Goal: Task Accomplishment & Management: Complete application form

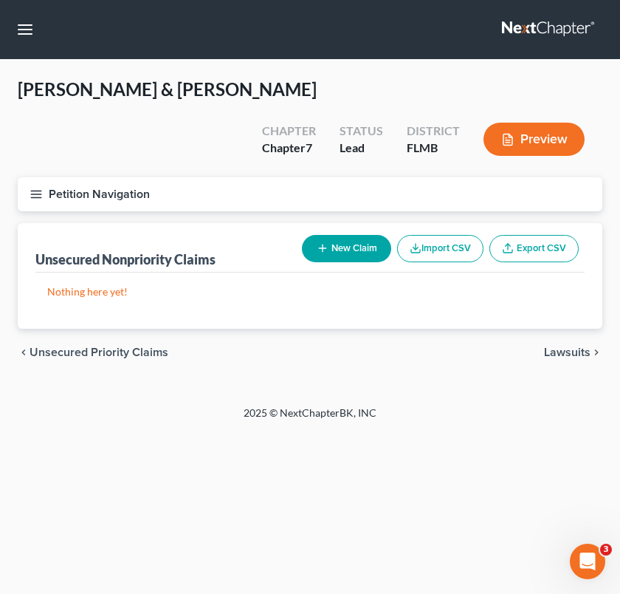
click at [343, 235] on button "New Claim" at bounding box center [346, 248] width 89 height 27
select select "2"
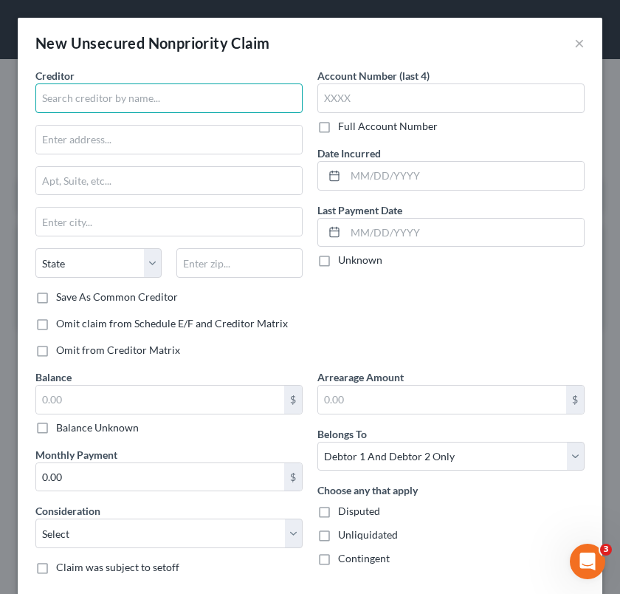
click at [154, 111] on input "text" at bounding box center [168, 98] width 267 height 30
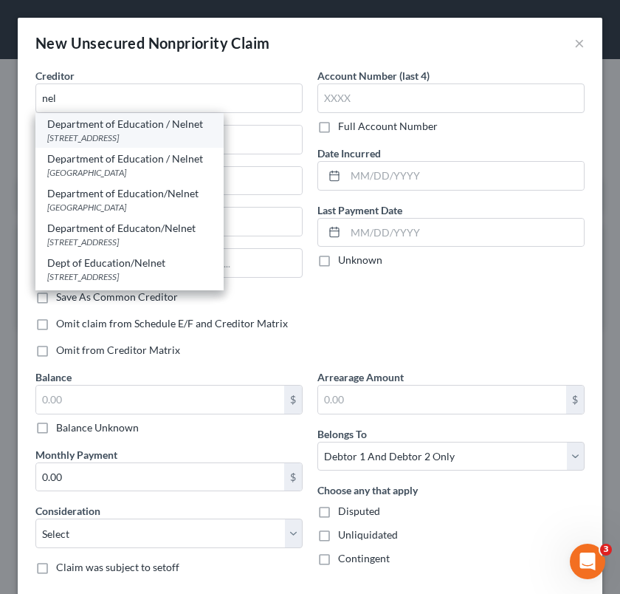
click at [143, 134] on div "[STREET_ADDRESS]" at bounding box center [129, 137] width 165 height 13
type input "Department of Education / Nelnet"
type input "[STREET_ADDRESS]"
type input "Lincoln"
select select "30"
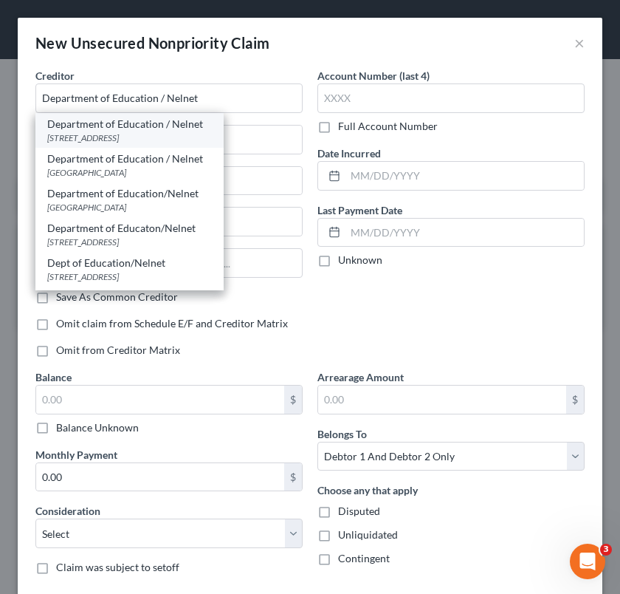
type input "68508"
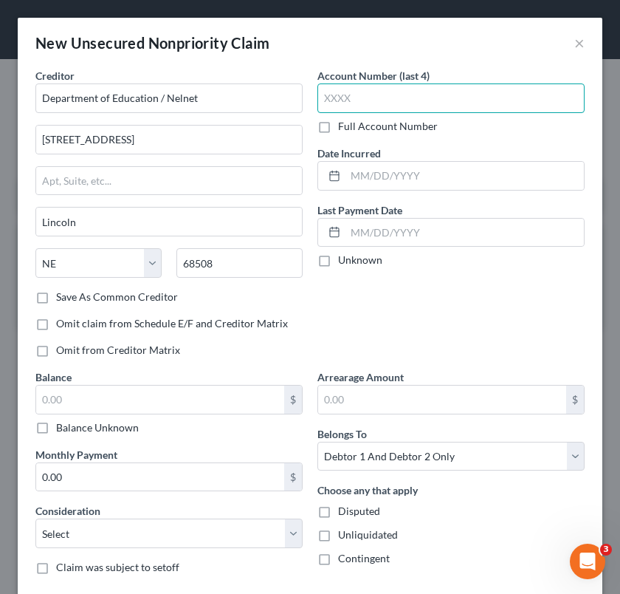
click at [331, 103] on input "text" at bounding box center [450, 98] width 267 height 30
type input "8599"
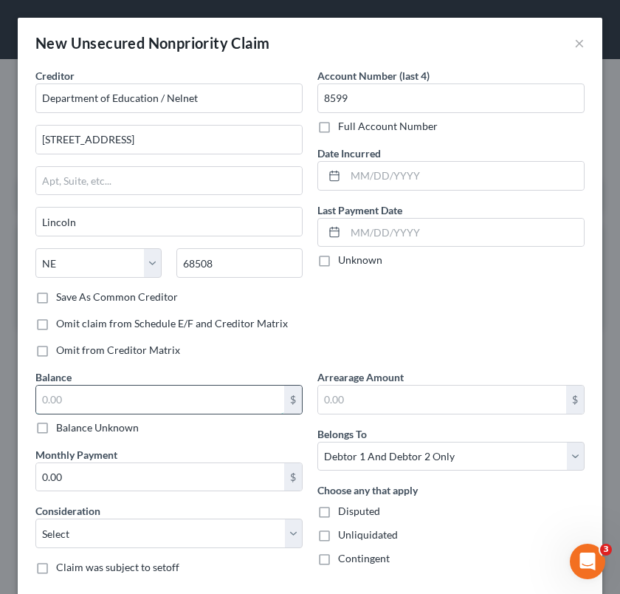
click at [201, 395] on input "text" at bounding box center [160, 399] width 248 height 28
type input "30,252"
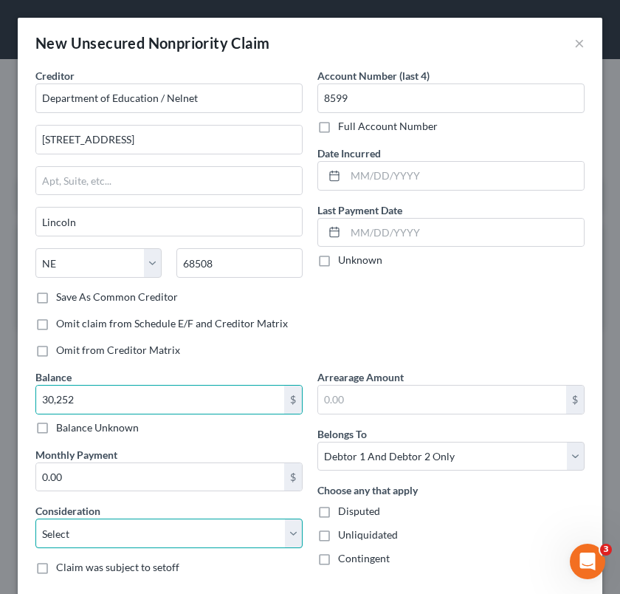
click at [213, 530] on select "Select Cable / Satellite Services Collection Agency Credit Card Debt Debt Couns…" at bounding box center [168, 533] width 267 height 30
select select "17"
click at [35, 518] on select "Select Cable / Satellite Services Collection Agency Credit Card Debt Debt Couns…" at bounding box center [168, 533] width 267 height 30
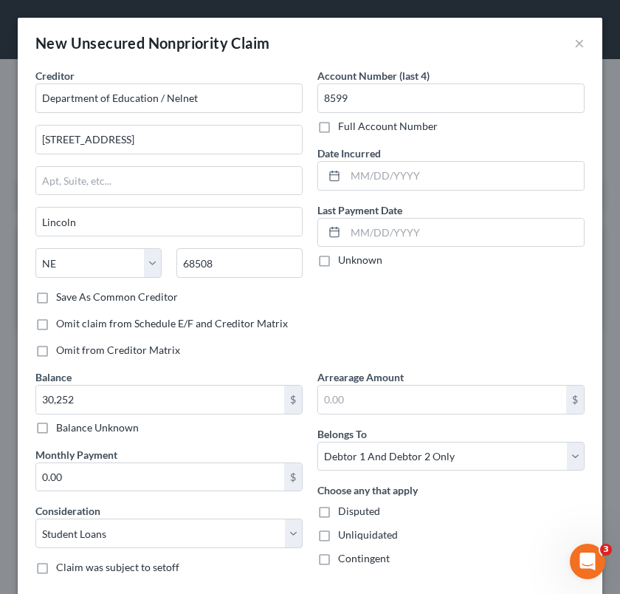
scroll to position [83, 0]
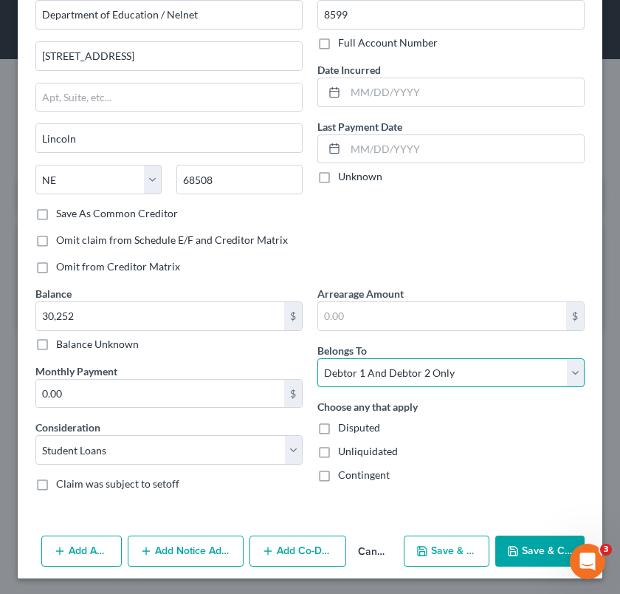
click at [461, 375] on select "Select Debtor 1 Only Debtor 2 Only Debtor 1 And Debtor 2 Only At Least One Of T…" at bounding box center [450, 373] width 267 height 30
select select "1"
click at [317, 358] on select "Select Debtor 1 Only Debtor 2 Only Debtor 1 And Debtor 2 Only At Least One Of T…" at bounding box center [450, 373] width 267 height 30
click at [521, 543] on button "Save & Close" at bounding box center [539, 550] width 89 height 31
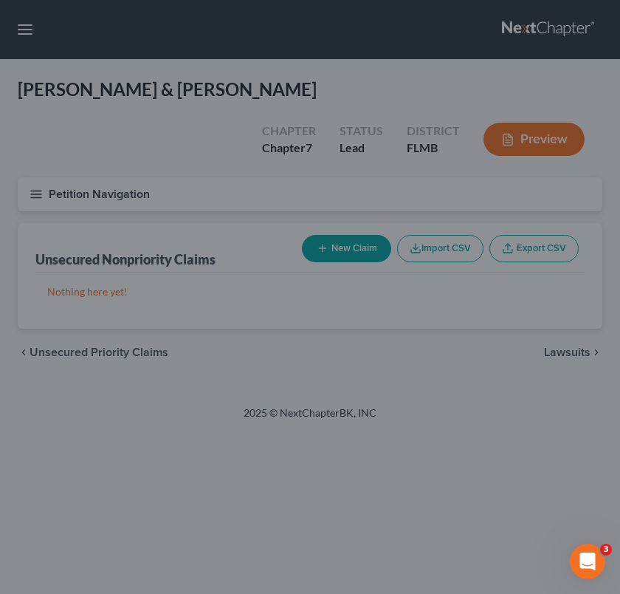
type input "30,252.00"
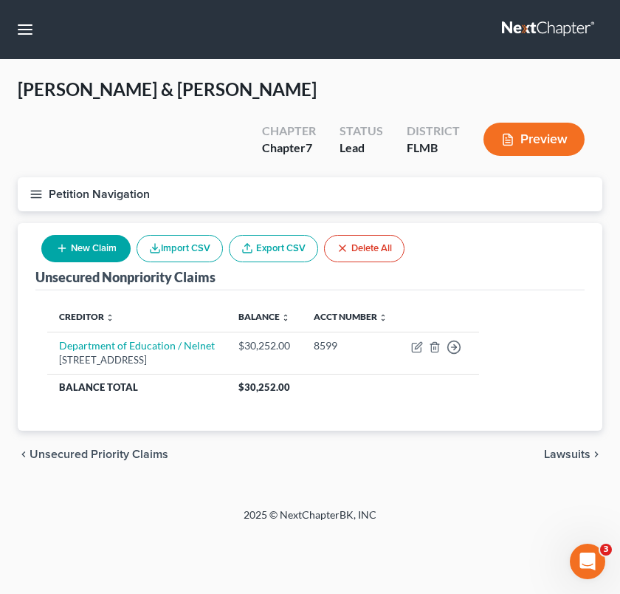
click at [100, 235] on button "New Claim" at bounding box center [85, 248] width 89 height 27
select select "2"
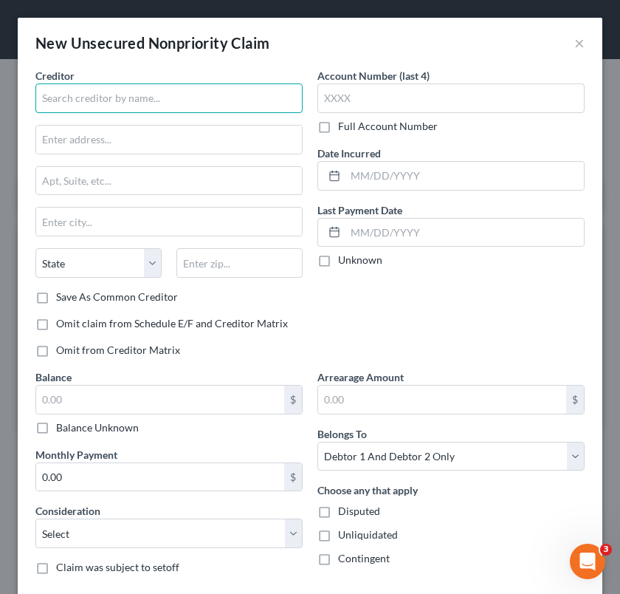
click at [140, 90] on input "text" at bounding box center [168, 98] width 267 height 30
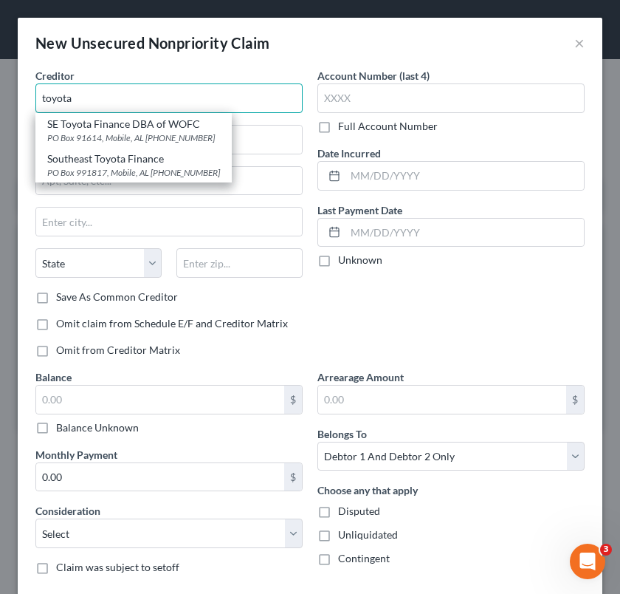
drag, startPoint x: 140, startPoint y: 90, endPoint x: -47, endPoint y: 93, distance: 186.8
click at [0, 93] on html "Home New Case Client Portal [PERSON_NAME] Law Office, P.A. [PERSON_NAME][EMAIL_…" at bounding box center [310, 297] width 620 height 594
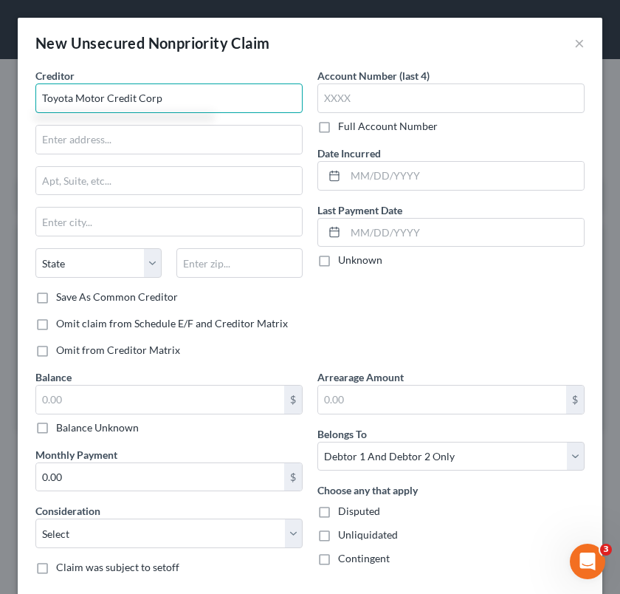
type input "Toyota Motor Credit Corp"
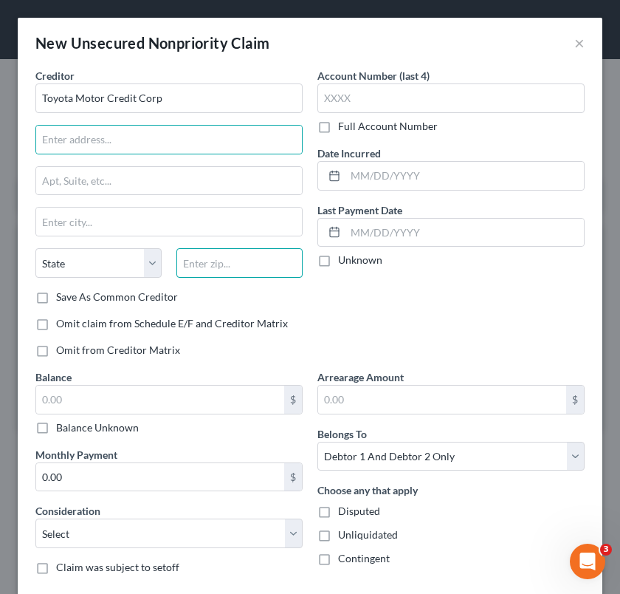
click at [240, 268] on input "text" at bounding box center [239, 263] width 126 height 30
type input "52409"
type input "[GEOGRAPHIC_DATA]"
select select "16"
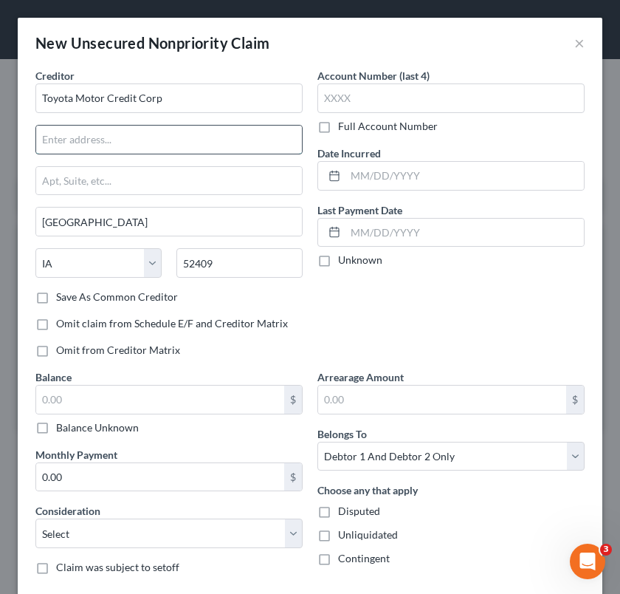
click at [165, 143] on input "text" at bounding box center [169, 140] width 266 height 28
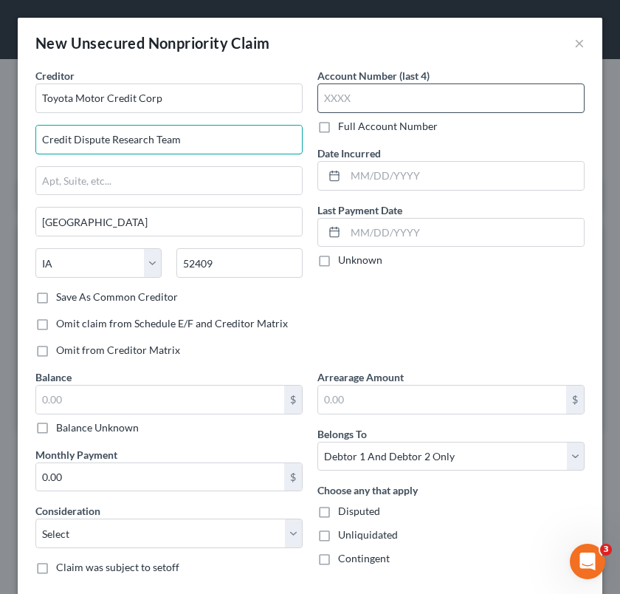
type input "Credit Dispute Research Team"
click at [326, 103] on input "text" at bounding box center [450, 98] width 267 height 30
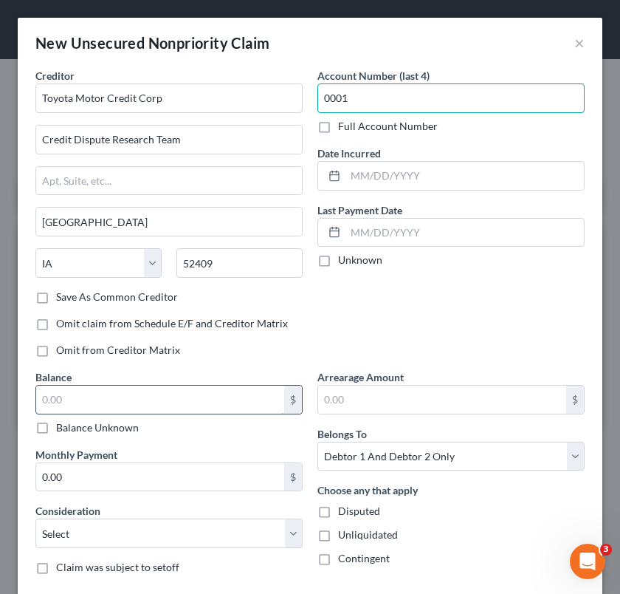
type input "0001"
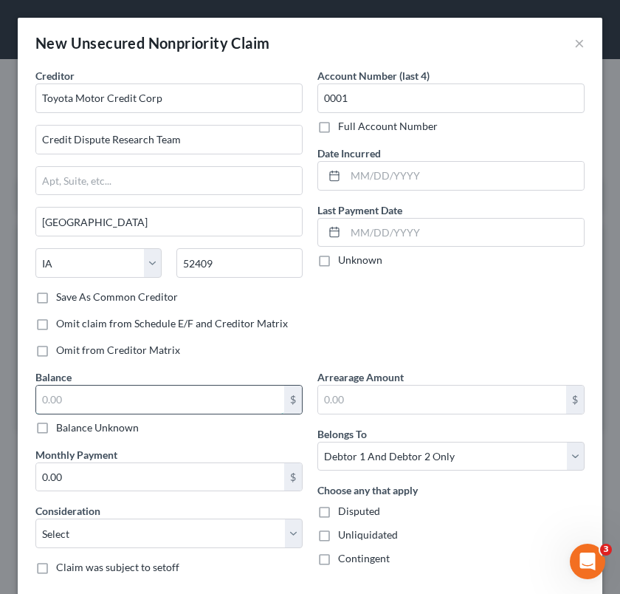
click at [215, 396] on input "text" at bounding box center [160, 399] width 248 height 28
type input "6,276"
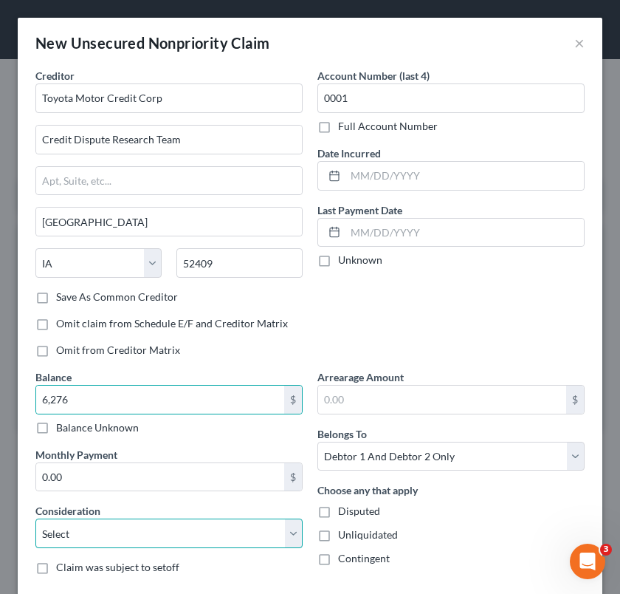
click at [207, 531] on select "Select Cable / Satellite Services Collection Agency Credit Card Debt Debt Couns…" at bounding box center [168, 533] width 267 height 30
select select "4"
click at [35, 518] on select "Select Cable / Satellite Services Collection Agency Credit Card Debt Debt Couns…" at bounding box center [168, 533] width 267 height 30
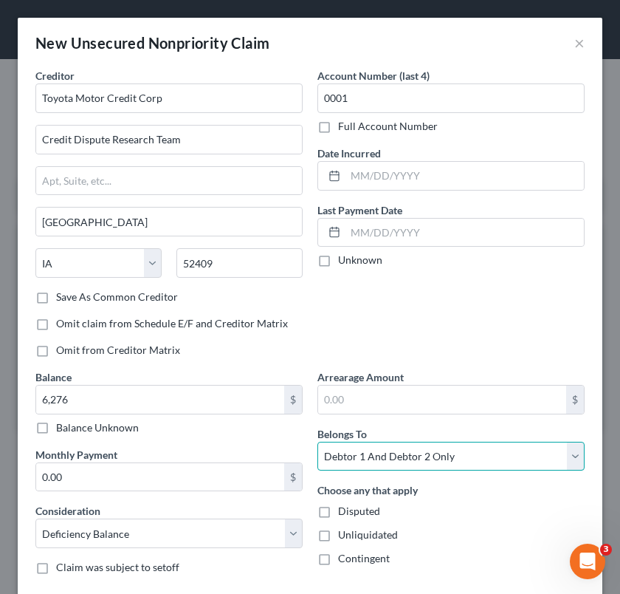
click at [455, 448] on select "Select Debtor 1 Only Debtor 2 Only Debtor 1 And Debtor 2 Only At Least One Of T…" at bounding box center [450, 457] width 267 height 30
select select "1"
click at [317, 442] on select "Select Debtor 1 Only Debtor 2 Only Debtor 1 And Debtor 2 Only At Least One Of T…" at bounding box center [450, 457] width 267 height 30
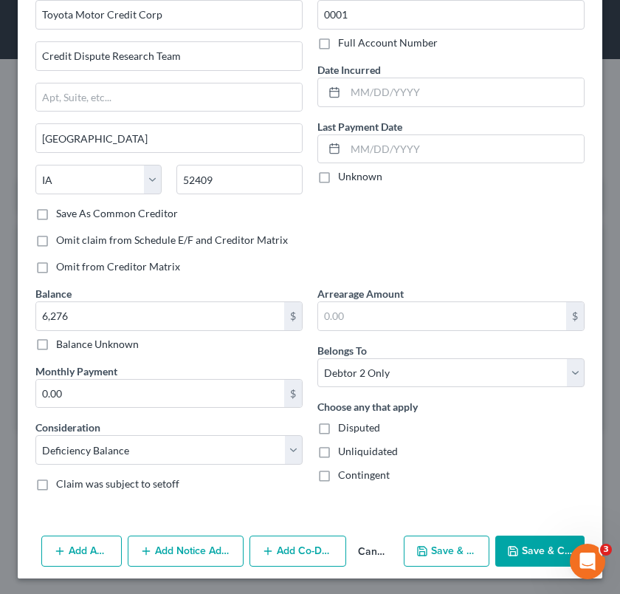
click at [523, 554] on button "Save & Close" at bounding box center [539, 550] width 89 height 31
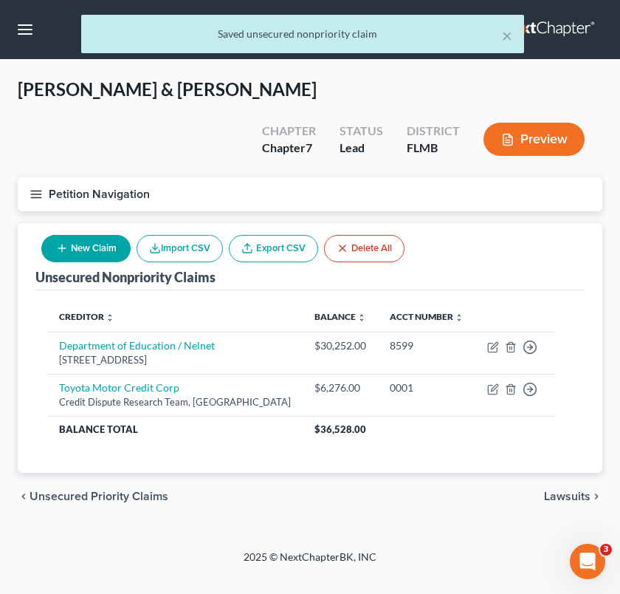
click at [107, 235] on button "New Claim" at bounding box center [85, 248] width 89 height 27
select select "2"
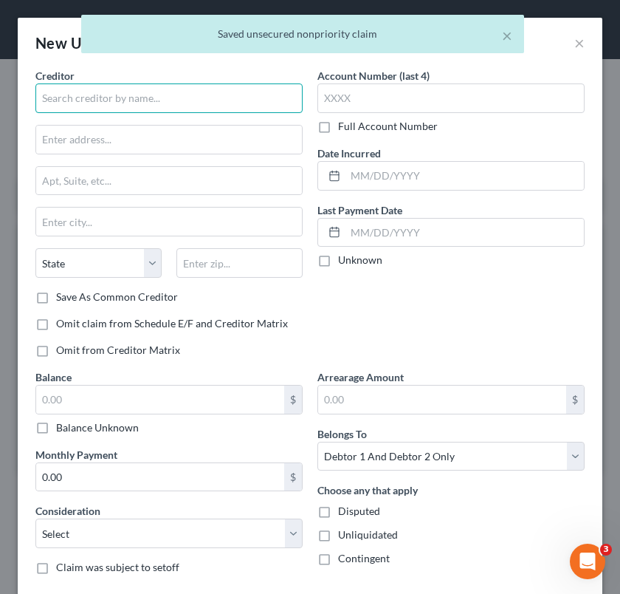
click at [160, 97] on input "text" at bounding box center [168, 98] width 267 height 30
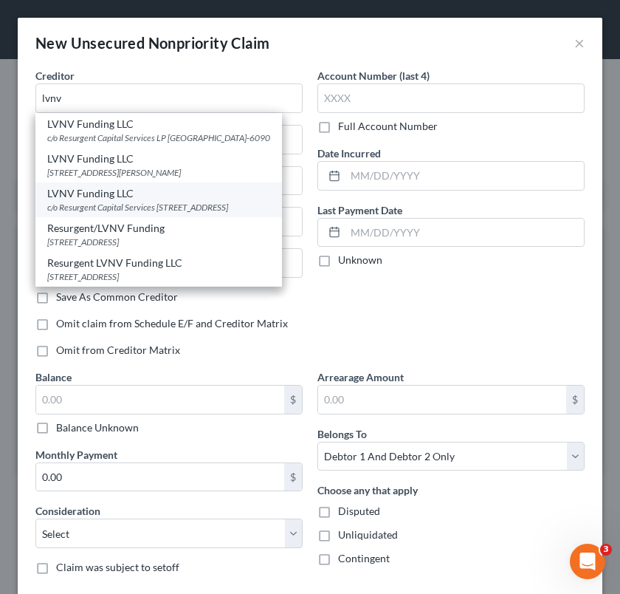
click at [177, 213] on div "c/o Resurgent Capital Services [STREET_ADDRESS]" at bounding box center [158, 207] width 223 height 13
type input "LVNV Funding LLC"
type input "c/o Resurgent Capital Services"
type input "PO Box 1269"
type input "[GEOGRAPHIC_DATA]"
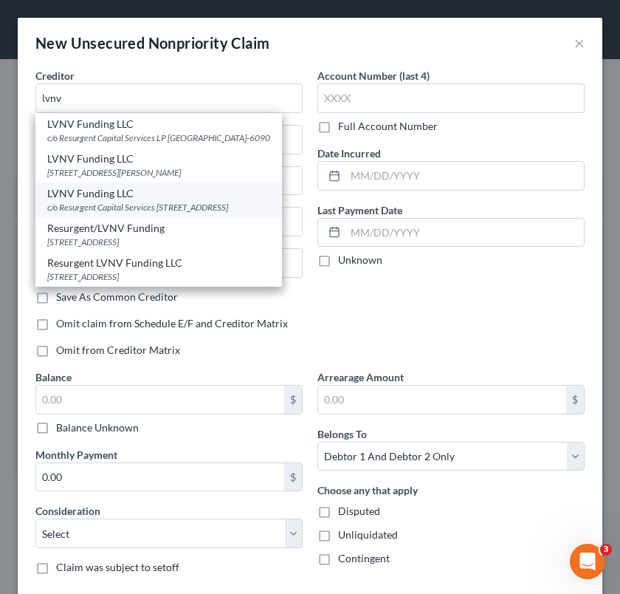
select select "42"
type input "29601"
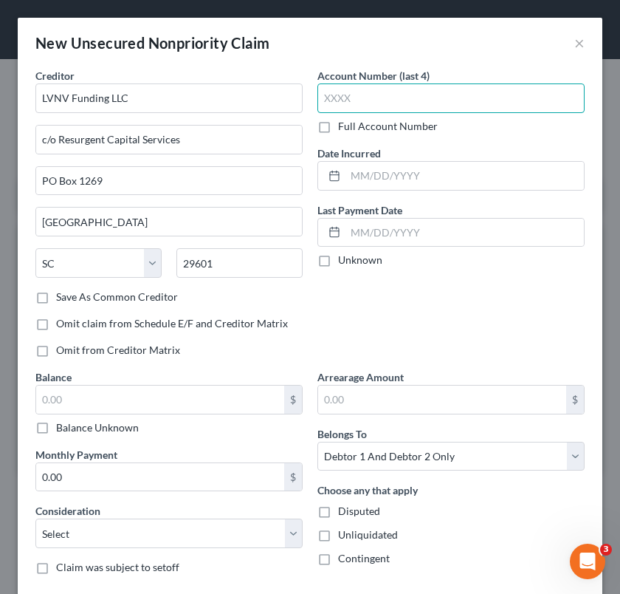
click at [354, 92] on input "text" at bounding box center [450, 98] width 267 height 30
type input "5113"
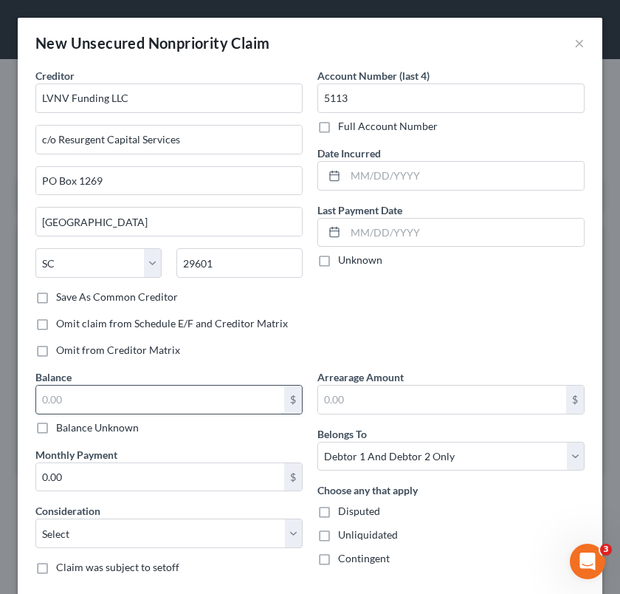
click at [213, 388] on input "text" at bounding box center [160, 399] width 248 height 28
type input "346"
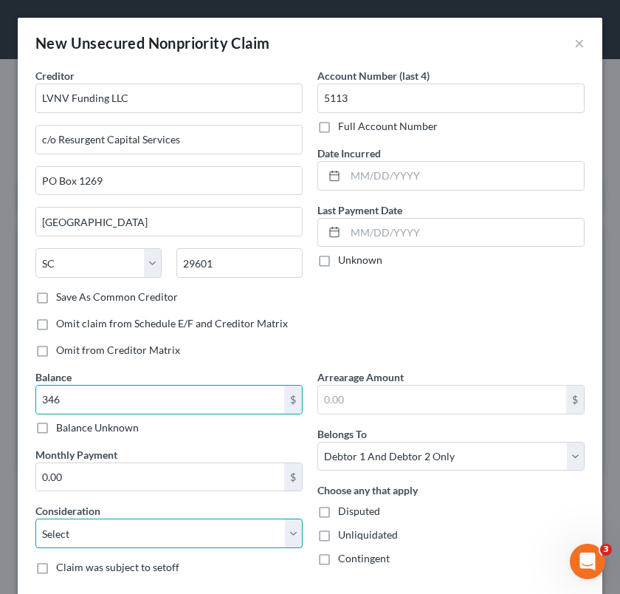
click at [181, 534] on select "Select Cable / Satellite Services Collection Agency Credit Card Debt Debt Couns…" at bounding box center [168, 533] width 267 height 30
select select "1"
click at [35, 518] on select "Select Cable / Satellite Services Collection Agency Credit Card Debt Debt Couns…" at bounding box center [168, 533] width 267 height 30
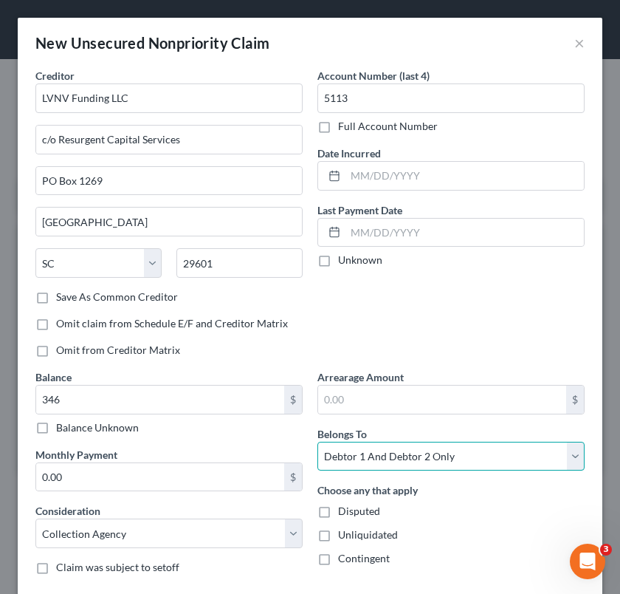
click at [519, 452] on select "Select Debtor 1 Only Debtor 2 Only Debtor 1 And Debtor 2 Only At Least One Of T…" at bounding box center [450, 457] width 267 height 30
select select "1"
click at [317, 442] on select "Select Debtor 1 Only Debtor 2 Only Debtor 1 And Debtor 2 Only At Least One Of T…" at bounding box center [450, 457] width 267 height 30
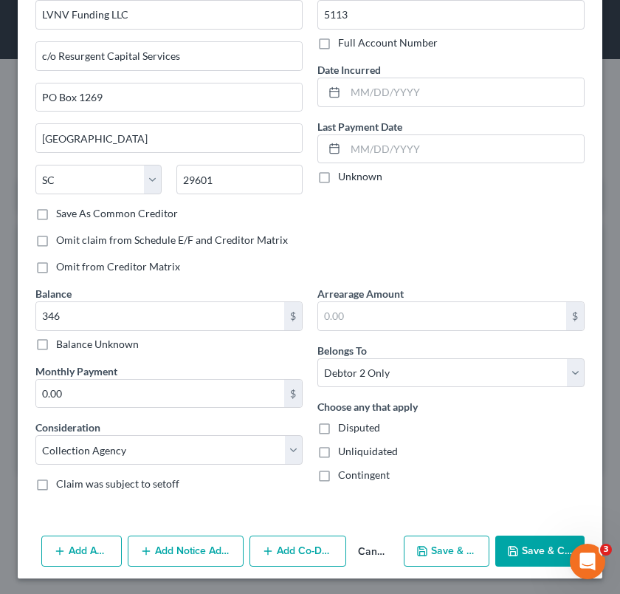
click at [495, 551] on button "Save & Close" at bounding box center [539, 550] width 89 height 31
type input "346.00"
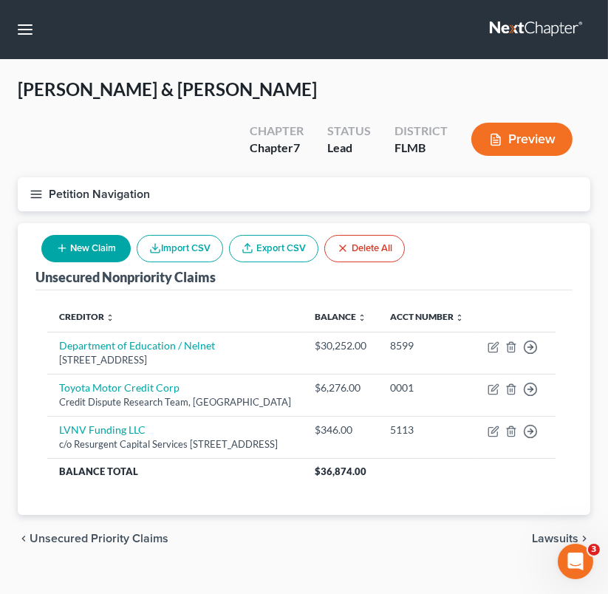
click at [110, 235] on button "New Claim" at bounding box center [85, 248] width 89 height 27
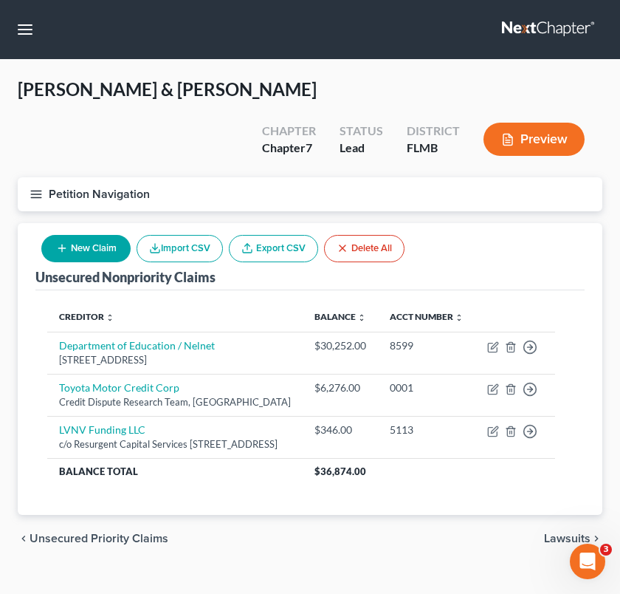
select select "2"
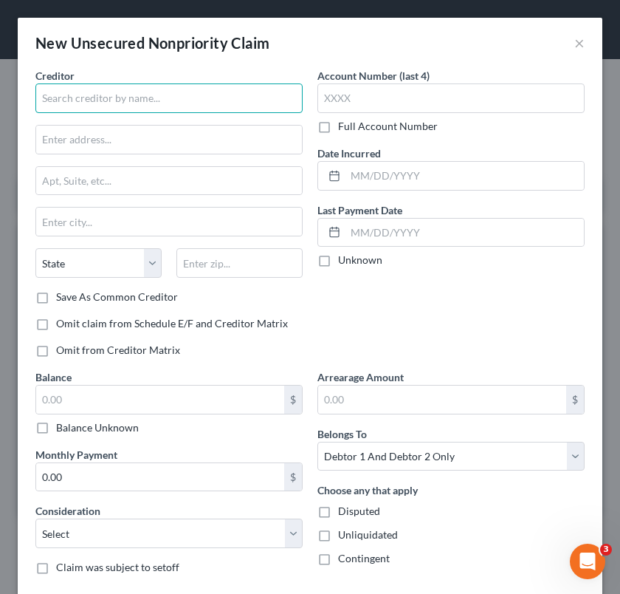
click at [100, 98] on input "text" at bounding box center [168, 98] width 267 height 30
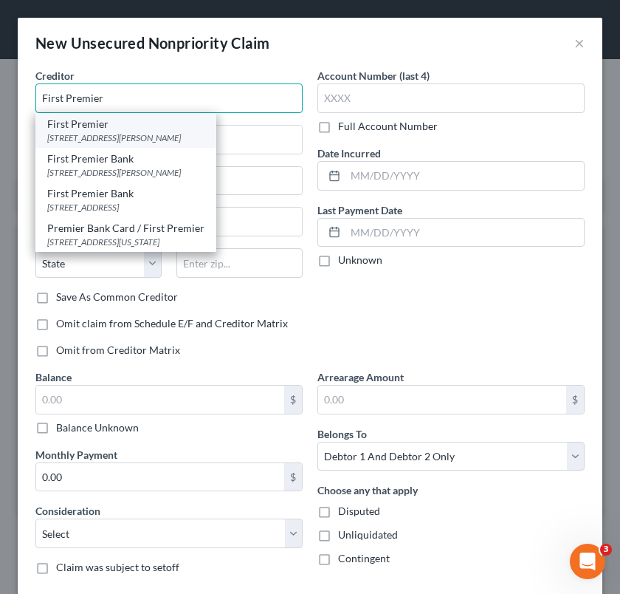
type input "First Premier"
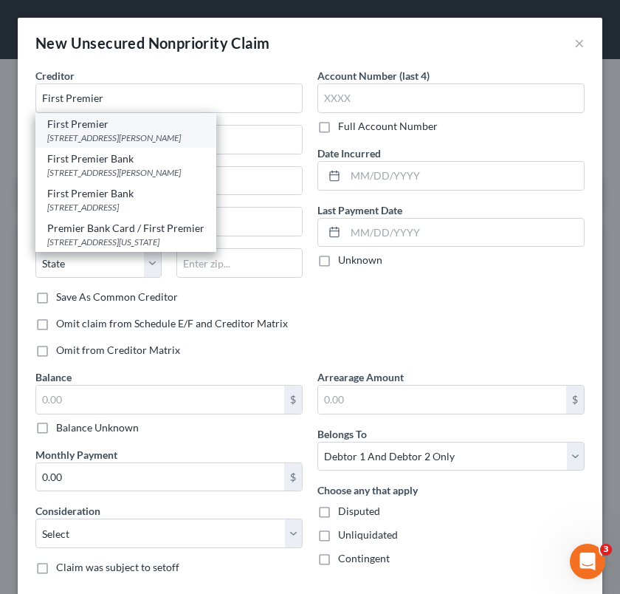
click at [109, 125] on div "First Premier" at bounding box center [125, 124] width 157 height 15
type input "[STREET_ADDRESS][PERSON_NAME]"
type input "[GEOGRAPHIC_DATA]"
select select "43"
type input "57107"
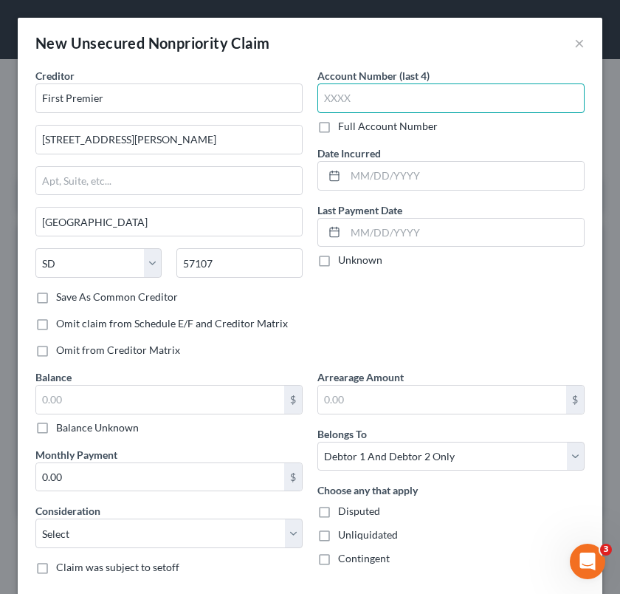
click at [343, 99] on input "text" at bounding box center [450, 98] width 267 height 30
type input "9532"
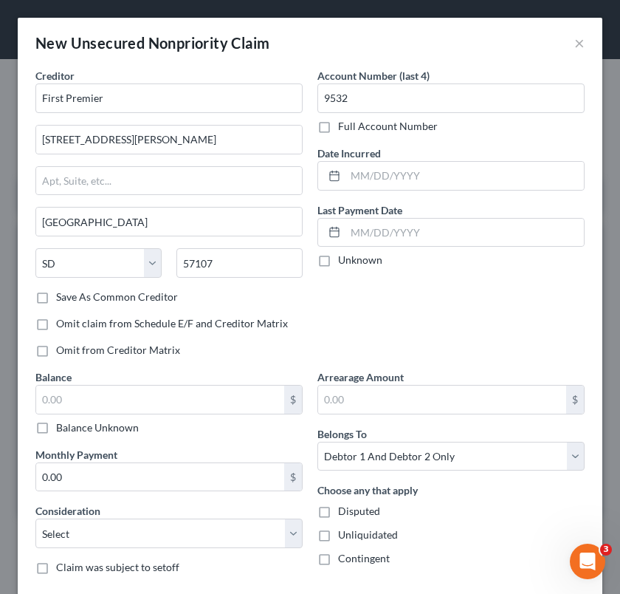
click at [190, 385] on div "$" at bounding box center [168, 400] width 267 height 30
click at [194, 404] on input "text" at bounding box center [160, 399] width 248 height 28
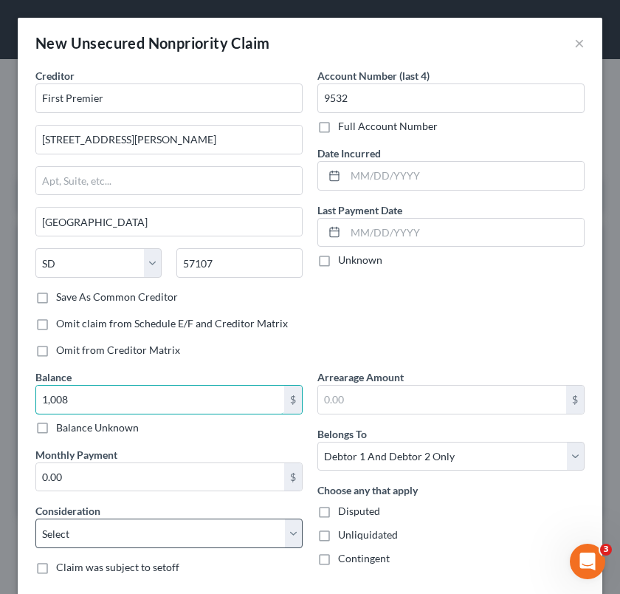
type input "1,008"
click at [182, 535] on select "Select Cable / Satellite Services Collection Agency Credit Card Debt Debt Couns…" at bounding box center [168, 533] width 267 height 30
select select "2"
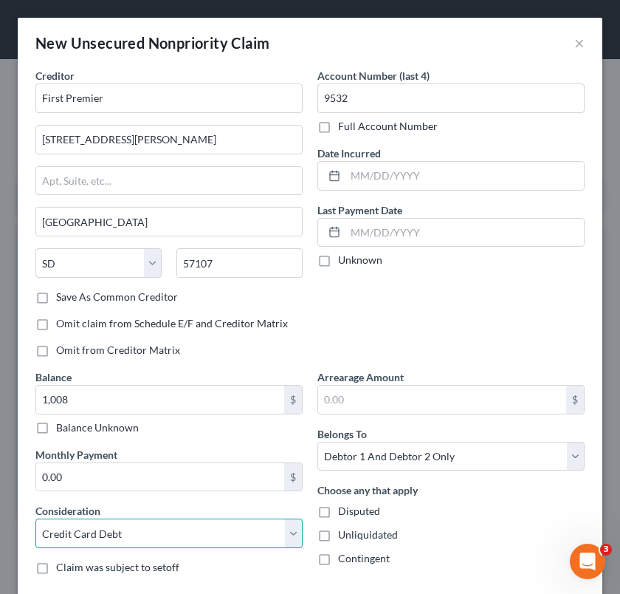
click at [35, 518] on select "Select Cable / Satellite Services Collection Agency Credit Card Debt Debt Couns…" at bounding box center [168, 533] width 267 height 30
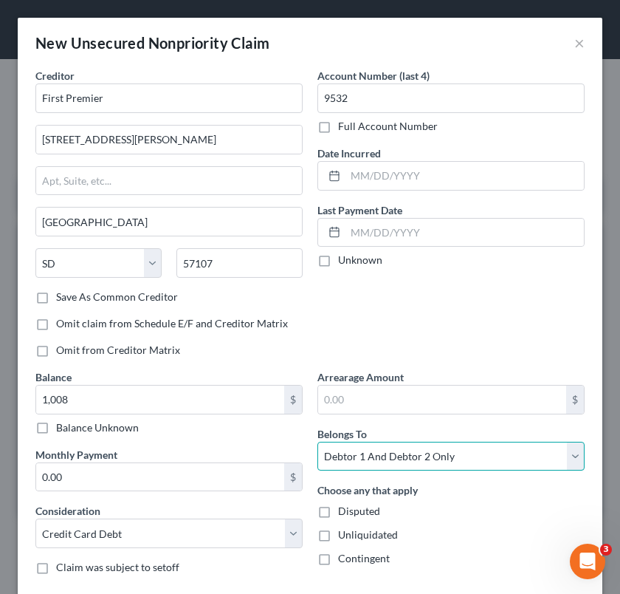
click at [514, 466] on select "Select Debtor 1 Only Debtor 2 Only Debtor 1 And Debtor 2 Only At Least One Of T…" at bounding box center [450, 457] width 267 height 30
select select "1"
click at [317, 442] on select "Select Debtor 1 Only Debtor 2 Only Debtor 1 And Debtor 2 Only At Least One Of T…" at bounding box center [450, 457] width 267 height 30
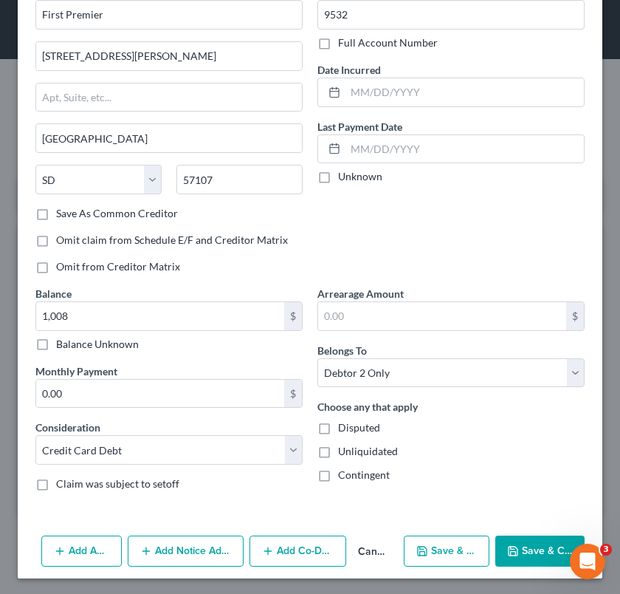
click at [526, 543] on button "Save & Close" at bounding box center [539, 550] width 89 height 31
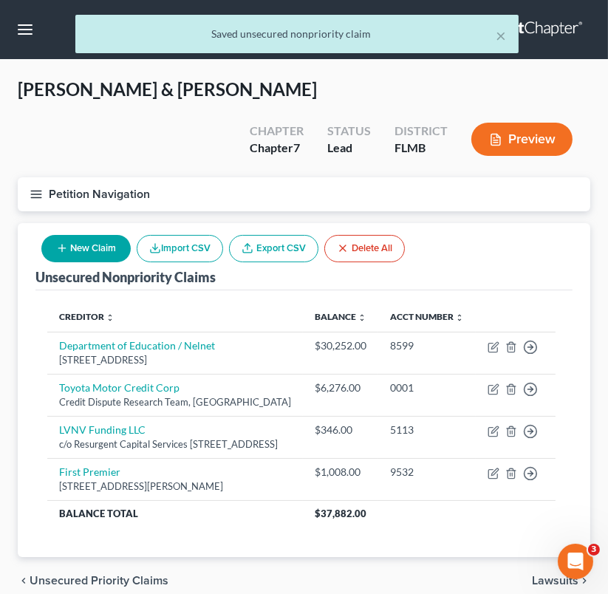
click at [105, 235] on button "New Claim" at bounding box center [85, 248] width 89 height 27
select select "2"
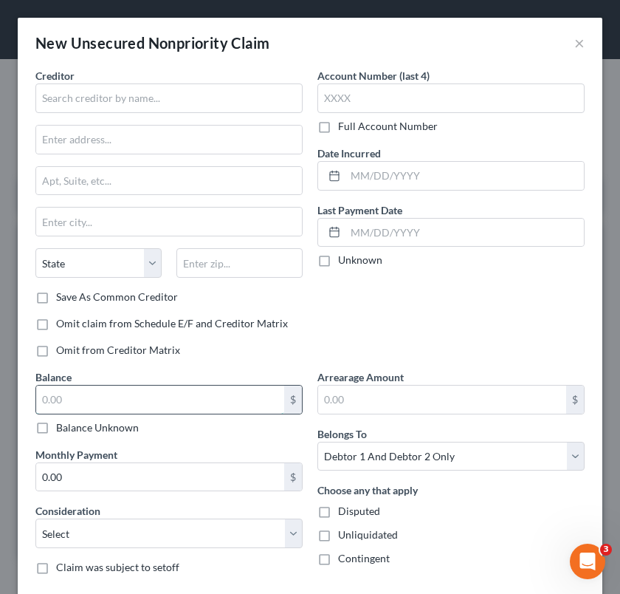
click at [106, 393] on input "text" at bounding box center [160, 399] width 248 height 28
type input "736"
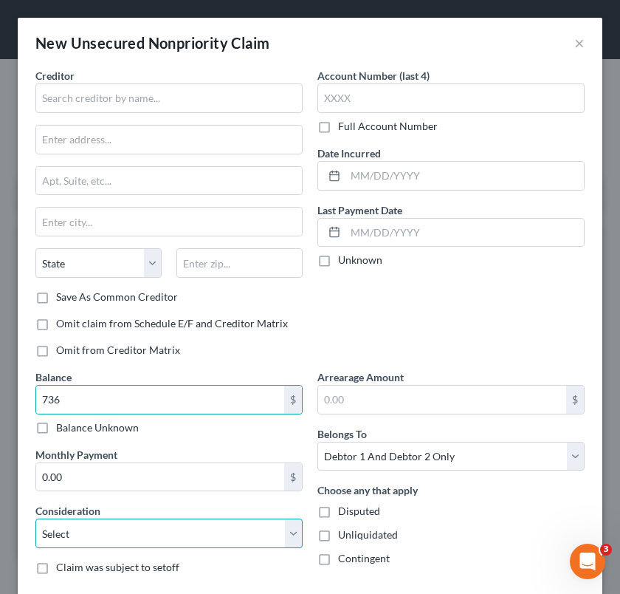
click at [107, 536] on select "Select Cable / Satellite Services Collection Agency Credit Card Debt Debt Couns…" at bounding box center [168, 533] width 267 height 30
select select "1"
click at [35, 518] on select "Select Cable / Satellite Services Collection Agency Credit Card Debt Debt Couns…" at bounding box center [168, 533] width 267 height 30
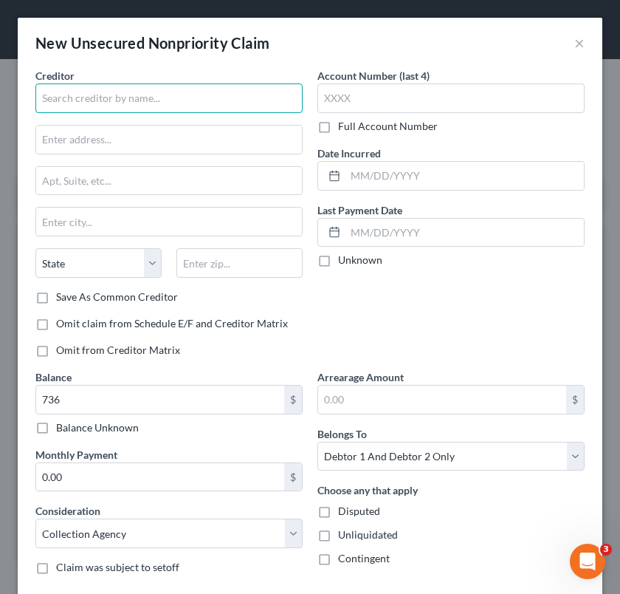
click at [188, 87] on input "text" at bounding box center [168, 98] width 267 height 30
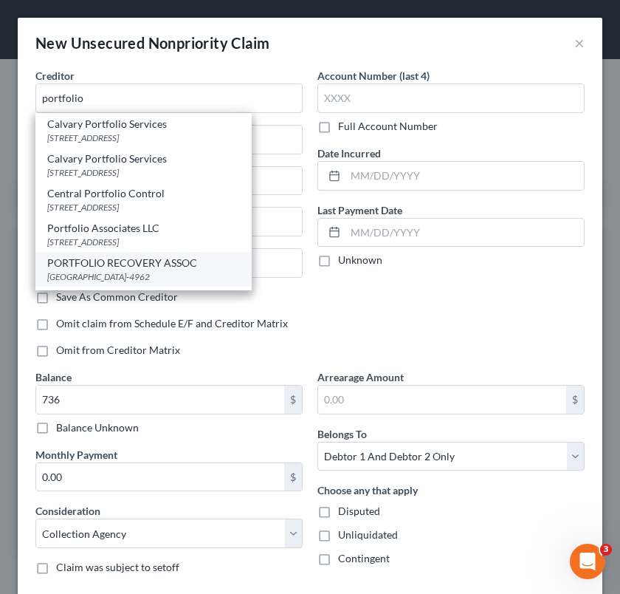
click at [211, 267] on div "PORTFOLIO RECOVERY ASSOC" at bounding box center [143, 262] width 193 height 15
type input "PORTFOLIO RECOVERY ASSOC"
type input "[GEOGRAPHIC_DATA]"
select select "48"
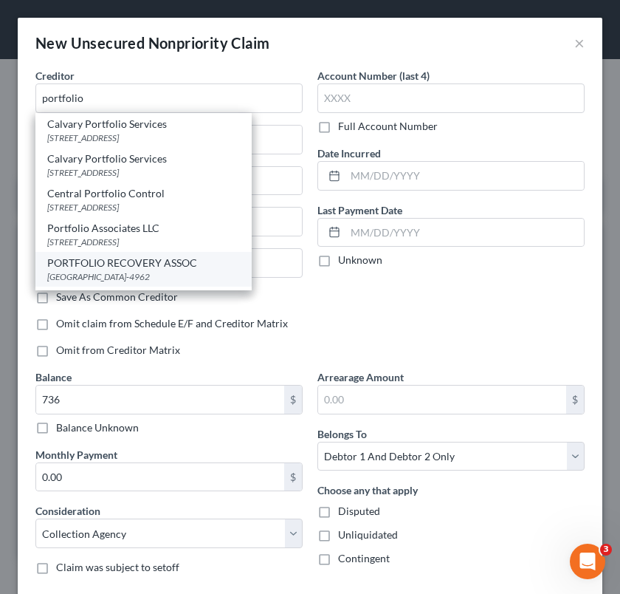
type input "23502-4962"
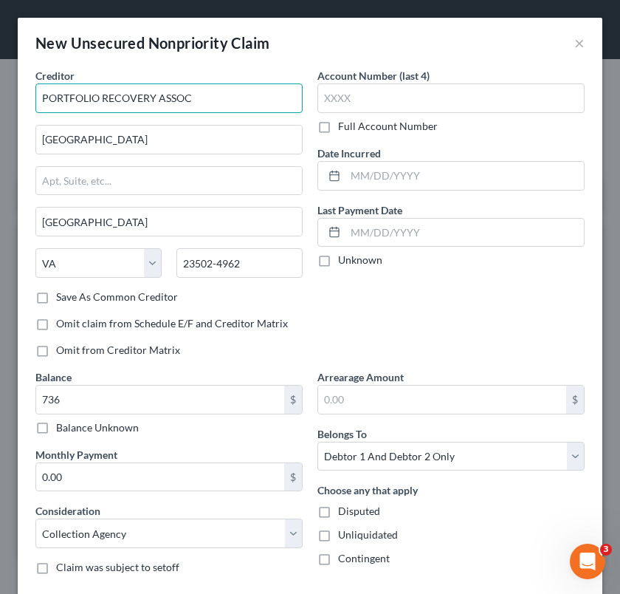
click at [200, 100] on input "PORTFOLIO RECOVERY ASSOC" at bounding box center [168, 98] width 267 height 30
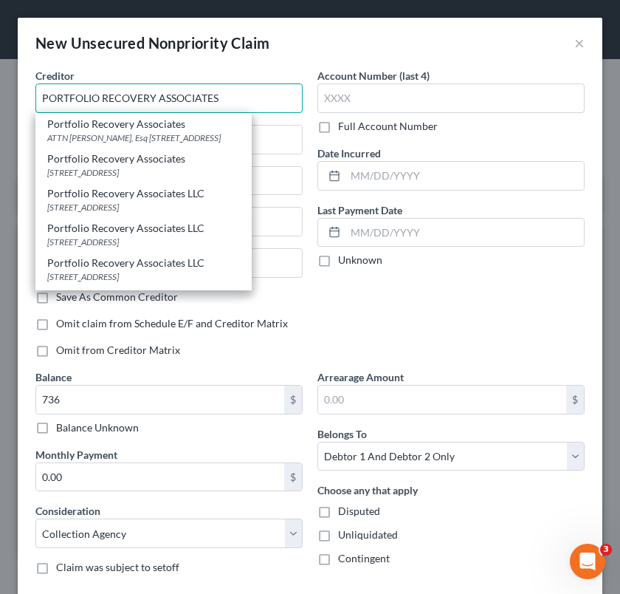
type input "PORTFOLIO RECOVERY ASSOCIATES"
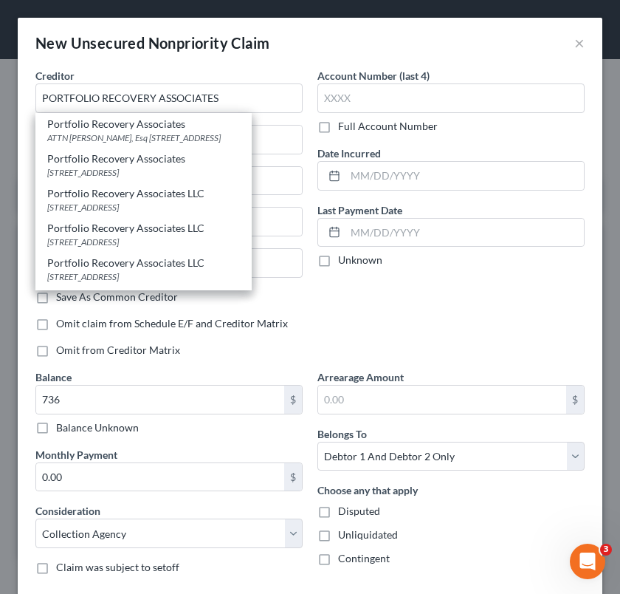
click at [68, 291] on label "Save As Common Creditor" at bounding box center [117, 296] width 122 height 15
click at [68, 291] on input "Save As Common Creditor" at bounding box center [67, 294] width 10 height 10
checkbox input "true"
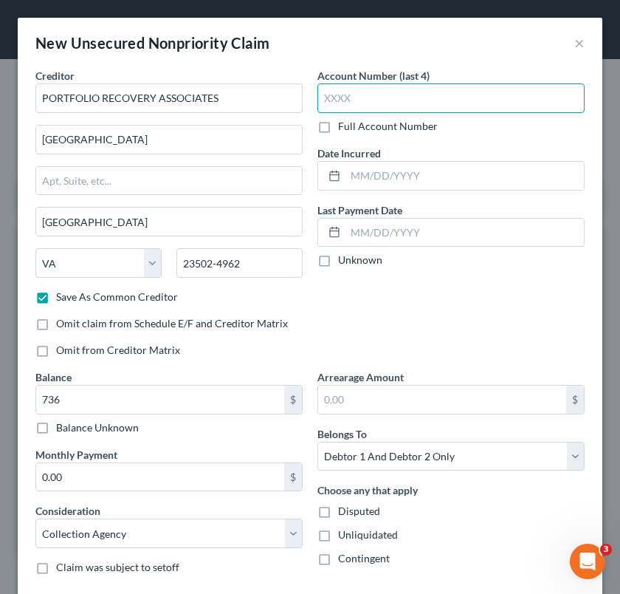
click at [385, 93] on input "text" at bounding box center [450, 98] width 267 height 30
type input "4331"
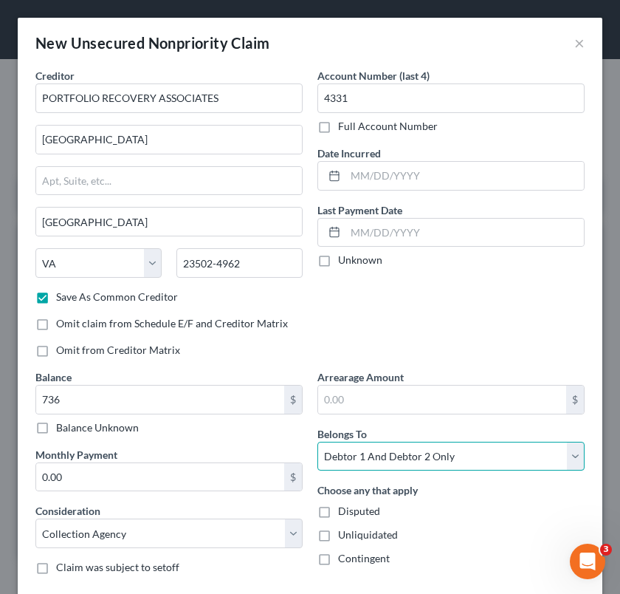
click at [404, 450] on select "Select Debtor 1 Only Debtor 2 Only Debtor 1 And Debtor 2 Only At Least One Of T…" at bounding box center [450, 457] width 267 height 30
select select "1"
click at [317, 442] on select "Select Debtor 1 Only Debtor 2 Only Debtor 1 And Debtor 2 Only At Least One Of T…" at bounding box center [450, 457] width 267 height 30
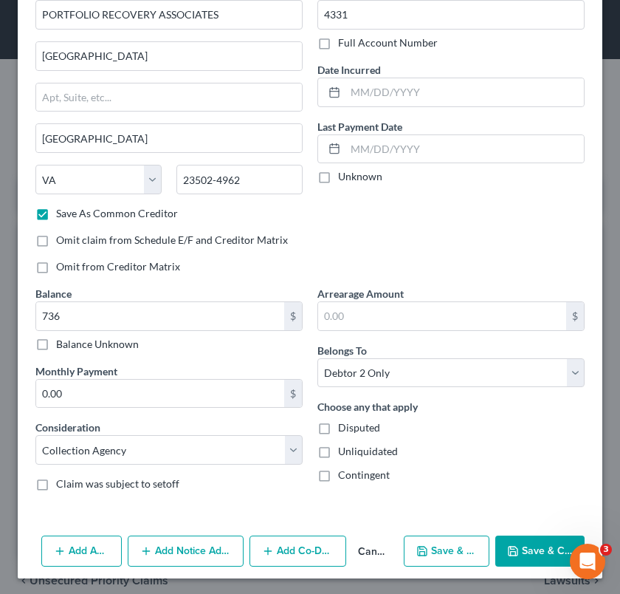
click at [520, 543] on button "Save & Close" at bounding box center [539, 550] width 89 height 31
checkbox input "false"
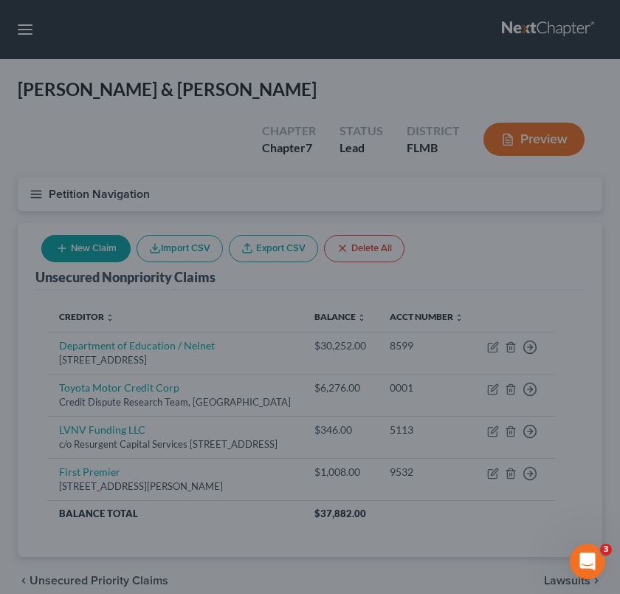
type input "736.00"
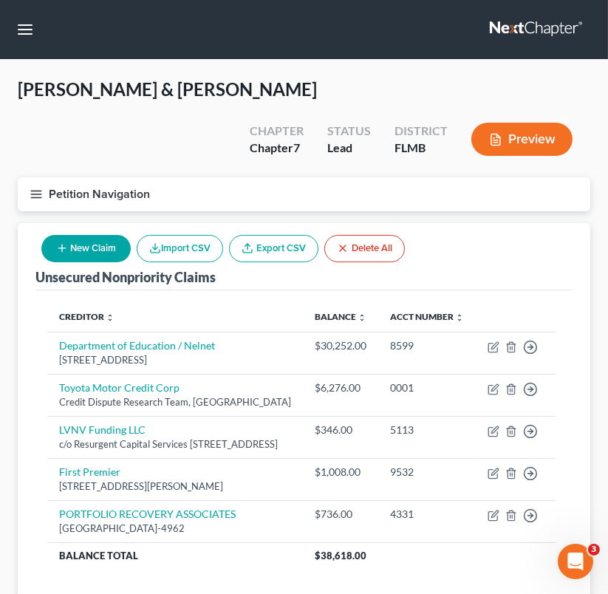
click at [108, 235] on button "New Claim" at bounding box center [85, 248] width 89 height 27
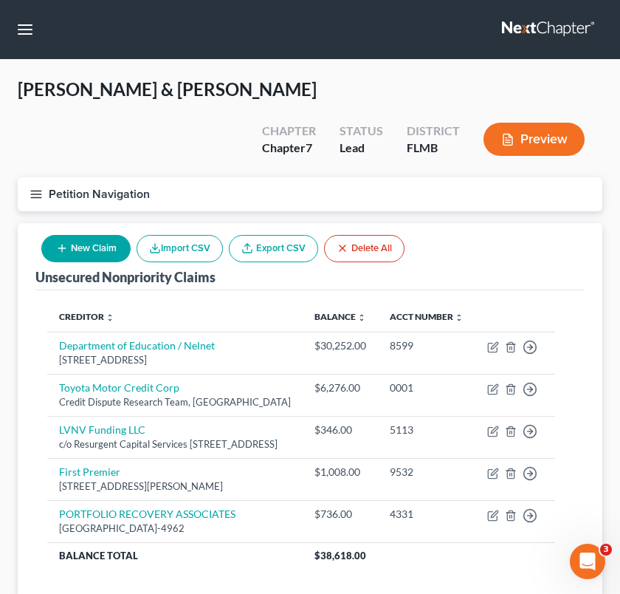
select select "2"
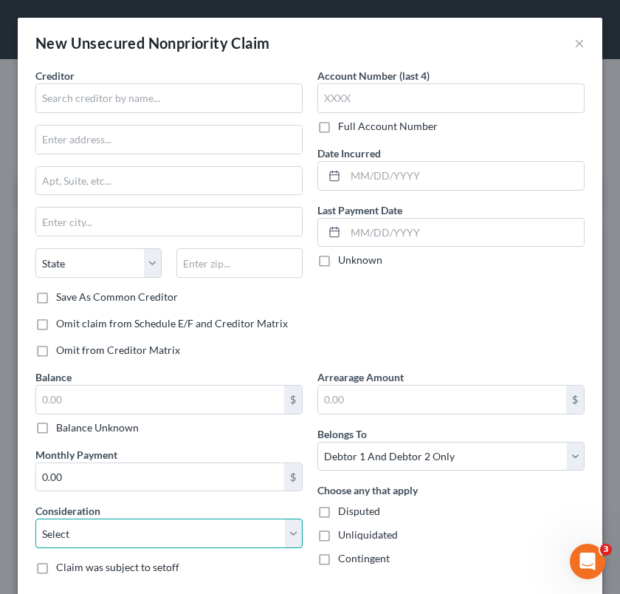
click at [163, 532] on select "Select Cable / Satellite Services Collection Agency Credit Card Debt Debt Couns…" at bounding box center [168, 533] width 267 height 30
select select "10"
click at [35, 518] on select "Select Cable / Satellite Services Collection Agency Credit Card Debt Debt Couns…" at bounding box center [168, 533] width 267 height 30
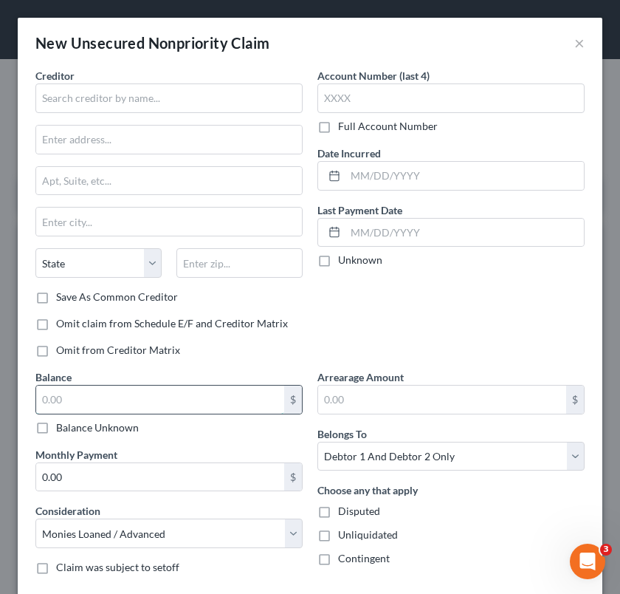
click at [126, 395] on input "text" at bounding box center [160, 399] width 248 height 28
type input "600"
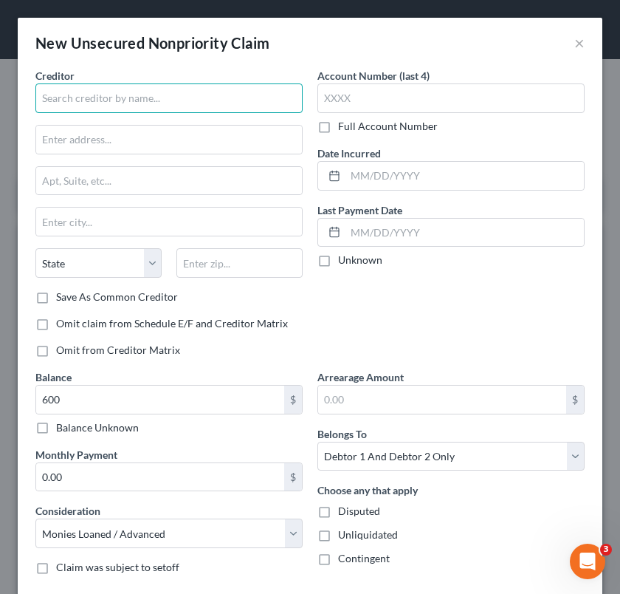
click at [114, 97] on input "text" at bounding box center [168, 98] width 267 height 30
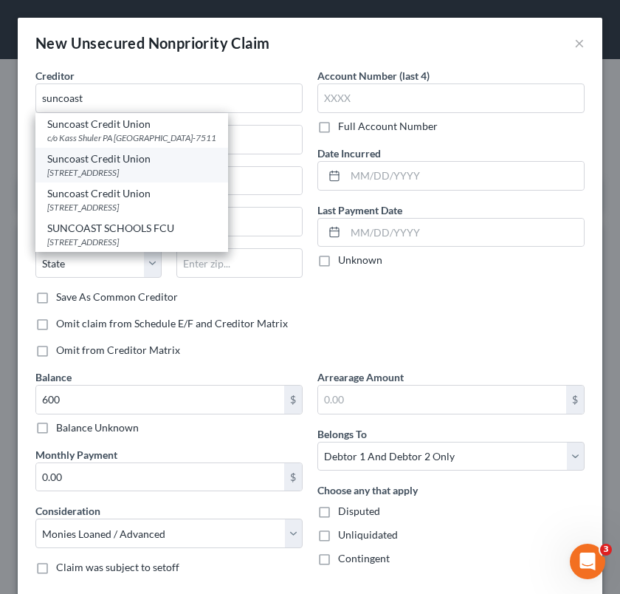
click at [129, 167] on div "[STREET_ADDRESS]" at bounding box center [131, 172] width 169 height 13
type input "Suncoast Credit Union"
type input "[STREET_ADDRESS]"
type input "[GEOGRAPHIC_DATA]"
select select "9"
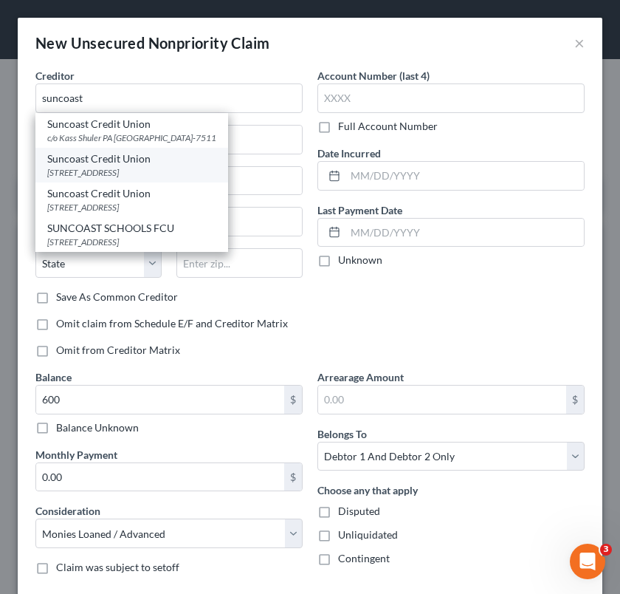
type input "33610"
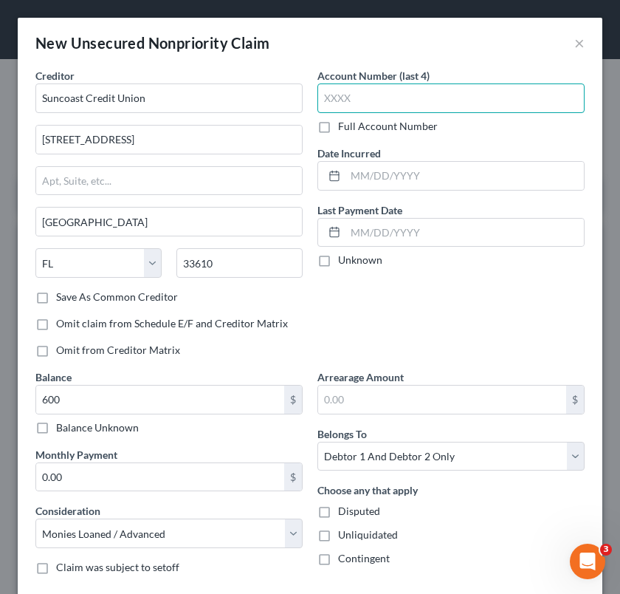
click at [329, 91] on input "text" at bounding box center [450, 98] width 267 height 30
type input "0100"
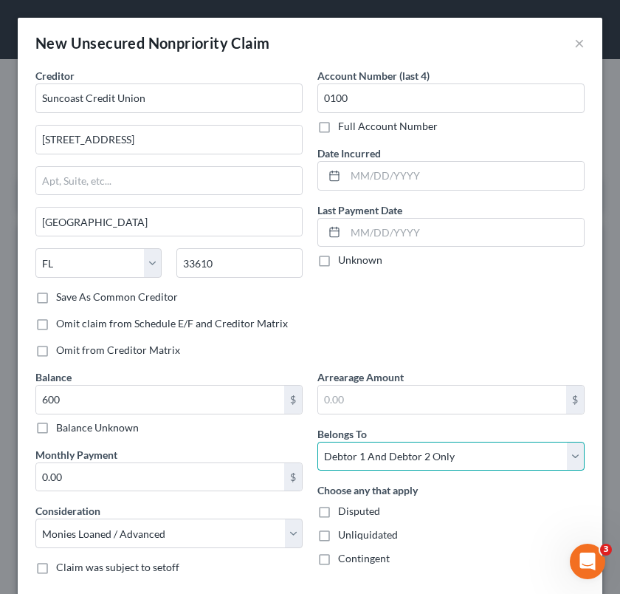
click at [422, 448] on select "Select Debtor 1 Only Debtor 2 Only Debtor 1 And Debtor 2 Only At Least One Of T…" at bounding box center [450, 457] width 267 height 30
select select "1"
click at [317, 442] on select "Select Debtor 1 Only Debtor 2 Only Debtor 1 And Debtor 2 Only At Least One Of T…" at bounding box center [450, 457] width 267 height 30
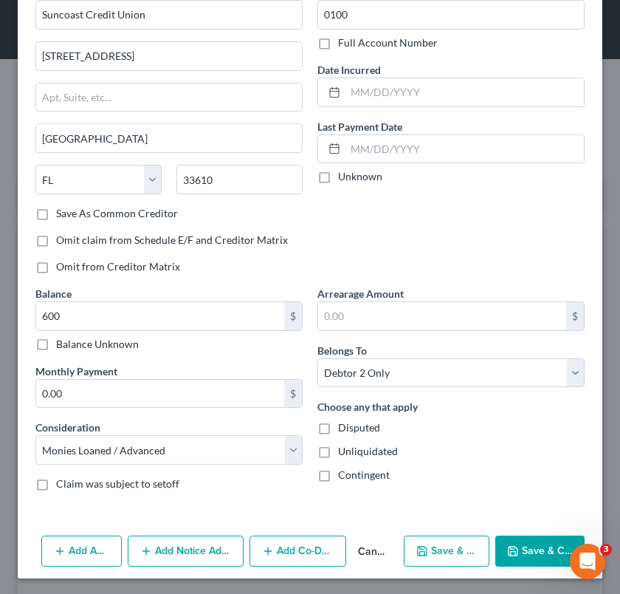
click at [526, 548] on button "Save & Close" at bounding box center [539, 550] width 89 height 31
type input "600.00"
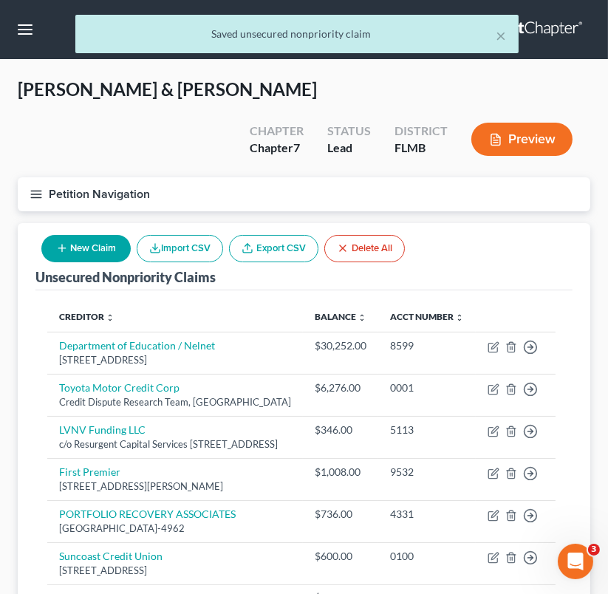
click at [98, 235] on button "New Claim" at bounding box center [85, 248] width 89 height 27
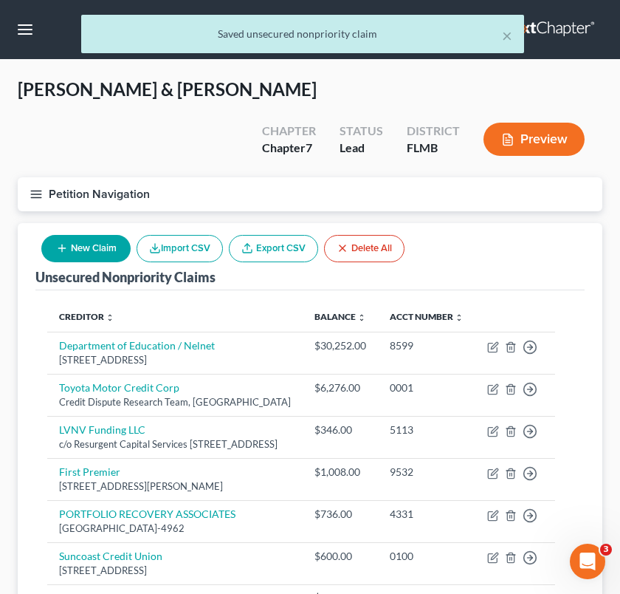
select select "2"
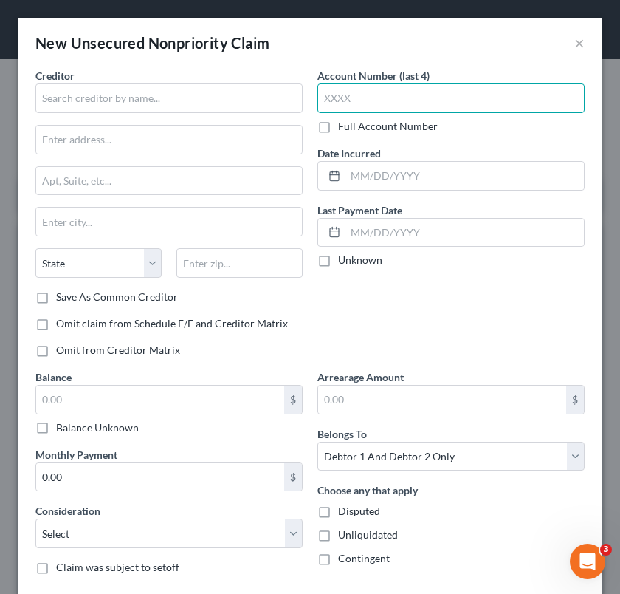
click at [349, 100] on input "text" at bounding box center [450, 98] width 267 height 30
type input "5272"
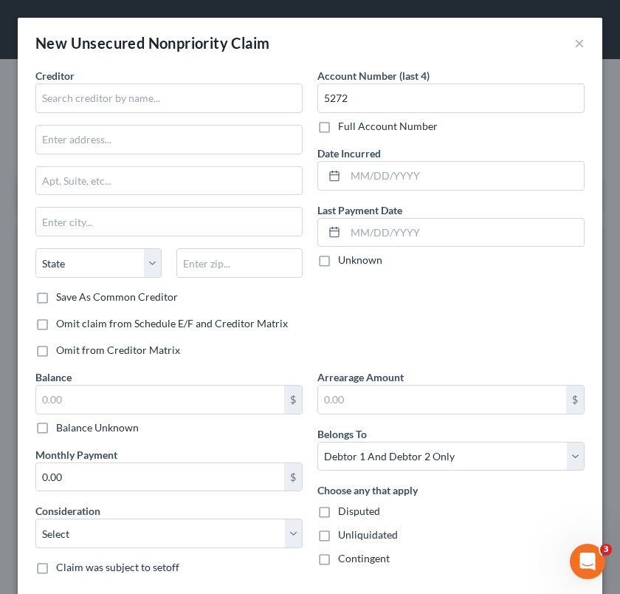
click at [205, 415] on div "$ Balance Unknown" at bounding box center [168, 410] width 267 height 50
click at [203, 399] on input "text" at bounding box center [160, 399] width 248 height 28
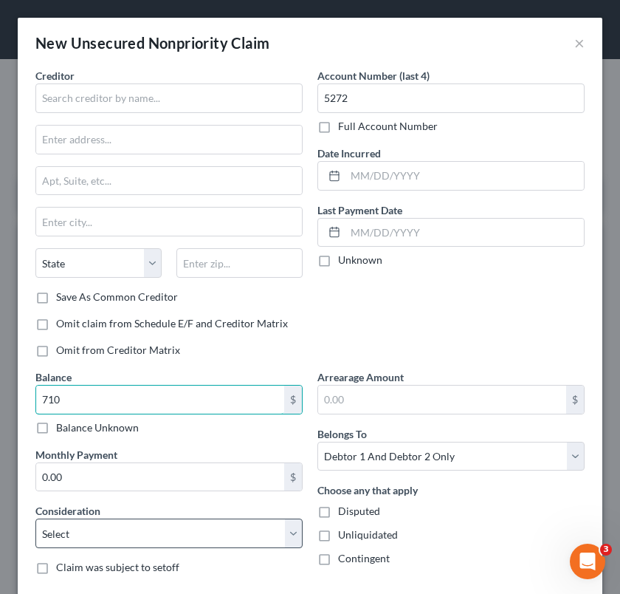
type input "710"
click at [204, 543] on select "Select Cable / Satellite Services Collection Agency Credit Card Debt Debt Couns…" at bounding box center [168, 533] width 267 height 30
select select "1"
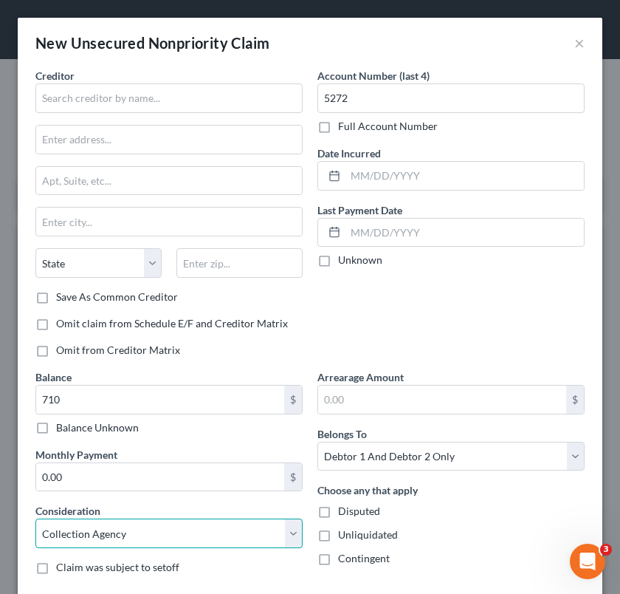
click at [35, 518] on select "Select Cable / Satellite Services Collection Agency Credit Card Debt Debt Couns…" at bounding box center [168, 533] width 267 height 30
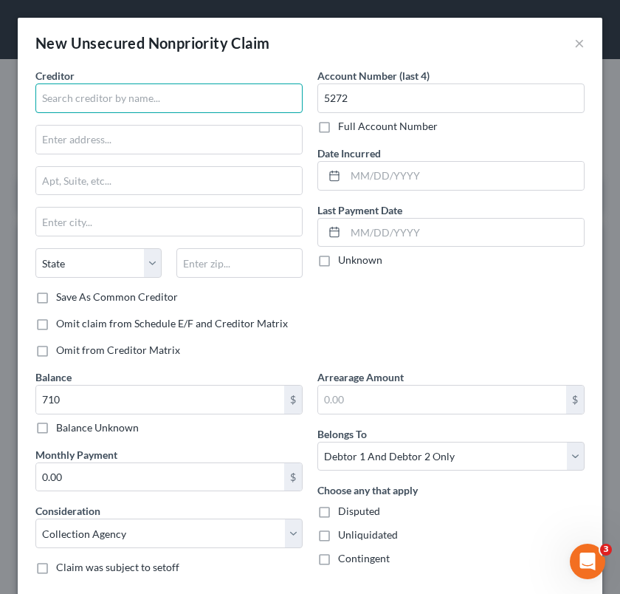
click at [128, 93] on input "text" at bounding box center [168, 98] width 267 height 30
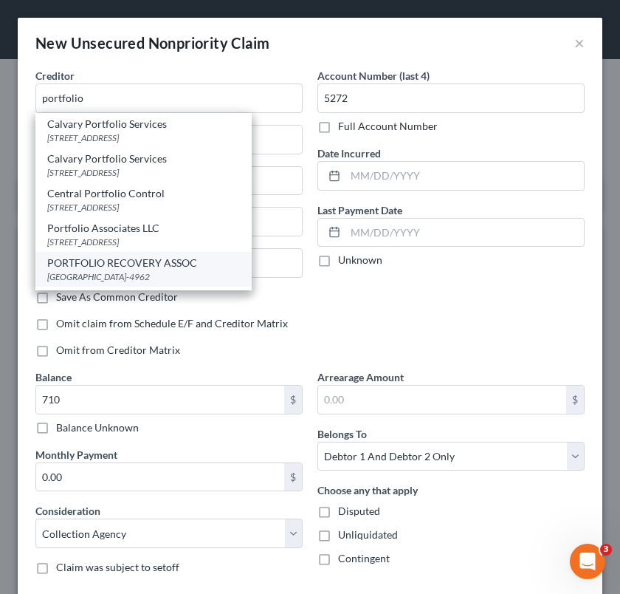
click at [195, 283] on div "PORTFOLIO RECOVERY ASSOC [GEOGRAPHIC_DATA]-4962" at bounding box center [143, 269] width 216 height 35
type input "PORTFOLIO RECOVERY ASSOC"
type input "[GEOGRAPHIC_DATA]"
select select "48"
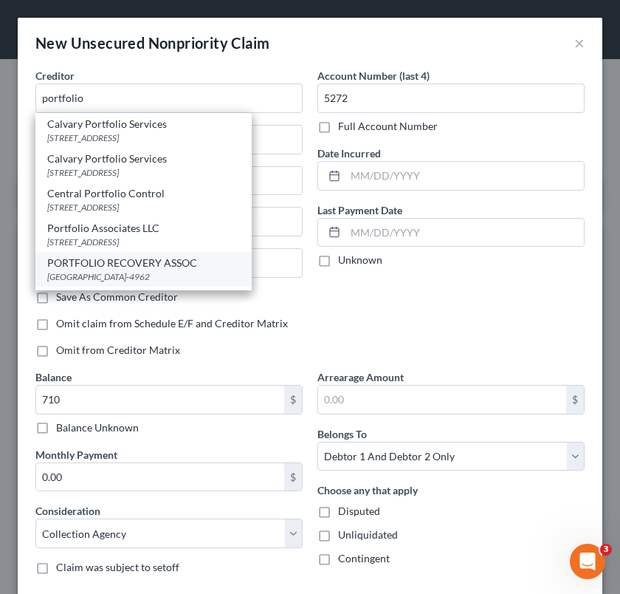
type input "23502-4962"
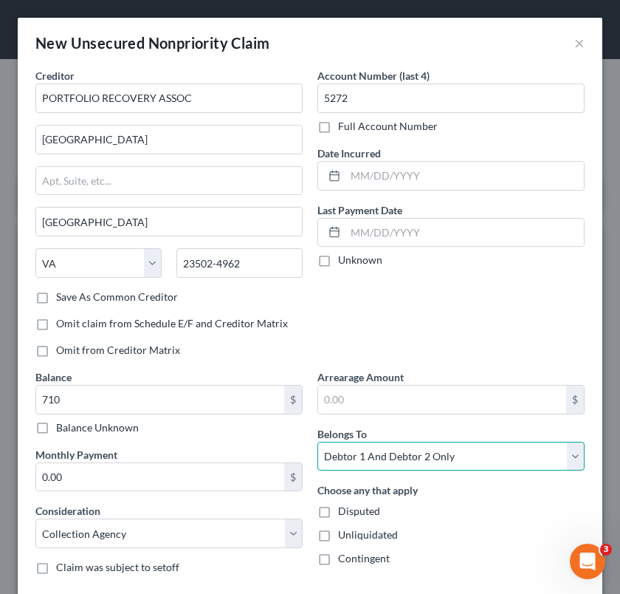
click at [467, 450] on select "Select Debtor 1 Only Debtor 2 Only Debtor 1 And Debtor 2 Only At Least One Of T…" at bounding box center [450, 457] width 267 height 30
select select "1"
click at [317, 442] on select "Select Debtor 1 Only Debtor 2 Only Debtor 1 And Debtor 2 Only At Least One Of T…" at bounding box center [450, 457] width 267 height 30
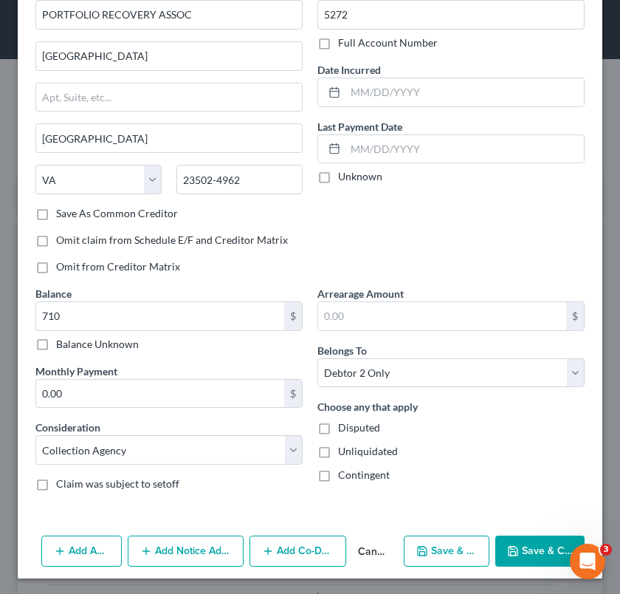
click at [512, 547] on button "Save & Close" at bounding box center [539, 550] width 89 height 31
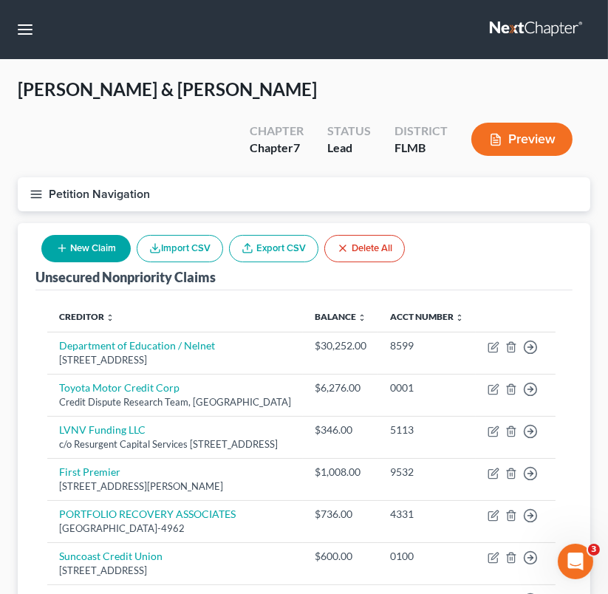
click at [100, 229] on div "New Claim Import CSV Export CSV Delete All" at bounding box center [222, 248] width 375 height 39
click at [92, 235] on button "New Claim" at bounding box center [85, 248] width 89 height 27
select select "2"
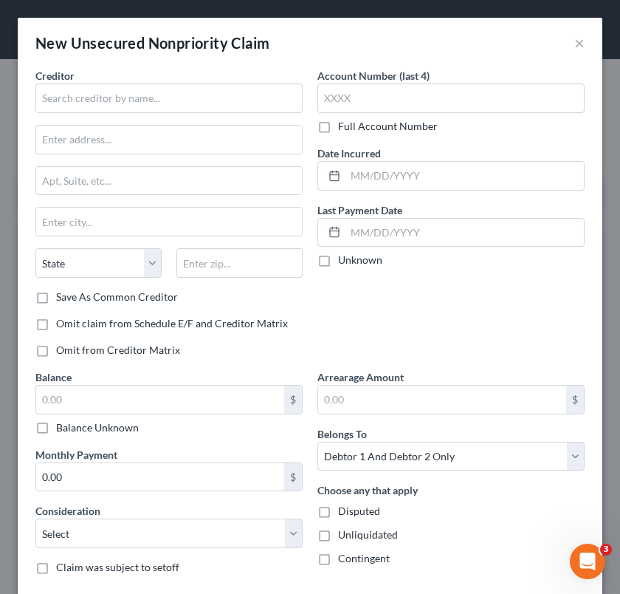
click at [155, 121] on div "Creditor * State [US_STATE] AK AR AZ CA CO [GEOGRAPHIC_DATA] DE DC [GEOGRAPHIC_…" at bounding box center [168, 179] width 267 height 222
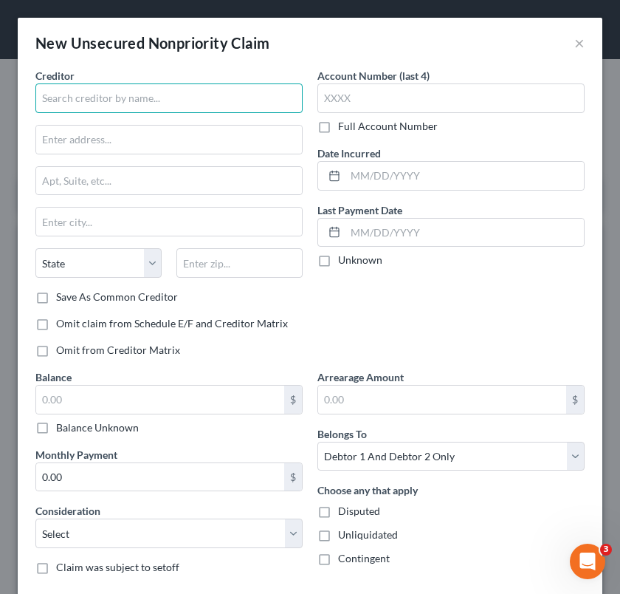
click at [148, 95] on input "text" at bounding box center [168, 98] width 267 height 30
type input "National Credit Systems Inc"
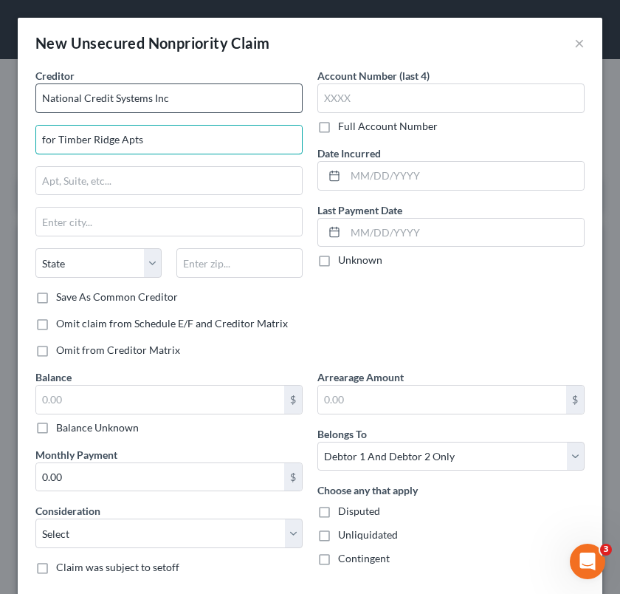
type input "for Timber Ridge Apts"
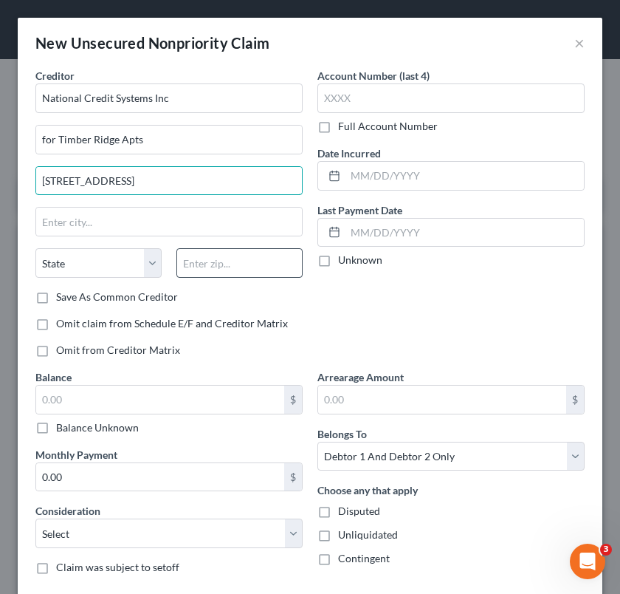
type input "[STREET_ADDRESS]"
click at [224, 266] on input "text" at bounding box center [239, 263] width 126 height 30
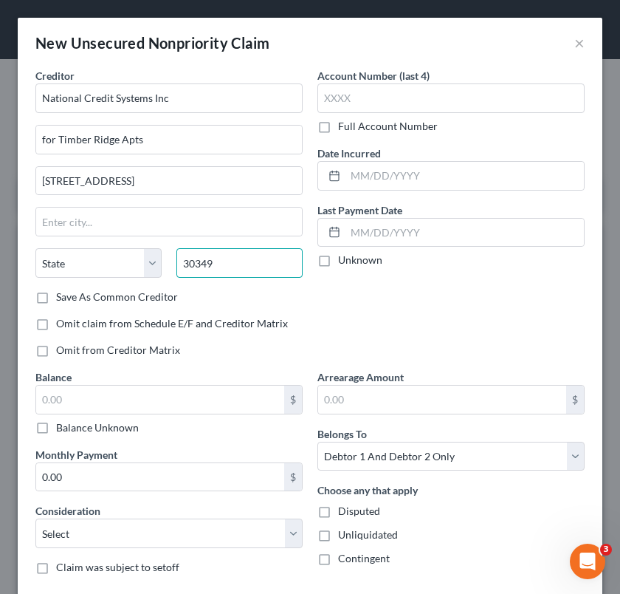
type input "30349"
type input "[GEOGRAPHIC_DATA]"
select select "10"
click at [260, 281] on div "State [US_STATE] AK AR AZ CA CO [GEOGRAPHIC_DATA] DE DC [GEOGRAPHIC_DATA] [GEOG…" at bounding box center [169, 268] width 282 height 41
click at [230, 258] on input "30349" at bounding box center [239, 263] width 126 height 30
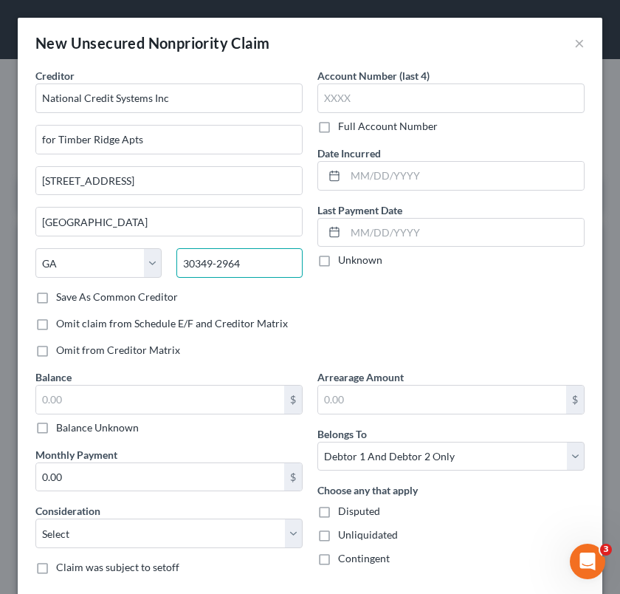
type input "30349-2964"
click at [169, 299] on label "Save As Common Creditor" at bounding box center [117, 296] width 122 height 15
click at [72, 299] on input "Save As Common Creditor" at bounding box center [67, 294] width 10 height 10
checkbox input "true"
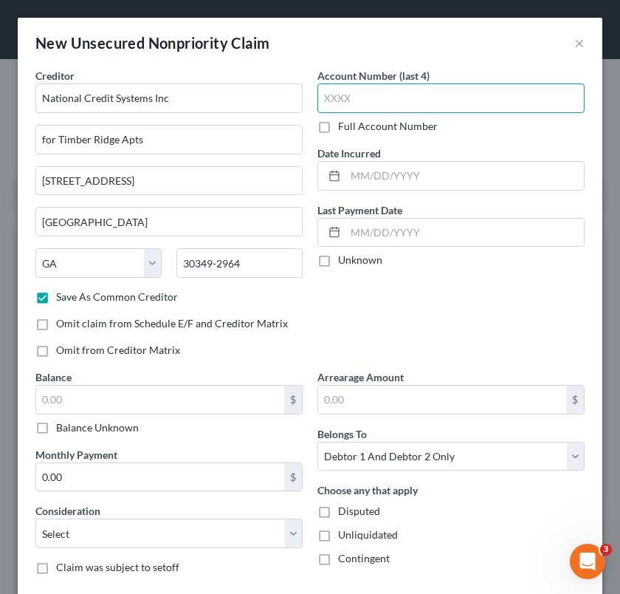
click at [424, 97] on input "text" at bounding box center [450, 98] width 267 height 30
type input "6444"
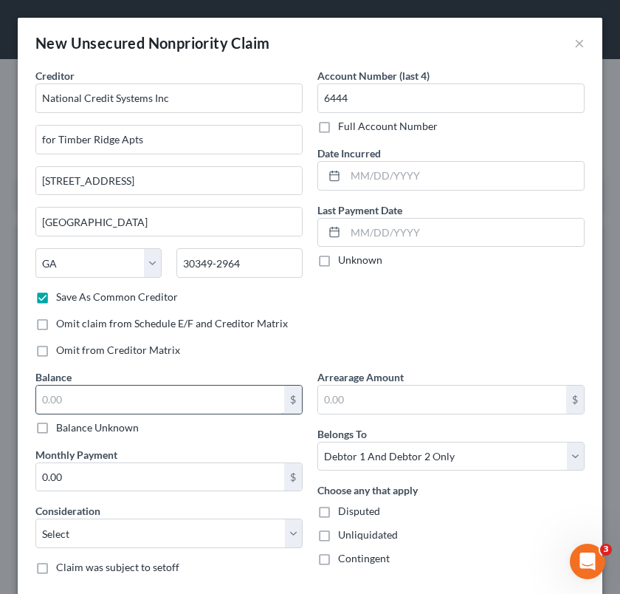
click at [131, 396] on input "text" at bounding box center [160, 399] width 248 height 28
type input "624"
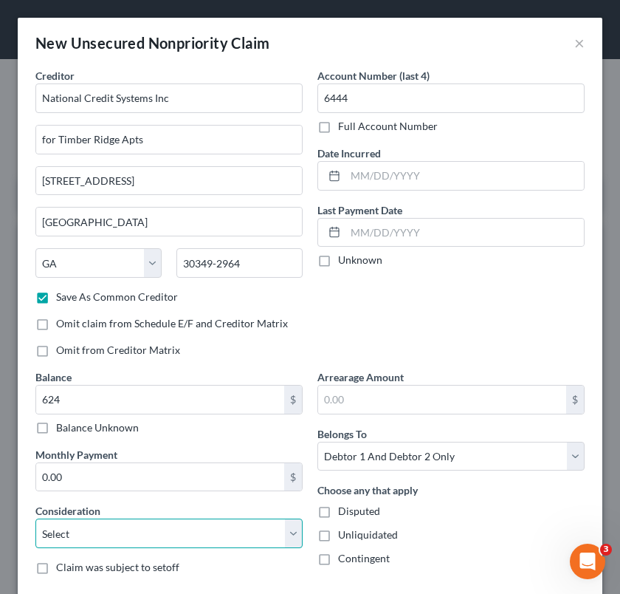
click at [128, 524] on select "Select Cable / Satellite Services Collection Agency Credit Card Debt Debt Couns…" at bounding box center [168, 533] width 267 height 30
select select "1"
click at [35, 518] on select "Select Cable / Satellite Services Collection Agency Credit Card Debt Debt Couns…" at bounding box center [168, 533] width 267 height 30
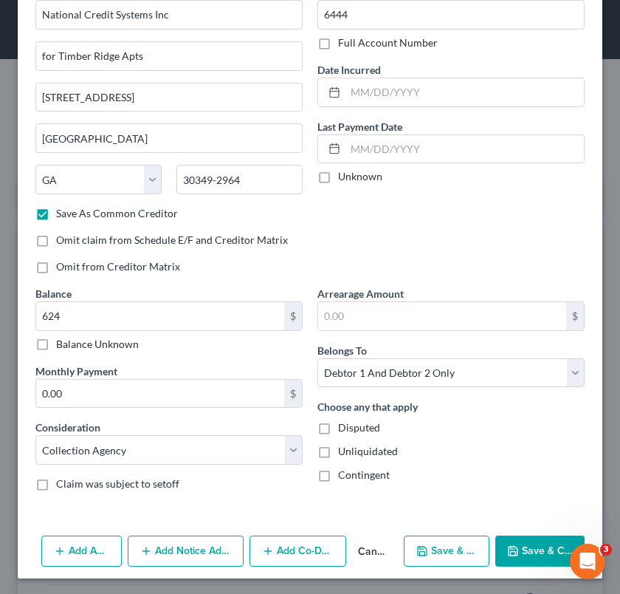
click at [521, 558] on button "Save & Close" at bounding box center [539, 550] width 89 height 31
checkbox input "false"
type input "624.00"
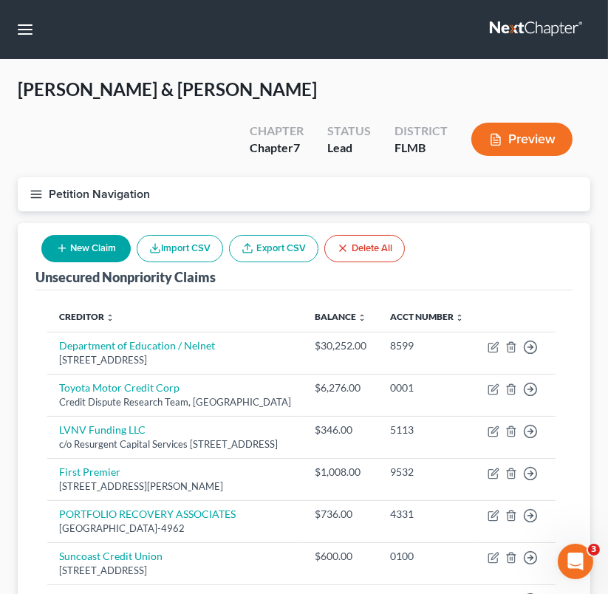
click at [111, 235] on button "New Claim" at bounding box center [85, 248] width 89 height 27
select select "2"
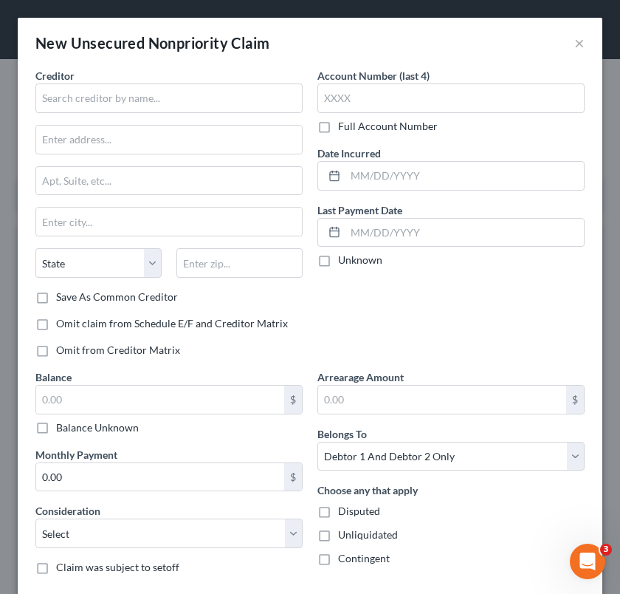
click at [114, 116] on div "Creditor * State [US_STATE] AK AR AZ CA CO [GEOGRAPHIC_DATA] DE DC [GEOGRAPHIC_…" at bounding box center [168, 179] width 267 height 222
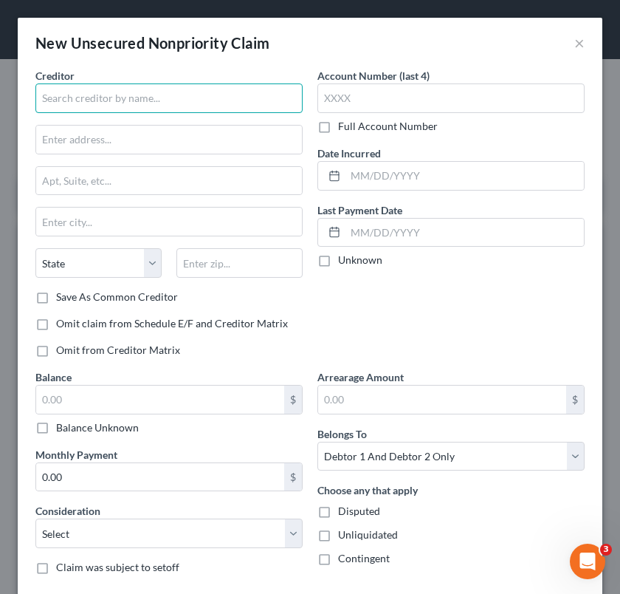
click at [110, 99] on input "text" at bounding box center [168, 98] width 267 height 30
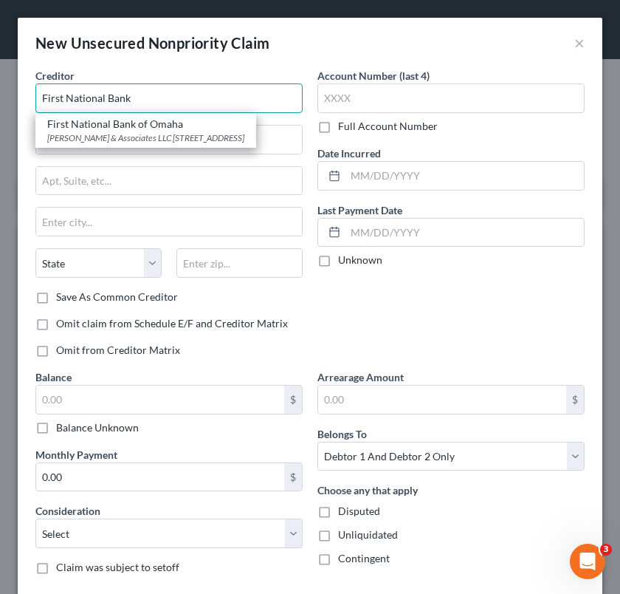
type input "First National Bank"
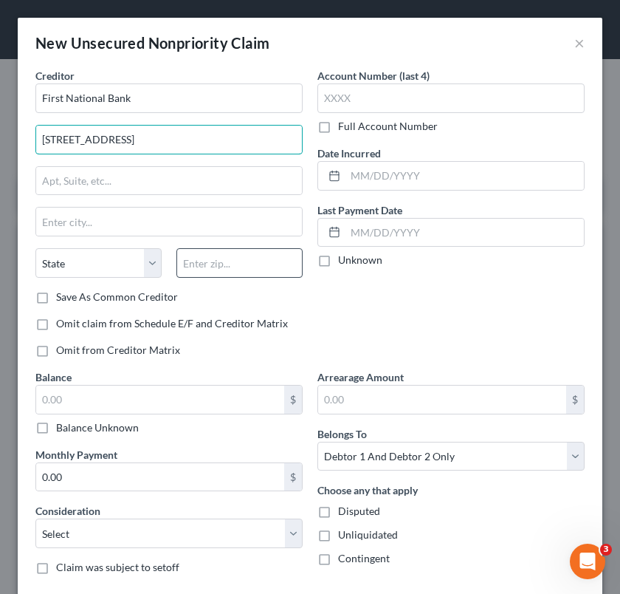
type input "[STREET_ADDRESS]"
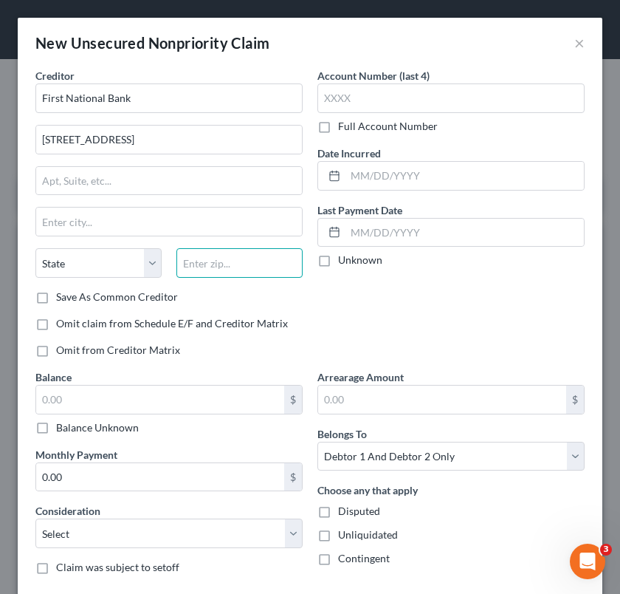
click at [203, 264] on input "text" at bounding box center [239, 263] width 126 height 30
type input "57104"
click at [225, 289] on div "Save As Common Creditor" at bounding box center [168, 296] width 267 height 15
type input "[GEOGRAPHIC_DATA]"
select select "43"
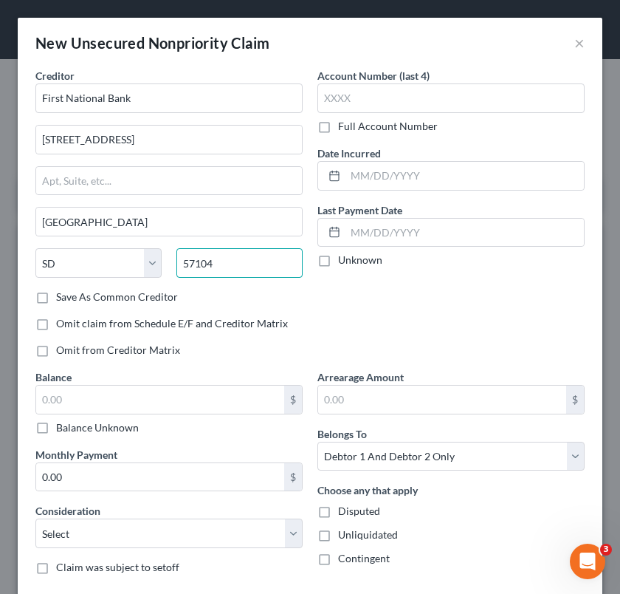
click at [225, 258] on input "57104" at bounding box center [239, 263] width 126 height 30
type input "57104-0478"
click at [144, 297] on label "Save As Common Creditor" at bounding box center [117, 296] width 122 height 15
click at [72, 297] on input "Save As Common Creditor" at bounding box center [67, 294] width 10 height 10
checkbox input "true"
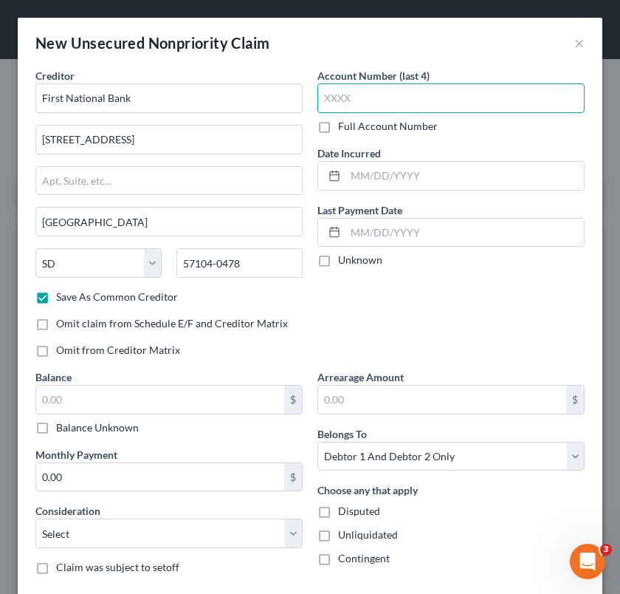
click at [366, 96] on input "text" at bounding box center [450, 98] width 267 height 30
type input "0771"
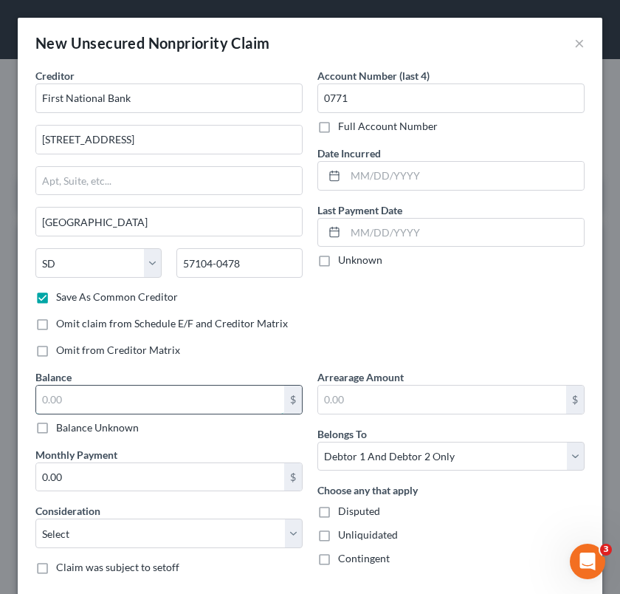
click at [222, 390] on input "text" at bounding box center [160, 399] width 248 height 28
type input "838"
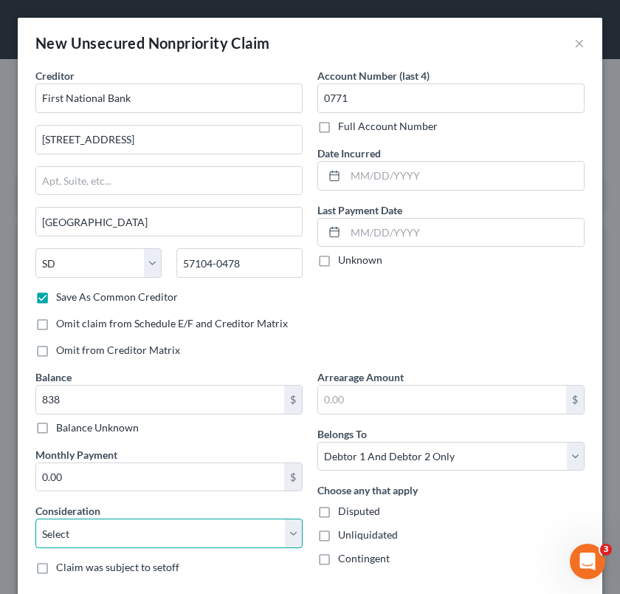
click at [224, 536] on select "Select Cable / Satellite Services Collection Agency Credit Card Debt Debt Couns…" at bounding box center [168, 533] width 267 height 30
select select "10"
click at [35, 518] on select "Select Cable / Satellite Services Collection Agency Credit Card Debt Debt Couns…" at bounding box center [168, 533] width 267 height 30
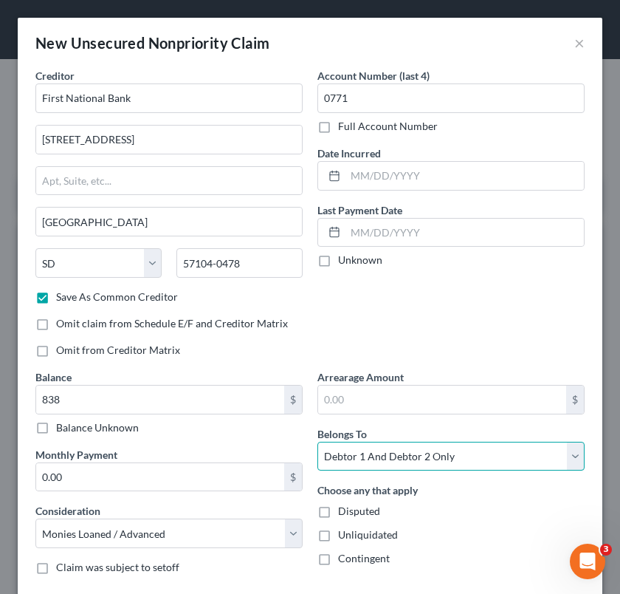
click at [485, 461] on select "Select Debtor 1 Only Debtor 2 Only Debtor 1 And Debtor 2 Only At Least One Of T…" at bounding box center [450, 457] width 267 height 30
select select "1"
click at [317, 442] on select "Select Debtor 1 Only Debtor 2 Only Debtor 1 And Debtor 2 Only At Least One Of T…" at bounding box center [450, 457] width 267 height 30
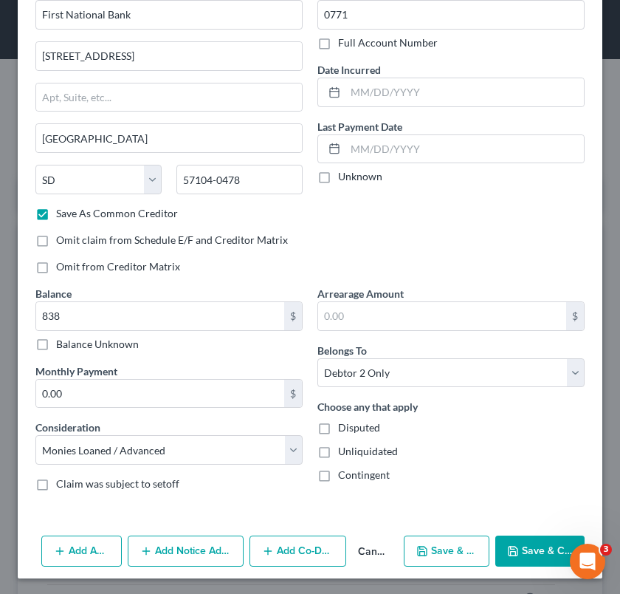
click at [526, 549] on button "Save & Close" at bounding box center [539, 550] width 89 height 31
checkbox input "false"
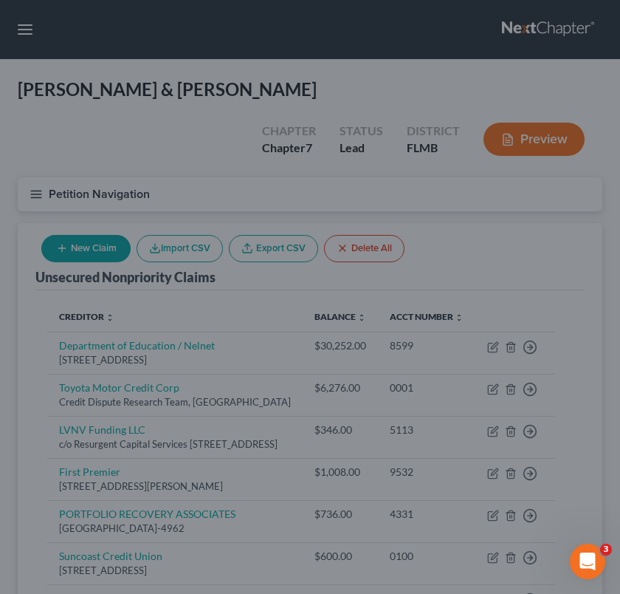
type input "838.00"
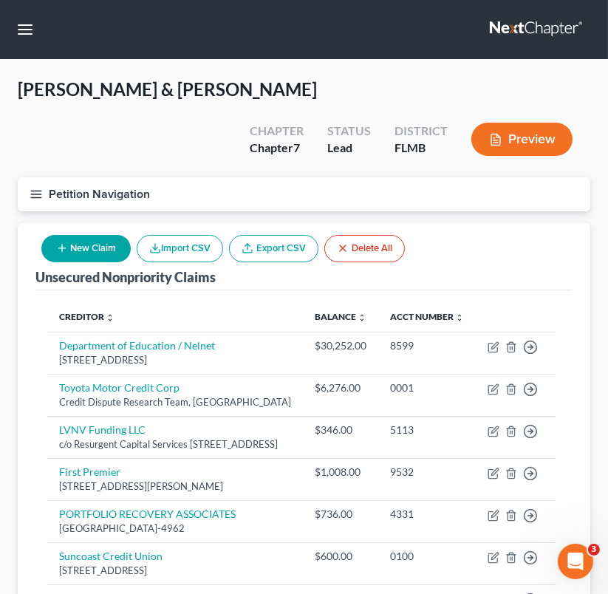
click at [106, 235] on button "New Claim" at bounding box center [85, 248] width 89 height 27
select select "2"
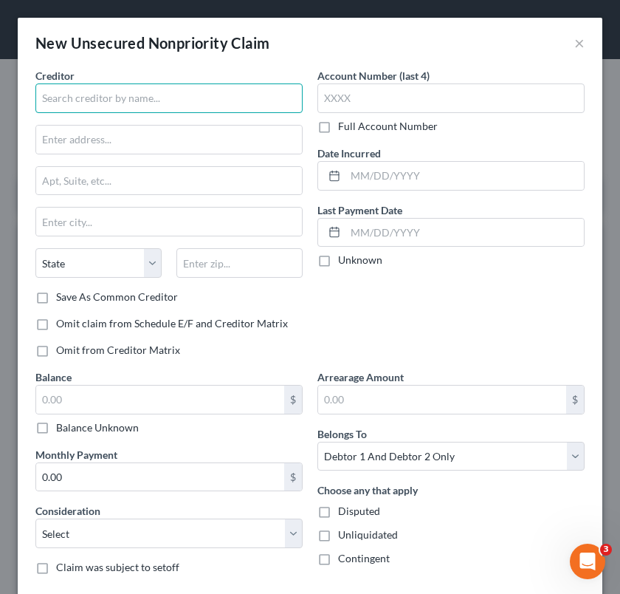
click at [179, 98] on input "text" at bounding box center [168, 98] width 267 height 30
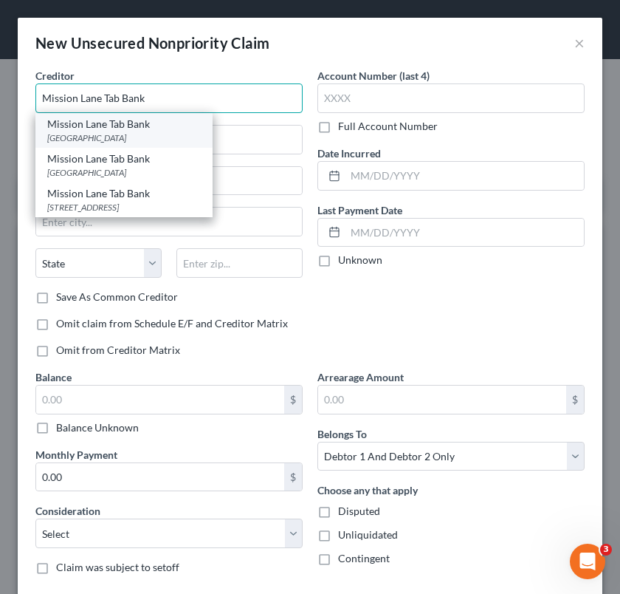
type input "Mission Lane Tab Bank"
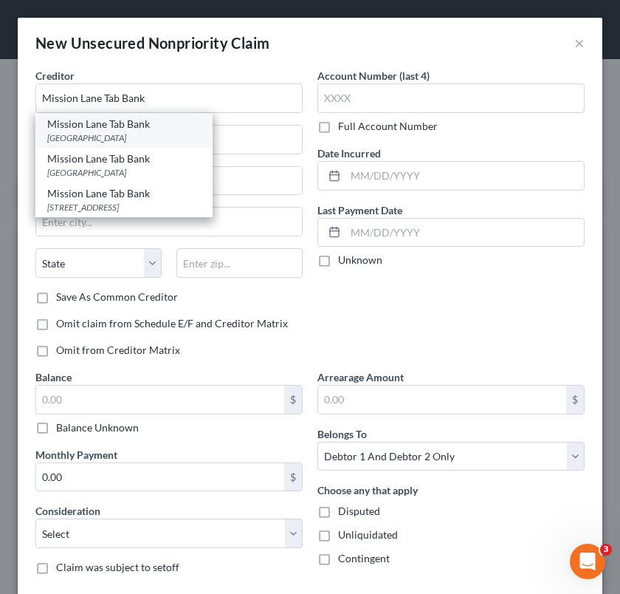
click at [174, 122] on div "Mission Lane Tab Bank" at bounding box center [124, 124] width 154 height 15
type input "PO Box 105286"
type input "[GEOGRAPHIC_DATA]"
select select "10"
type input "30304"
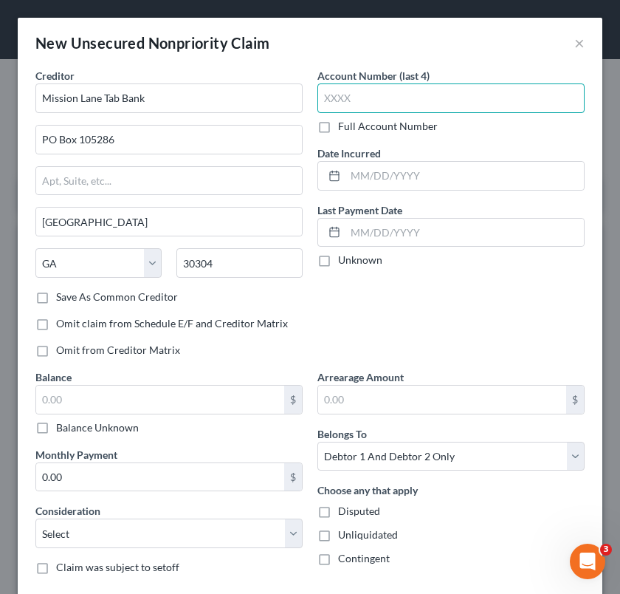
click at [378, 87] on input "text" at bounding box center [450, 98] width 267 height 30
type input "6040"
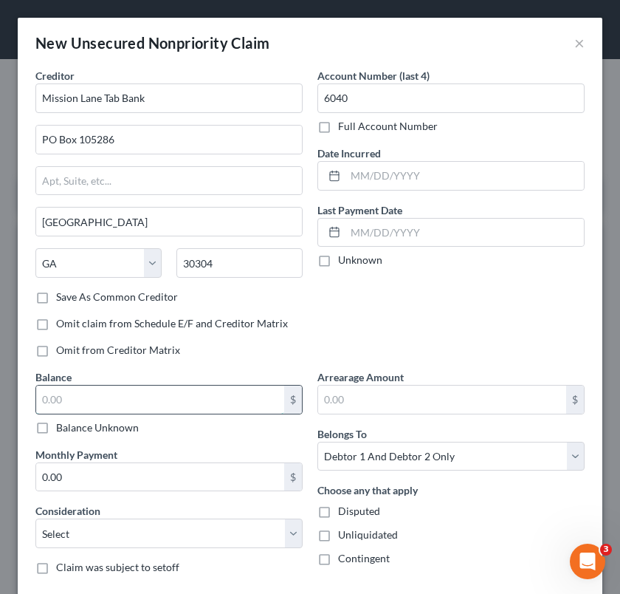
click at [161, 391] on input "text" at bounding box center [160, 399] width 248 height 28
type input "405"
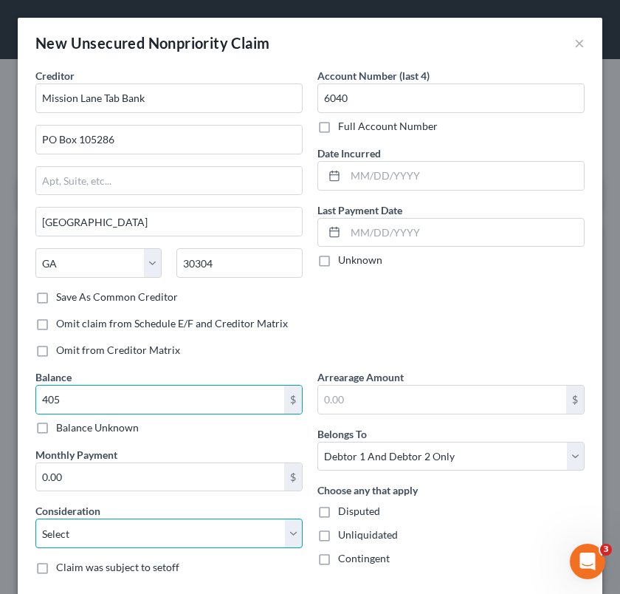
click at [143, 537] on select "Select Cable / Satellite Services Collection Agency Credit Card Debt Debt Couns…" at bounding box center [168, 533] width 267 height 30
select select "2"
click at [35, 518] on select "Select Cable / Satellite Services Collection Agency Credit Card Debt Debt Couns…" at bounding box center [168, 533] width 267 height 30
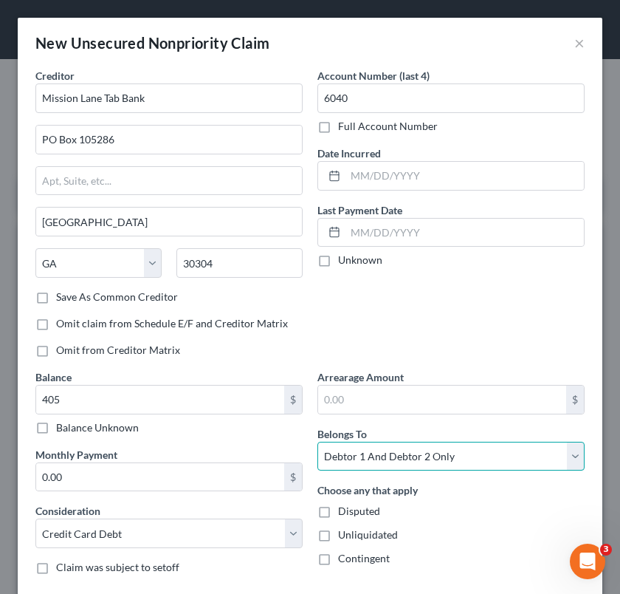
click at [498, 454] on select "Select Debtor 1 Only Debtor 2 Only Debtor 1 And Debtor 2 Only At Least One Of T…" at bounding box center [450, 457] width 267 height 30
select select "1"
click at [317, 442] on select "Select Debtor 1 Only Debtor 2 Only Debtor 1 And Debtor 2 Only At Least One Of T…" at bounding box center [450, 457] width 267 height 30
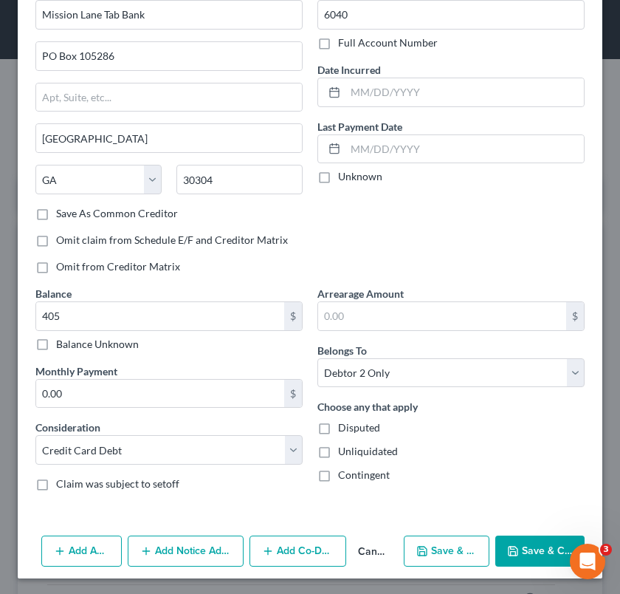
click at [532, 538] on button "Save & Close" at bounding box center [539, 550] width 89 height 31
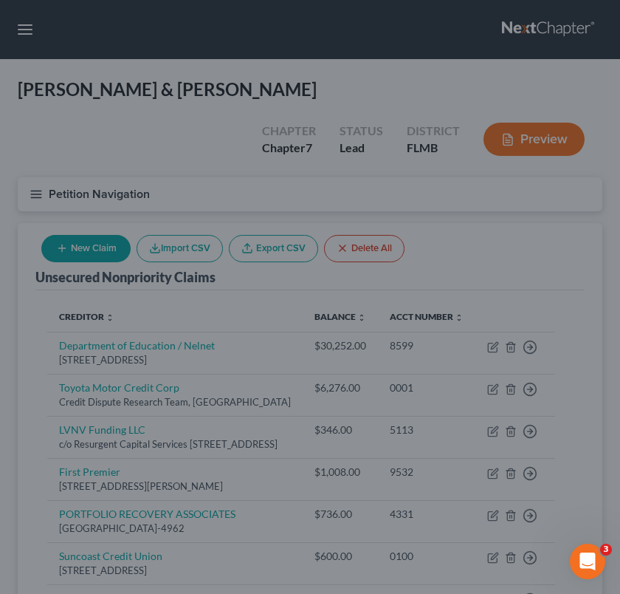
type input "405.00"
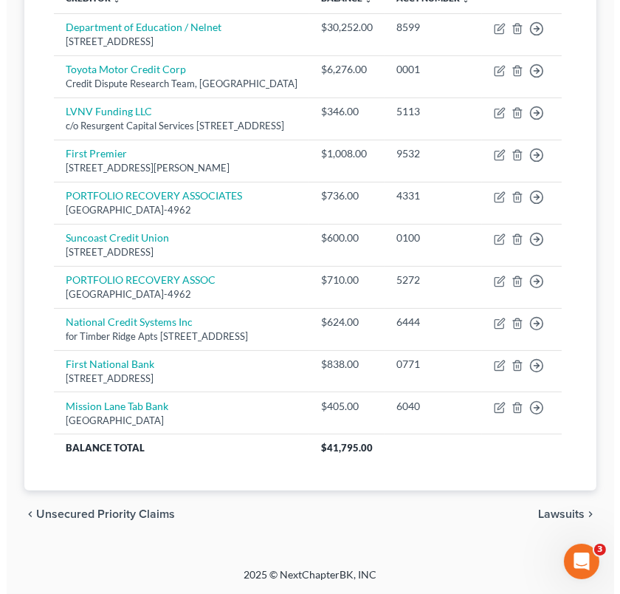
scroll to position [0, 0]
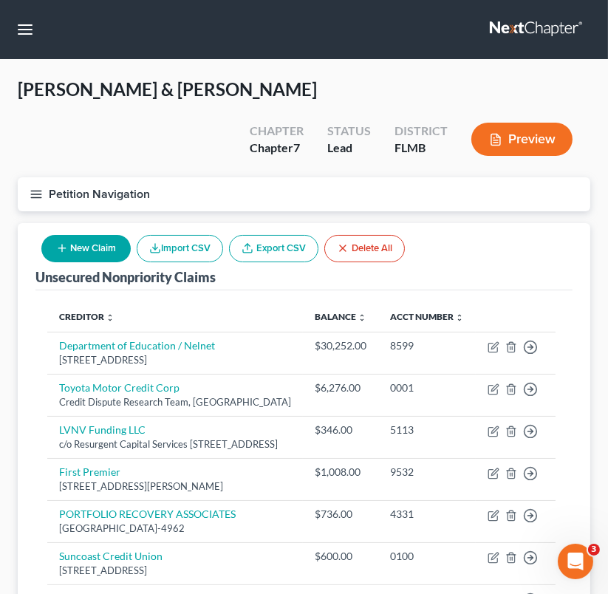
click at [96, 235] on button "New Claim" at bounding box center [85, 248] width 89 height 27
select select "2"
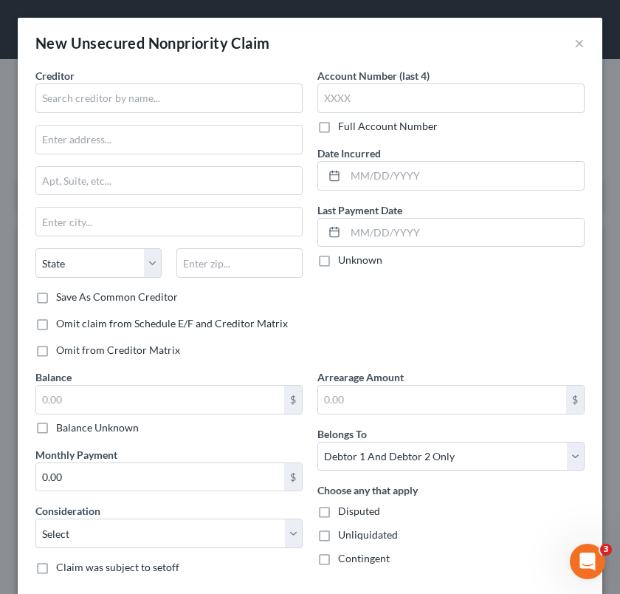
click at [123, 380] on div "Balance $ Balance Unknown Balance Undetermined $ Balance Unknown" at bounding box center [168, 402] width 267 height 66
click at [126, 396] on input "text" at bounding box center [160, 399] width 248 height 28
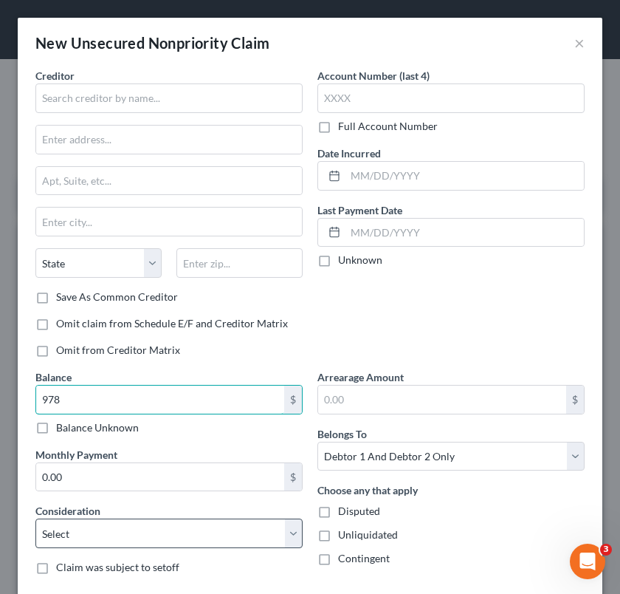
type input "978"
click at [113, 524] on select "Select Cable / Satellite Services Collection Agency Credit Card Debt Debt Couns…" at bounding box center [168, 533] width 267 height 30
select select "2"
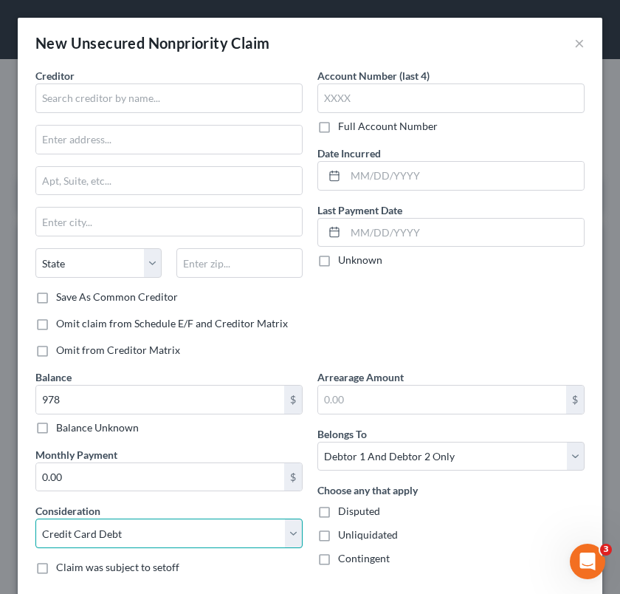
click at [35, 518] on select "Select Cable / Satellite Services Collection Agency Credit Card Debt Debt Couns…" at bounding box center [168, 533] width 267 height 30
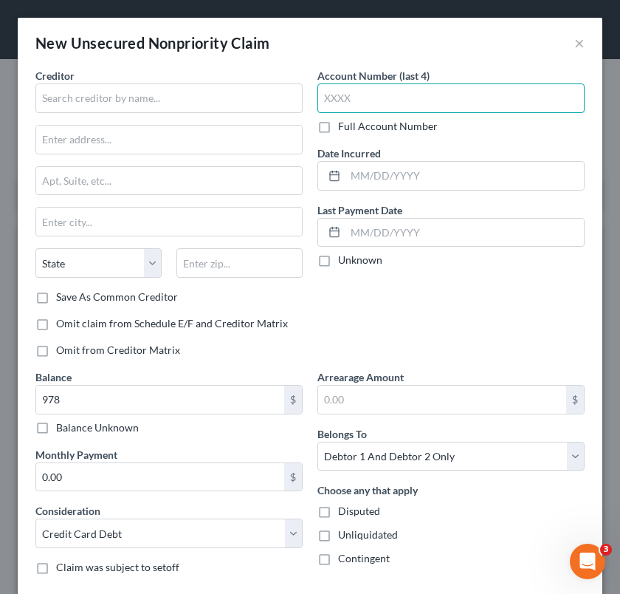
click at [433, 99] on input "text" at bounding box center [450, 98] width 267 height 30
type input "2101"
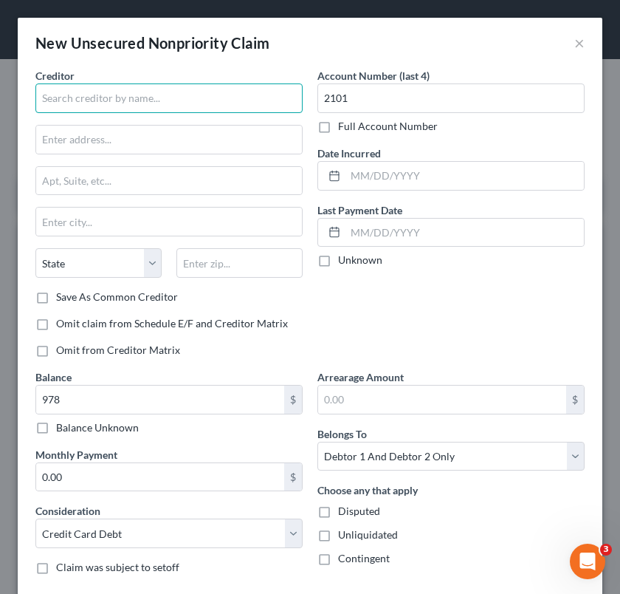
click at [147, 97] on input "text" at bounding box center [168, 98] width 267 height 30
type input "CB Indigo"
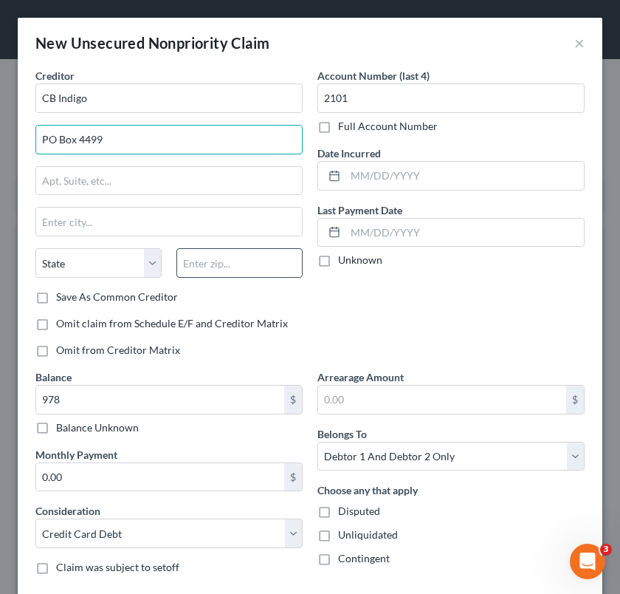
type input "PO Box 4499"
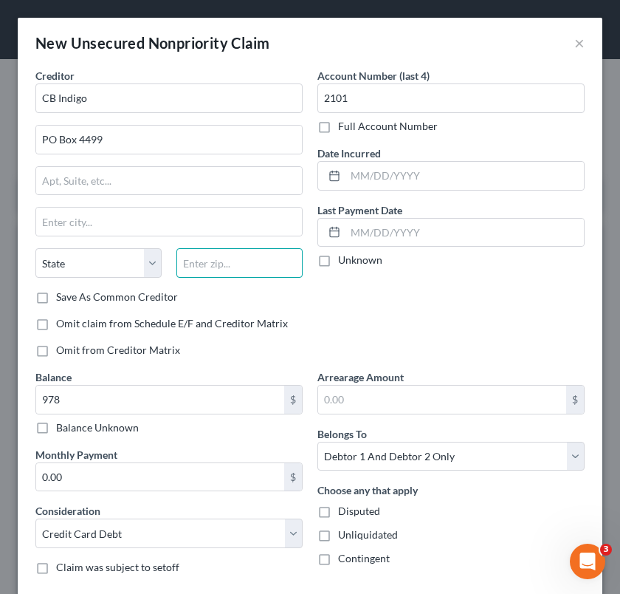
click at [204, 258] on input "text" at bounding box center [239, 263] width 126 height 30
type input "97076"
click at [376, 284] on div "Account Number (last 4) 2101 Full Account Number Date Incurred Last Payment Dat…" at bounding box center [451, 218] width 282 height 301
type input "Beaverton"
select select "38"
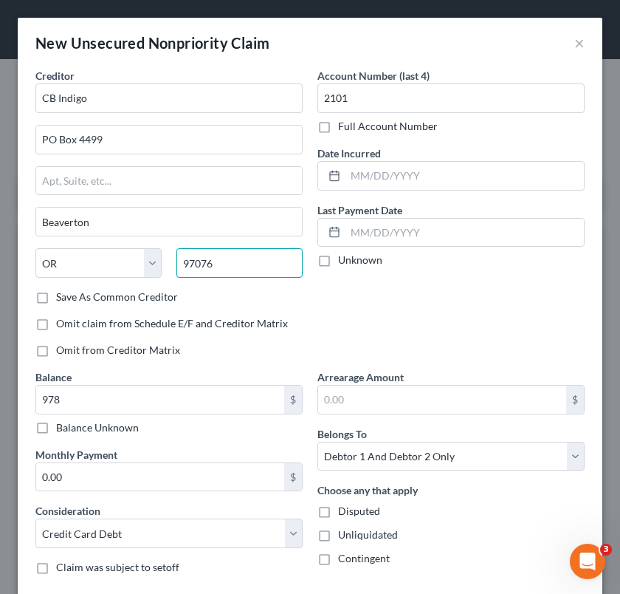
click at [233, 265] on input "97076" at bounding box center [239, 263] width 126 height 30
type input "97076-4499"
click at [123, 297] on label "Save As Common Creditor" at bounding box center [117, 296] width 122 height 15
click at [72, 297] on input "Save As Common Creditor" at bounding box center [67, 294] width 10 height 10
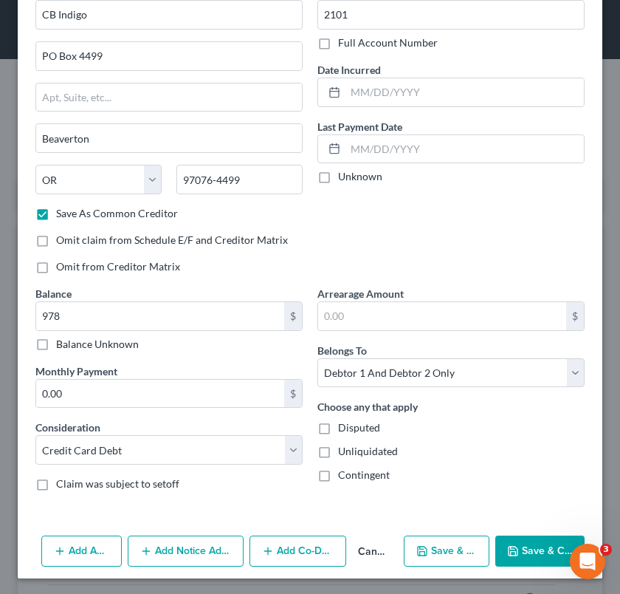
click at [523, 541] on button "Save & Close" at bounding box center [539, 550] width 89 height 31
checkbox input "false"
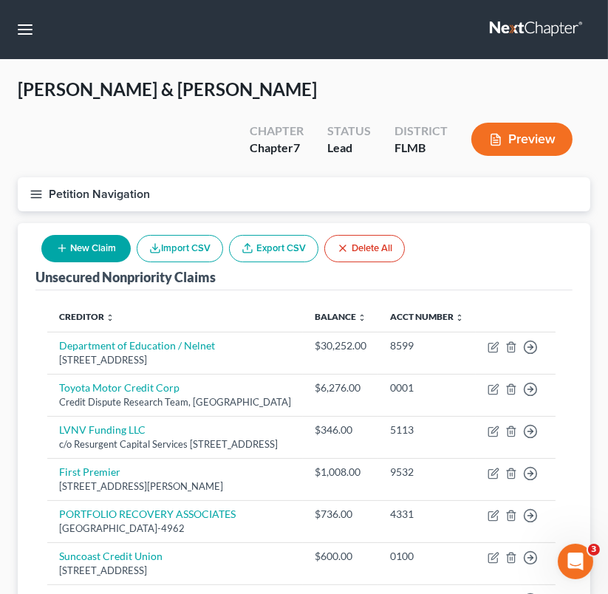
click at [100, 235] on button "New Claim" at bounding box center [85, 248] width 89 height 27
select select "2"
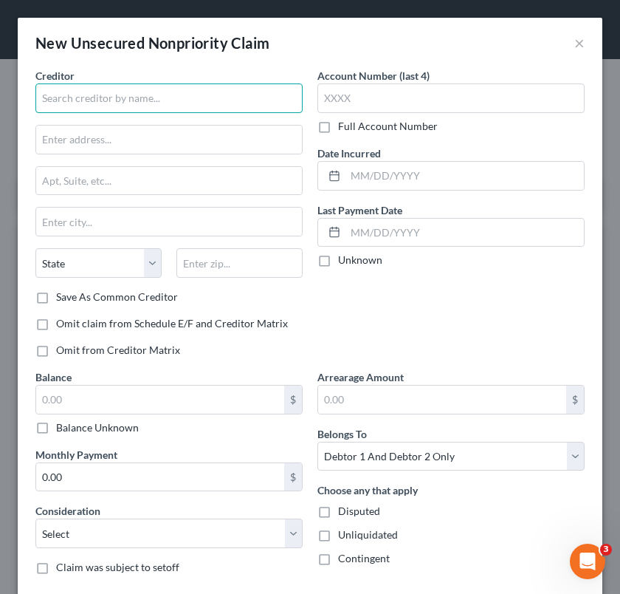
click at [148, 101] on input "text" at bounding box center [168, 98] width 267 height 30
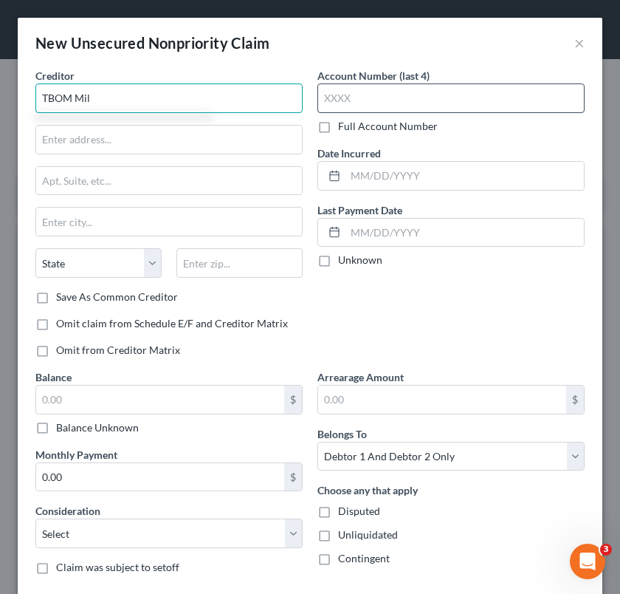
type input "TBOM Mil"
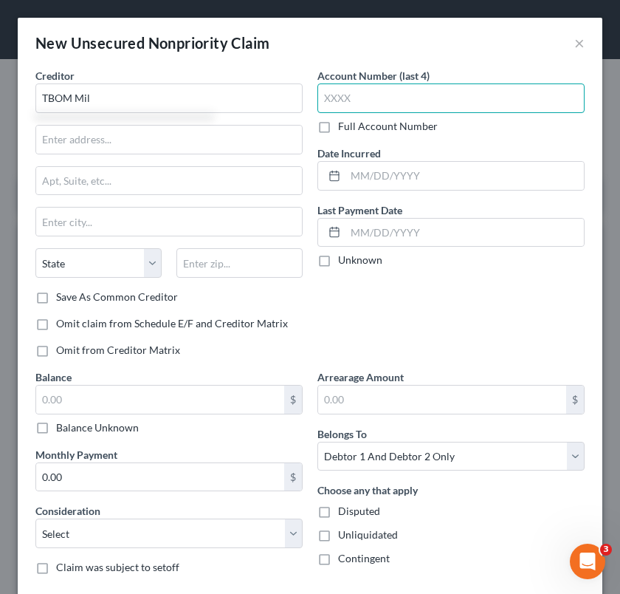
click at [337, 106] on input "text" at bounding box center [450, 98] width 267 height 30
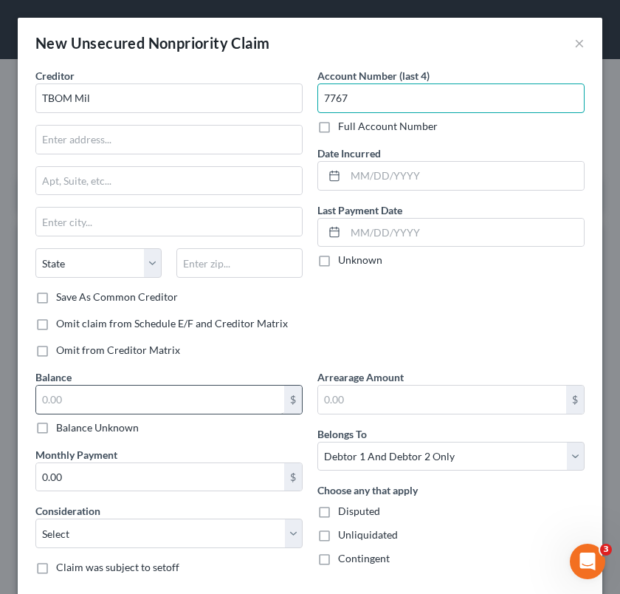
type input "7767"
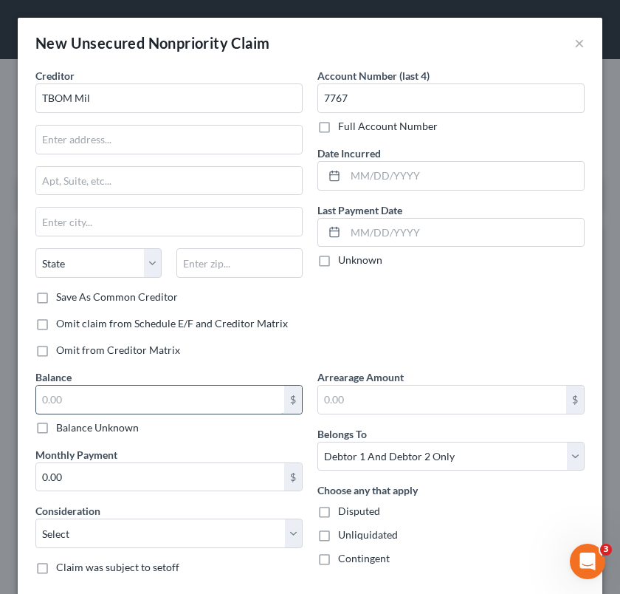
click at [156, 400] on input "text" at bounding box center [160, 399] width 248 height 28
type input "986"
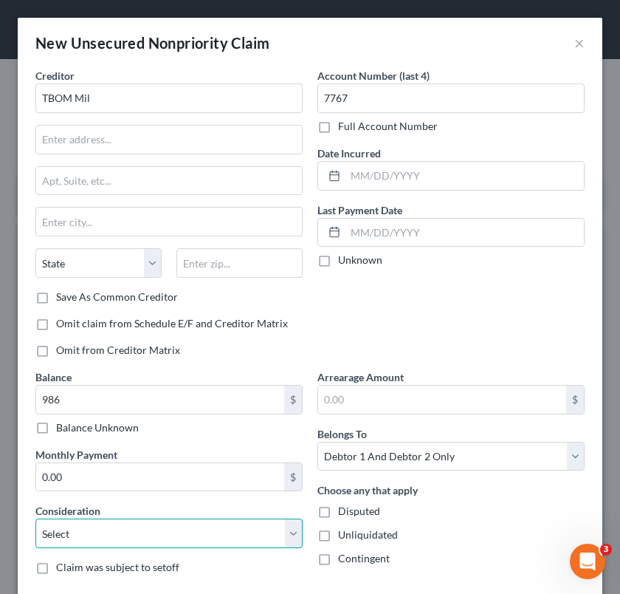
click at [128, 524] on select "Select Cable / Satellite Services Collection Agency Credit Card Debt Debt Couns…" at bounding box center [168, 533] width 267 height 30
select select "2"
click at [35, 518] on select "Select Cable / Satellite Services Collection Agency Credit Card Debt Debt Couns…" at bounding box center [168, 533] width 267 height 30
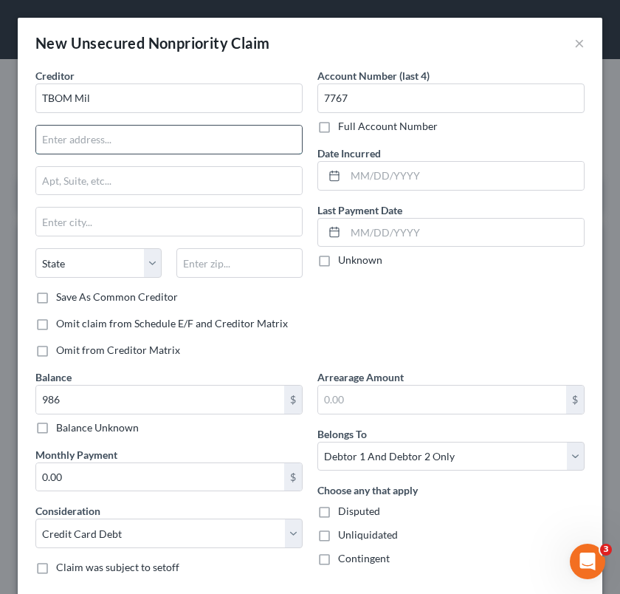
click at [140, 136] on input "text" at bounding box center [169, 140] width 266 height 28
type input "PO Box 4499"
click at [213, 272] on input "text" at bounding box center [239, 263] width 126 height 30
click at [236, 271] on input "97076" at bounding box center [239, 263] width 126 height 30
type input "97076"
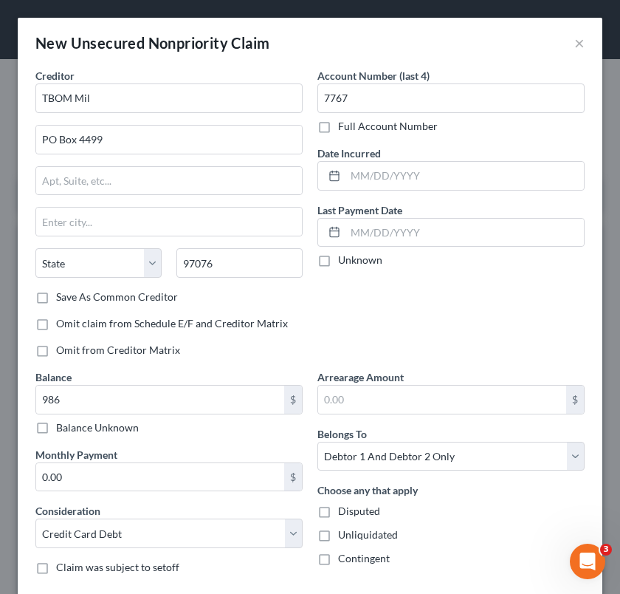
click at [247, 300] on div "Save As Common Creditor" at bounding box center [168, 296] width 267 height 15
type input "Beaverton"
select select "38"
click at [106, 293] on label "Save As Common Creditor" at bounding box center [117, 296] width 122 height 15
click at [72, 293] on input "Save As Common Creditor" at bounding box center [67, 294] width 10 height 10
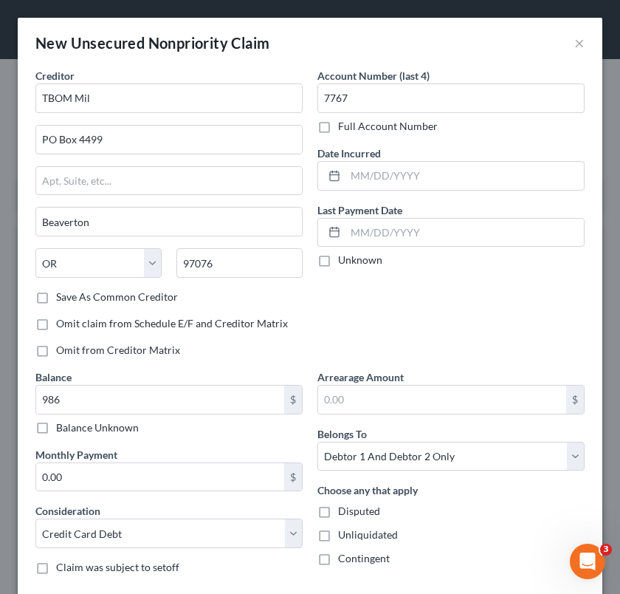
checkbox input "true"
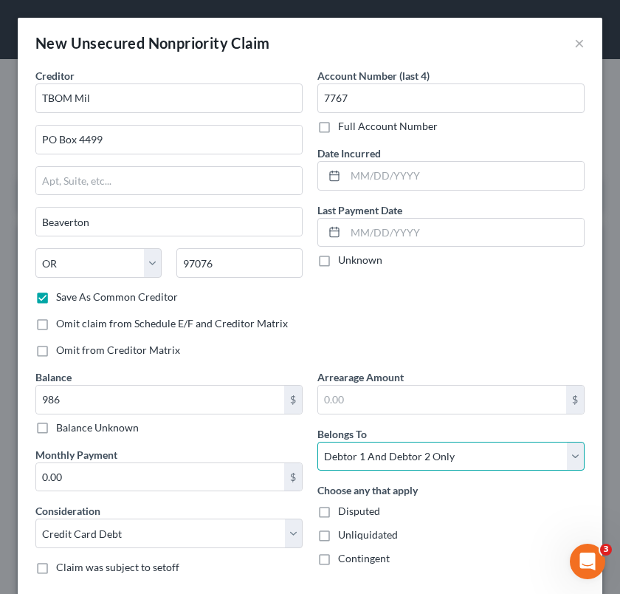
click at [410, 457] on select "Select Debtor 1 Only Debtor 2 Only Debtor 1 And Debtor 2 Only At Least One Of T…" at bounding box center [450, 457] width 267 height 30
select select "1"
click at [317, 442] on select "Select Debtor 1 Only Debtor 2 Only Debtor 1 And Debtor 2 Only At Least One Of T…" at bounding box center [450, 457] width 267 height 30
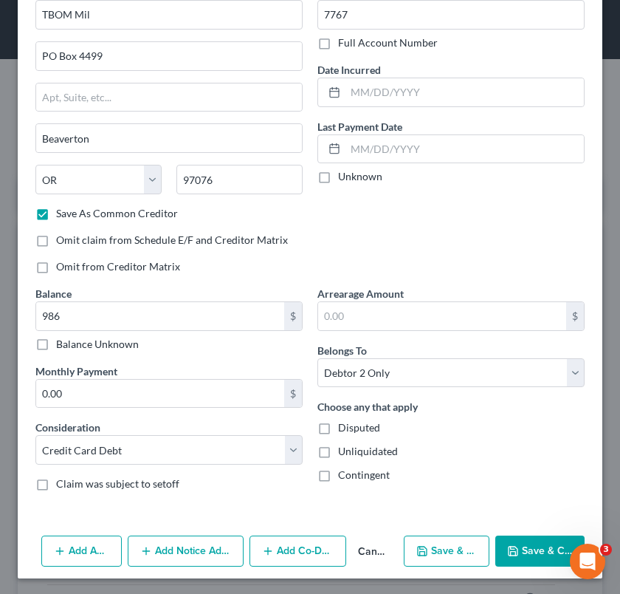
click at [532, 546] on button "Save & Close" at bounding box center [539, 550] width 89 height 31
checkbox input "false"
type input "986.00"
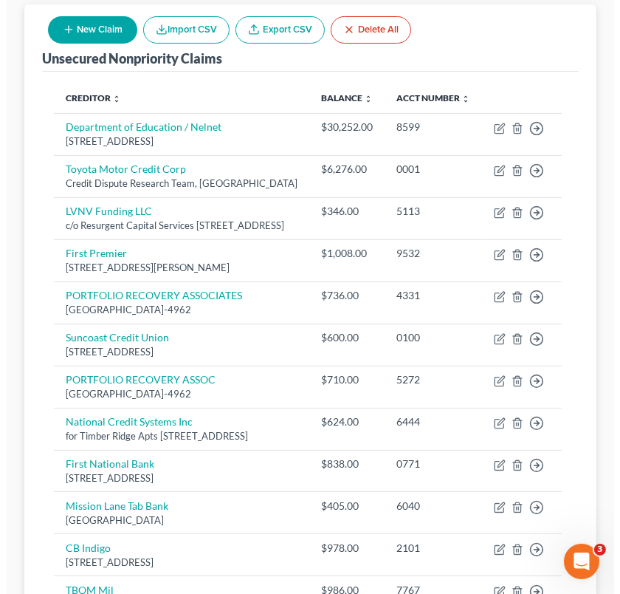
scroll to position [0, 0]
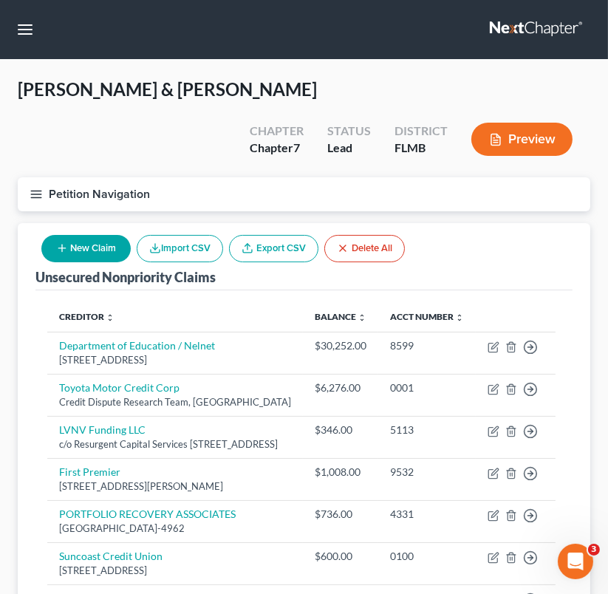
click at [77, 235] on button "New Claim" at bounding box center [85, 248] width 89 height 27
select select "2"
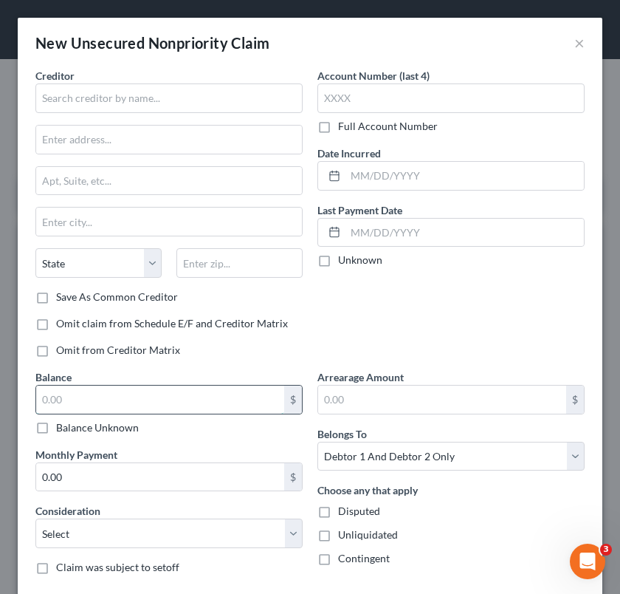
click at [106, 394] on input "text" at bounding box center [160, 399] width 248 height 28
type input "504"
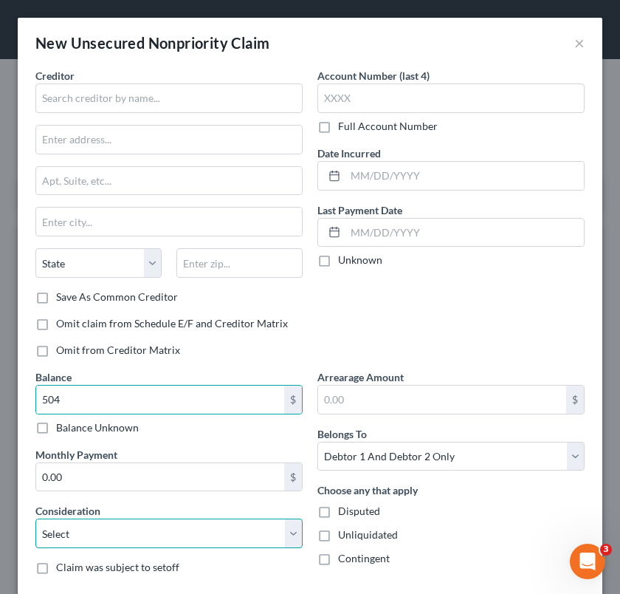
click at [96, 527] on select "Select Cable / Satellite Services Collection Agency Credit Card Debt Debt Couns…" at bounding box center [168, 533] width 267 height 30
select select "2"
click at [35, 518] on select "Select Cable / Satellite Services Collection Agency Credit Card Debt Debt Couns…" at bounding box center [168, 533] width 267 height 30
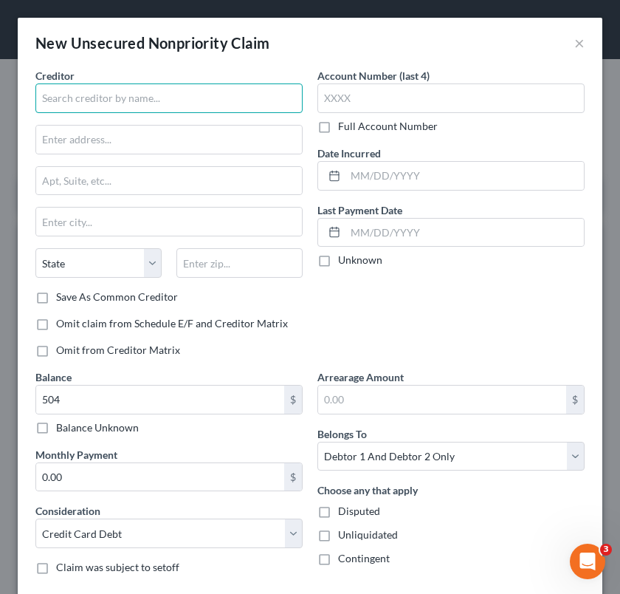
click at [104, 87] on input "text" at bounding box center [168, 98] width 267 height 30
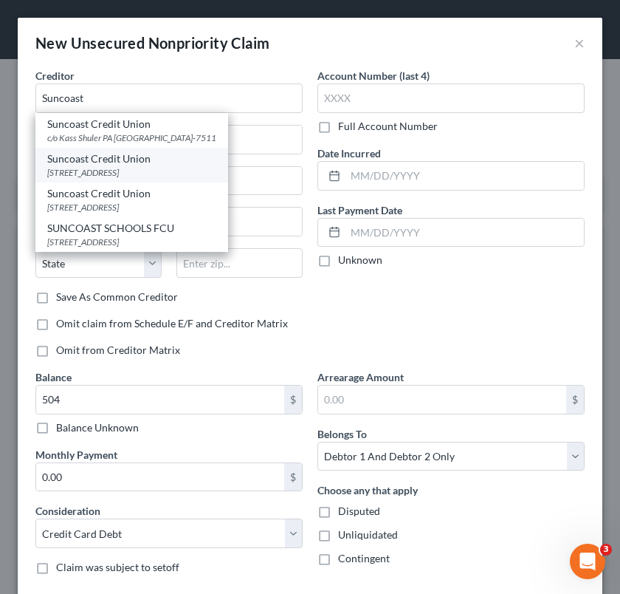
click at [111, 169] on div "[STREET_ADDRESS]" at bounding box center [131, 172] width 169 height 13
type input "Suncoast Credit Union"
type input "[STREET_ADDRESS]"
type input "[GEOGRAPHIC_DATA]"
select select "9"
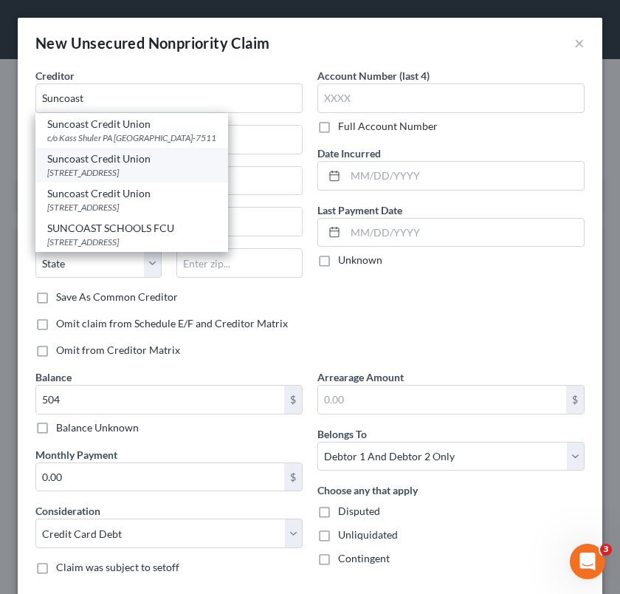
type input "33610"
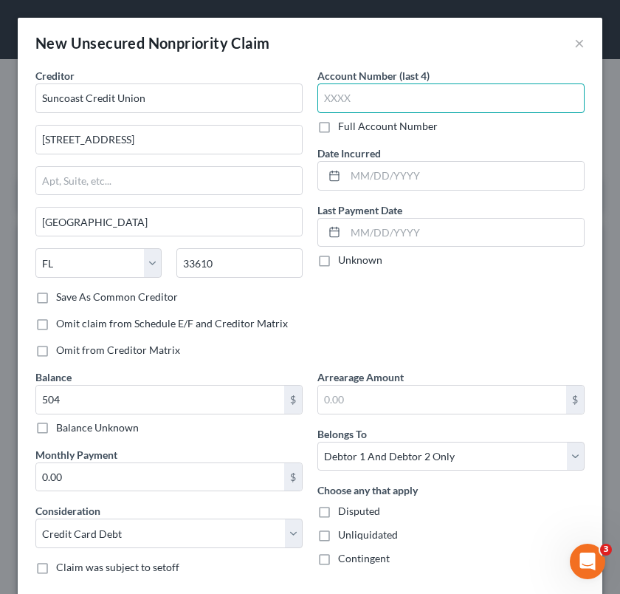
click at [333, 105] on input "text" at bounding box center [450, 98] width 267 height 30
type input "2807"
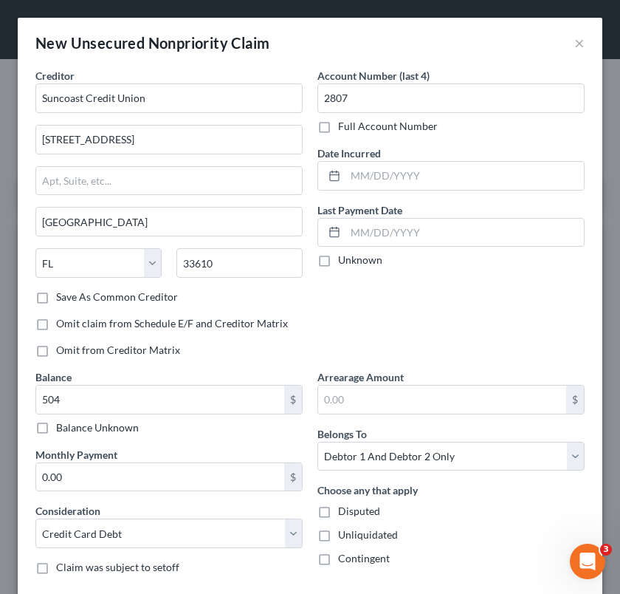
click at [403, 471] on div "Arrearage Amount $ Belongs To * Select Debtor 1 Only Debtor 2 Only Debtor 1 And…" at bounding box center [451, 477] width 282 height 217
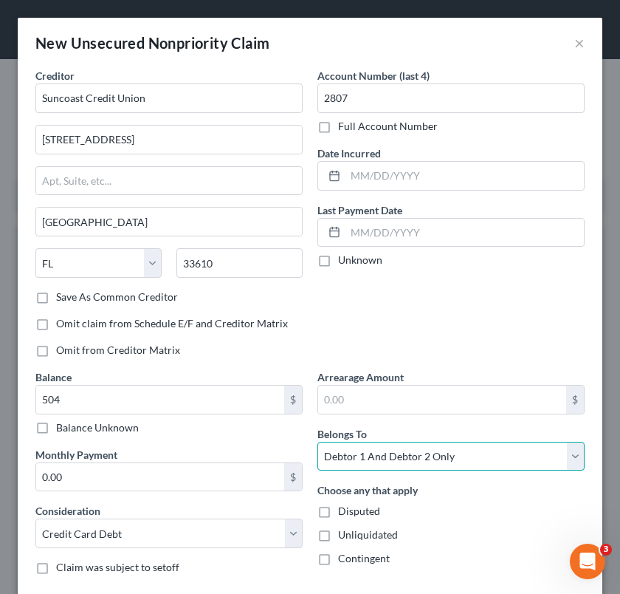
click at [408, 461] on select "Select Debtor 1 Only Debtor 2 Only Debtor 1 And Debtor 2 Only At Least One Of T…" at bounding box center [450, 457] width 267 height 30
select select "1"
click at [317, 442] on select "Select Debtor 1 Only Debtor 2 Only Debtor 1 And Debtor 2 Only At Least One Of T…" at bounding box center [450, 457] width 267 height 30
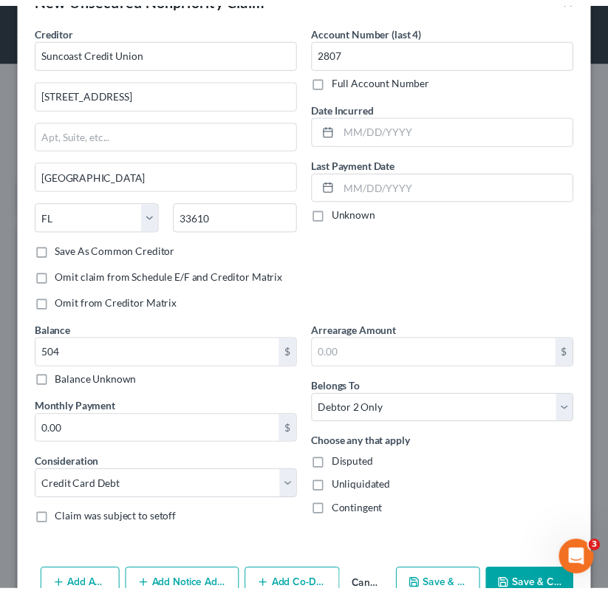
scroll to position [83, 0]
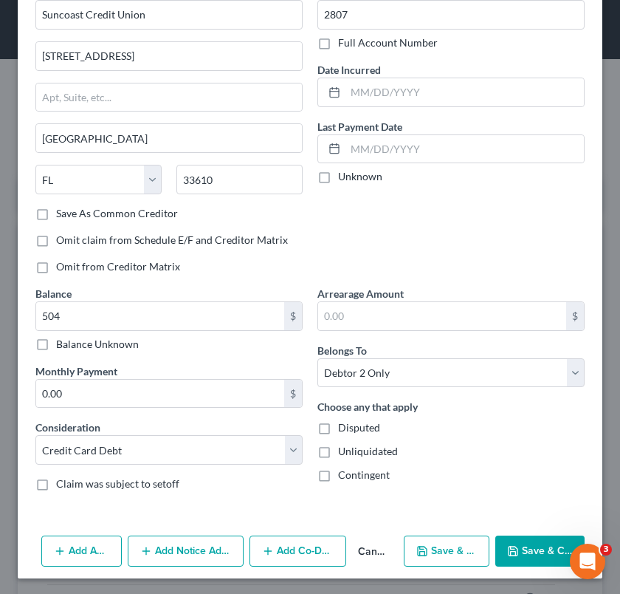
click at [528, 547] on button "Save & Close" at bounding box center [539, 550] width 89 height 31
type input "504.00"
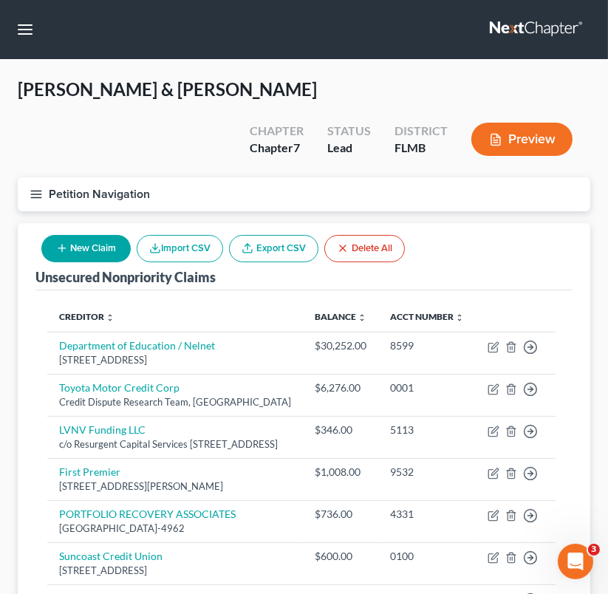
scroll to position [447, 0]
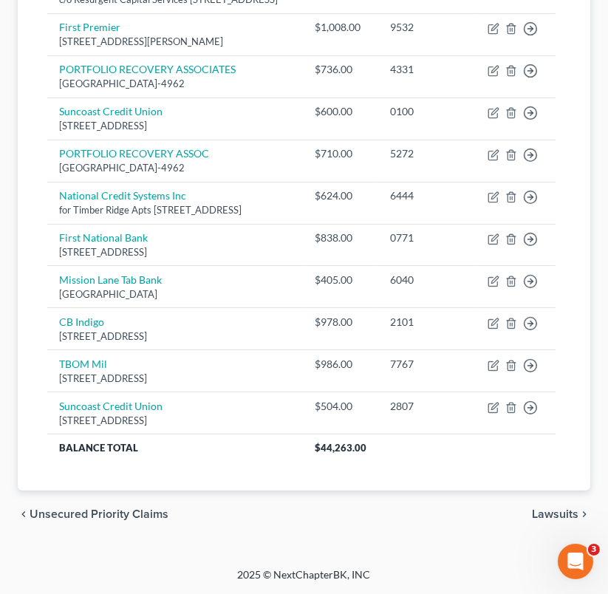
click at [242, 501] on div "chevron_left Unsecured Priority Claims Lawsuits chevron_right" at bounding box center [304, 513] width 572 height 47
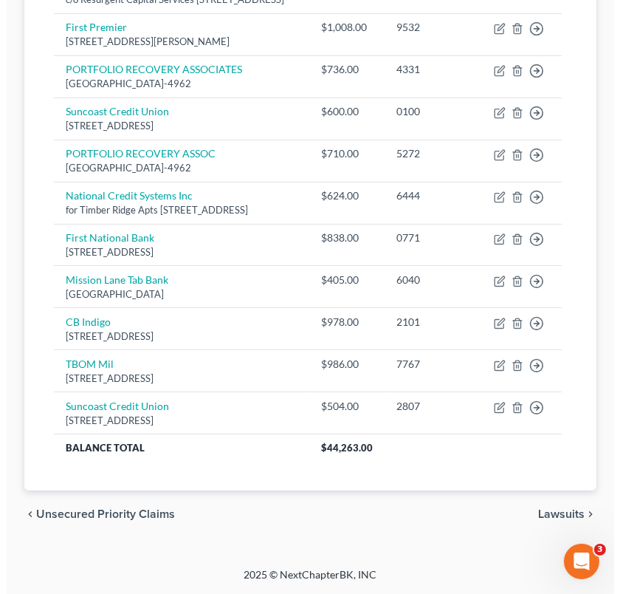
scroll to position [0, 0]
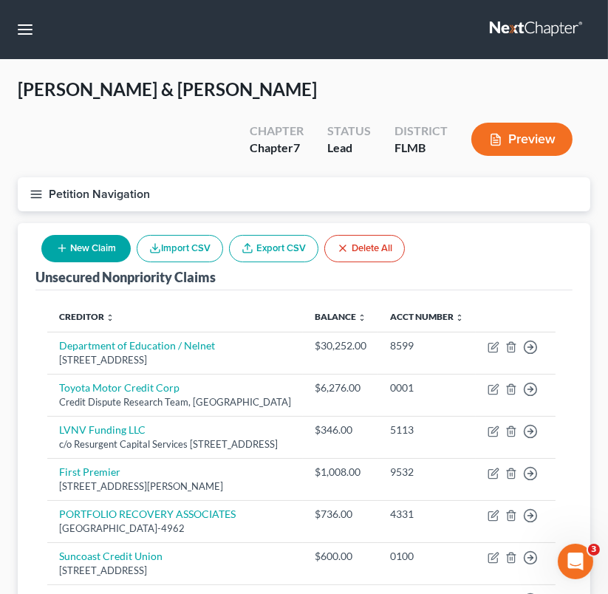
click at [92, 235] on button "New Claim" at bounding box center [85, 248] width 89 height 27
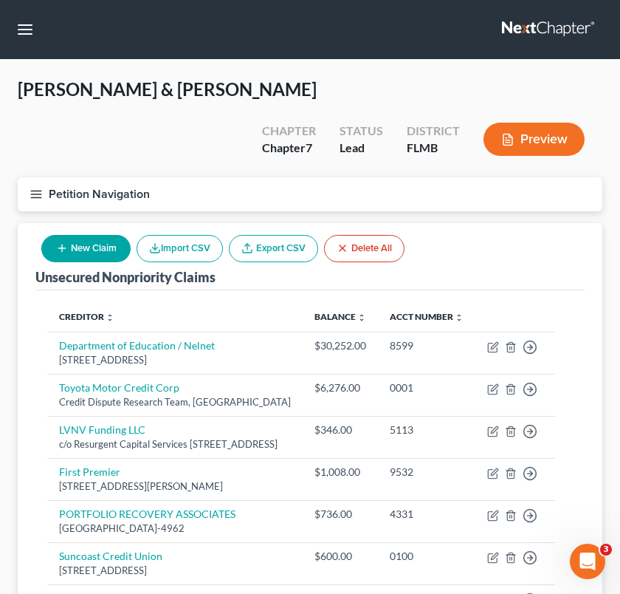
select select "2"
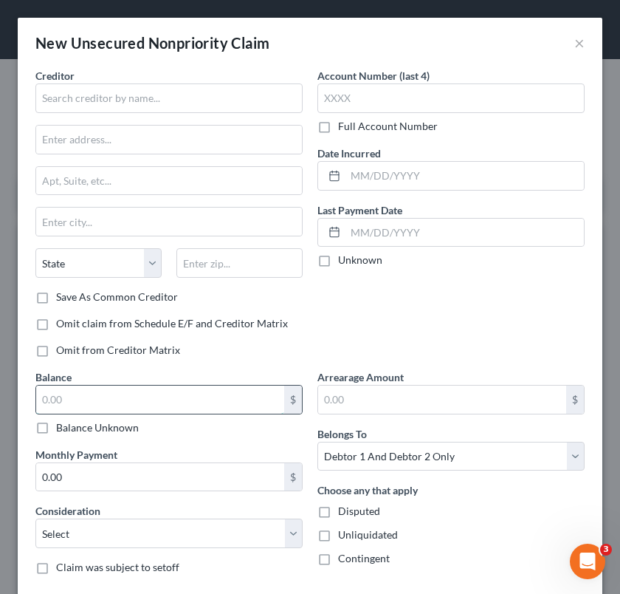
click at [145, 397] on input "text" at bounding box center [160, 399] width 248 height 28
type input "1,479"
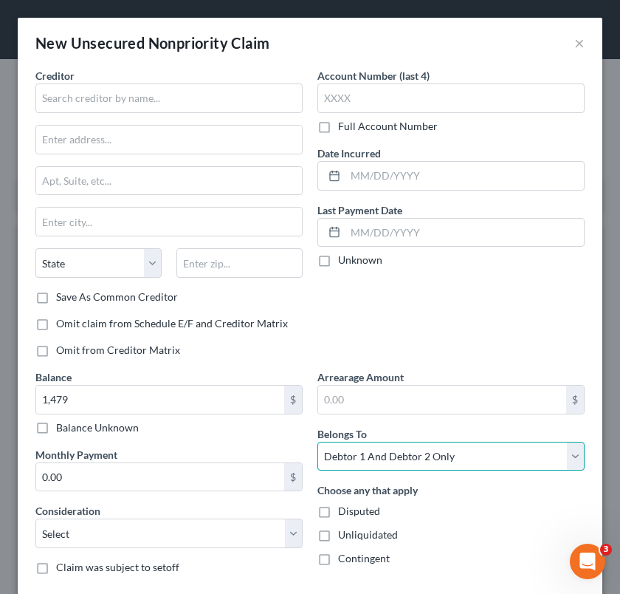
click at [413, 460] on select "Select Debtor 1 Only Debtor 2 Only Debtor 1 And Debtor 2 Only At Least One Of T…" at bounding box center [450, 457] width 267 height 30
select select "1"
click at [317, 442] on select "Select Debtor 1 Only Debtor 2 Only Debtor 1 And Debtor 2 Only At Least One Of T…" at bounding box center [450, 457] width 267 height 30
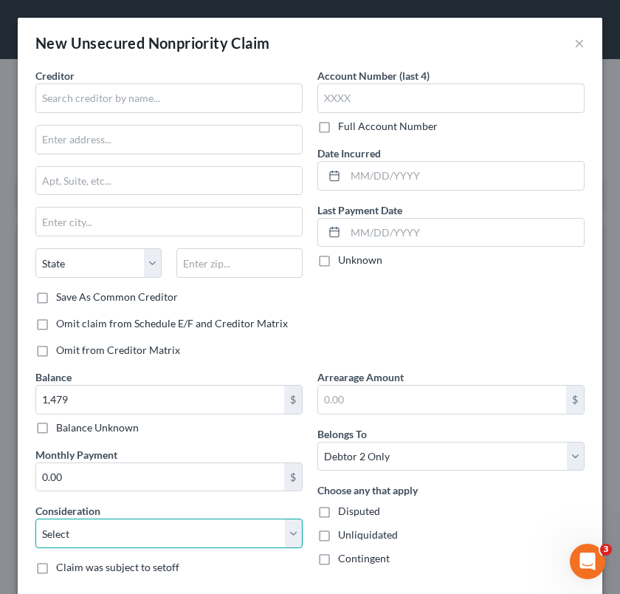
click at [98, 537] on select "Select Cable / Satellite Services Collection Agency Credit Card Debt Debt Couns…" at bounding box center [168, 533] width 267 height 30
select select "10"
click at [35, 518] on select "Select Cable / Satellite Services Collection Agency Credit Card Debt Debt Couns…" at bounding box center [168, 533] width 267 height 30
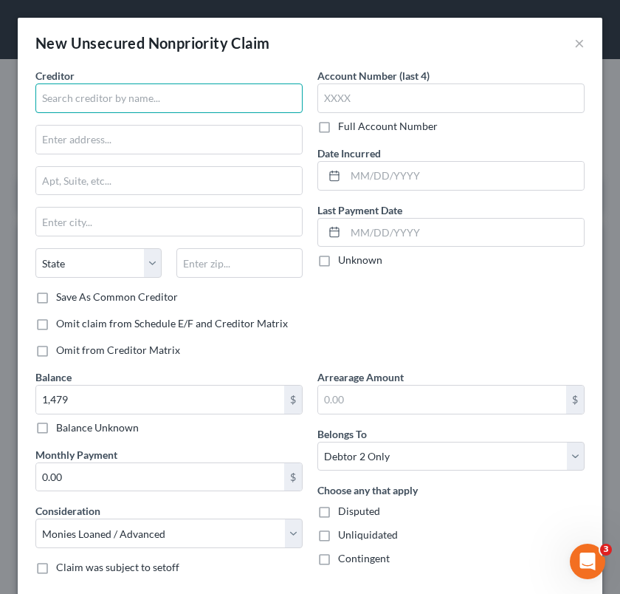
click at [143, 107] on input "text" at bounding box center [168, 98] width 267 height 30
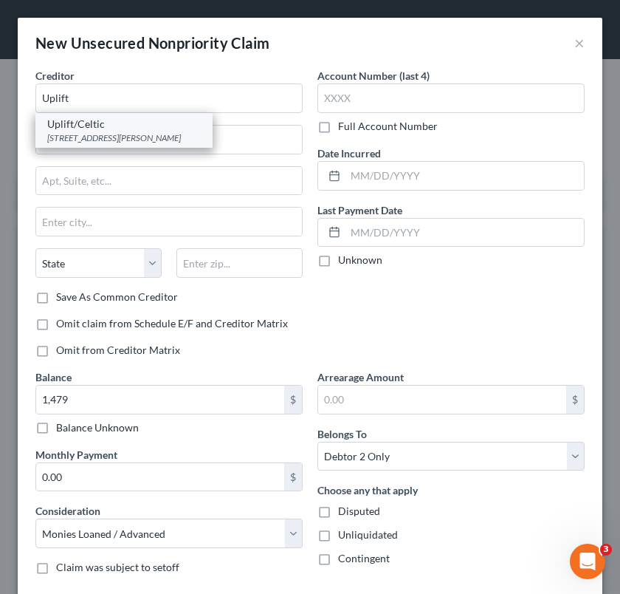
click at [143, 129] on div "Uplift/Celtic" at bounding box center [124, 124] width 154 height 15
type input "Uplift/Celtic"
type input "[STREET_ADDRESS][PERSON_NAME]"
type input "Sunnyvale"
select select "4"
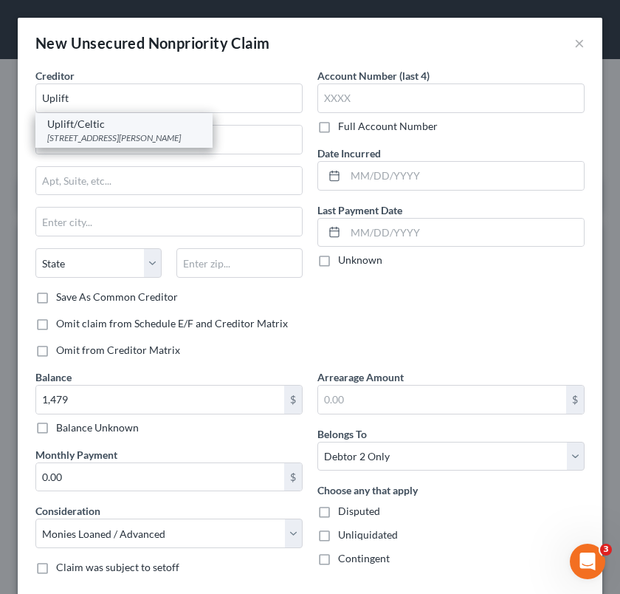
type input "94085"
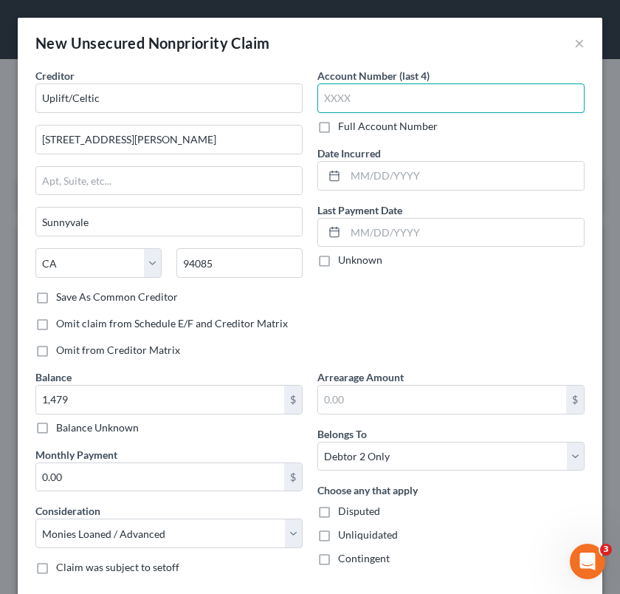
click at [323, 93] on input "text" at bounding box center [450, 98] width 267 height 30
type input "8559"
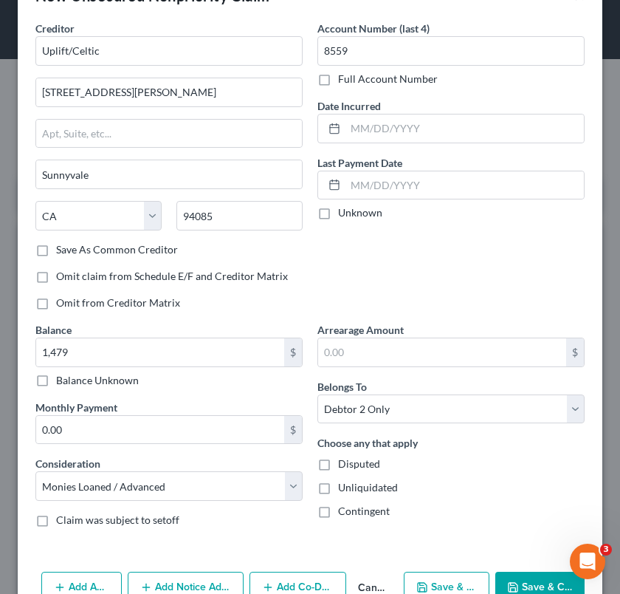
scroll to position [83, 0]
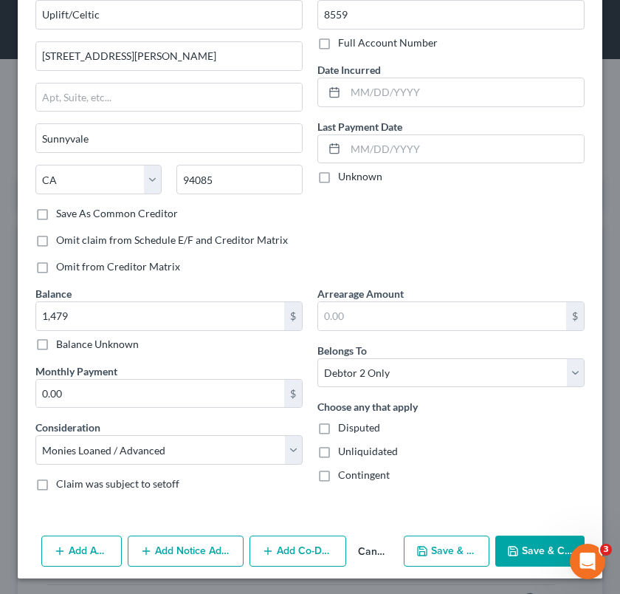
click at [525, 555] on button "Save & Close" at bounding box center [539, 550] width 89 height 31
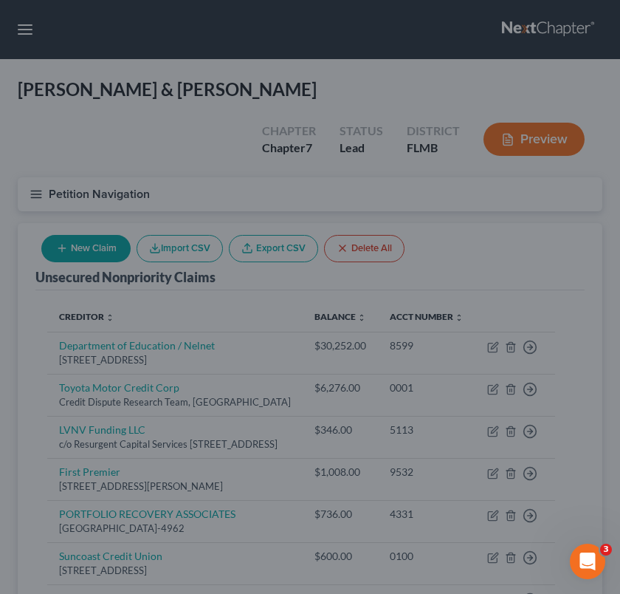
type input "1,479.00"
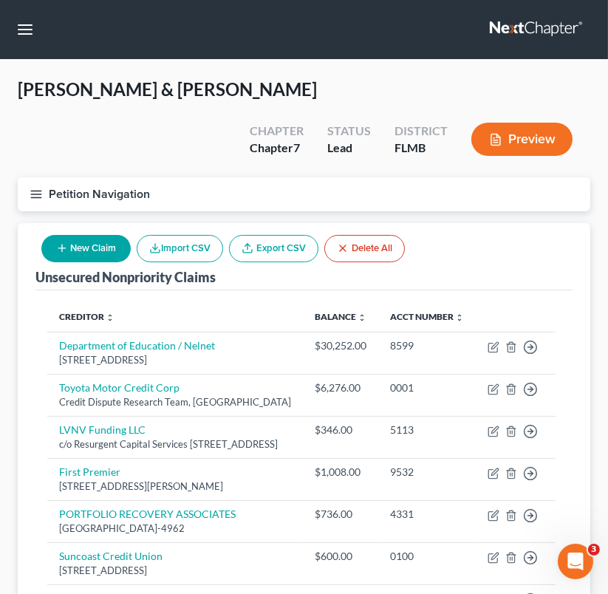
click at [106, 235] on button "New Claim" at bounding box center [85, 248] width 89 height 27
select select "2"
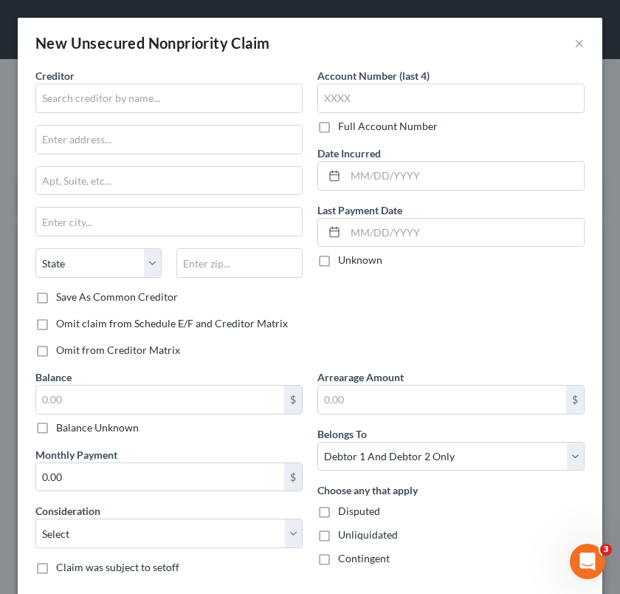
click at [187, 114] on div "Creditor * State [US_STATE] AK AR AZ CA CO [GEOGRAPHIC_DATA] DE DC [GEOGRAPHIC_…" at bounding box center [168, 179] width 267 height 222
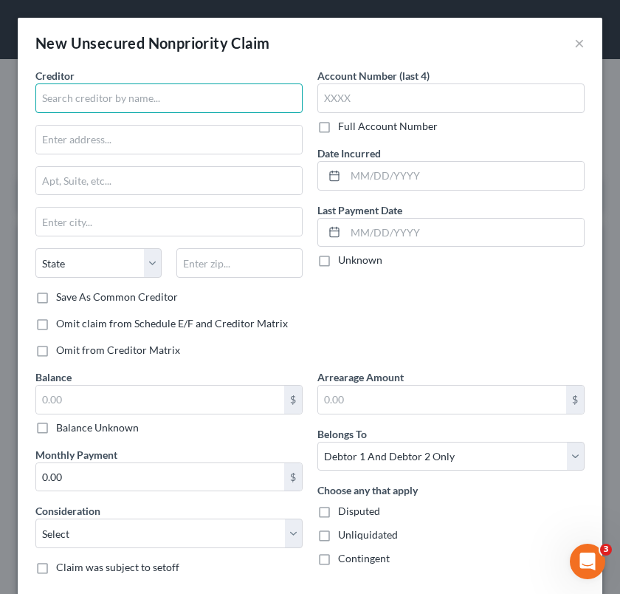
click at [183, 102] on input "text" at bounding box center [168, 98] width 267 height 30
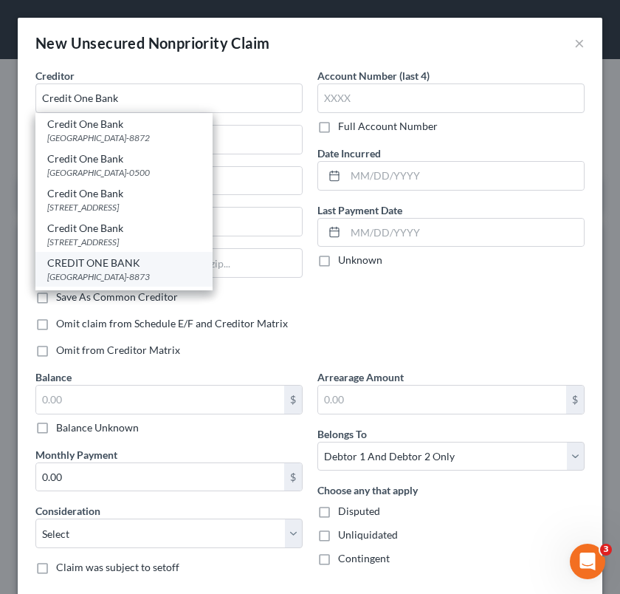
click at [177, 264] on div "CREDIT ONE BANK" at bounding box center [124, 262] width 154 height 15
type input "CREDIT ONE BANK"
type input "PO Box 98873"
type input "[GEOGRAPHIC_DATA],"
select select "31"
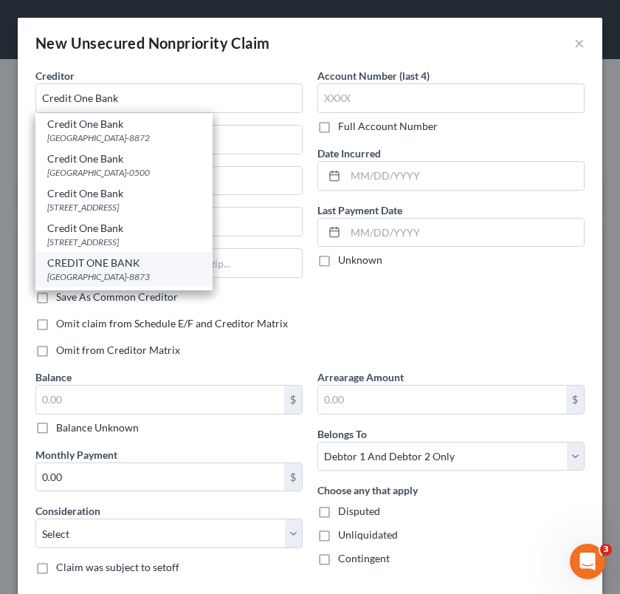
type input "89193-8873"
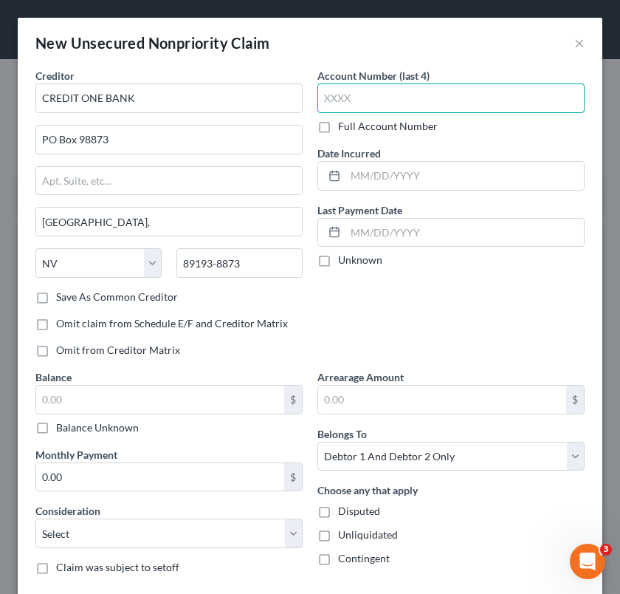
click at [437, 93] on input "text" at bounding box center [450, 98] width 267 height 30
type input "4136"
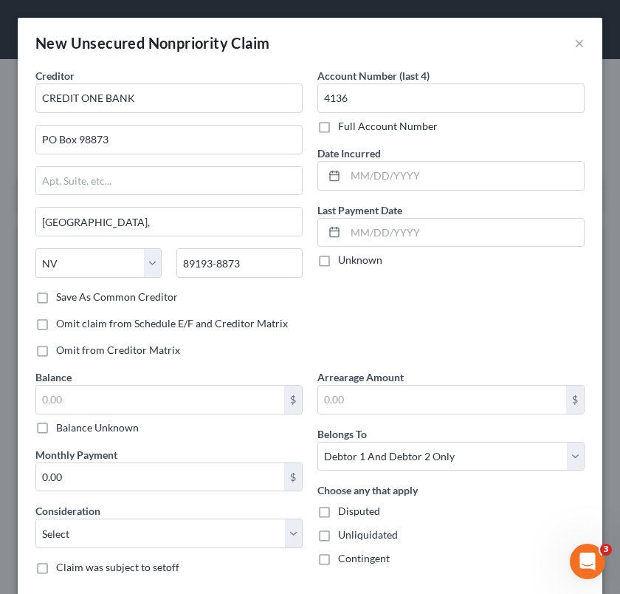
click at [188, 377] on div "Balance $ Balance Unknown Balance Undetermined $ Balance Unknown" at bounding box center [168, 402] width 267 height 66
click at [188, 385] on input "text" at bounding box center [160, 399] width 248 height 28
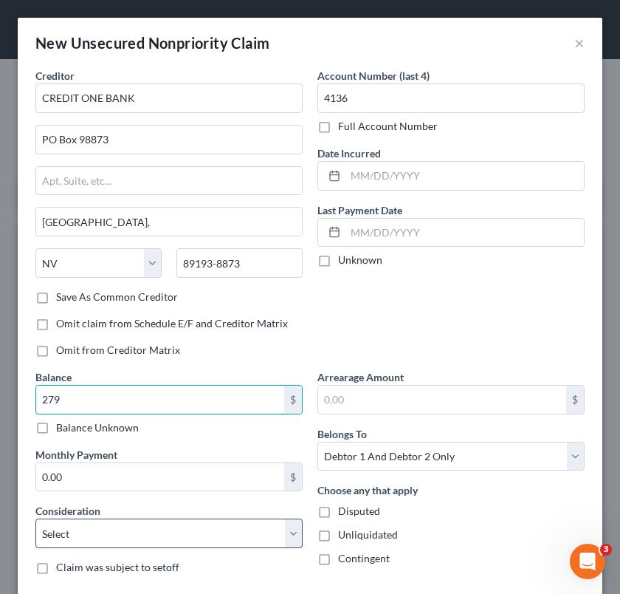
type input "279"
click at [174, 519] on select "Select Cable / Satellite Services Collection Agency Credit Card Debt Debt Couns…" at bounding box center [168, 533] width 267 height 30
select select "2"
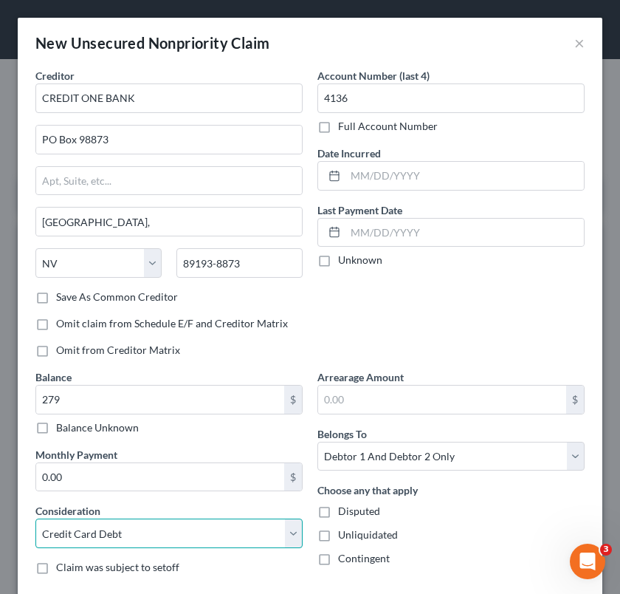
click at [35, 518] on select "Select Cable / Satellite Services Collection Agency Credit Card Debt Debt Couns…" at bounding box center [168, 533] width 267 height 30
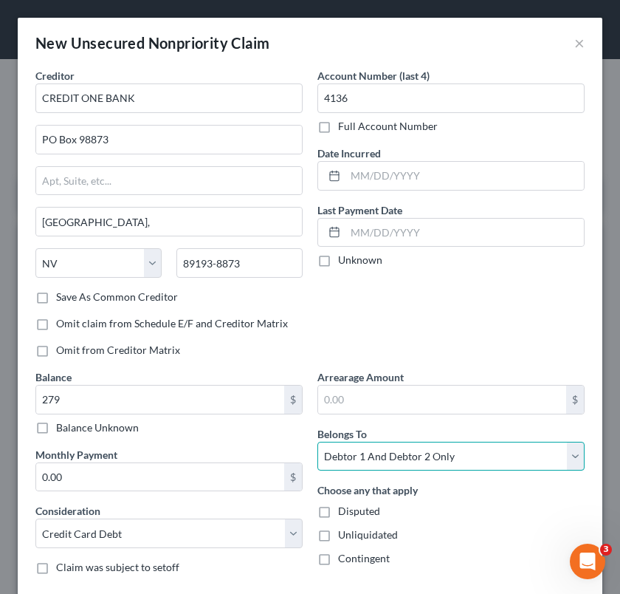
click at [515, 449] on select "Select Debtor 1 Only Debtor 2 Only Debtor 1 And Debtor 2 Only At Least One Of T…" at bounding box center [450, 457] width 267 height 30
select select "1"
click at [317, 442] on select "Select Debtor 1 Only Debtor 2 Only Debtor 1 And Debtor 2 Only At Least One Of T…" at bounding box center [450, 457] width 267 height 30
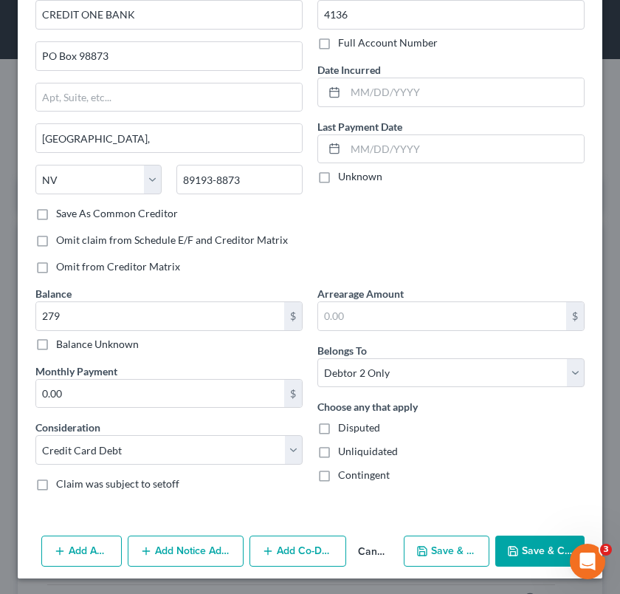
click at [525, 543] on button "Save & Close" at bounding box center [539, 550] width 89 height 31
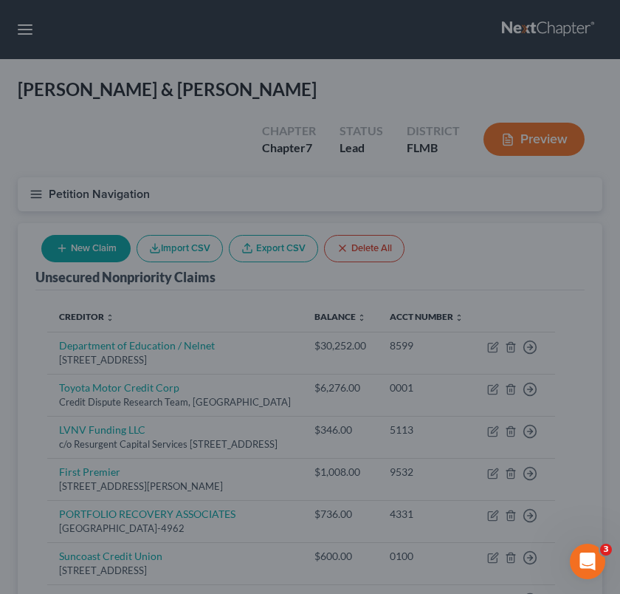
type input "279.00"
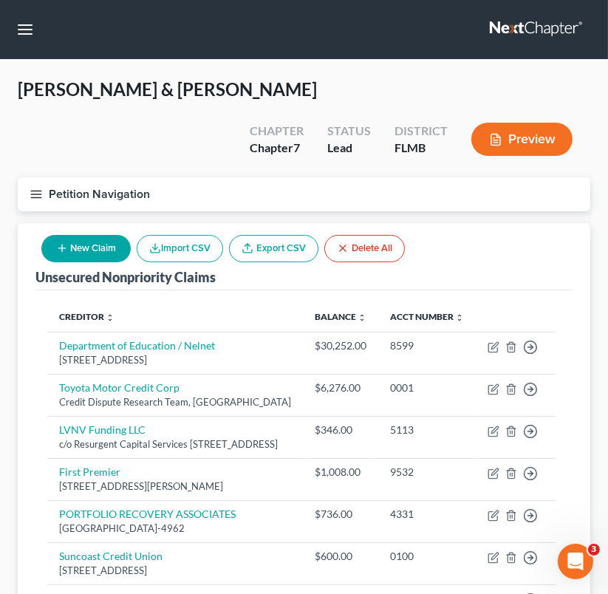
scroll to position [519, 0]
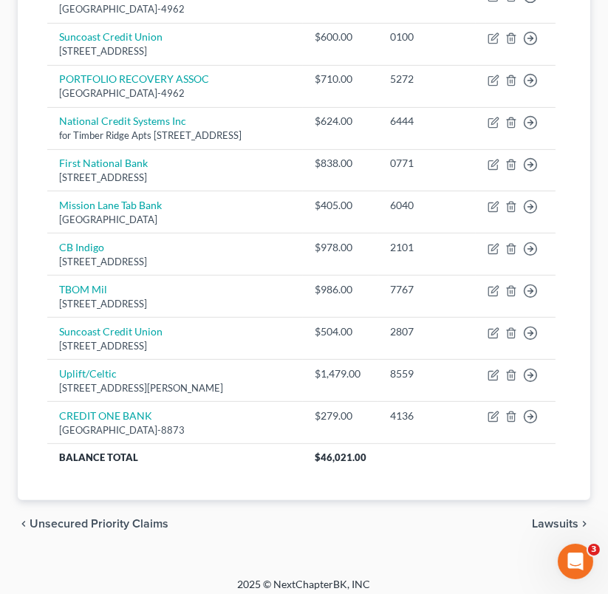
click at [561, 526] on span "Lawsuits" at bounding box center [555, 524] width 47 height 12
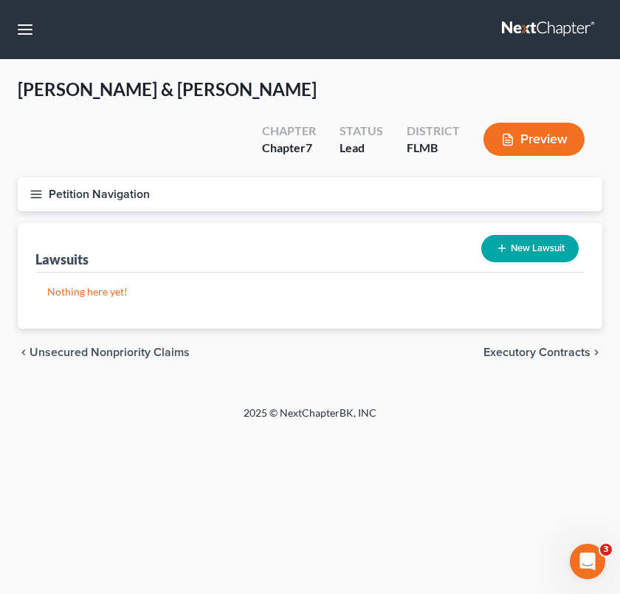
click at [170, 346] on span "Unsecured Nonpriority Claims" at bounding box center [110, 352] width 160 height 12
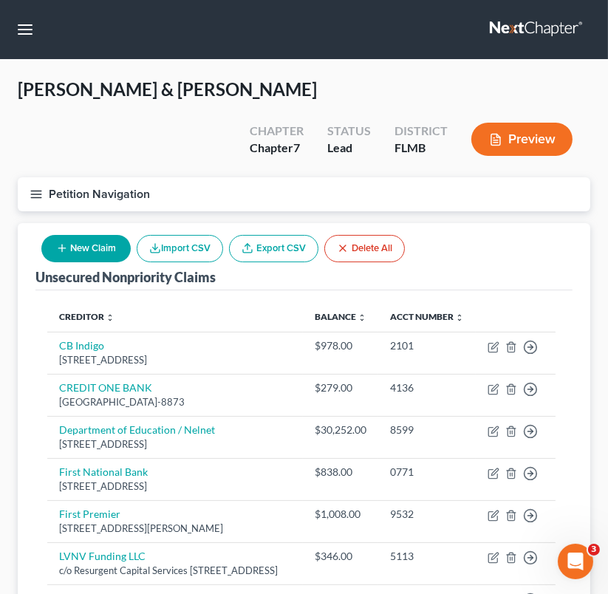
click at [96, 235] on button "New Claim" at bounding box center [85, 248] width 89 height 27
select select "2"
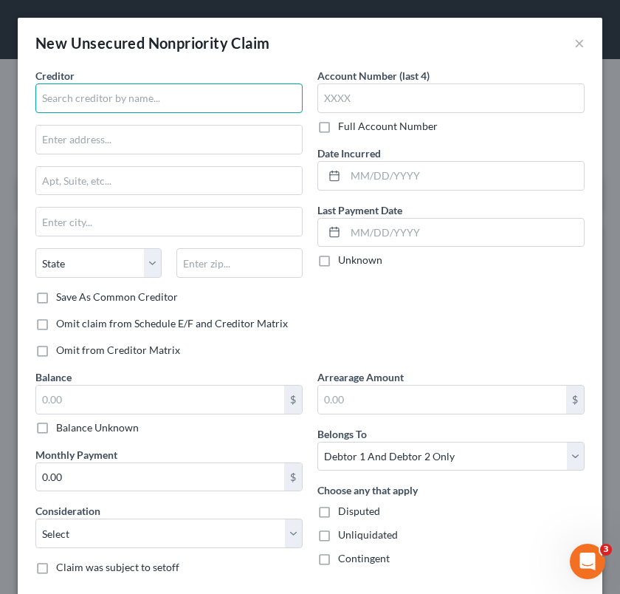
click at [133, 97] on input "text" at bounding box center [168, 98] width 267 height 30
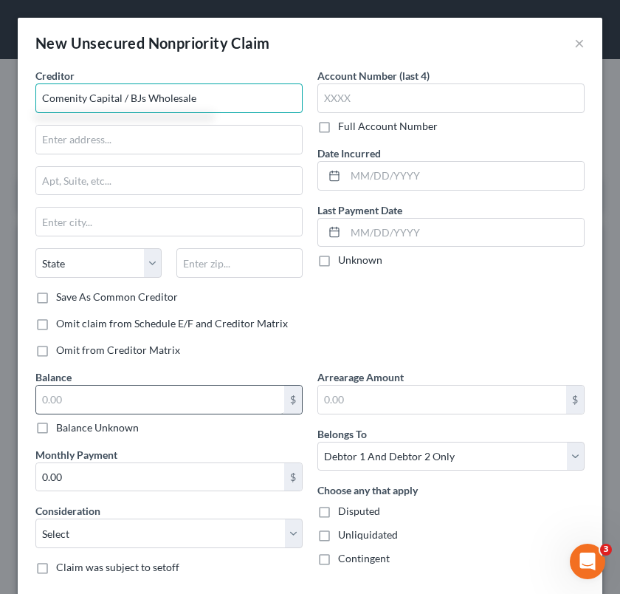
type input "Comenity Capital / BJs Wholesale"
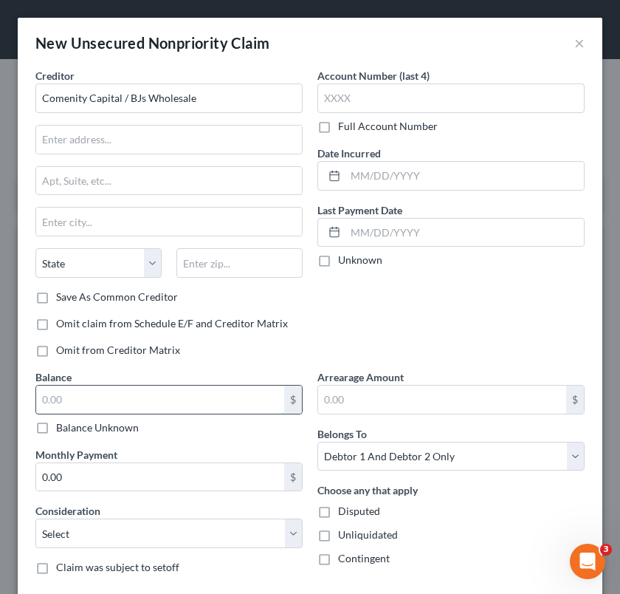
click at [89, 394] on input "text" at bounding box center [160, 399] width 248 height 28
type input "3,194"
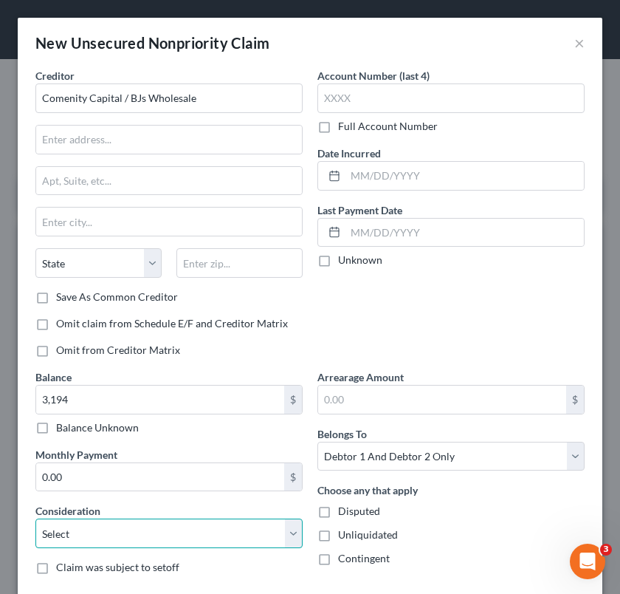
click at [99, 528] on select "Select Cable / Satellite Services Collection Agency Credit Card Debt Debt Couns…" at bounding box center [168, 533] width 267 height 30
select select "2"
click at [35, 518] on select "Select Cable / Satellite Services Collection Agency Credit Card Debt Debt Couns…" at bounding box center [168, 533] width 267 height 30
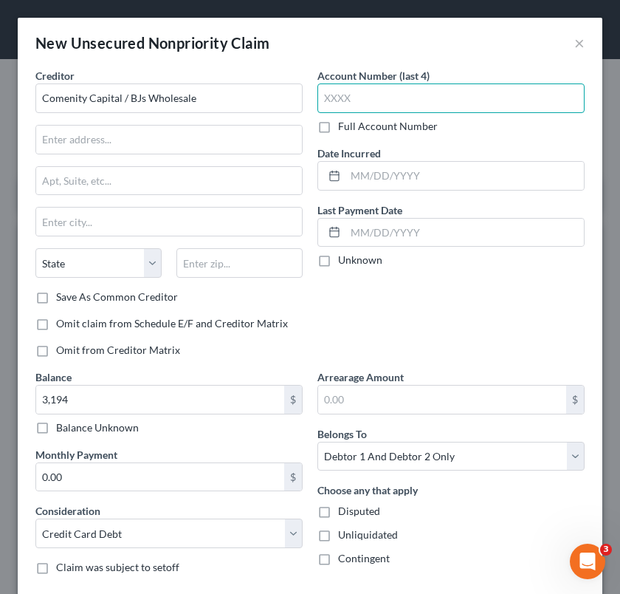
click at [374, 100] on input "text" at bounding box center [450, 98] width 267 height 30
type input "4199"
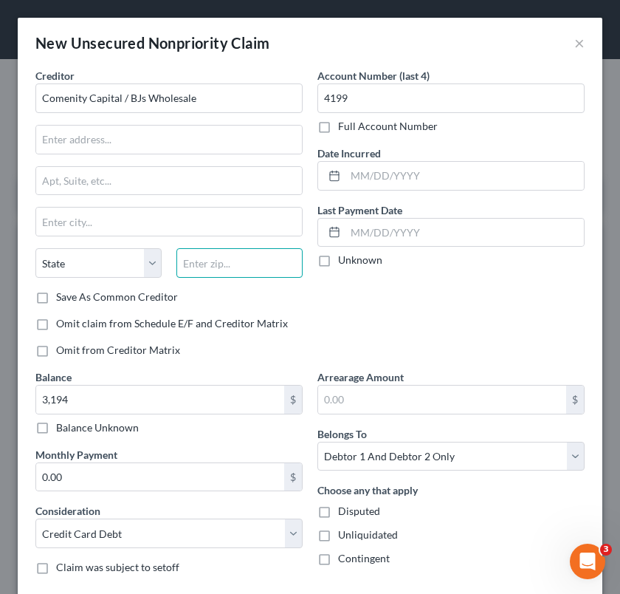
click at [182, 267] on input "text" at bounding box center [239, 263] width 126 height 30
type input "43218"
type input "Columbus"
select select "36"
click at [270, 290] on div "Save As Common Creditor" at bounding box center [168, 296] width 267 height 15
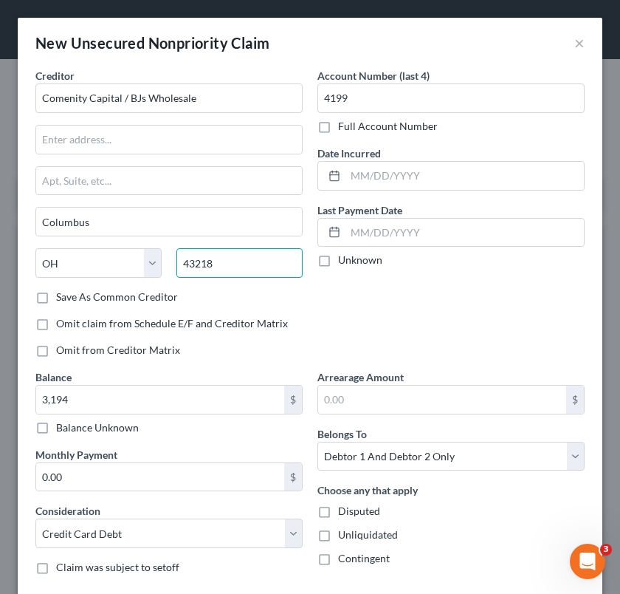
click at [236, 263] on input "43218" at bounding box center [239, 263] width 126 height 30
type input "43218-2120"
click at [91, 297] on label "Save As Common Creditor" at bounding box center [117, 296] width 122 height 15
click at [72, 297] on input "Save As Common Creditor" at bounding box center [67, 294] width 10 height 10
checkbox input "true"
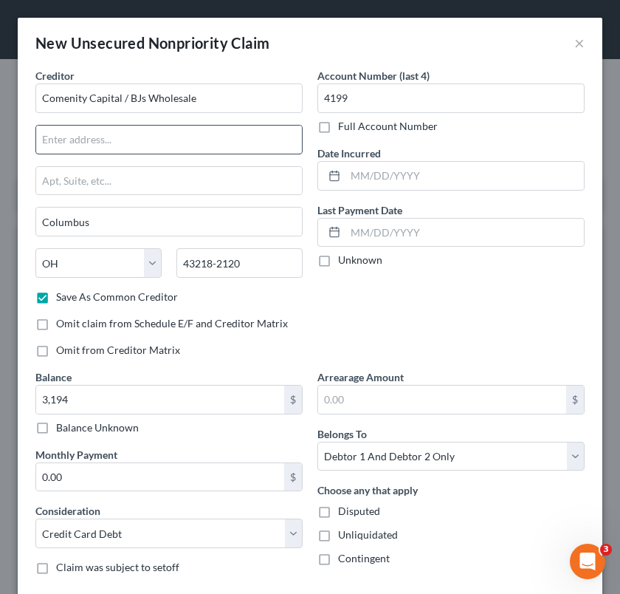
click at [97, 135] on input "text" at bounding box center [169, 140] width 266 height 28
type input "PO Box 182120"
click at [438, 476] on div "Arrearage Amount $ Belongs To * Select Debtor 1 Only Debtor 2 Only Debtor 1 And…" at bounding box center [451, 477] width 282 height 217
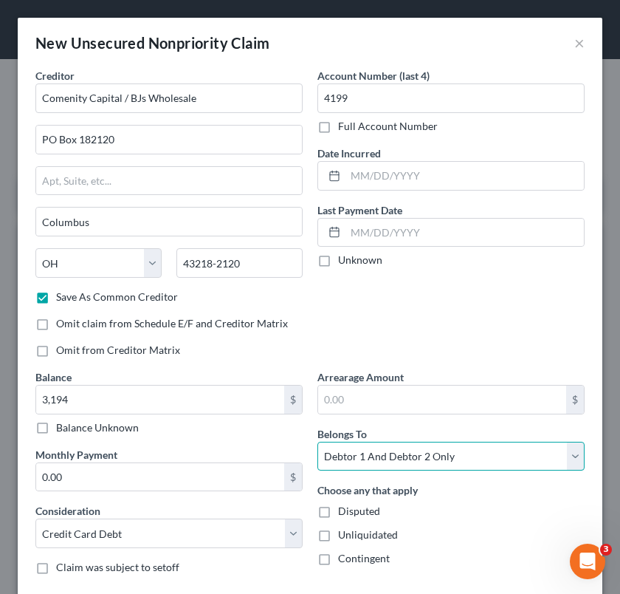
click at [436, 464] on select "Select Debtor 1 Only Debtor 2 Only Debtor 1 And Debtor 2 Only At Least One Of T…" at bounding box center [450, 457] width 267 height 30
select select "1"
click at [317, 442] on select "Select Debtor 1 Only Debtor 2 Only Debtor 1 And Debtor 2 Only At Least One Of T…" at bounding box center [450, 457] width 267 height 30
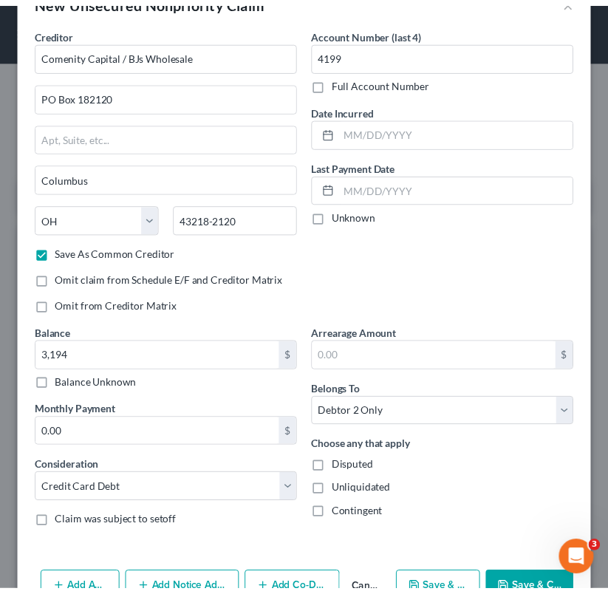
scroll to position [83, 0]
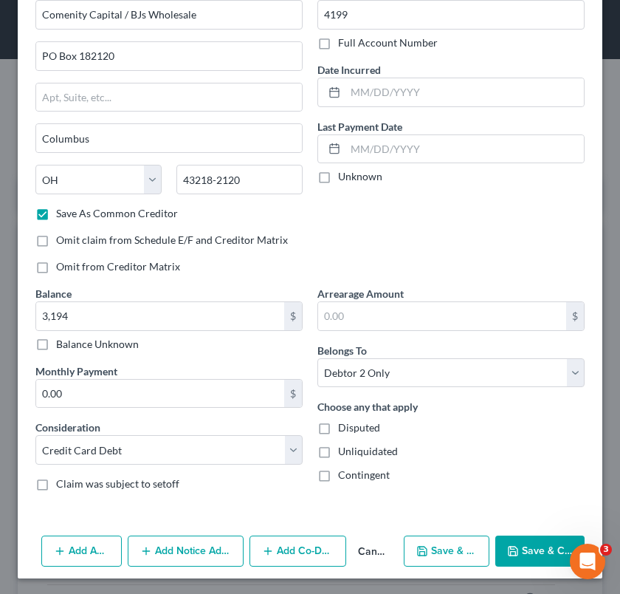
click at [507, 545] on icon "button" at bounding box center [513, 551] width 12 height 12
checkbox input "false"
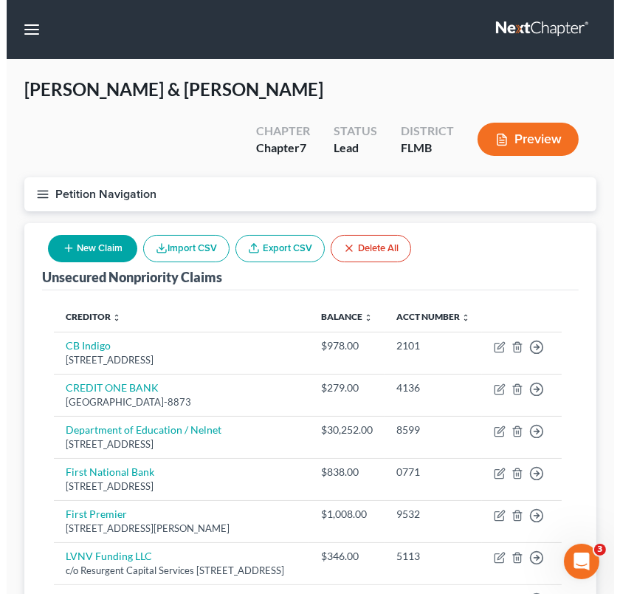
scroll to position [519, 0]
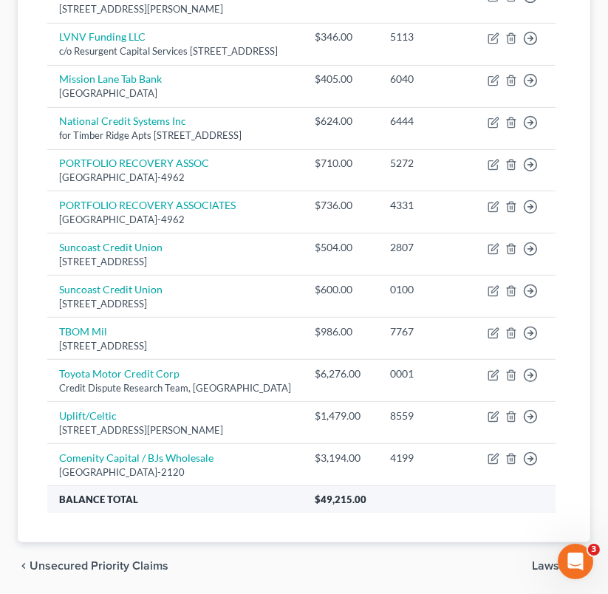
click at [254, 512] on th "Balance Total" at bounding box center [174, 499] width 255 height 27
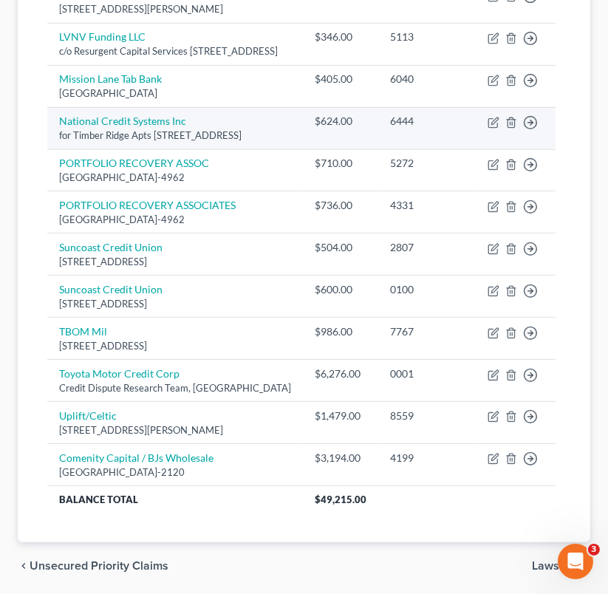
click at [495, 107] on td "Move to D Move to E Move to G Move to Notice Only" at bounding box center [516, 128] width 80 height 42
click at [497, 117] on icon "button" at bounding box center [493, 123] width 12 height 12
select select "10"
select select "1"
select select "2"
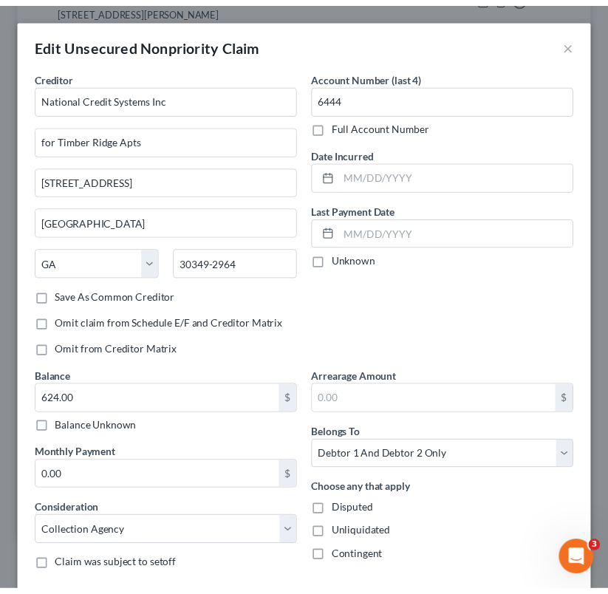
scroll to position [126, 0]
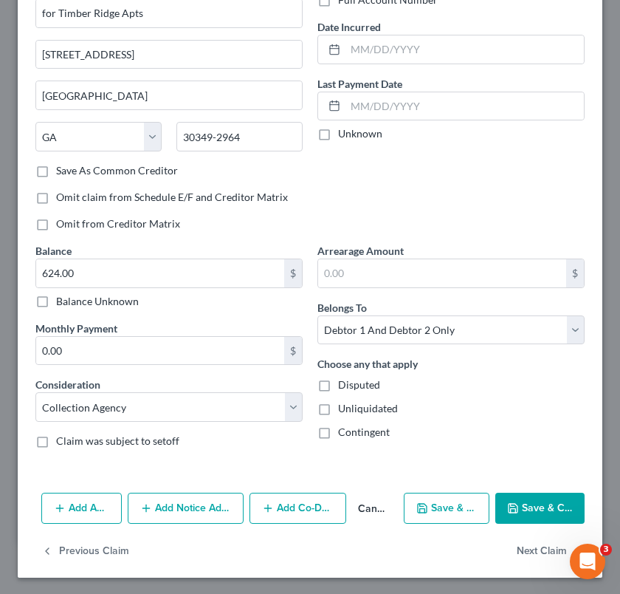
click at [535, 505] on button "Save & Close" at bounding box center [539, 507] width 89 height 31
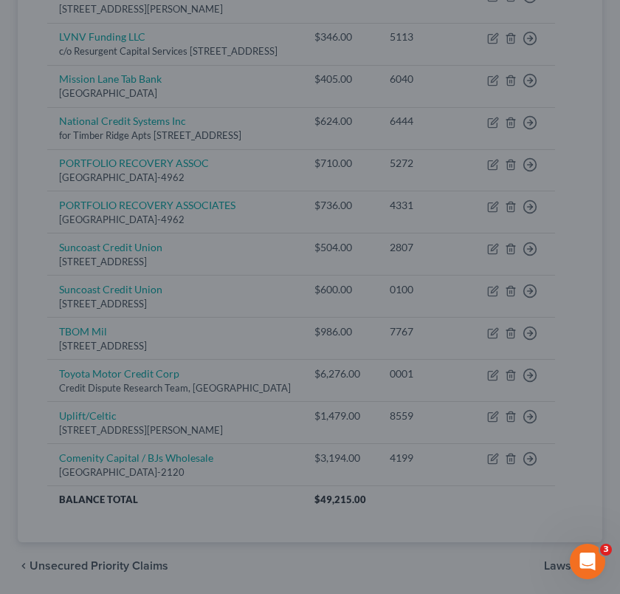
type input "0"
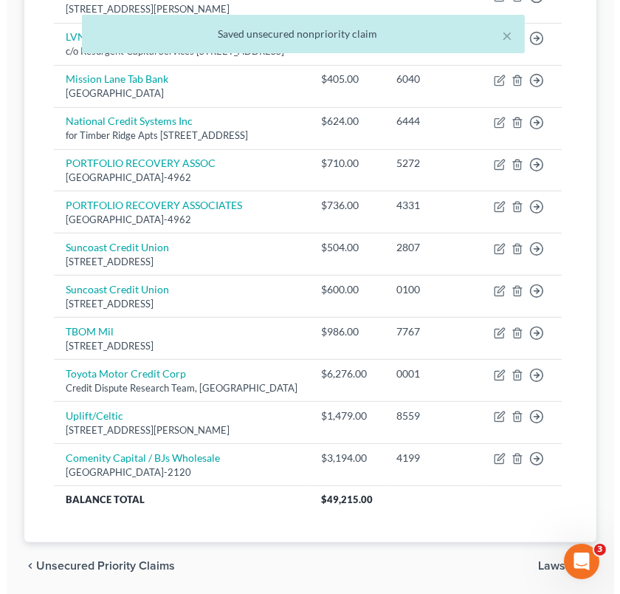
scroll to position [0, 0]
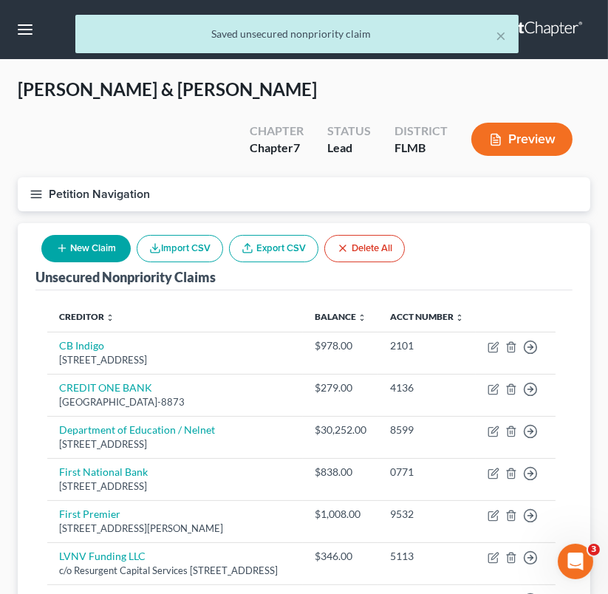
click at [83, 235] on button "New Claim" at bounding box center [85, 248] width 89 height 27
select select "2"
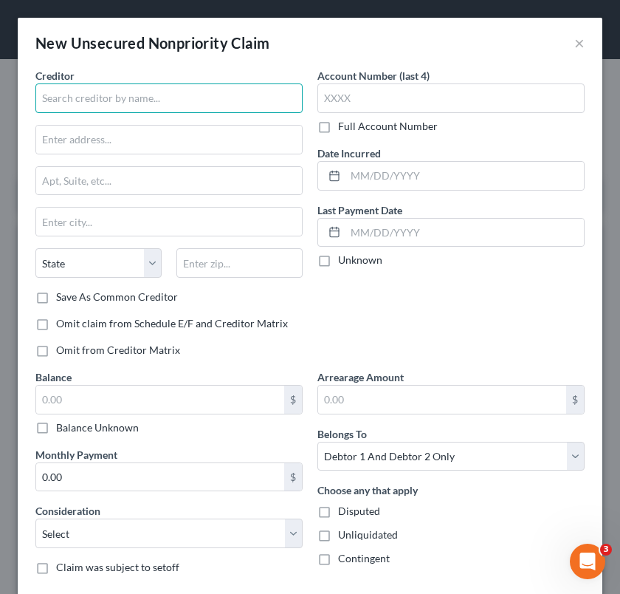
click at [94, 99] on input "text" at bounding box center [168, 98] width 267 height 30
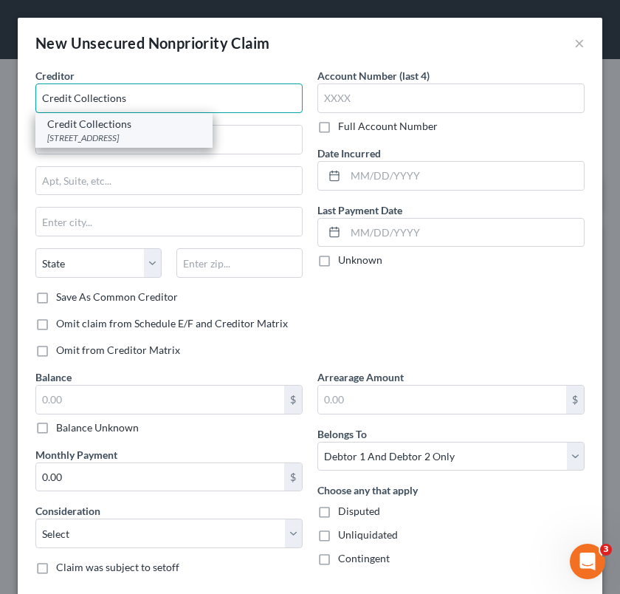
type input "Credit Collections"
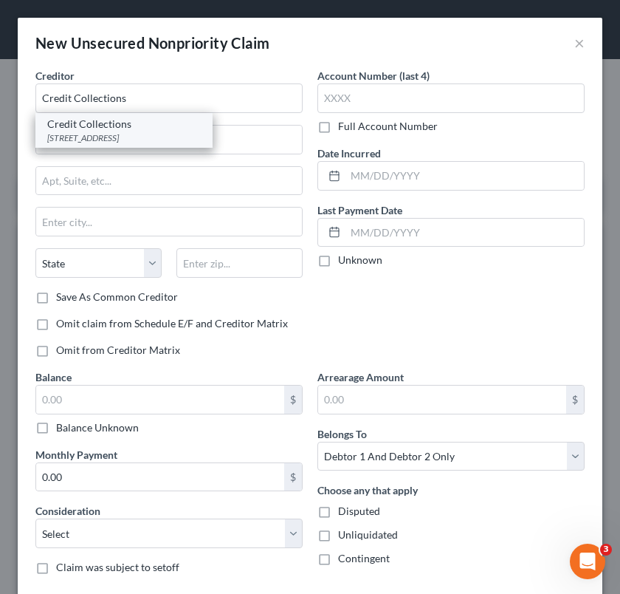
click at [106, 131] on div "[STREET_ADDRESS]" at bounding box center [124, 137] width 154 height 13
type input "[STREET_ADDRESS]"
type input "[PERSON_NAME]"
select select "22"
type input "02062"
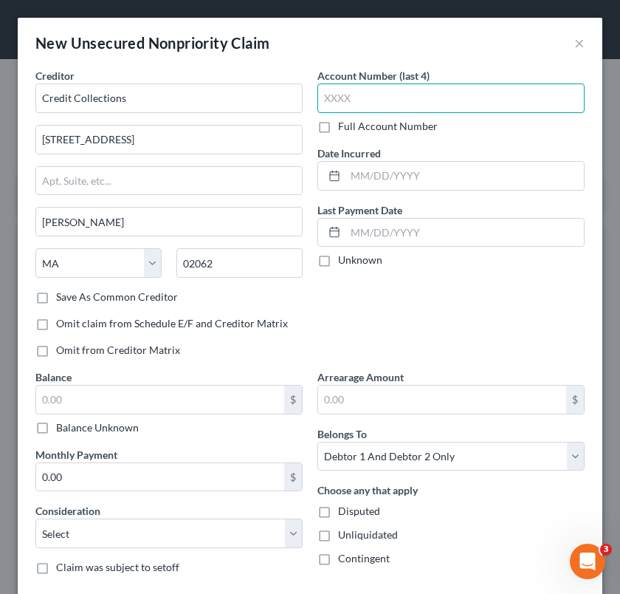
click at [330, 99] on input "text" at bounding box center [450, 98] width 267 height 30
type input "7970"
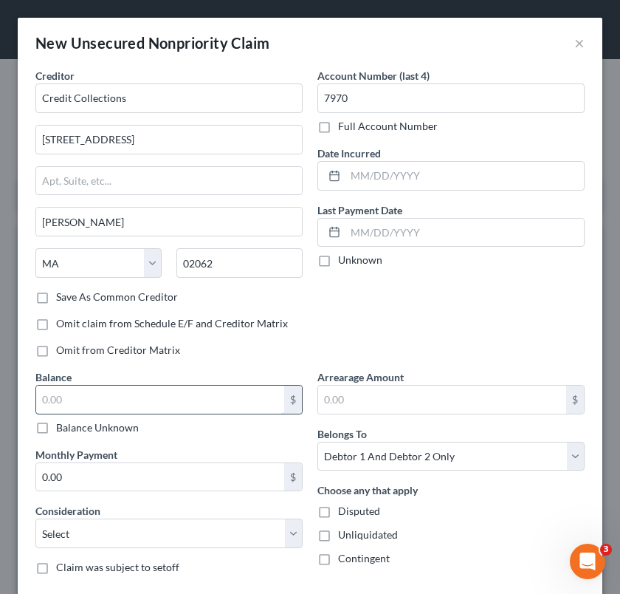
click at [162, 396] on input "text" at bounding box center [160, 399] width 248 height 28
type input "575"
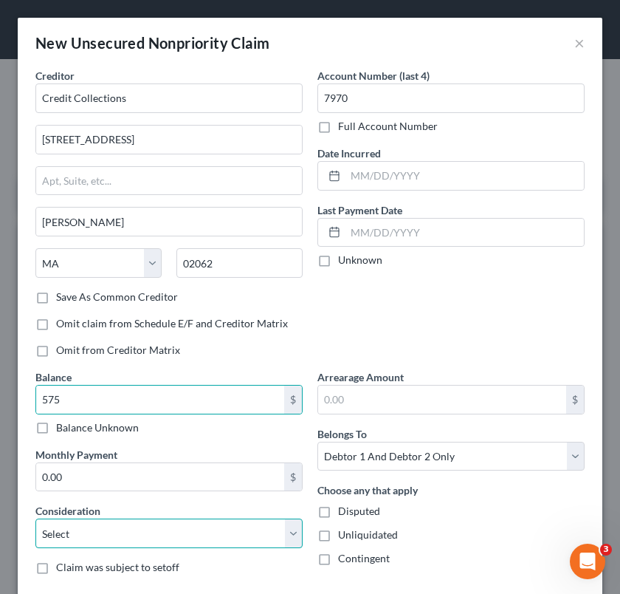
click at [137, 535] on select "Select Cable / Satellite Services Collection Agency Credit Card Debt Debt Couns…" at bounding box center [168, 533] width 267 height 30
select select "1"
click at [35, 518] on select "Select Cable / Satellite Services Collection Agency Credit Card Debt Debt Couns…" at bounding box center [168, 533] width 267 height 30
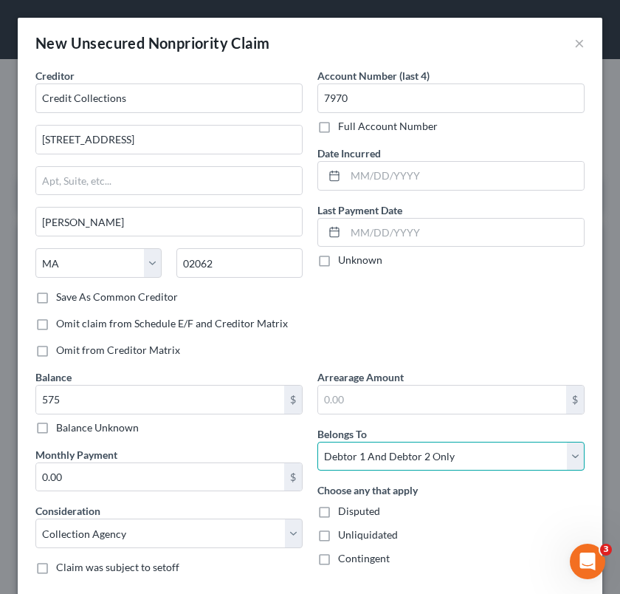
click at [396, 460] on select "Select Debtor 1 Only Debtor 2 Only Debtor 1 And Debtor 2 Only At Least One Of T…" at bounding box center [450, 457] width 267 height 30
click at [317, 442] on select "Select Debtor 1 Only Debtor 2 Only Debtor 1 And Debtor 2 Only At Least One Of T…" at bounding box center [450, 457] width 267 height 30
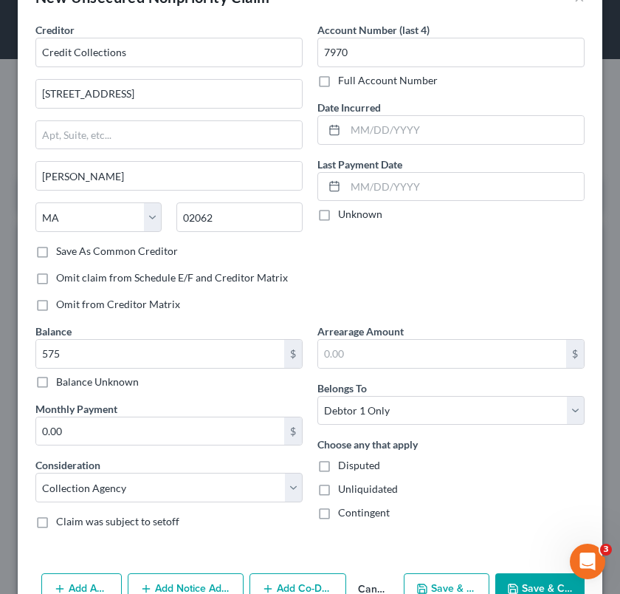
scroll to position [83, 0]
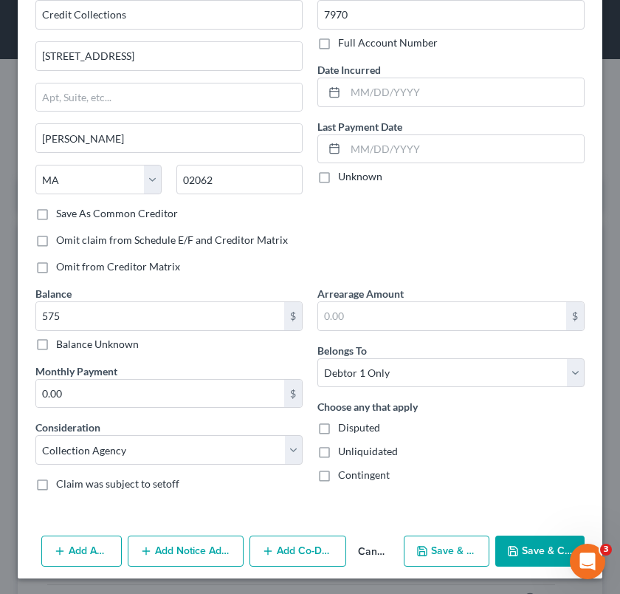
click at [507, 548] on icon "button" at bounding box center [513, 551] width 12 height 12
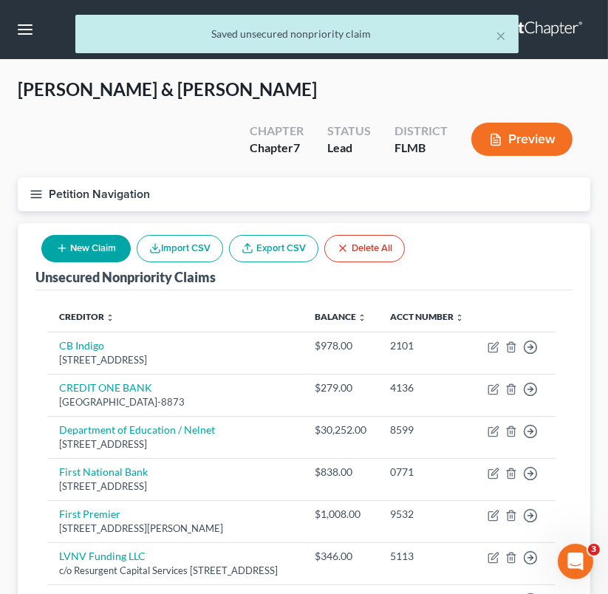
click at [113, 235] on button "New Claim" at bounding box center [85, 248] width 89 height 27
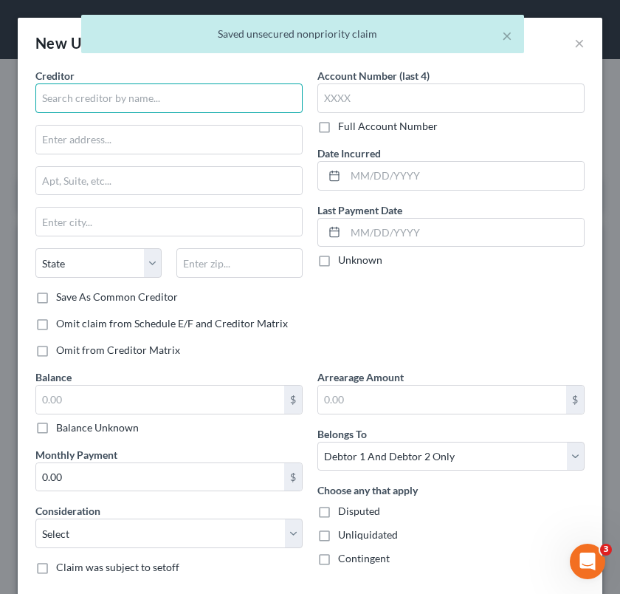
click at [199, 89] on input "text" at bounding box center [168, 98] width 267 height 30
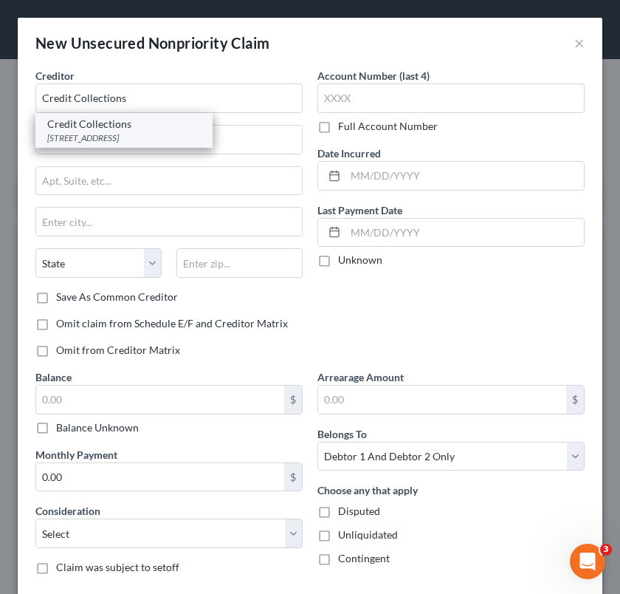
click at [174, 134] on div "[STREET_ADDRESS]" at bounding box center [124, 137] width 154 height 13
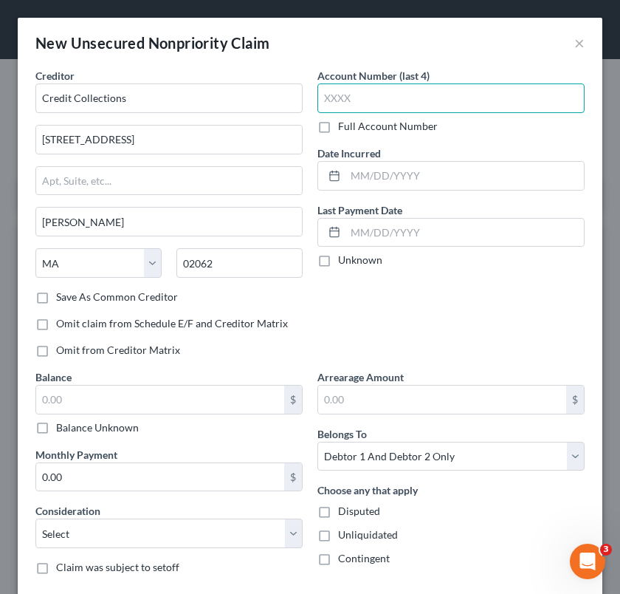
click at [331, 91] on input "text" at bounding box center [450, 98] width 267 height 30
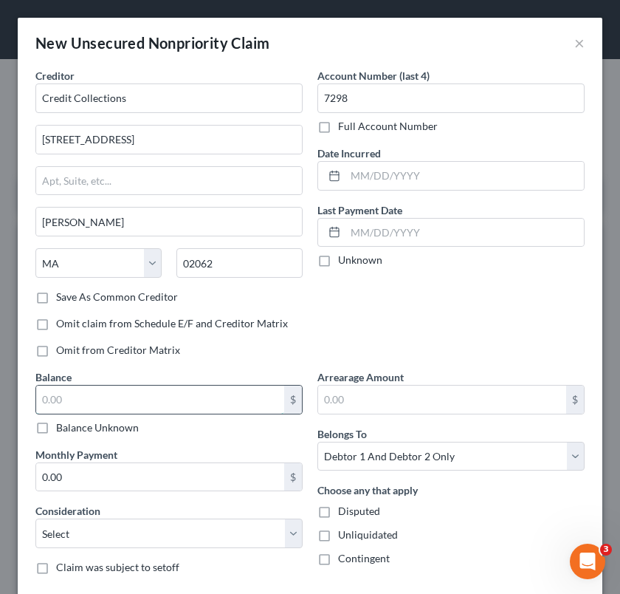
click at [148, 397] on input "text" at bounding box center [160, 399] width 248 height 28
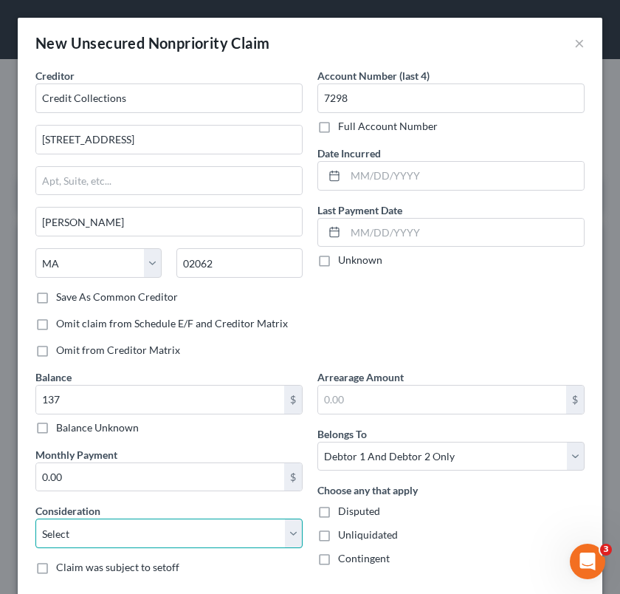
click at [130, 528] on select "Select Cable / Satellite Services Collection Agency Credit Card Debt Debt Couns…" at bounding box center [168, 533] width 267 height 30
click at [35, 518] on select "Select Cable / Satellite Services Collection Agency Credit Card Debt Debt Couns…" at bounding box center [168, 533] width 267 height 30
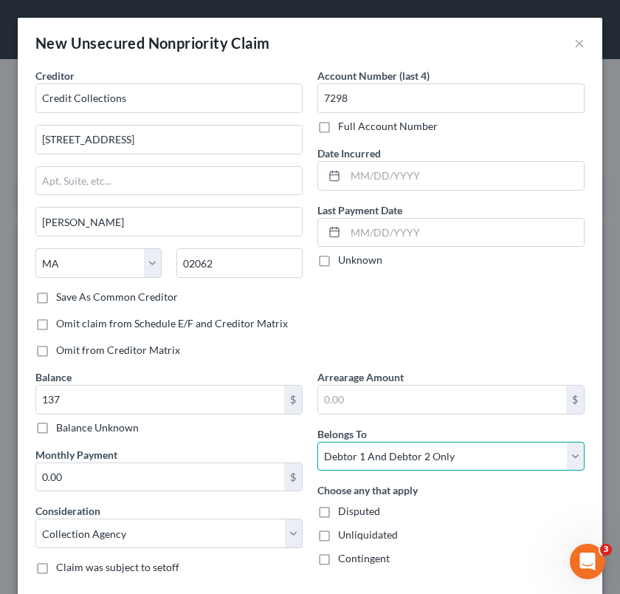
click at [409, 463] on select "Select Debtor 1 Only Debtor 2 Only Debtor 1 And Debtor 2 Only At Least One Of T…" at bounding box center [450, 457] width 267 height 30
click at [317, 442] on select "Select Debtor 1 Only Debtor 2 Only Debtor 1 And Debtor 2 Only At Least One Of T…" at bounding box center [450, 457] width 267 height 30
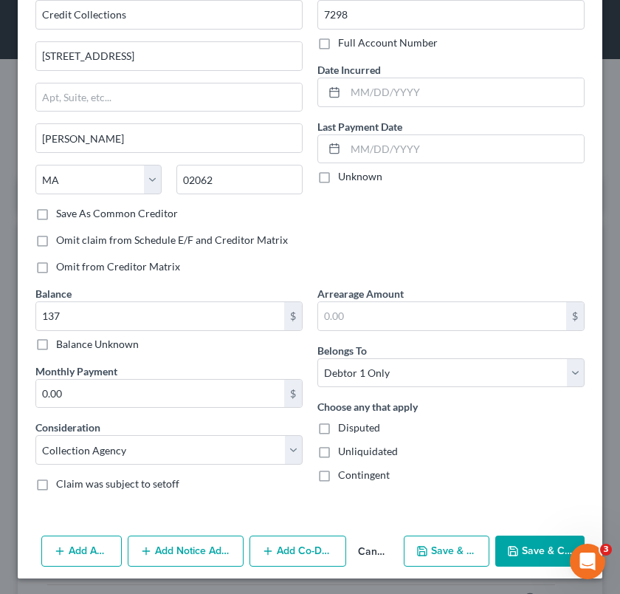
click at [512, 576] on div "Add Action Add Notice Address Add Co-Debtor Cancel Save & New Save & Close" at bounding box center [310, 553] width 585 height 49
click at [507, 548] on icon "button" at bounding box center [513, 551] width 12 height 12
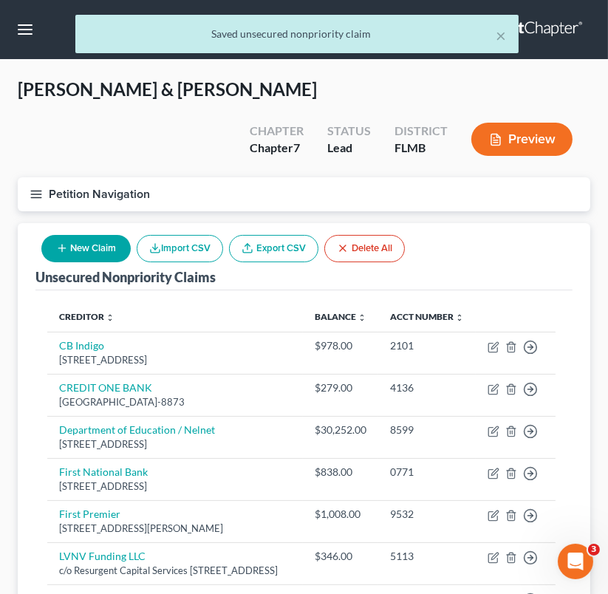
click at [75, 235] on button "New Claim" at bounding box center [85, 248] width 89 height 27
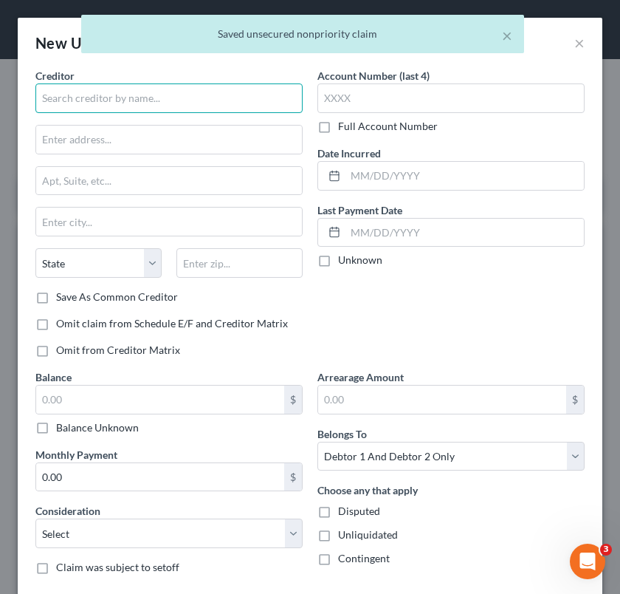
click at [122, 99] on input "text" at bounding box center [168, 98] width 267 height 30
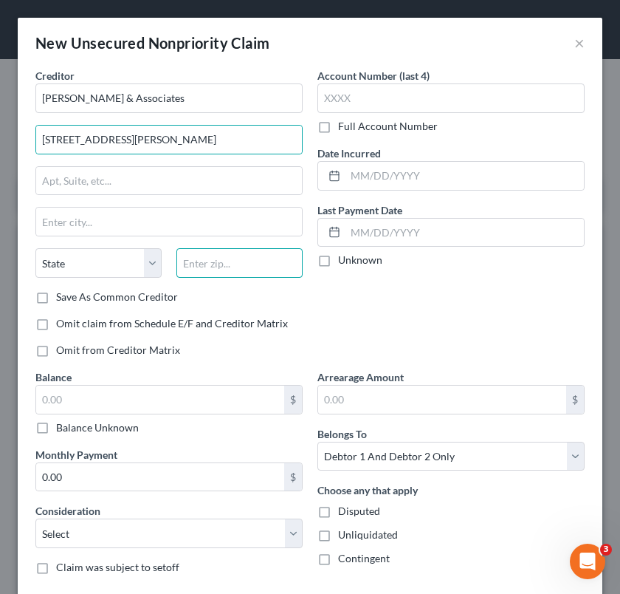
click at [185, 275] on input "text" at bounding box center [239, 263] width 126 height 30
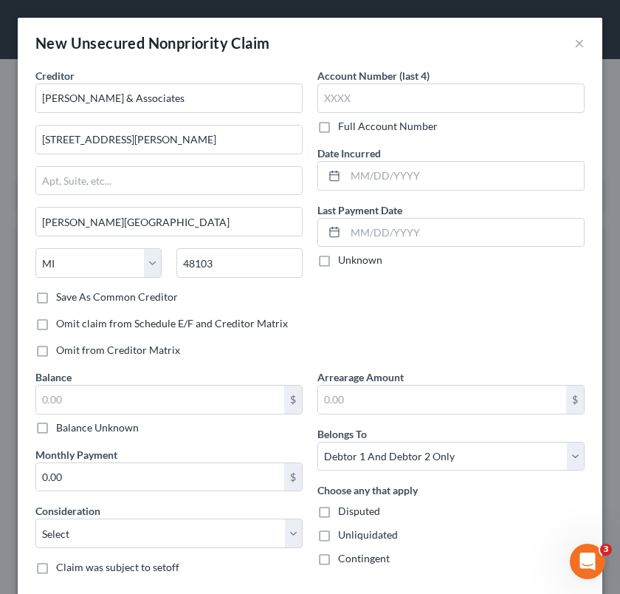
click at [221, 312] on div "Creditor * [PERSON_NAME] & Associates [STREET_ADDRESS][GEOGRAPHIC_DATA][PERSON_…" at bounding box center [169, 218] width 282 height 301
click at [243, 263] on input "48103" at bounding box center [239, 263] width 126 height 30
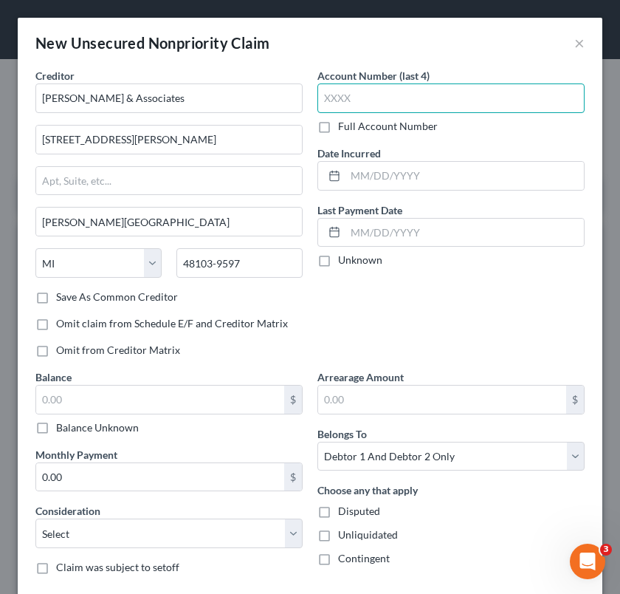
click at [413, 93] on input "text" at bounding box center [450, 98] width 267 height 30
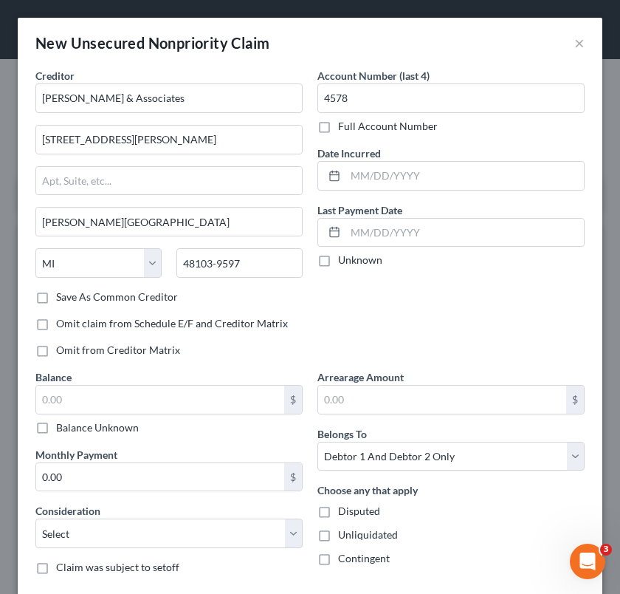
click at [148, 306] on div "Creditor * [PERSON_NAME] & Associates [STREET_ADDRESS][GEOGRAPHIC_DATA][PERSON_…" at bounding box center [169, 218] width 282 height 301
click at [143, 303] on label "Save As Common Creditor" at bounding box center [117, 296] width 122 height 15
click at [72, 299] on input "Save As Common Creditor" at bounding box center [67, 294] width 10 height 10
click at [137, 396] on input "text" at bounding box center [160, 399] width 248 height 28
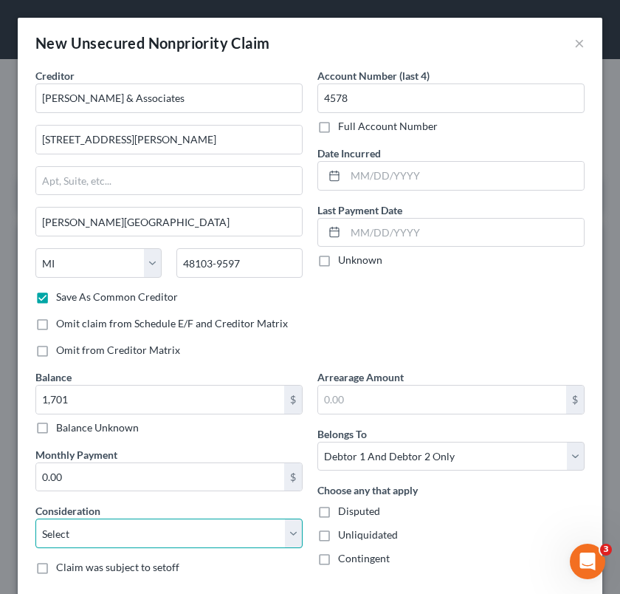
click at [117, 530] on select "Select Cable / Satellite Services Collection Agency Credit Card Debt Debt Couns…" at bounding box center [168, 533] width 267 height 30
click at [35, 518] on select "Select Cable / Satellite Services Collection Agency Credit Card Debt Debt Couns…" at bounding box center [168, 533] width 267 height 30
click at [157, 529] on select "Select Cable / Satellite Services Collection Agency Credit Card Debt Debt Couns…" at bounding box center [168, 533] width 267 height 30
click at [35, 518] on select "Select Cable / Satellite Services Collection Agency Credit Card Debt Debt Couns…" at bounding box center [168, 533] width 267 height 30
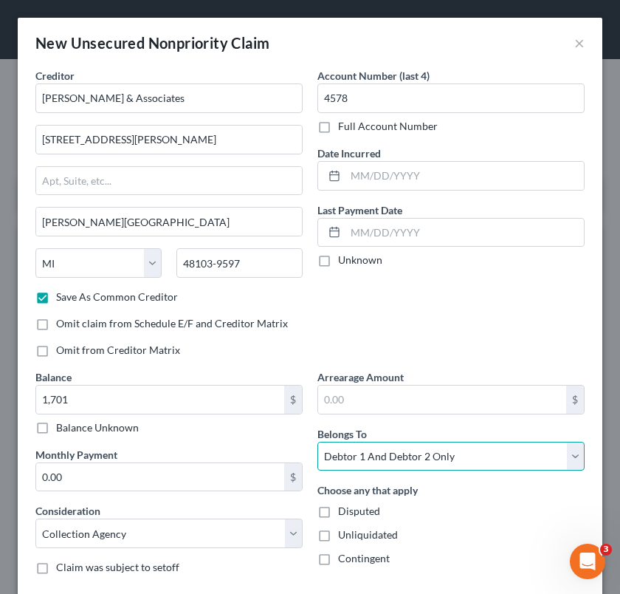
click at [499, 453] on select "Select Debtor 1 Only Debtor 2 Only Debtor 1 And Debtor 2 Only At Least One Of T…" at bounding box center [450, 457] width 267 height 30
click at [317, 442] on select "Select Debtor 1 Only Debtor 2 Only Debtor 1 And Debtor 2 Only At Least One Of T…" at bounding box center [450, 457] width 267 height 30
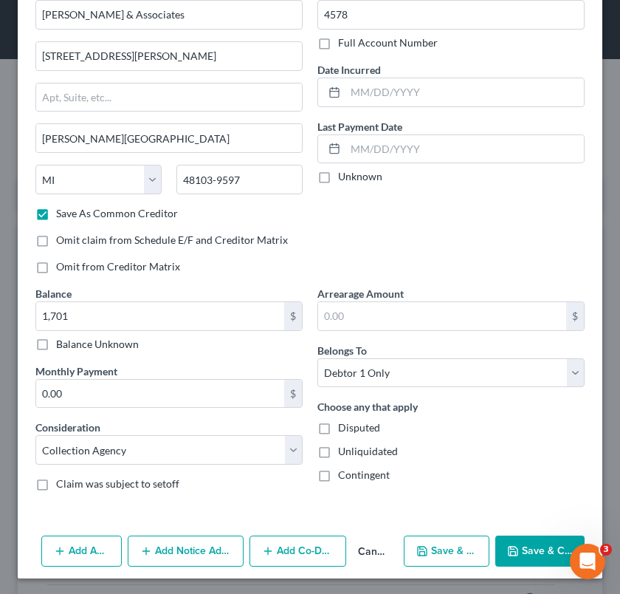
click at [522, 550] on button "Save & Close" at bounding box center [539, 550] width 89 height 31
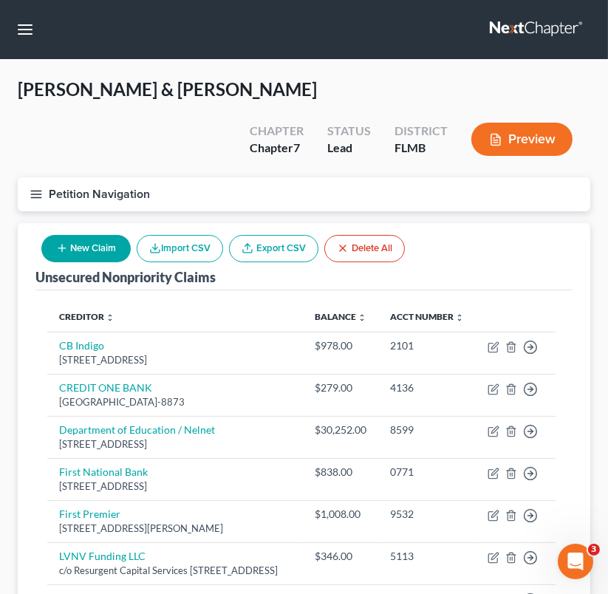
click at [107, 235] on button "New Claim" at bounding box center [85, 248] width 89 height 27
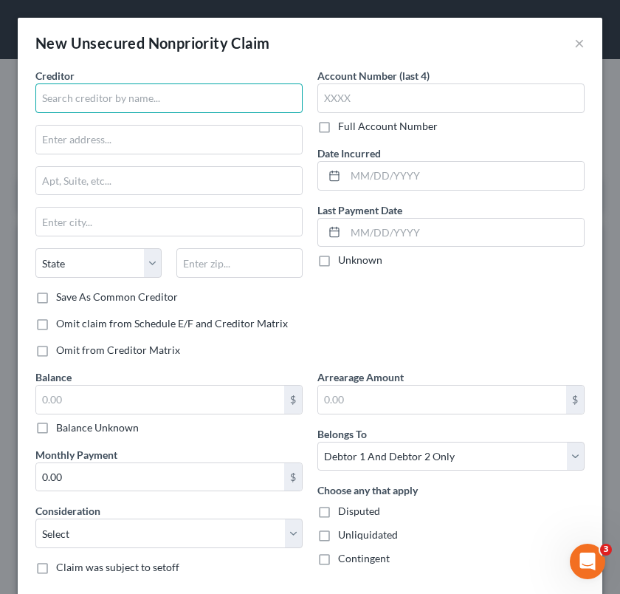
click at [135, 104] on input "text" at bounding box center [168, 98] width 267 height 30
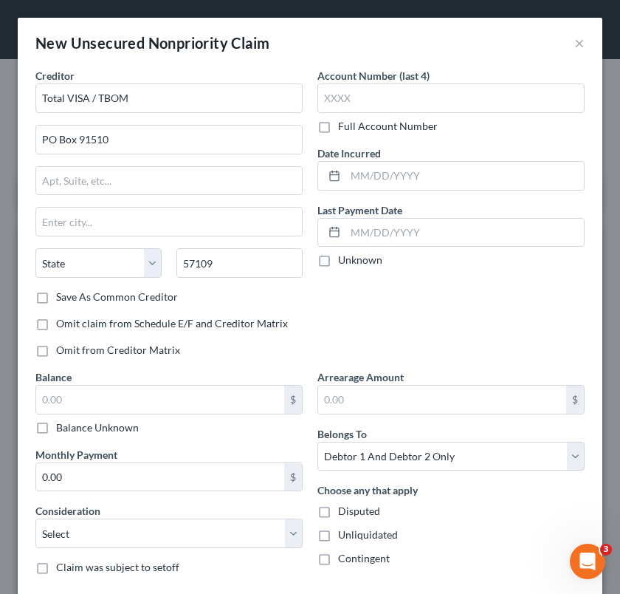
click at [326, 300] on div "Account Number (last 4) Full Account Number Date Incurred Last Payment Date Unk…" at bounding box center [451, 218] width 282 height 301
click at [120, 294] on label "Save As Common Creditor" at bounding box center [117, 296] width 122 height 15
click at [72, 294] on input "Save As Common Creditor" at bounding box center [67, 294] width 10 height 10
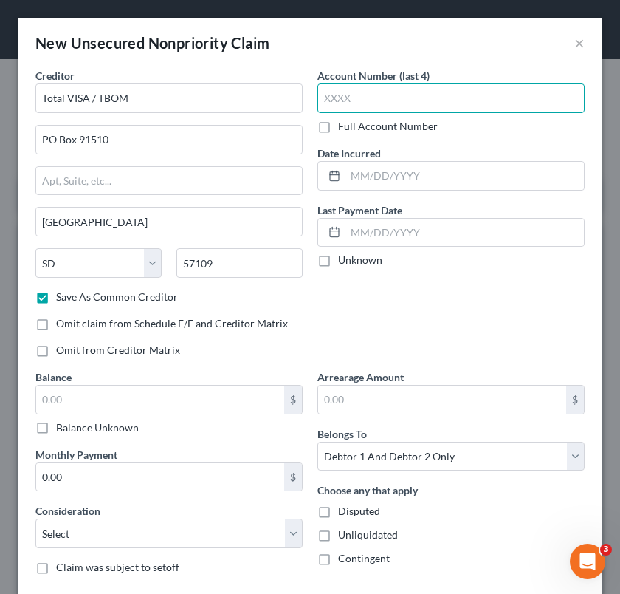
click at [434, 96] on input "text" at bounding box center [450, 98] width 267 height 30
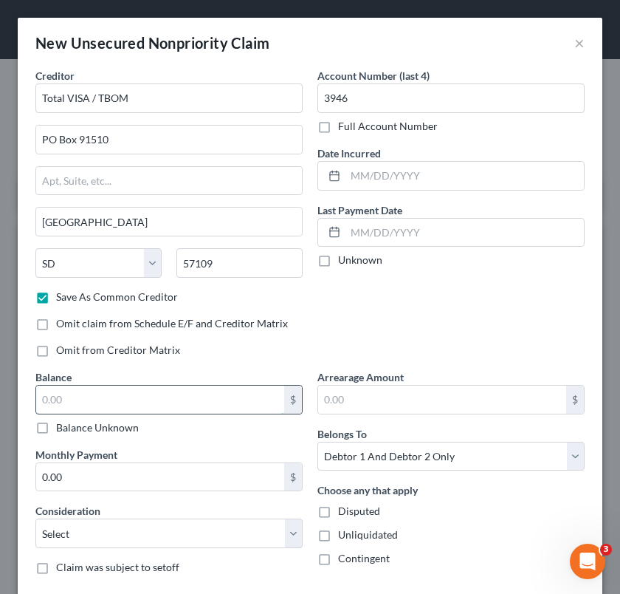
click at [167, 402] on input "text" at bounding box center [160, 399] width 248 height 28
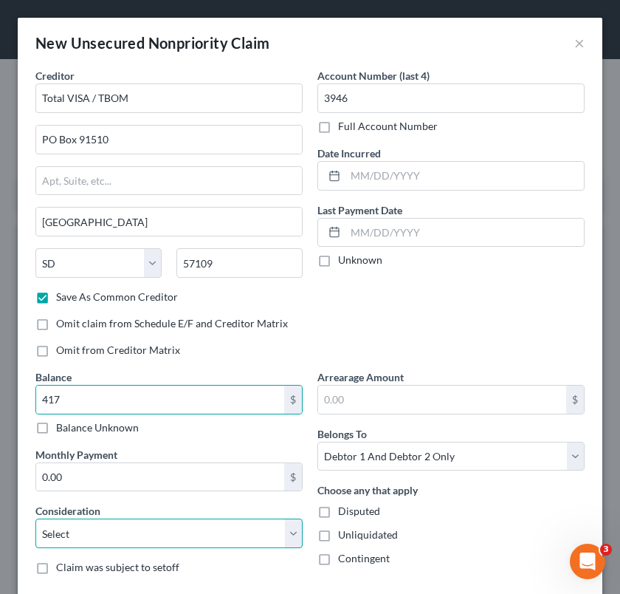
click at [148, 527] on select "Select Cable / Satellite Services Collection Agency Credit Card Debt Debt Couns…" at bounding box center [168, 533] width 267 height 30
click at [35, 518] on select "Select Cable / Satellite Services Collection Agency Credit Card Debt Debt Couns…" at bounding box center [168, 533] width 267 height 30
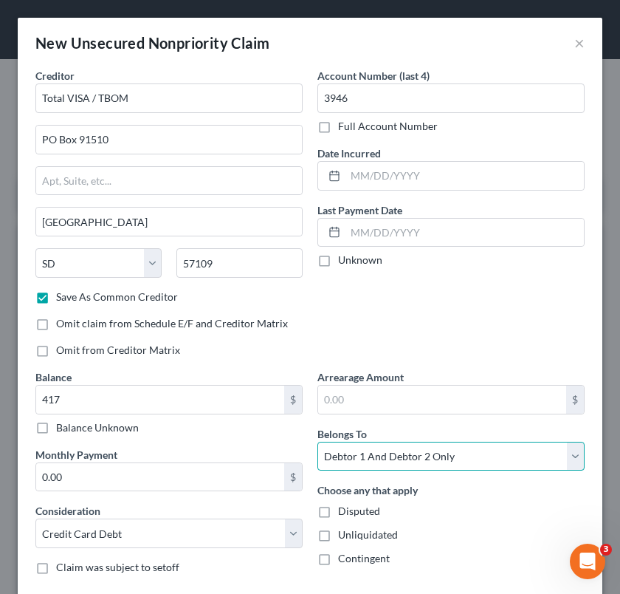
click at [524, 450] on select "Select Debtor 1 Only Debtor 2 Only Debtor 1 And Debtor 2 Only At Least One Of T…" at bounding box center [450, 457] width 267 height 30
click at [317, 442] on select "Select Debtor 1 Only Debtor 2 Only Debtor 1 And Debtor 2 Only At Least One Of T…" at bounding box center [450, 457] width 267 height 30
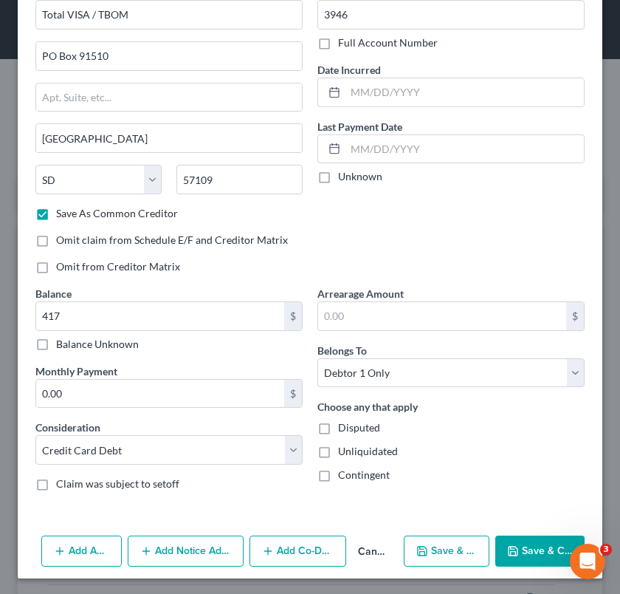
click at [509, 549] on icon "button" at bounding box center [513, 550] width 9 height 9
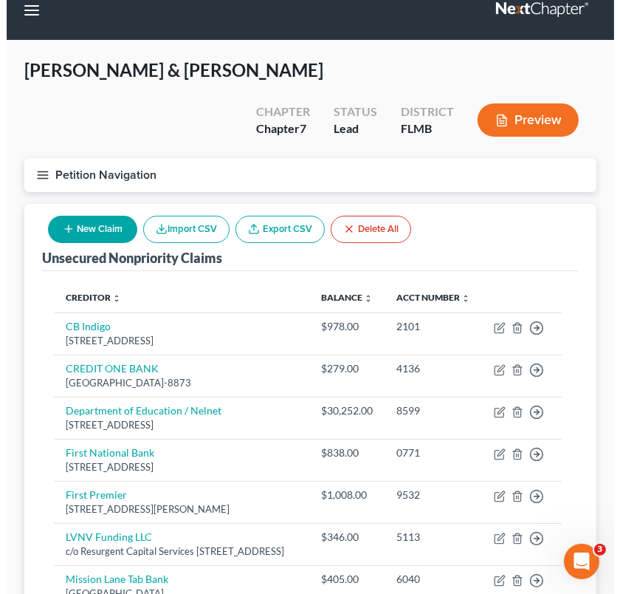
scroll to position [0, 0]
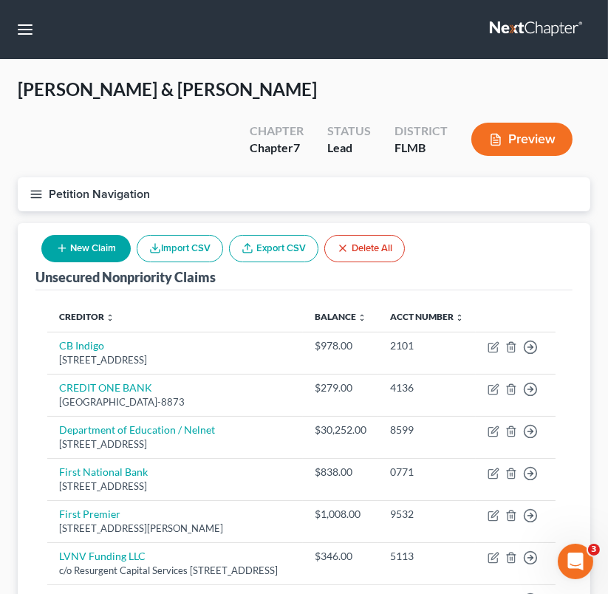
click at [108, 235] on button "New Claim" at bounding box center [85, 248] width 89 height 27
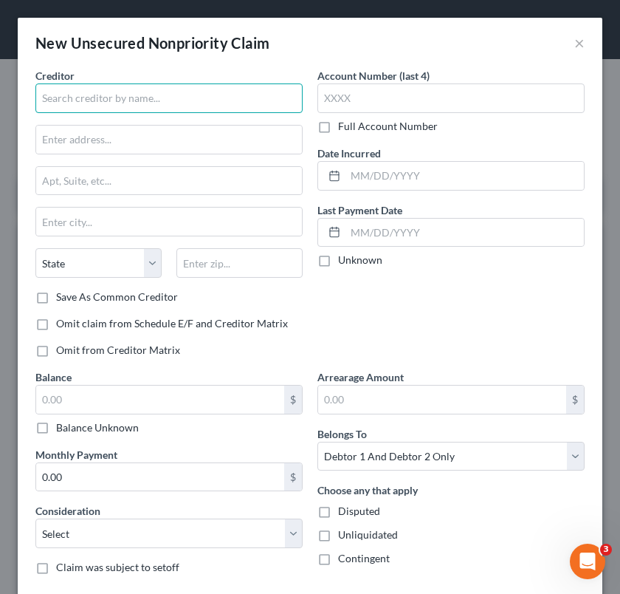
click at [85, 95] on input "text" at bounding box center [168, 98] width 267 height 30
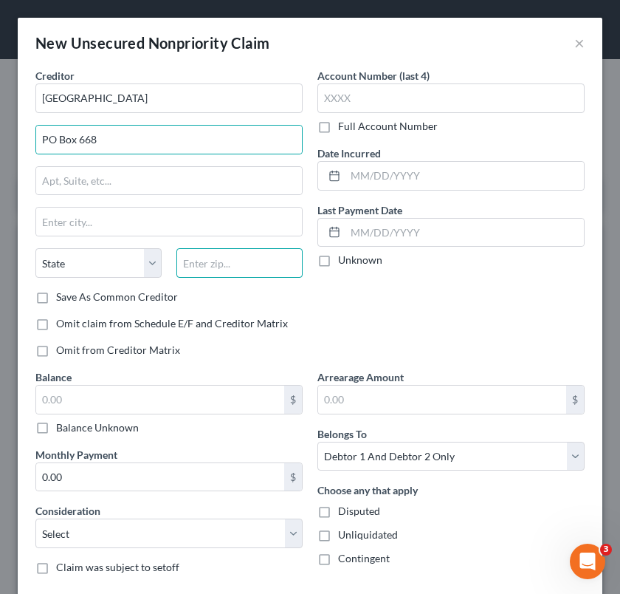
click at [206, 270] on input "text" at bounding box center [239, 263] width 126 height 30
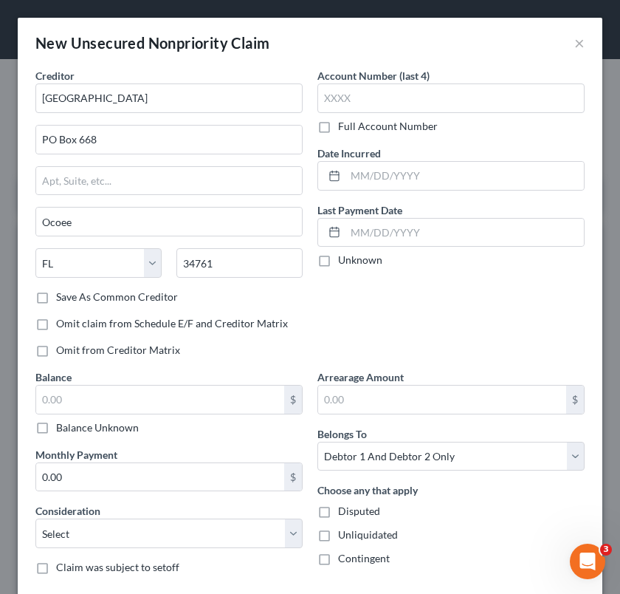
click at [275, 298] on div "Save As Common Creditor" at bounding box center [168, 296] width 267 height 15
click at [143, 291] on label "Save As Common Creditor" at bounding box center [117, 296] width 122 height 15
click at [72, 291] on input "Save As Common Creditor" at bounding box center [67, 294] width 10 height 10
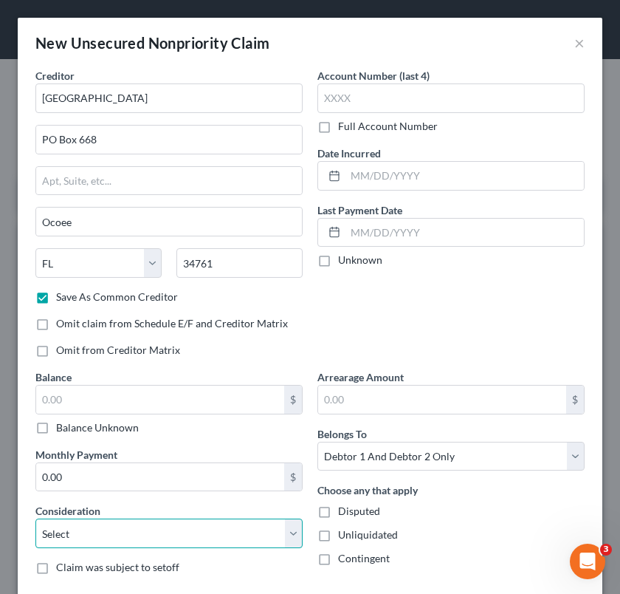
click at [161, 542] on select "Select Cable / Satellite Services Collection Agency Credit Card Debt Debt Couns…" at bounding box center [168, 533] width 267 height 30
click at [35, 518] on select "Select Cable / Satellite Services Collection Agency Credit Card Debt Debt Couns…" at bounding box center [168, 533] width 267 height 30
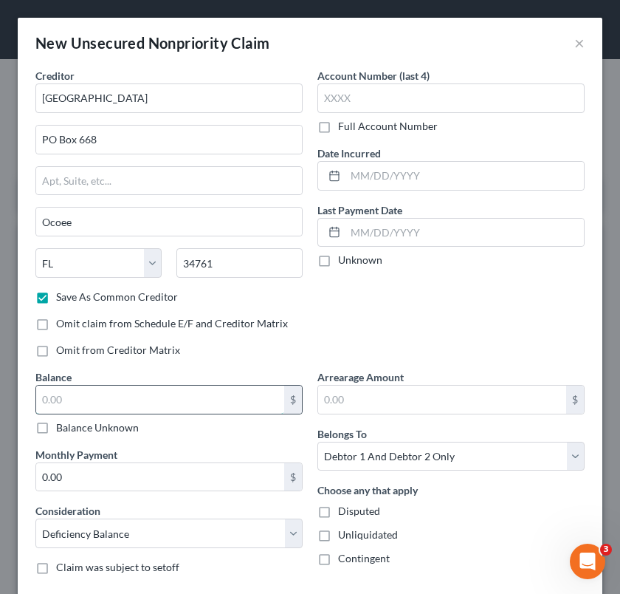
click at [115, 405] on input "text" at bounding box center [160, 399] width 248 height 28
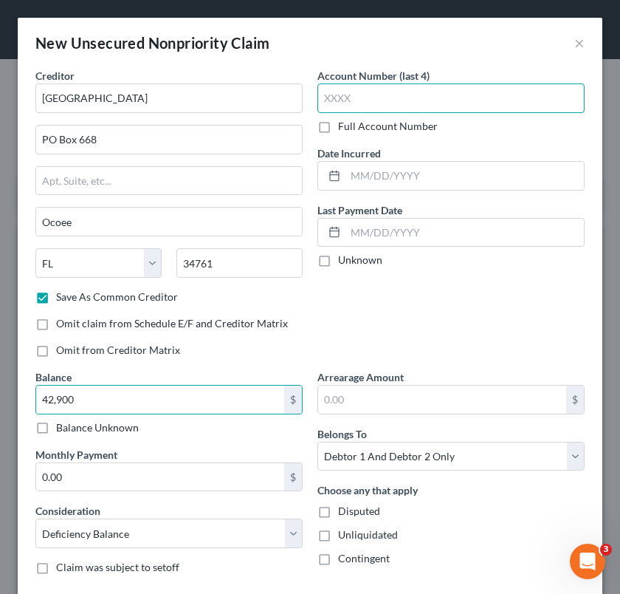
click at [362, 101] on input "text" at bounding box center [450, 98] width 267 height 30
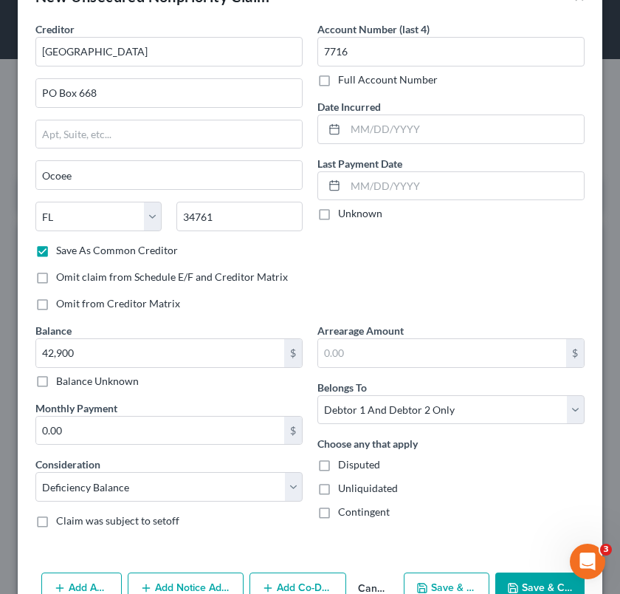
scroll to position [83, 0]
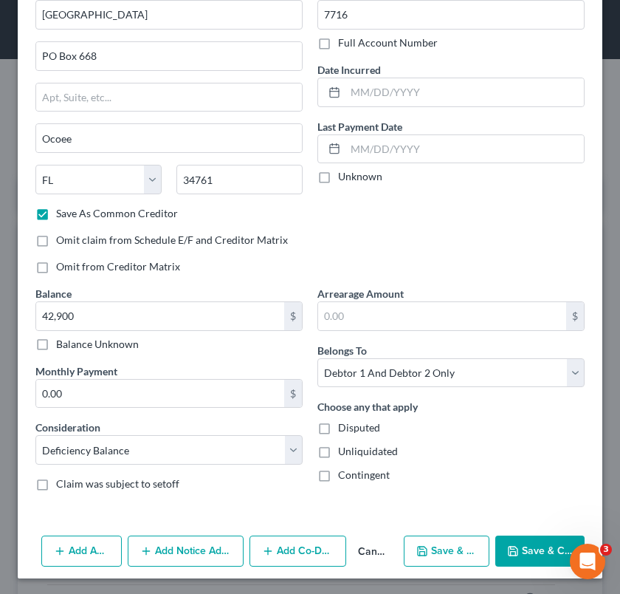
click at [549, 548] on button "Save & Close" at bounding box center [539, 550] width 89 height 31
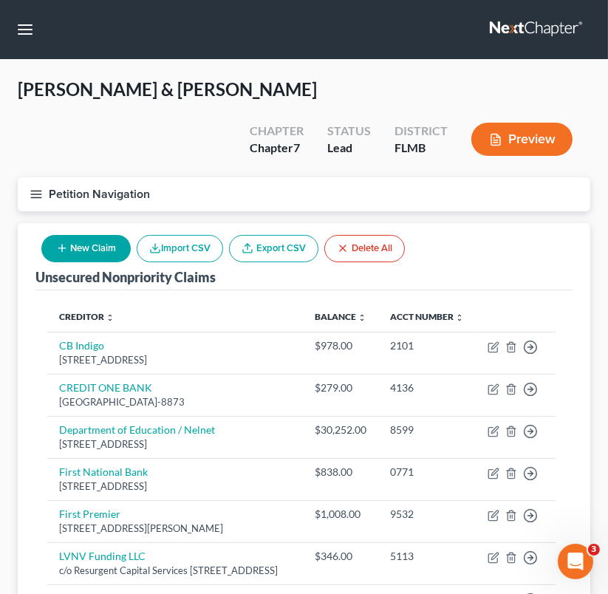
click at [103, 235] on button "New Claim" at bounding box center [85, 248] width 89 height 27
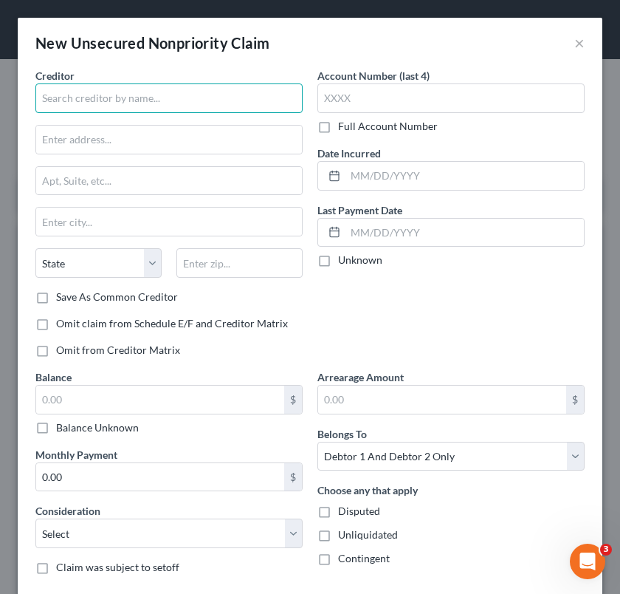
click at [165, 109] on input "text" at bounding box center [168, 98] width 267 height 30
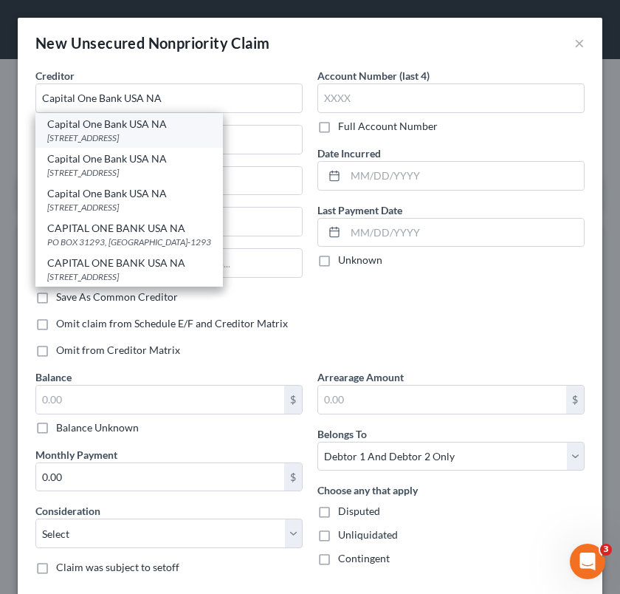
click at [165, 128] on div "Capital One Bank USA NA" at bounding box center [129, 124] width 164 height 15
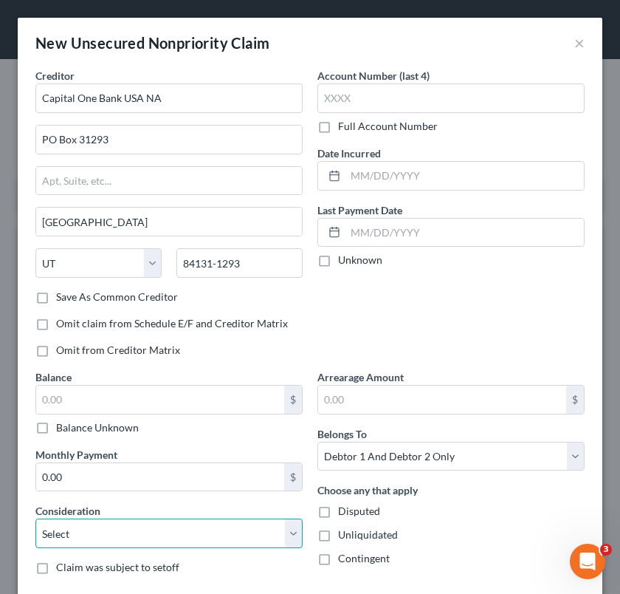
click at [143, 544] on select "Select Cable / Satellite Services Collection Agency Credit Card Debt Debt Couns…" at bounding box center [168, 533] width 267 height 30
click at [35, 518] on select "Select Cable / Satellite Services Collection Agency Credit Card Debt Debt Couns…" at bounding box center [168, 533] width 267 height 30
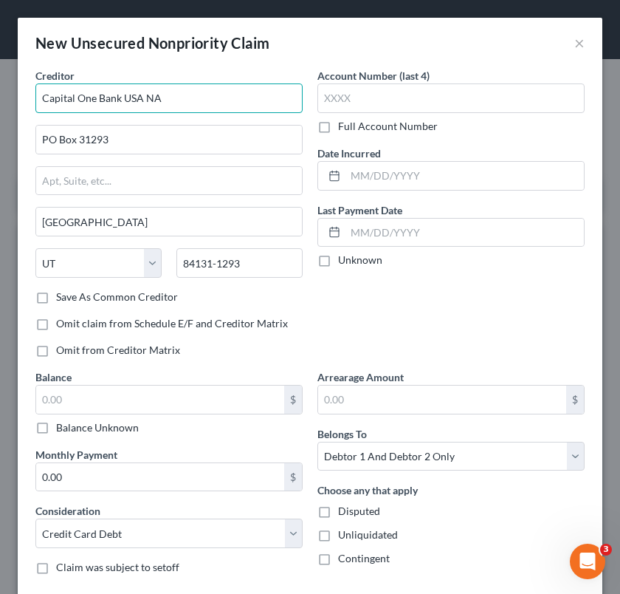
drag, startPoint x: 185, startPoint y: 95, endPoint x: -111, endPoint y: 109, distance: 297.2
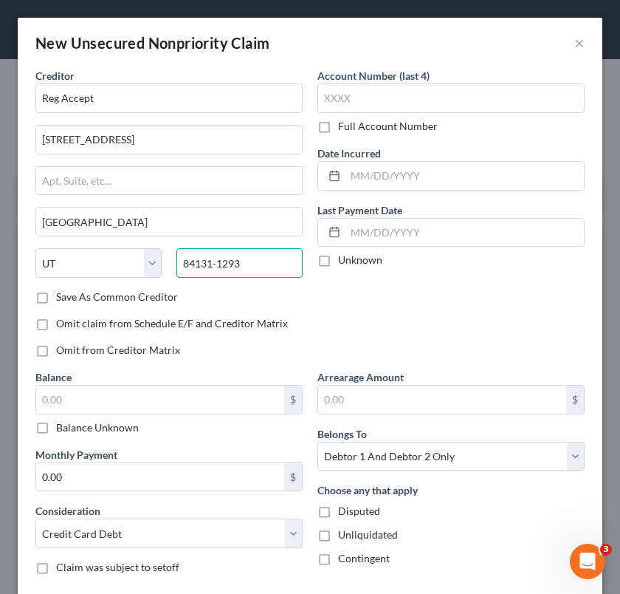
click at [244, 253] on input "84131-1293" at bounding box center [239, 263] width 126 height 30
click at [310, 292] on div "Account Number (last 4) Full Account Number Date Incurred Last Payment Date Unk…" at bounding box center [451, 218] width 282 height 301
click at [159, 298] on label "Save As Common Creditor" at bounding box center [117, 296] width 122 height 15
click at [72, 298] on input "Save As Common Creditor" at bounding box center [67, 294] width 10 height 10
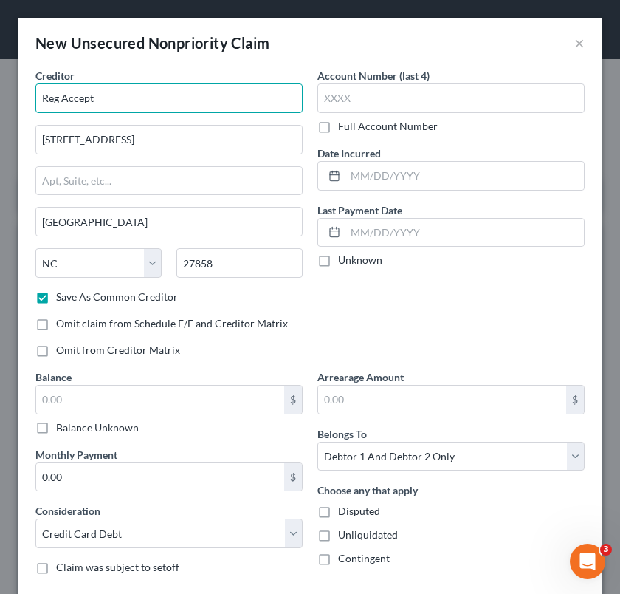
click at [182, 108] on input "Reg Accept" at bounding box center [168, 98] width 267 height 30
drag, startPoint x: 171, startPoint y: 109, endPoint x: -82, endPoint y: 97, distance: 253.6
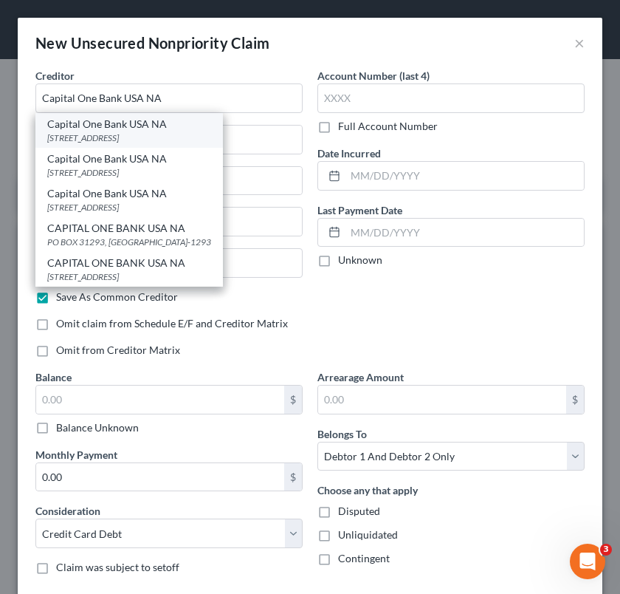
click at [157, 126] on div "Capital One Bank USA NA" at bounding box center [129, 124] width 164 height 15
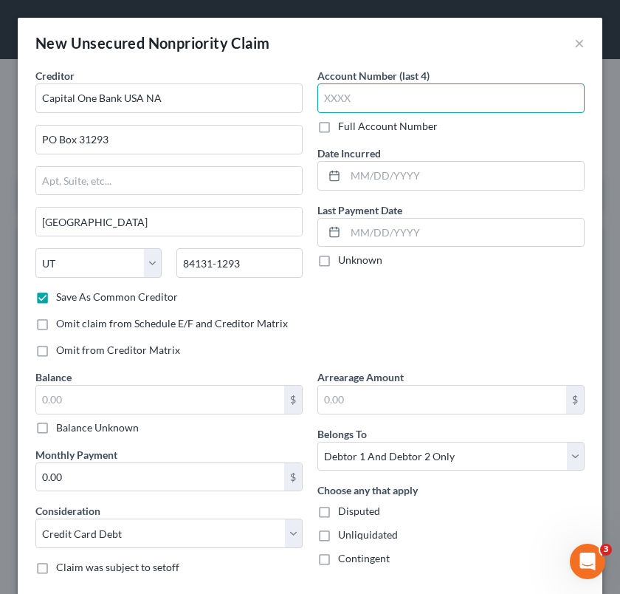
click at [392, 95] on input "text" at bounding box center [450, 98] width 267 height 30
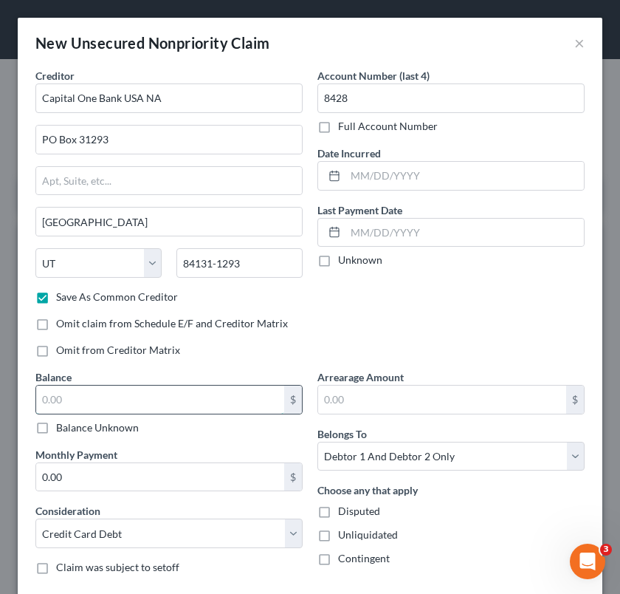
click at [124, 391] on input "text" at bounding box center [160, 399] width 248 height 28
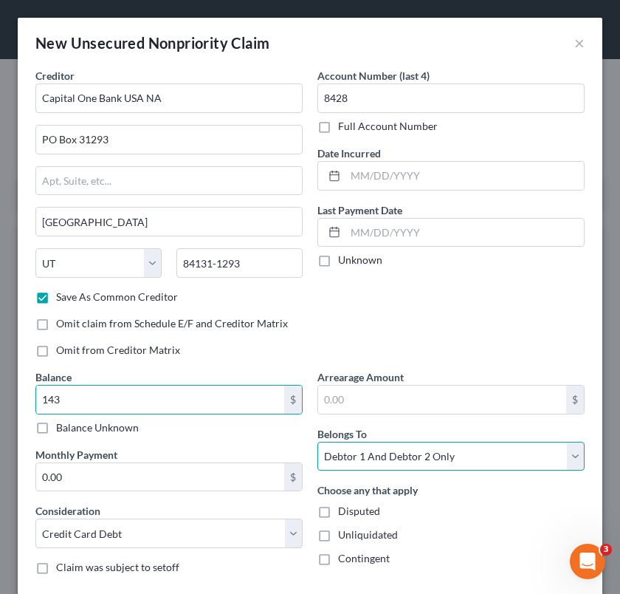
click at [512, 453] on select "Select Debtor 1 Only Debtor 2 Only Debtor 1 And Debtor 2 Only At Least One Of T…" at bounding box center [450, 457] width 267 height 30
click at [317, 442] on select "Select Debtor 1 Only Debtor 2 Only Debtor 1 And Debtor 2 Only At Least One Of T…" at bounding box center [450, 457] width 267 height 30
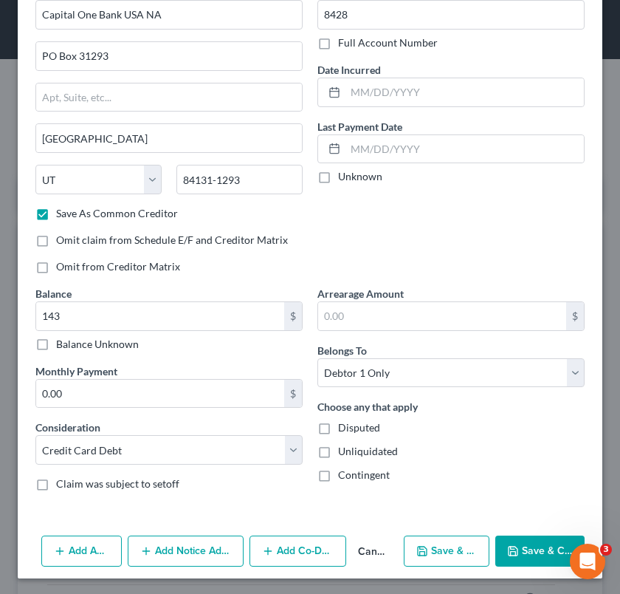
click at [517, 557] on button "Save & Close" at bounding box center [539, 550] width 89 height 31
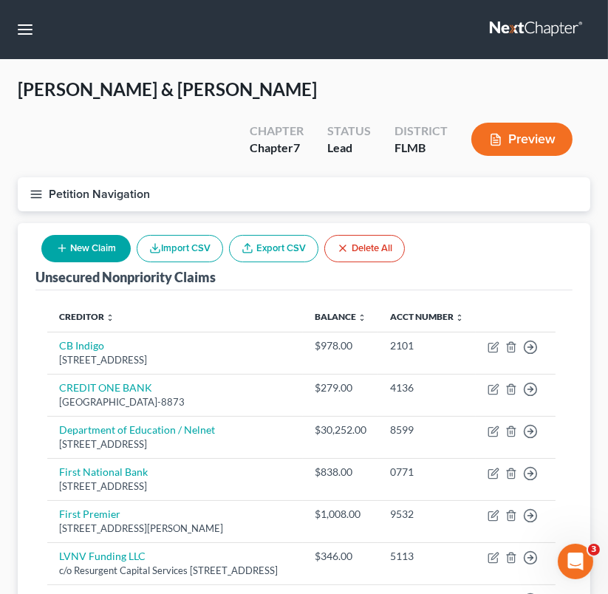
click at [96, 235] on button "New Claim" at bounding box center [85, 248] width 89 height 27
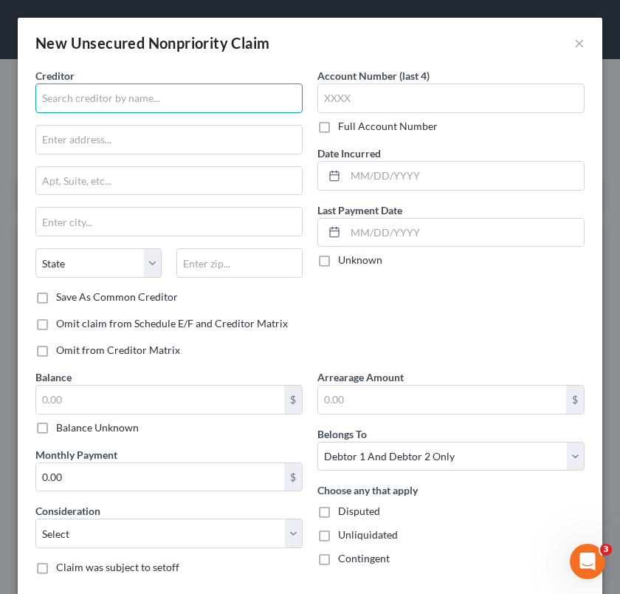
click at [143, 111] on input "text" at bounding box center [168, 98] width 267 height 30
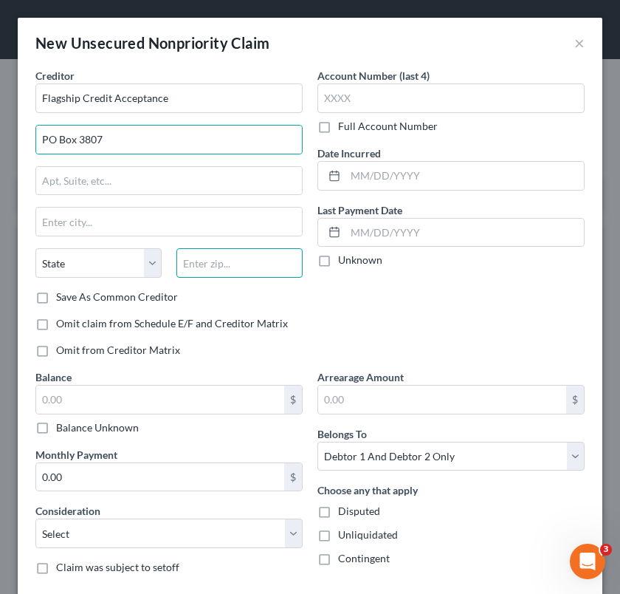
click at [207, 264] on input "text" at bounding box center [239, 263] width 126 height 30
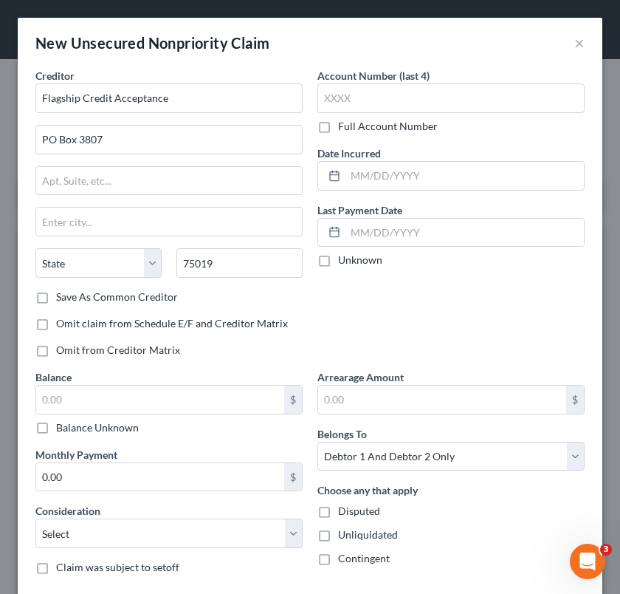
click at [247, 314] on div "Creditor * Flagship Credit Acceptance PO Box [GEOGRAPHIC_DATA][US_STATE] CA CO …" at bounding box center [169, 218] width 282 height 301
click at [238, 261] on input "75019" at bounding box center [239, 263] width 126 height 30
click at [162, 286] on div "State [US_STATE] AK AR AZ CA CO CT DE DC [GEOGRAPHIC_DATA] [GEOGRAPHIC_DATA] GU…" at bounding box center [169, 268] width 282 height 41
click at [159, 294] on label "Save As Common Creditor" at bounding box center [117, 296] width 122 height 15
click at [72, 294] on input "Save As Common Creditor" at bounding box center [67, 294] width 10 height 10
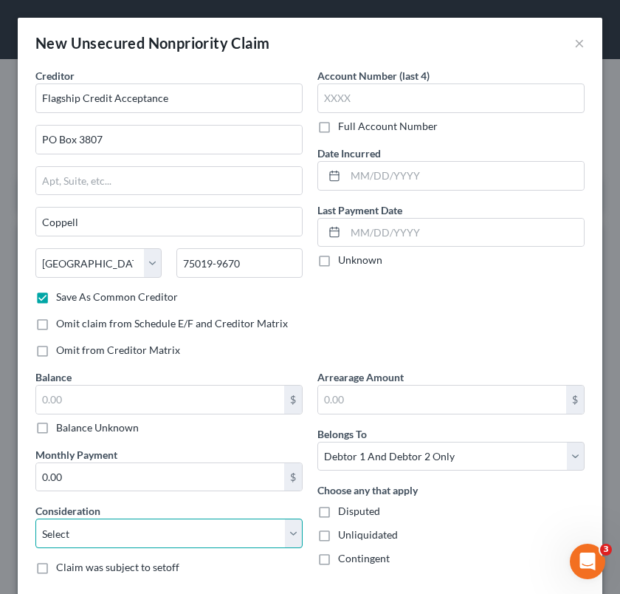
click at [146, 538] on select "Select Cable / Satellite Services Collection Agency Credit Card Debt Debt Couns…" at bounding box center [168, 533] width 267 height 30
click at [35, 518] on select "Select Cable / Satellite Services Collection Agency Credit Card Debt Debt Couns…" at bounding box center [168, 533] width 267 height 30
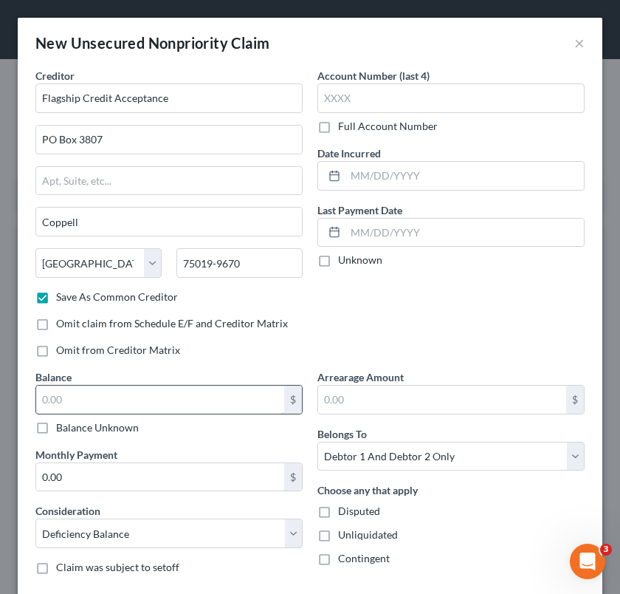
click at [137, 396] on input "text" at bounding box center [160, 399] width 248 height 28
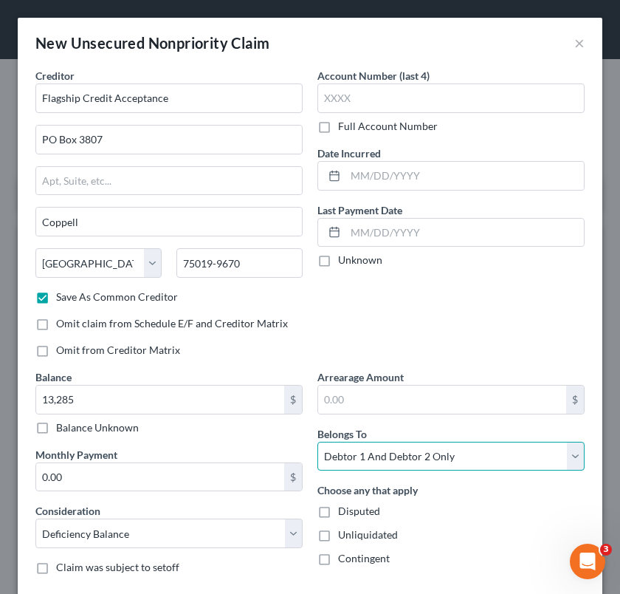
click at [392, 456] on select "Select Debtor 1 Only Debtor 2 Only Debtor 1 And Debtor 2 Only At Least One Of T…" at bounding box center [450, 457] width 267 height 30
click at [317, 442] on select "Select Debtor 1 Only Debtor 2 Only Debtor 1 And Debtor 2 Only At Least One Of T…" at bounding box center [450, 457] width 267 height 30
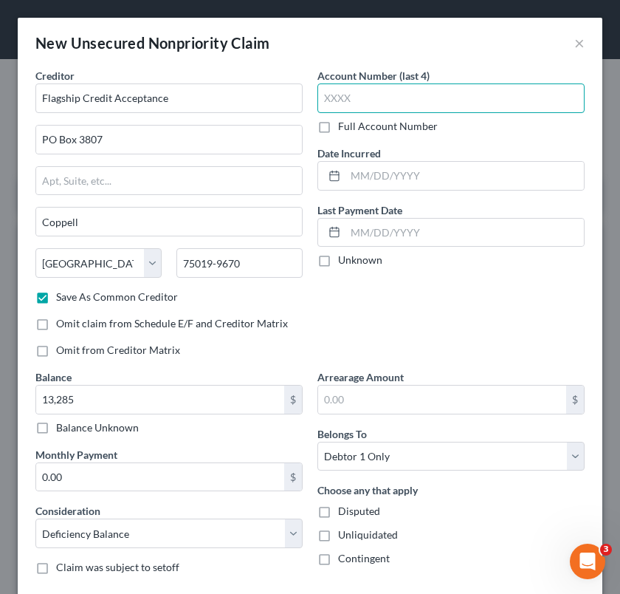
click at [390, 99] on input "text" at bounding box center [450, 98] width 267 height 30
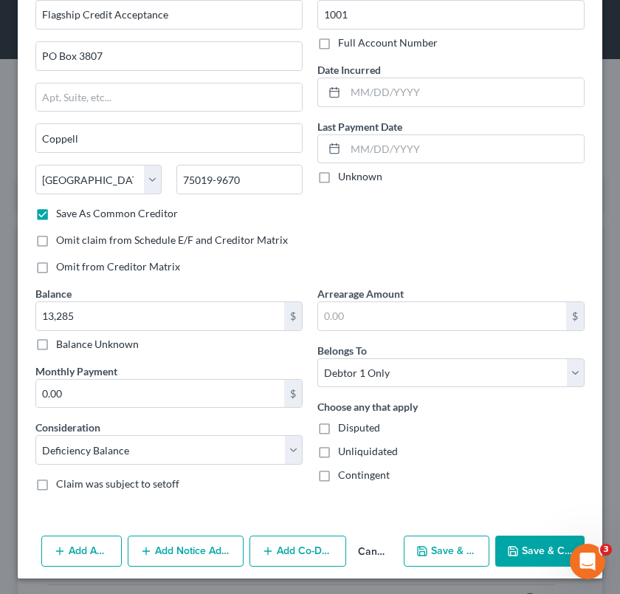
click at [532, 546] on button "Save & Close" at bounding box center [539, 550] width 89 height 31
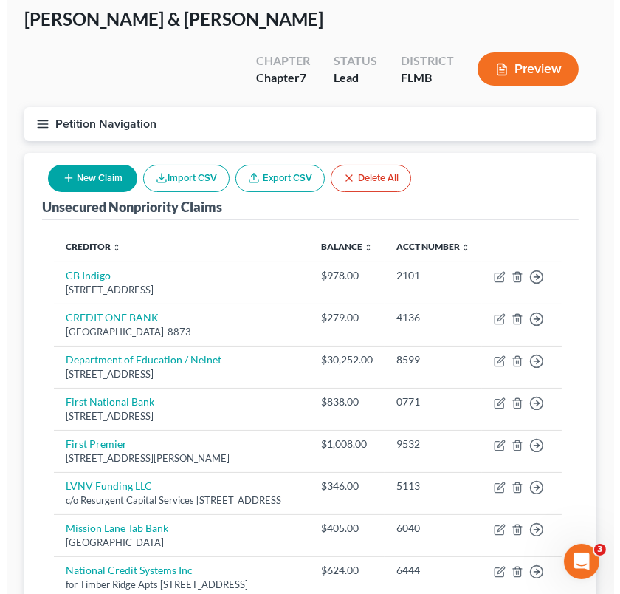
scroll to position [46, 0]
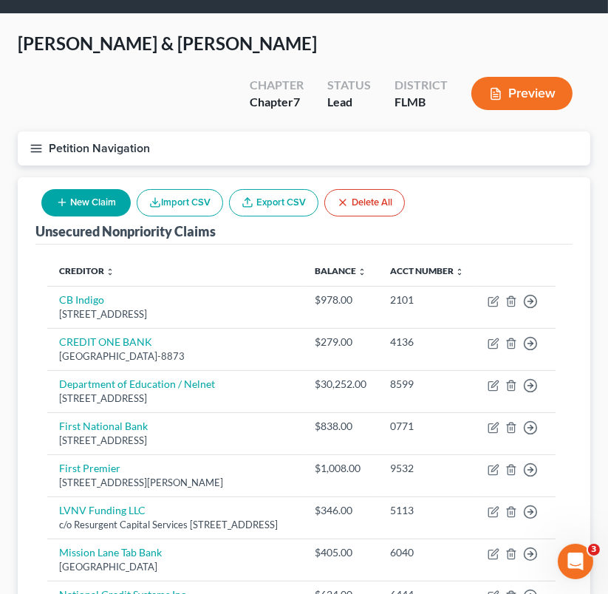
click at [74, 189] on button "New Claim" at bounding box center [85, 202] width 89 height 27
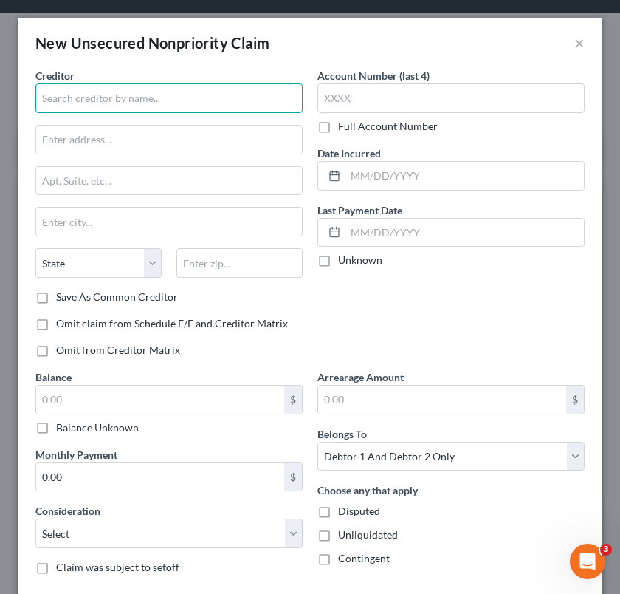
click at [78, 93] on input "text" at bounding box center [168, 98] width 267 height 30
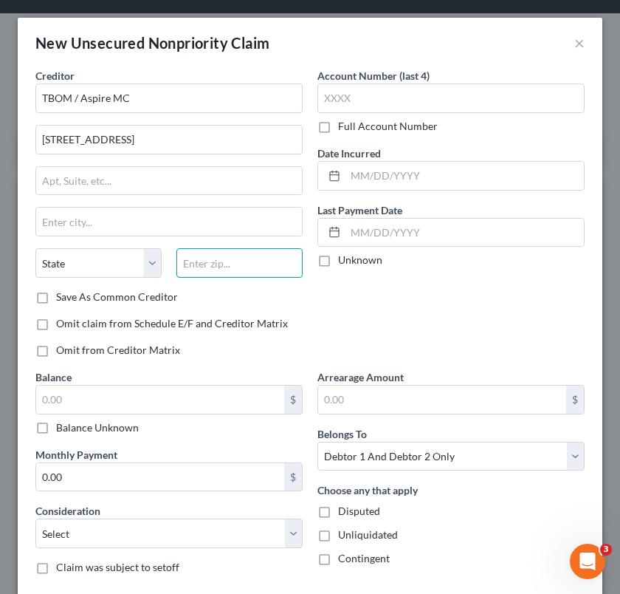
click at [236, 266] on input "text" at bounding box center [239, 263] width 126 height 30
click at [298, 306] on div "Creditor * TBOM / Aspire MC 5 Concourse Pkwy [GEOGRAPHIC_DATA] [US_STATE] AK AR…" at bounding box center [169, 218] width 282 height 301
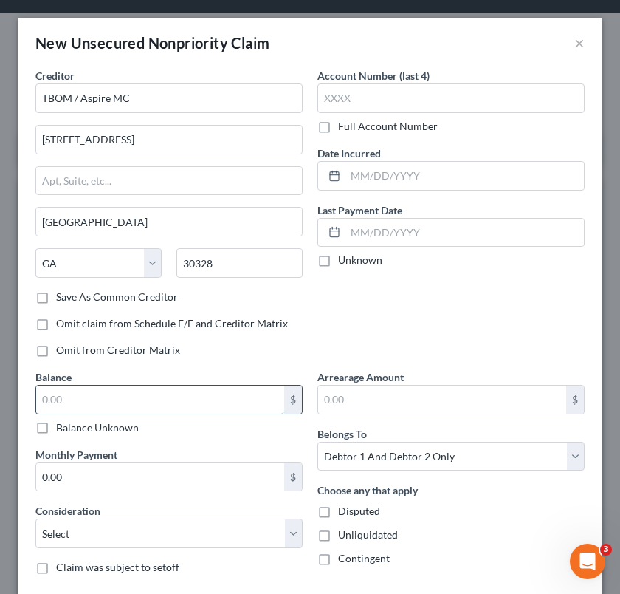
click at [217, 400] on input "text" at bounding box center [160, 399] width 248 height 28
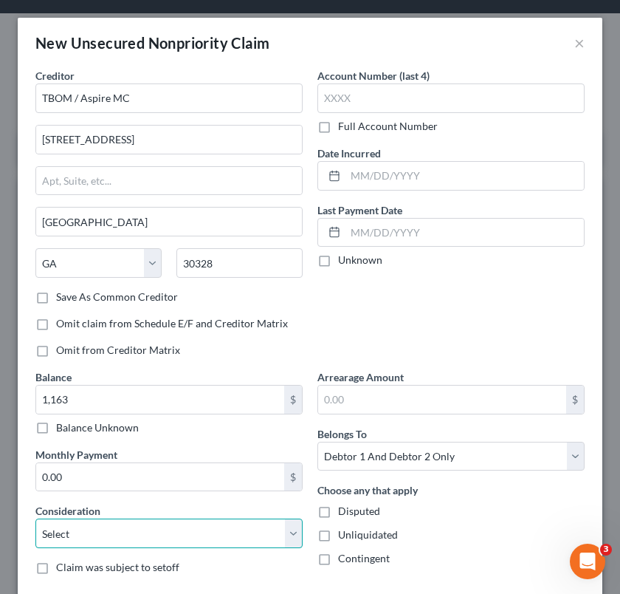
click at [162, 536] on select "Select Cable / Satellite Services Collection Agency Credit Card Debt Debt Couns…" at bounding box center [168, 533] width 267 height 30
click at [35, 518] on select "Select Cable / Satellite Services Collection Agency Credit Card Debt Debt Couns…" at bounding box center [168, 533] width 267 height 30
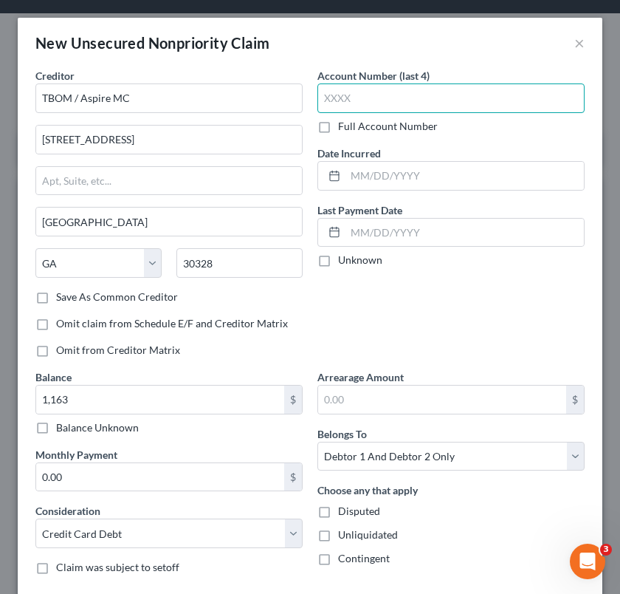
click at [354, 98] on input "text" at bounding box center [450, 98] width 267 height 30
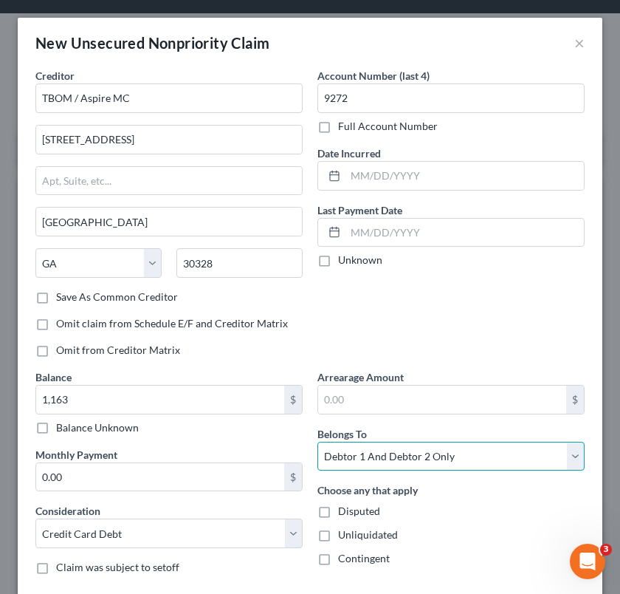
click at [394, 455] on select "Select Debtor 1 Only Debtor 2 Only Debtor 1 And Debtor 2 Only At Least One Of T…" at bounding box center [450, 457] width 267 height 30
click at [317, 442] on select "Select Debtor 1 Only Debtor 2 Only Debtor 1 And Debtor 2 Only At Least One Of T…" at bounding box center [450, 457] width 267 height 30
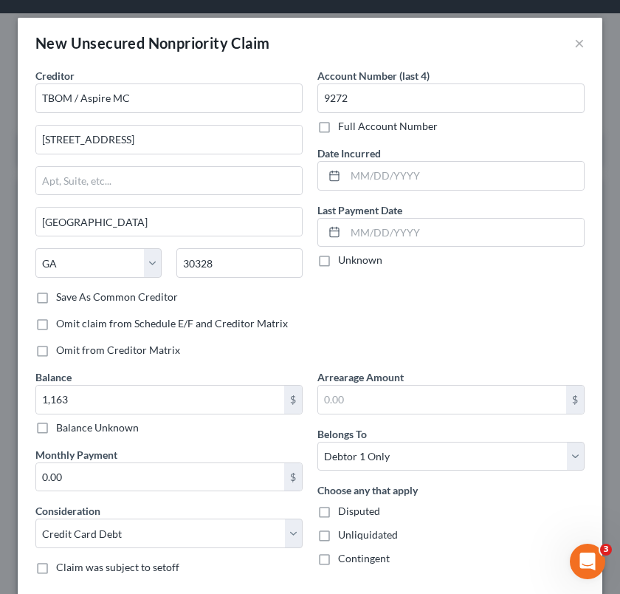
click at [156, 302] on label "Save As Common Creditor" at bounding box center [117, 296] width 122 height 15
click at [72, 299] on input "Save As Common Creditor" at bounding box center [67, 294] width 10 height 10
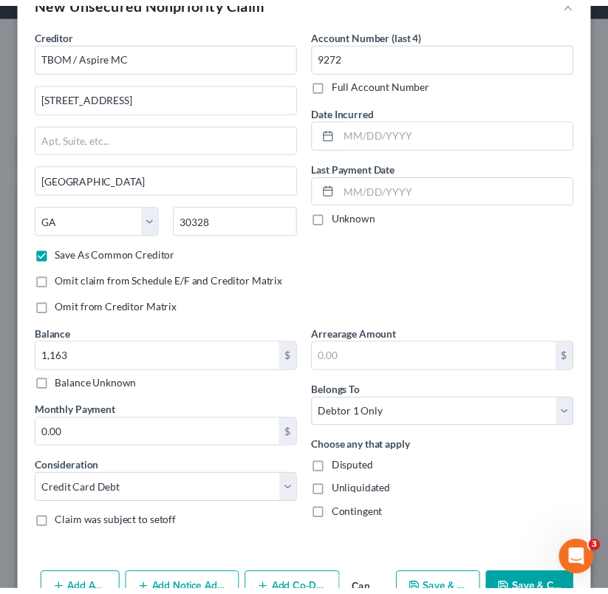
scroll to position [83, 0]
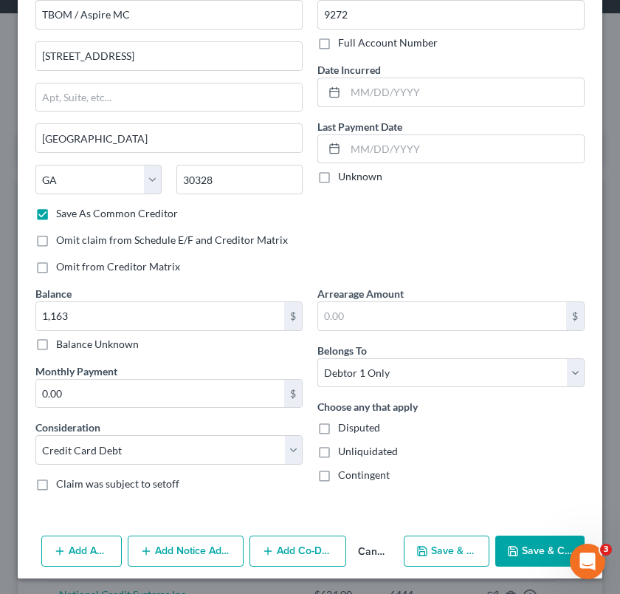
click at [532, 547] on button "Save & Close" at bounding box center [539, 550] width 89 height 31
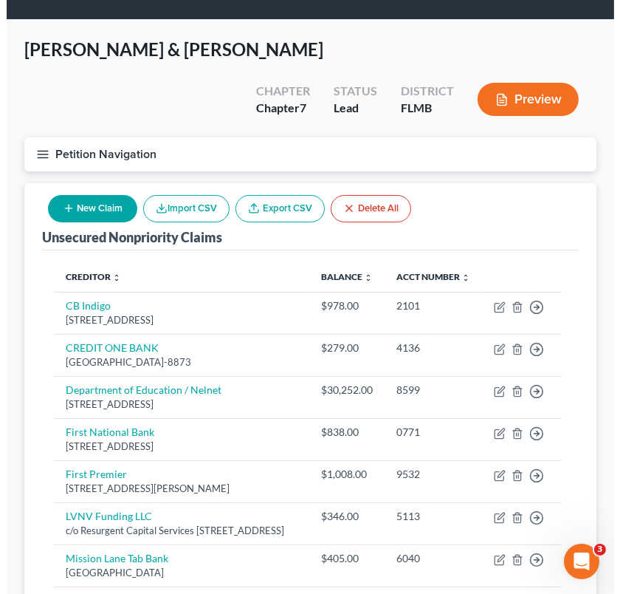
scroll to position [0, 0]
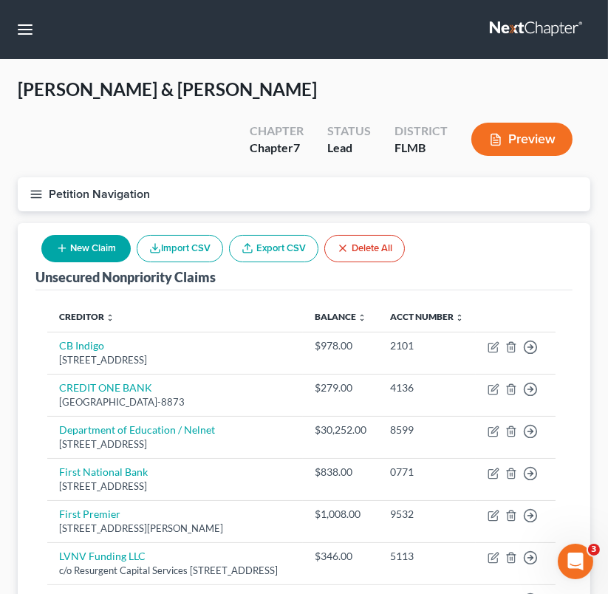
click at [73, 235] on button "New Claim" at bounding box center [85, 248] width 89 height 27
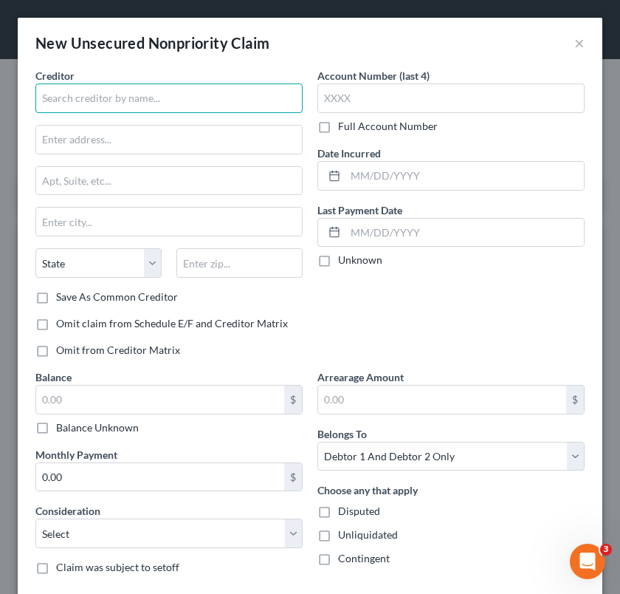
click at [210, 104] on input "text" at bounding box center [168, 98] width 267 height 30
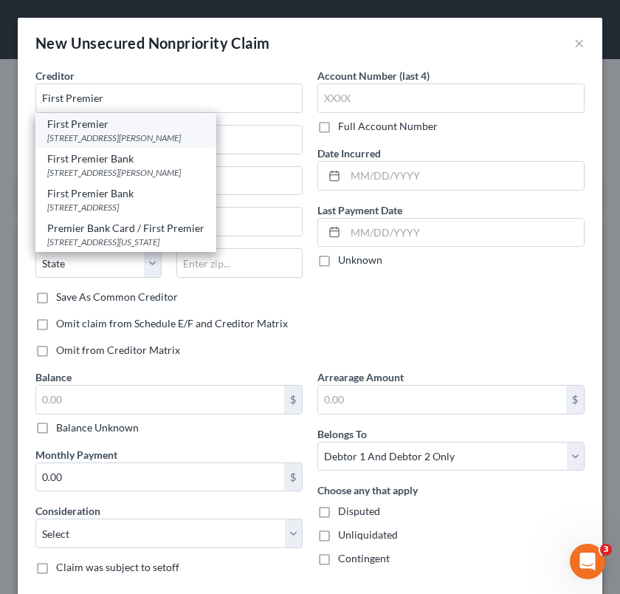
click at [129, 135] on div "[STREET_ADDRESS][PERSON_NAME]" at bounding box center [125, 137] width 157 height 13
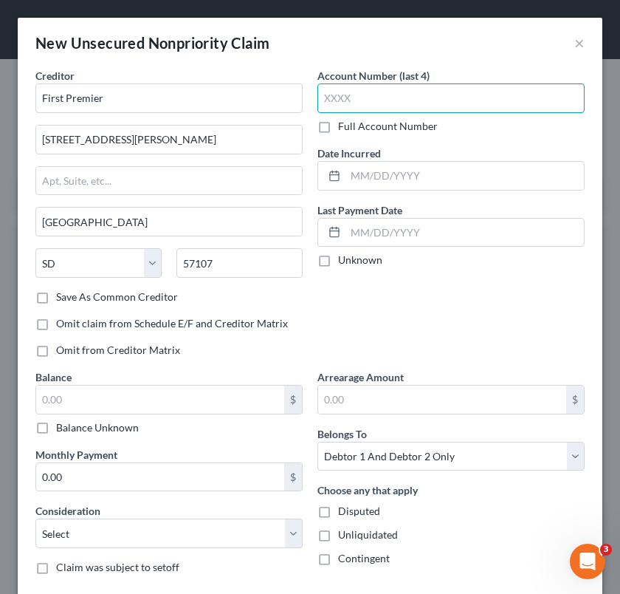
click at [354, 105] on input "text" at bounding box center [450, 98] width 267 height 30
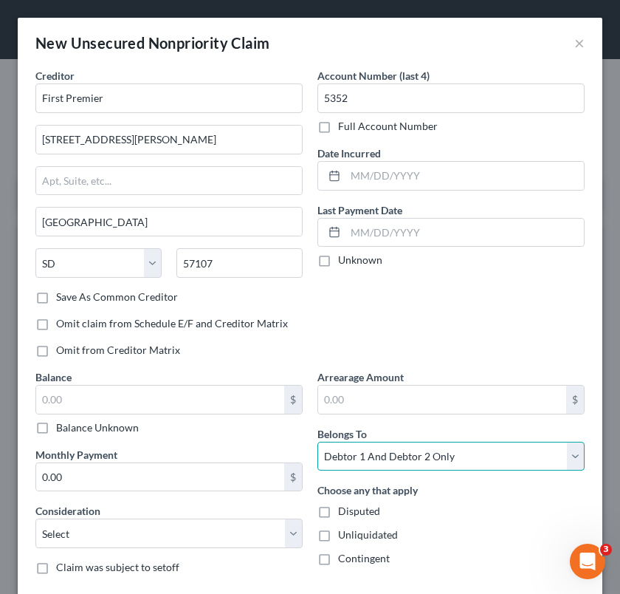
click at [449, 453] on select "Select Debtor 1 Only Debtor 2 Only Debtor 1 And Debtor 2 Only At Least One Of T…" at bounding box center [450, 457] width 267 height 30
click at [317, 442] on select "Select Debtor 1 Only Debtor 2 Only Debtor 1 And Debtor 2 Only At Least One Of T…" at bounding box center [450, 457] width 267 height 30
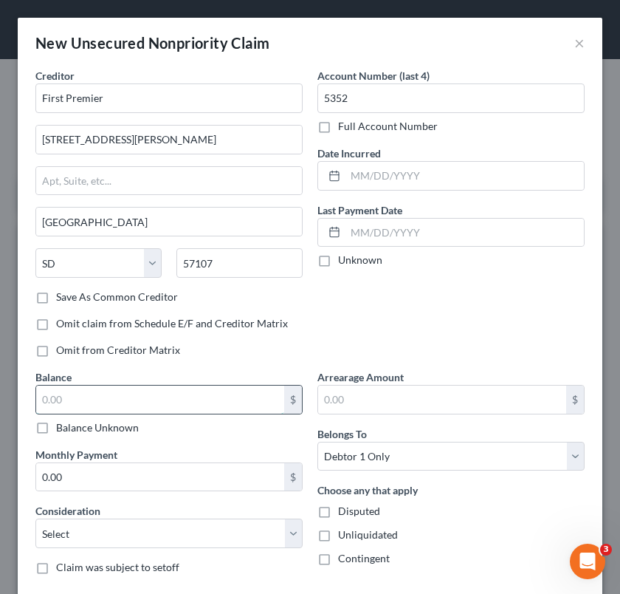
click at [170, 402] on input "text" at bounding box center [160, 399] width 248 height 28
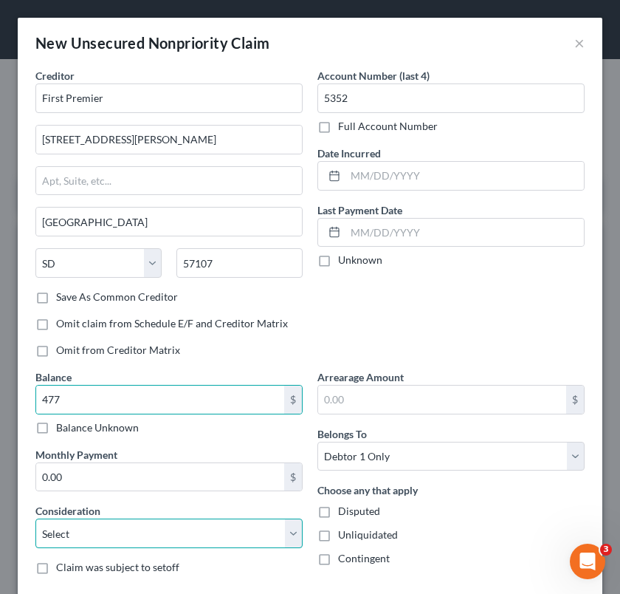
click at [148, 525] on select "Select Cable / Satellite Services Collection Agency Credit Card Debt Debt Couns…" at bounding box center [168, 533] width 267 height 30
click at [35, 518] on select "Select Cable / Satellite Services Collection Agency Credit Card Debt Debt Couns…" at bounding box center [168, 533] width 267 height 30
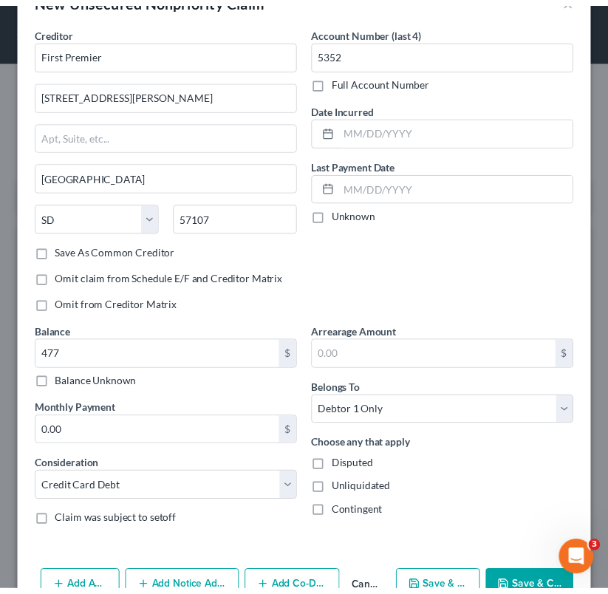
scroll to position [83, 0]
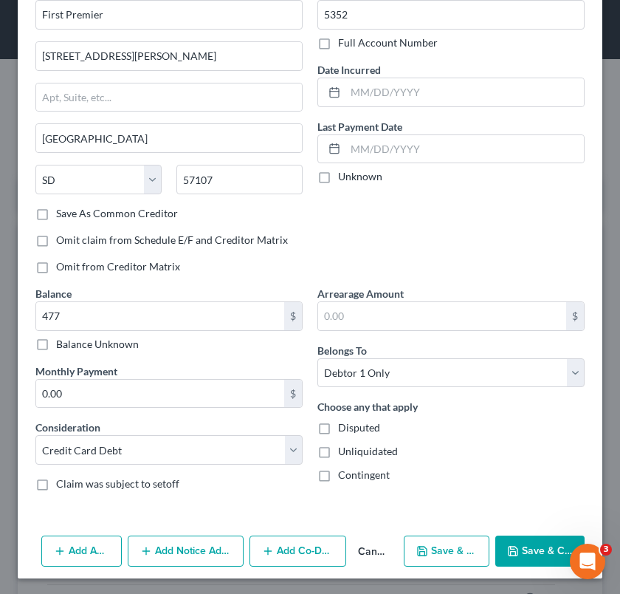
click at [536, 554] on button "Save & Close" at bounding box center [539, 550] width 89 height 31
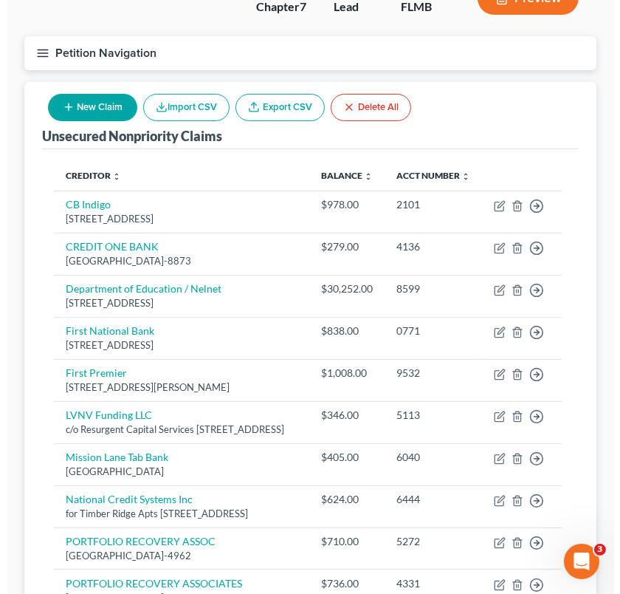
scroll to position [135, 0]
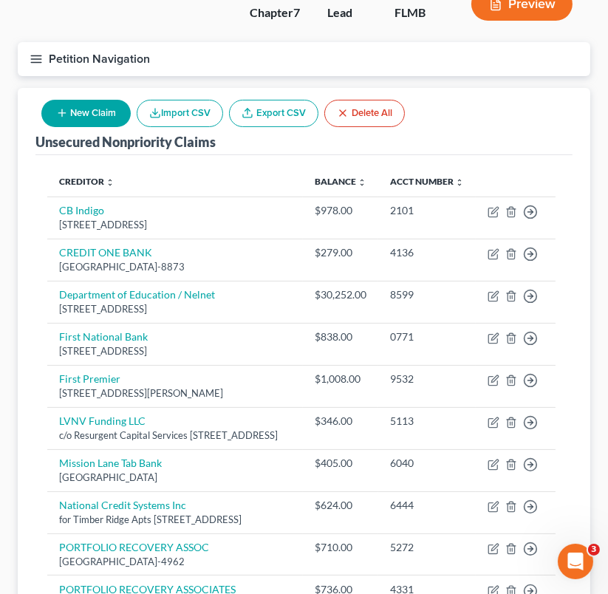
click at [103, 100] on button "New Claim" at bounding box center [85, 113] width 89 height 27
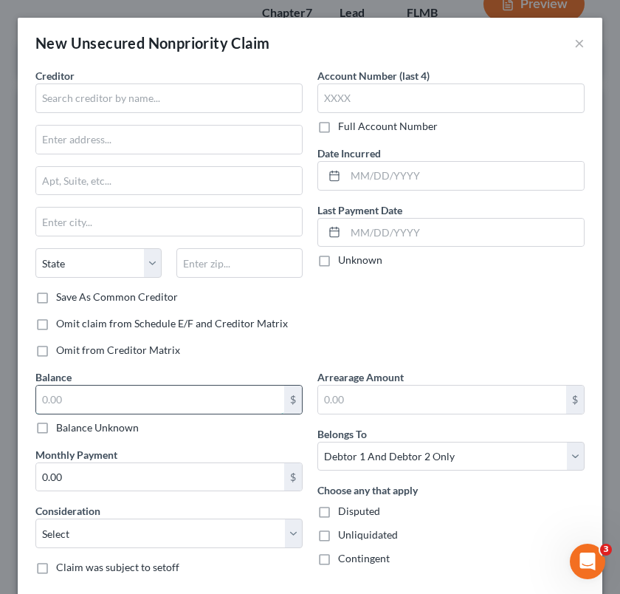
click at [103, 388] on input "text" at bounding box center [160, 399] width 248 height 28
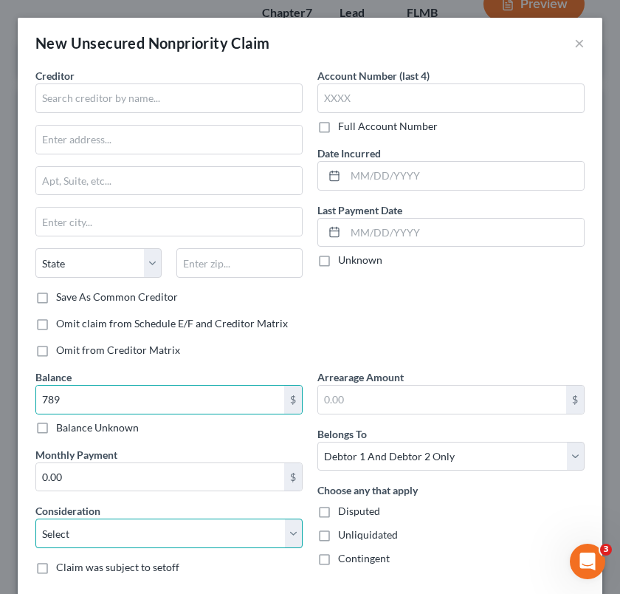
click at [109, 538] on select "Select Cable / Satellite Services Collection Agency Credit Card Debt Debt Couns…" at bounding box center [168, 533] width 267 height 30
click at [35, 518] on select "Select Cable / Satellite Services Collection Agency Credit Card Debt Debt Couns…" at bounding box center [168, 533] width 267 height 30
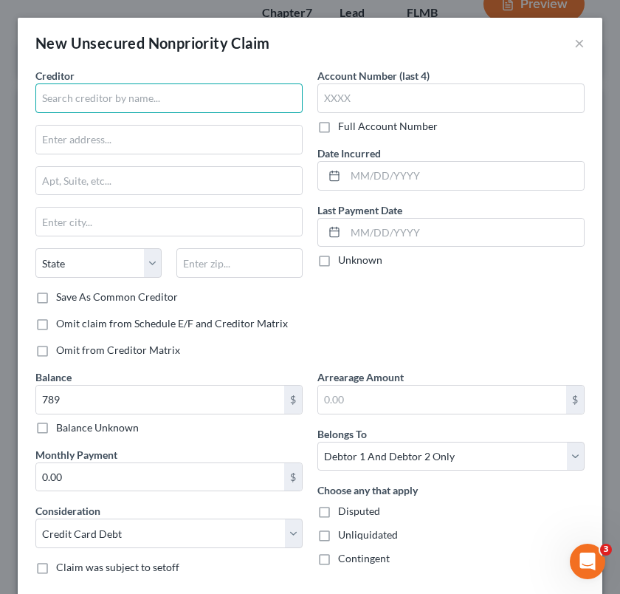
click at [176, 92] on input "text" at bounding box center [168, 98] width 267 height 30
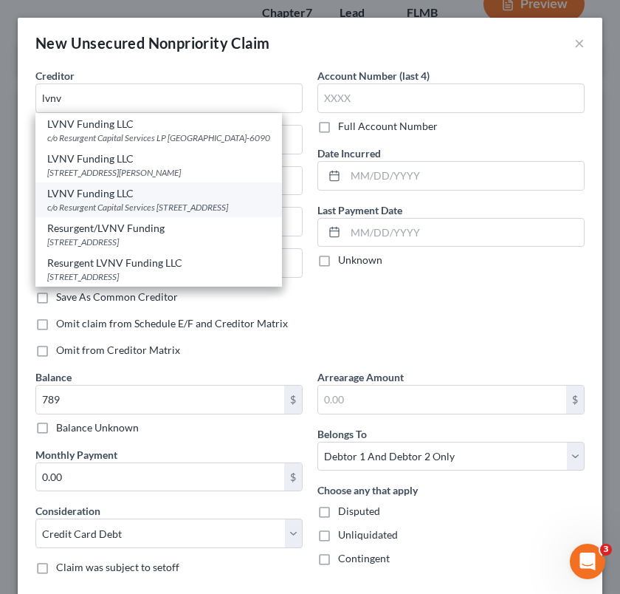
click at [165, 201] on div "LVNV Funding LLC" at bounding box center [158, 193] width 223 height 15
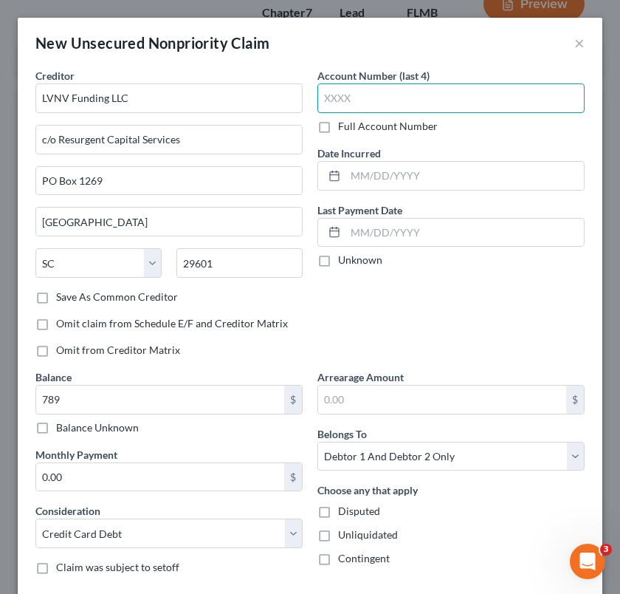
click at [356, 100] on input "text" at bounding box center [450, 98] width 267 height 30
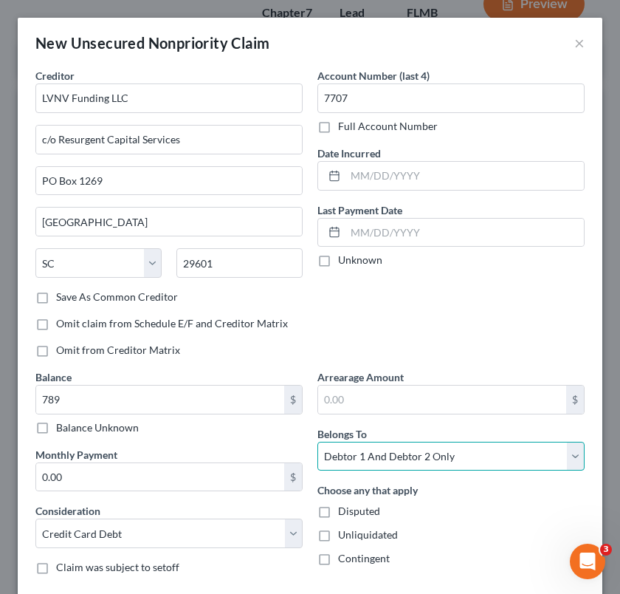
click at [438, 460] on select "Select Debtor 1 Only Debtor 2 Only Debtor 1 And Debtor 2 Only At Least One Of T…" at bounding box center [450, 457] width 267 height 30
click at [317, 442] on select "Select Debtor 1 Only Debtor 2 Only Debtor 1 And Debtor 2 Only At Least One Of T…" at bounding box center [450, 457] width 267 height 30
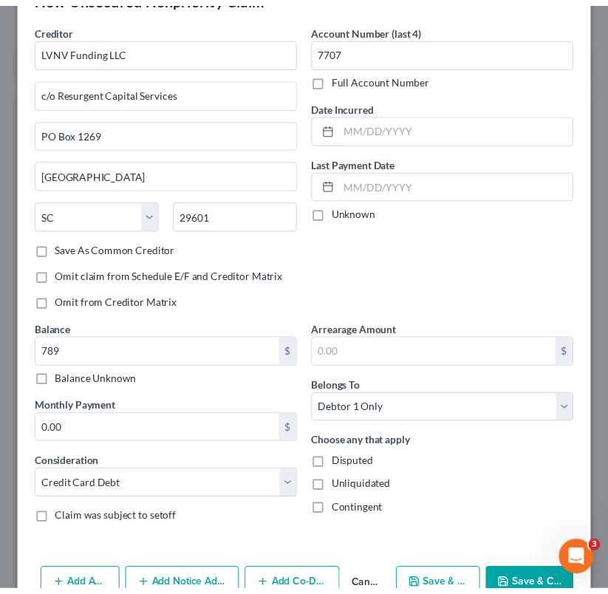
scroll to position [83, 0]
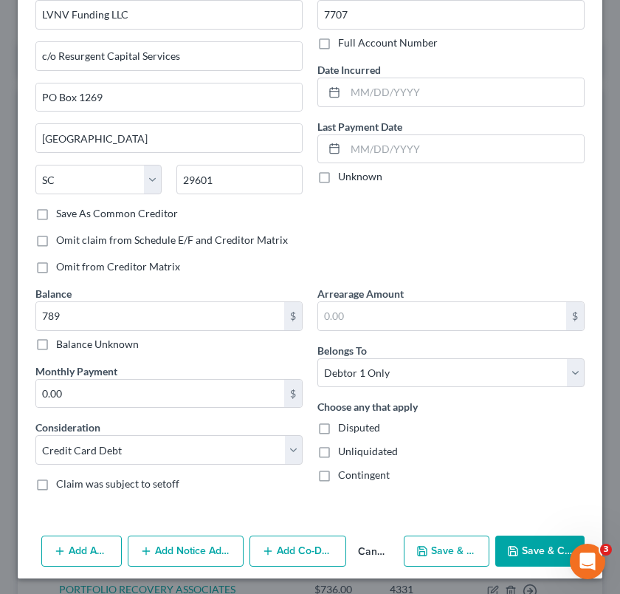
click at [531, 538] on button "Save & Close" at bounding box center [539, 550] width 89 height 31
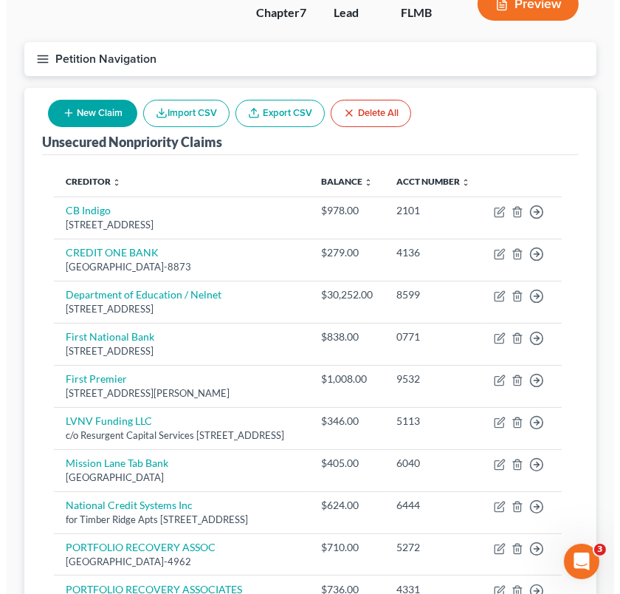
scroll to position [134, 0]
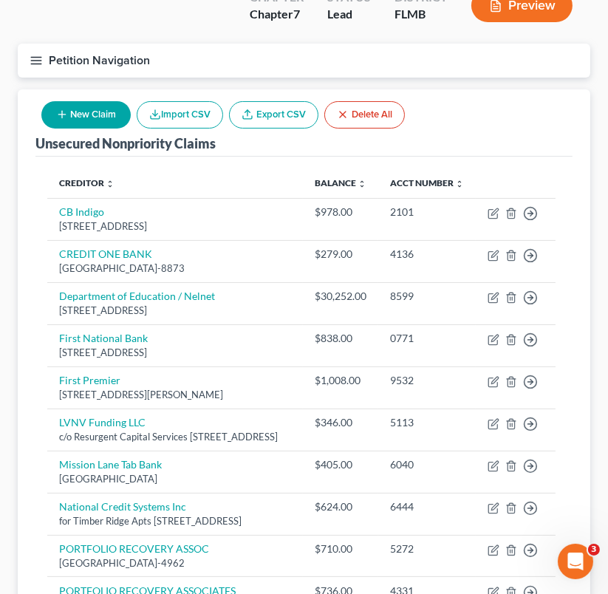
click at [93, 101] on button "New Claim" at bounding box center [85, 114] width 89 height 27
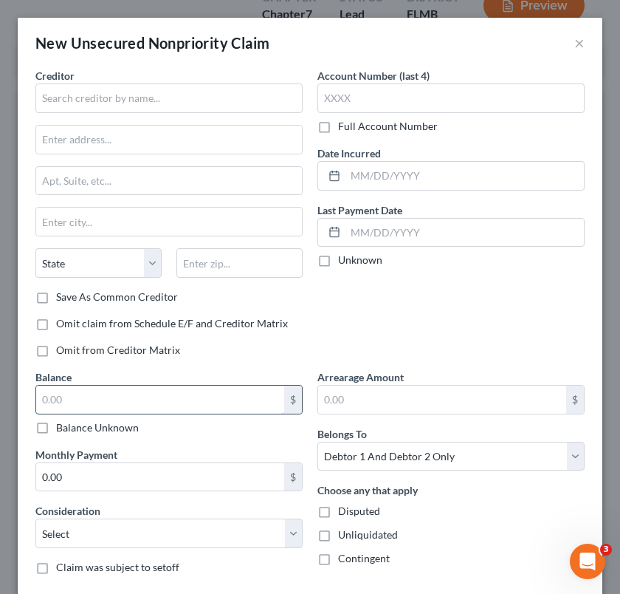
click at [153, 397] on input "text" at bounding box center [160, 399] width 248 height 28
click at [134, 571] on span "Claim was subject to setoff" at bounding box center [117, 566] width 123 height 13
click at [72, 569] on input "Claim was subject to setoff" at bounding box center [67, 565] width 10 height 10
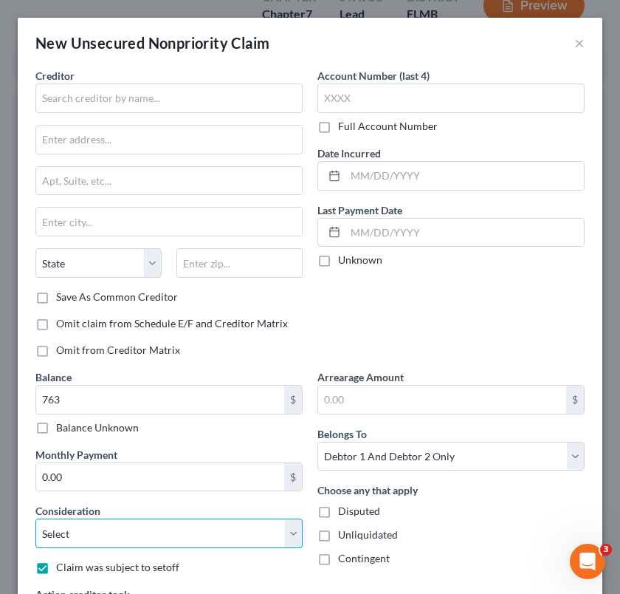
click at [121, 541] on select "Select Cable / Satellite Services Collection Agency Credit Card Debt Debt Couns…" at bounding box center [168, 533] width 267 height 30
click at [35, 518] on select "Select Cable / Satellite Services Collection Agency Credit Card Debt Debt Couns…" at bounding box center [168, 533] width 267 height 30
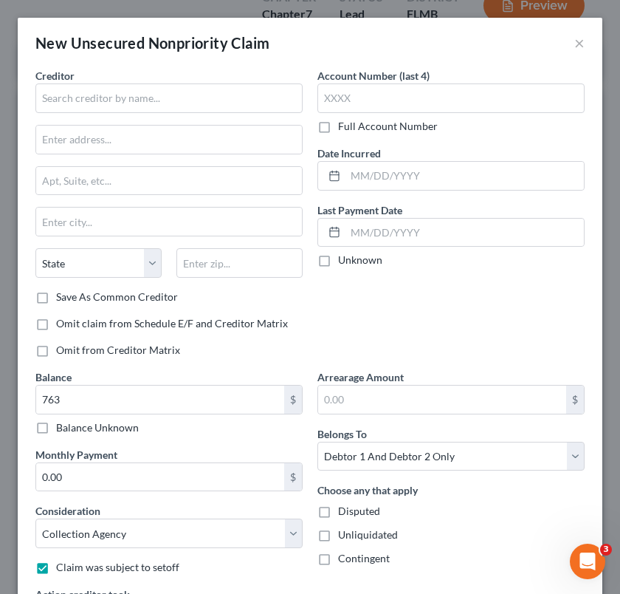
click at [112, 568] on span "Claim was subject to setoff" at bounding box center [117, 566] width 123 height 13
click at [72, 568] on input "Claim was subject to setoff" at bounding box center [67, 565] width 10 height 10
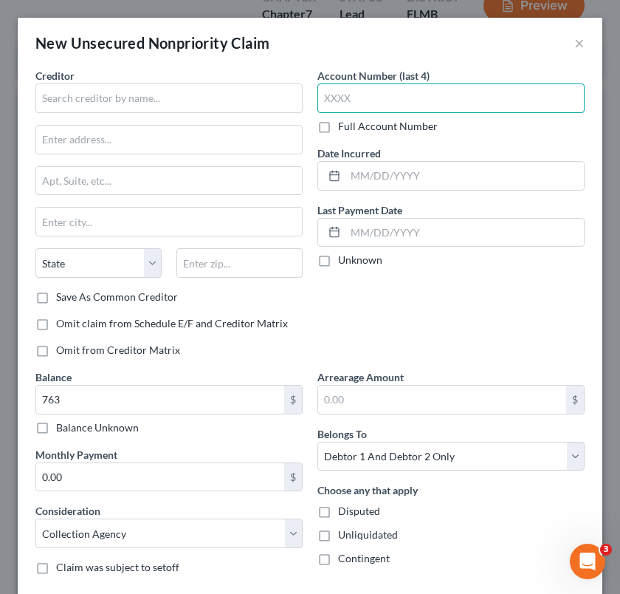
click at [343, 103] on input "text" at bounding box center [450, 98] width 267 height 30
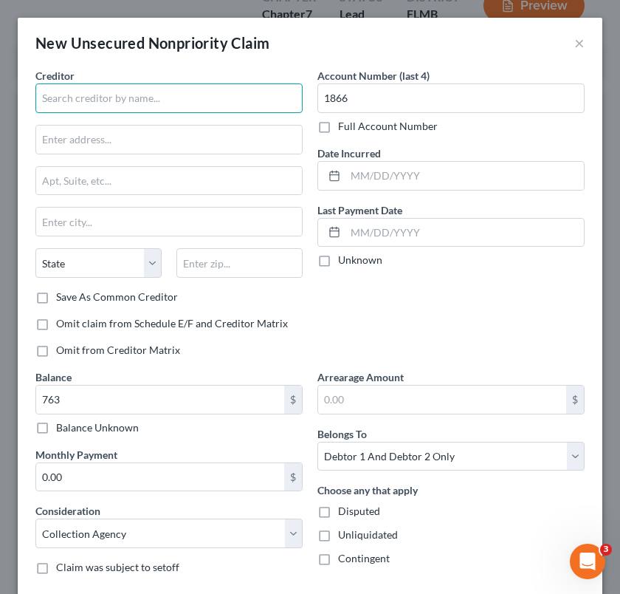
click at [228, 101] on input "text" at bounding box center [168, 98] width 267 height 30
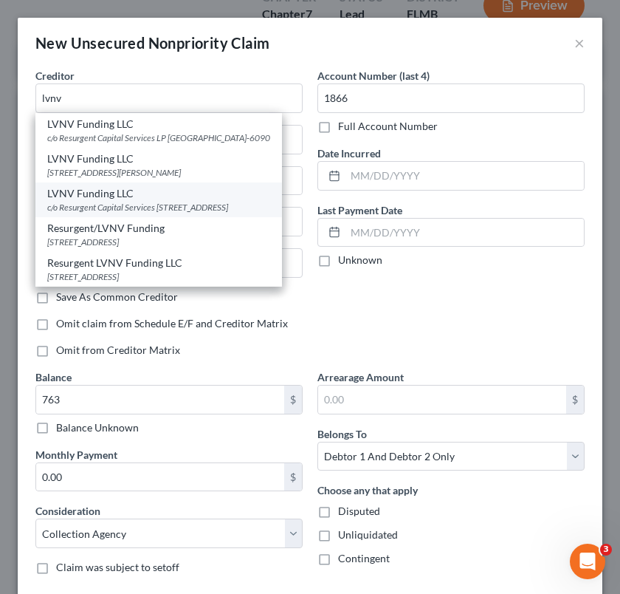
click at [177, 213] on div "c/o Resurgent Capital Services [STREET_ADDRESS]" at bounding box center [158, 207] width 223 height 13
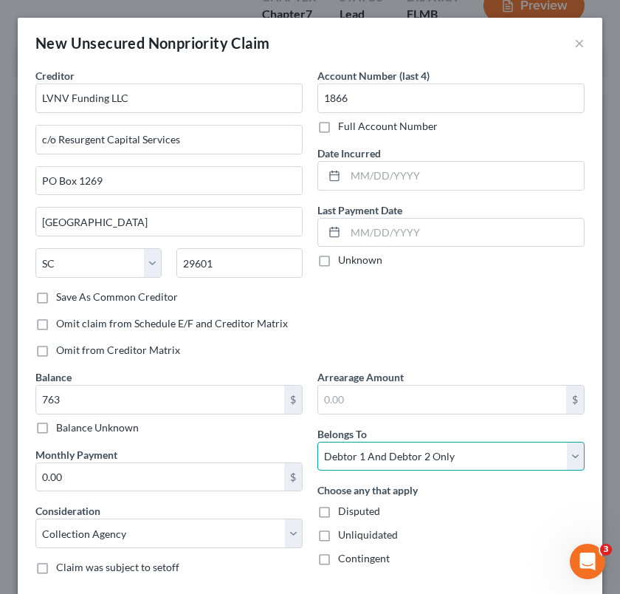
click at [402, 458] on select "Select Debtor 1 Only Debtor 2 Only Debtor 1 And Debtor 2 Only At Least One Of T…" at bounding box center [450, 457] width 267 height 30
click at [317, 442] on select "Select Debtor 1 Only Debtor 2 Only Debtor 1 And Debtor 2 Only At Least One Of T…" at bounding box center [450, 457] width 267 height 30
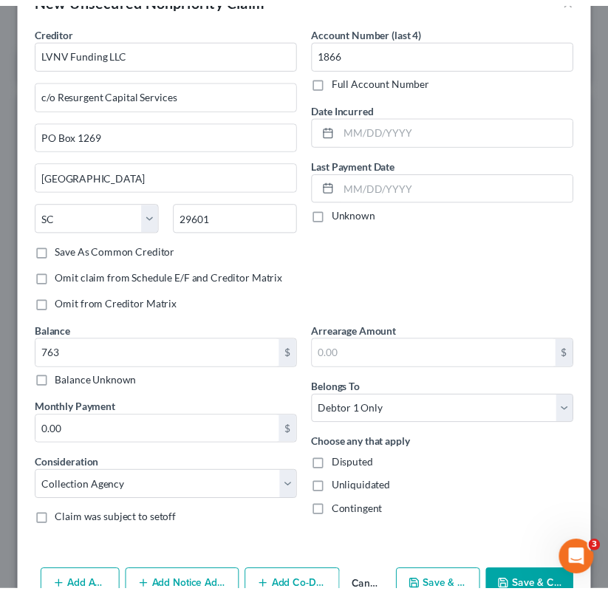
scroll to position [83, 0]
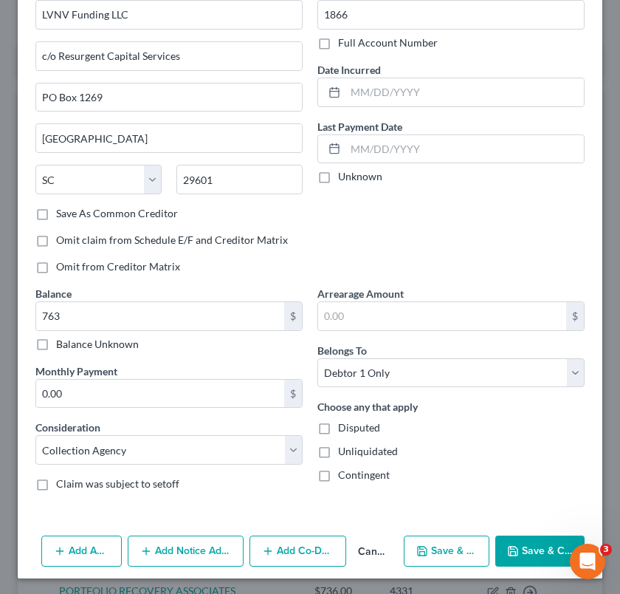
click at [520, 548] on button "Save & Close" at bounding box center [539, 550] width 89 height 31
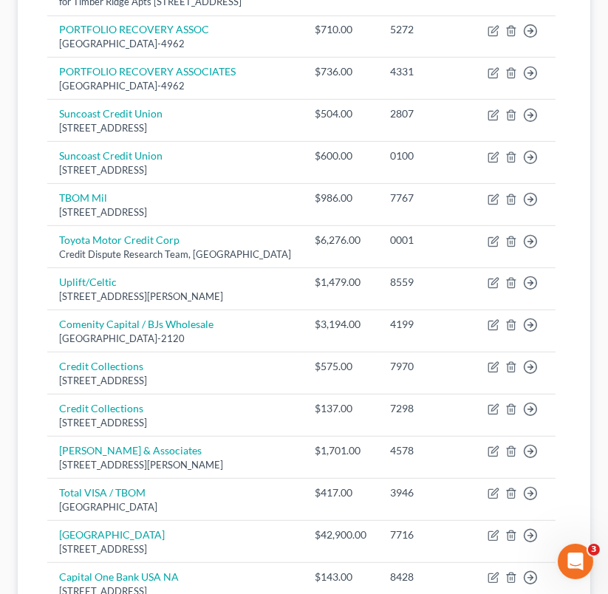
scroll to position [1063, 0]
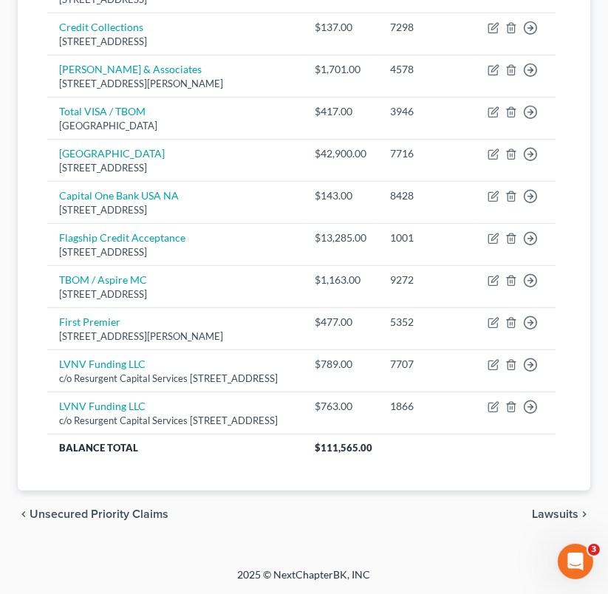
click at [131, 509] on span "Unsecured Priority Claims" at bounding box center [99, 514] width 139 height 12
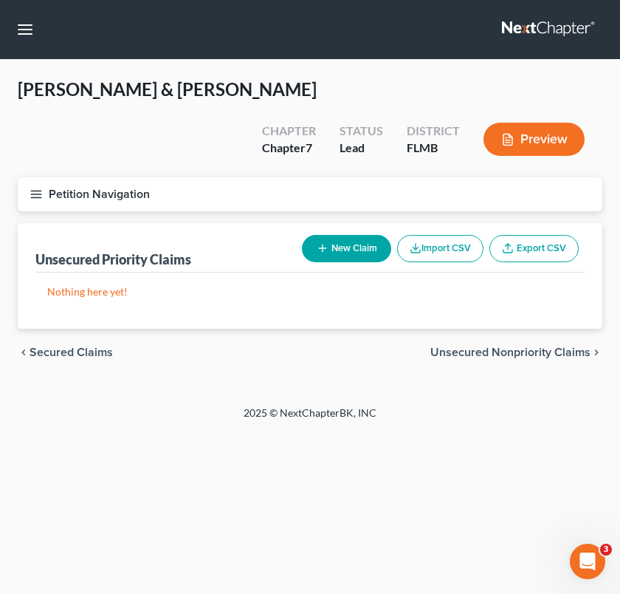
click at [544, 346] on span "Unsecured Nonpriority Claims" at bounding box center [510, 352] width 160 height 12
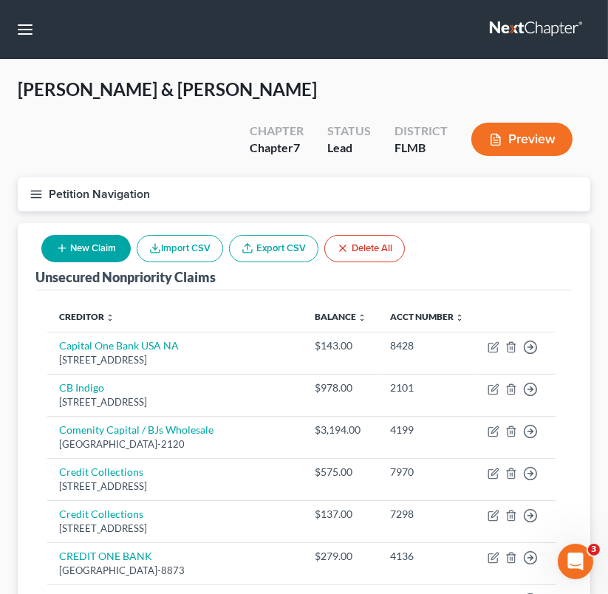
click at [35, 188] on icon "button" at bounding box center [36, 194] width 13 height 13
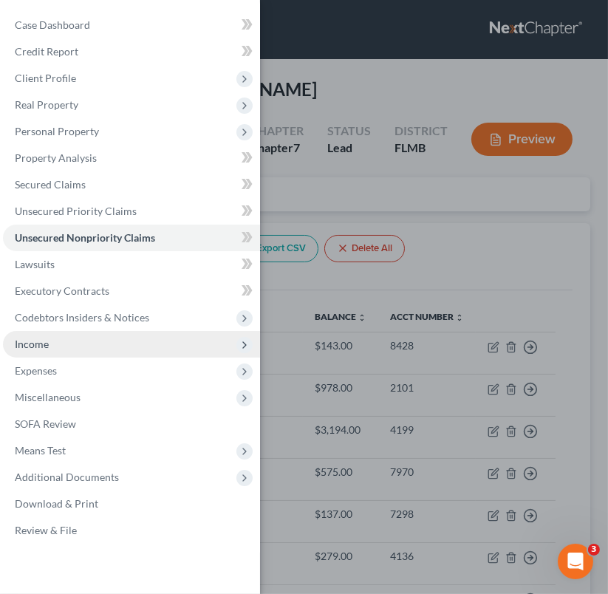
click at [60, 346] on span "Income" at bounding box center [131, 344] width 257 height 27
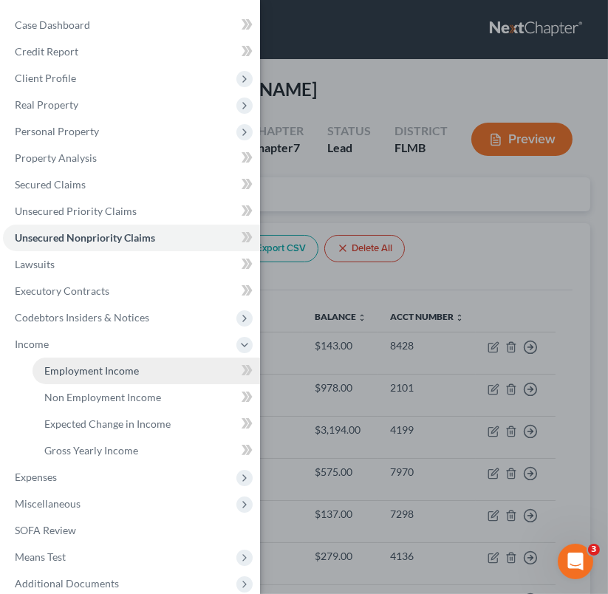
click at [90, 366] on span "Employment Income" at bounding box center [91, 370] width 95 height 13
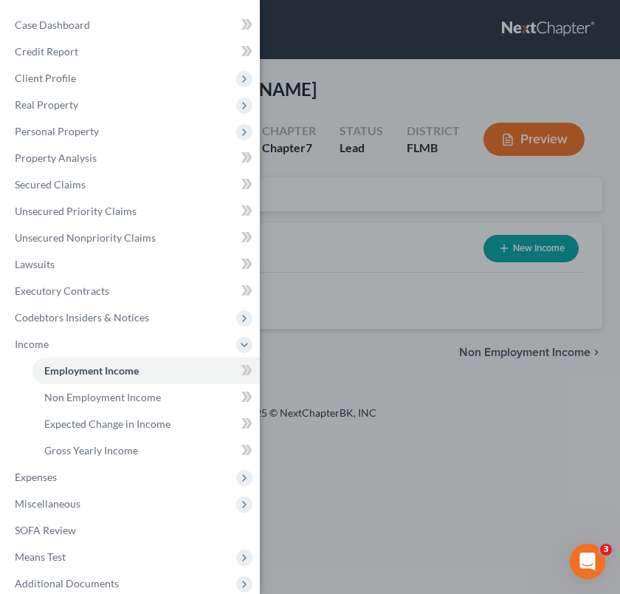
click at [531, 213] on div "Case Dashboard Payments Invoices Payments Payments Credit Report Client Profile" at bounding box center [310, 297] width 620 height 594
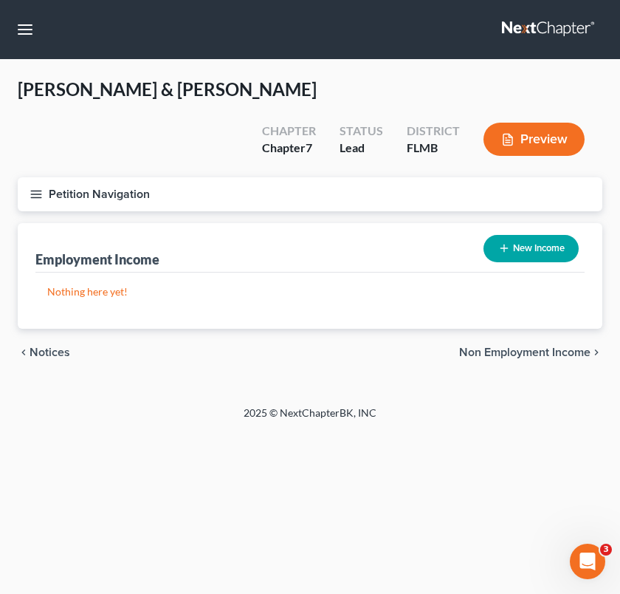
click at [531, 235] on button "New Income" at bounding box center [531, 248] width 95 height 27
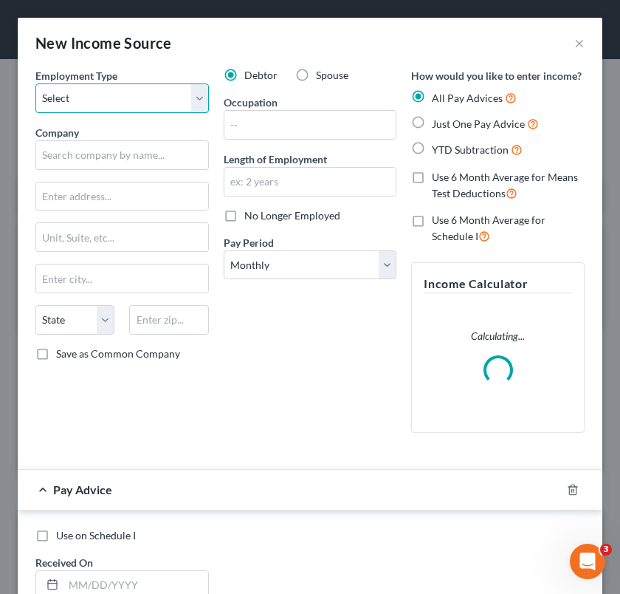
click at [69, 96] on select "Select Full or [DEMOGRAPHIC_DATA] Employment Self Employment" at bounding box center [122, 98] width 174 height 30
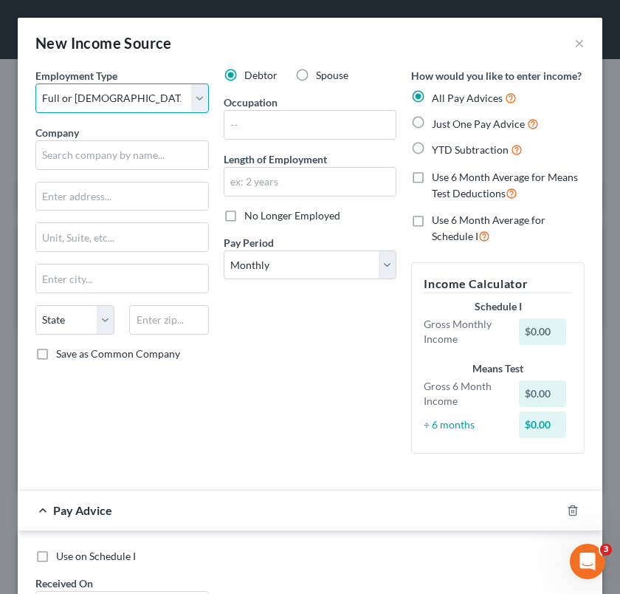
click at [35, 83] on select "Select Full or [DEMOGRAPHIC_DATA] Employment Self Employment" at bounding box center [122, 98] width 174 height 30
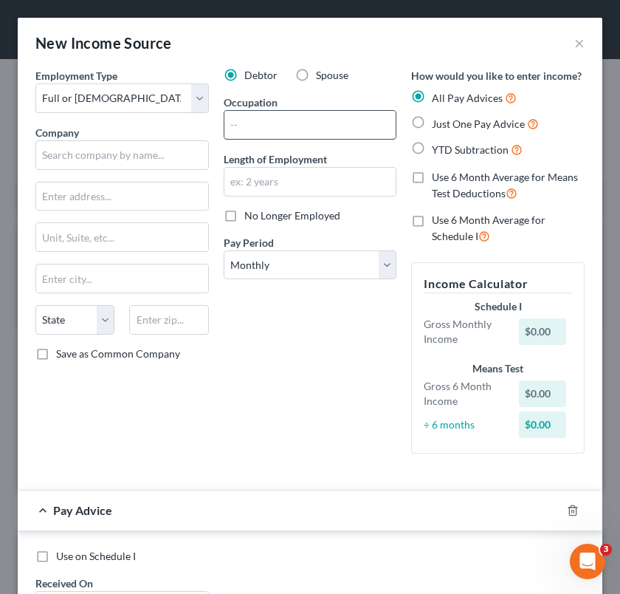
click at [258, 120] on input "text" at bounding box center [310, 125] width 172 height 28
paste input "Storage Center Worker III"
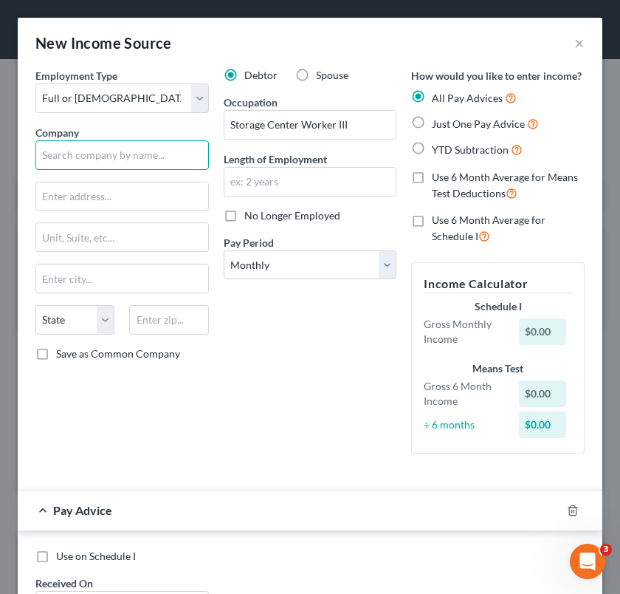
paste input "[STREET_ADDRESS],"
drag, startPoint x: 195, startPoint y: 152, endPoint x: 165, endPoint y: 157, distance: 30.7
click at [165, 157] on input "[STREET_ADDRESS]," at bounding box center [122, 155] width 174 height 30
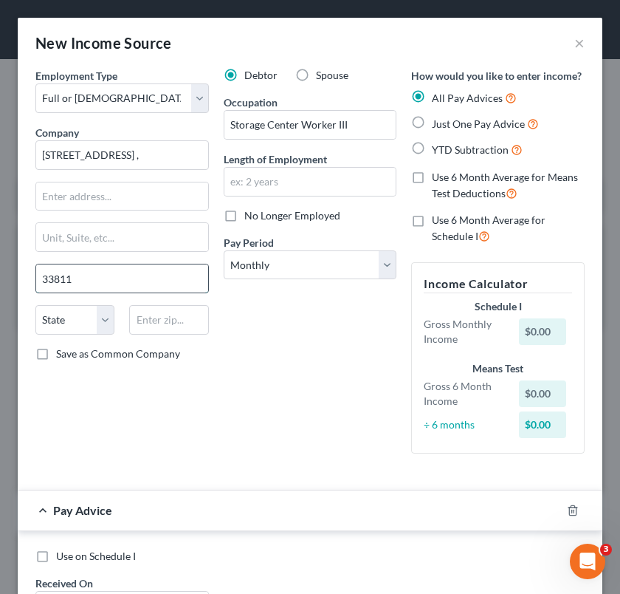
scroll to position [0, 0]
click at [179, 292] on div "33811" at bounding box center [122, 279] width 174 height 30
drag, startPoint x: 113, startPoint y: 276, endPoint x: 23, endPoint y: 282, distance: 90.3
drag, startPoint x: 172, startPoint y: 323, endPoint x: 264, endPoint y: 371, distance: 103.7
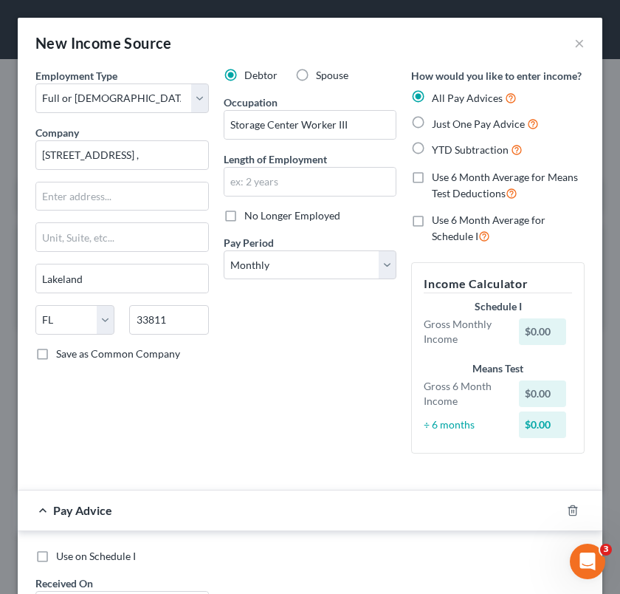
click at [264, 371] on div "Debtor Spouse Occupation Storage Center Worker III Length of Employment No Long…" at bounding box center [310, 266] width 188 height 397
drag, startPoint x: 190, startPoint y: 157, endPoint x: 158, endPoint y: 157, distance: 31.8
click at [158, 157] on input "[STREET_ADDRESS] ," at bounding box center [122, 155] width 174 height 30
drag, startPoint x: 152, startPoint y: 157, endPoint x: 144, endPoint y: 157, distance: 8.1
click at [144, 157] on input "[STREET_ADDRESS] ," at bounding box center [122, 155] width 174 height 30
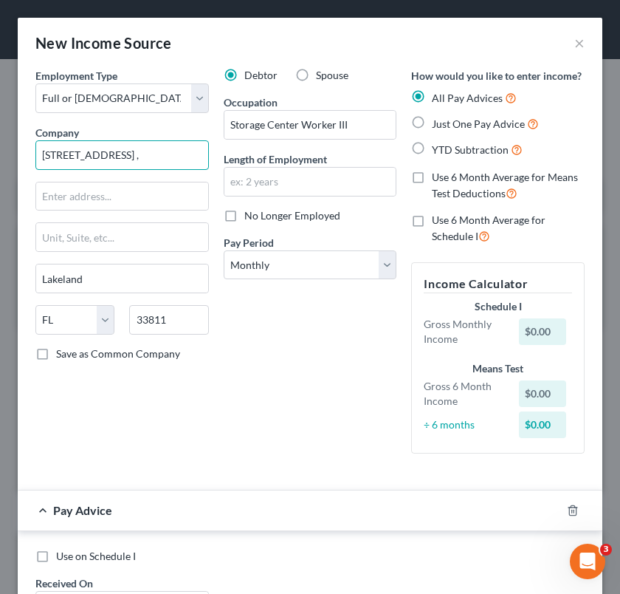
click at [190, 154] on input "[STREET_ADDRESS] ," at bounding box center [122, 155] width 174 height 30
click at [56, 349] on label "Save as Common Company" at bounding box center [118, 353] width 124 height 15
click at [62, 349] on input "Save as Common Company" at bounding box center [67, 351] width 10 height 10
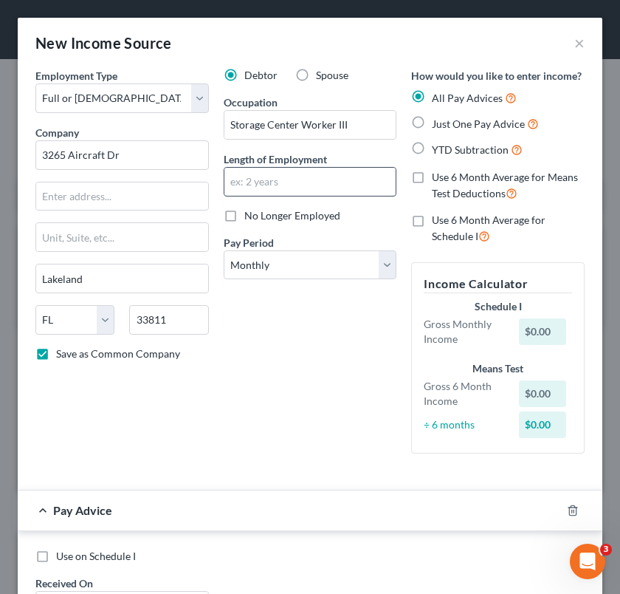
click at [270, 178] on input "text" at bounding box center [310, 182] width 172 height 28
click at [240, 267] on select "Select Monthly Twice Monthly Every Other Week Weekly" at bounding box center [311, 265] width 174 height 30
click at [302, 269] on select "Select Monthly Twice Monthly Every Other Week Weekly" at bounding box center [311, 265] width 174 height 30
click at [224, 250] on select "Select Monthly Twice Monthly Every Other Week Weekly" at bounding box center [311, 265] width 174 height 30
click at [267, 368] on div "Debtor Spouse Occupation Storage Center Worker III Length of Employment ?? No L…" at bounding box center [310, 266] width 188 height 397
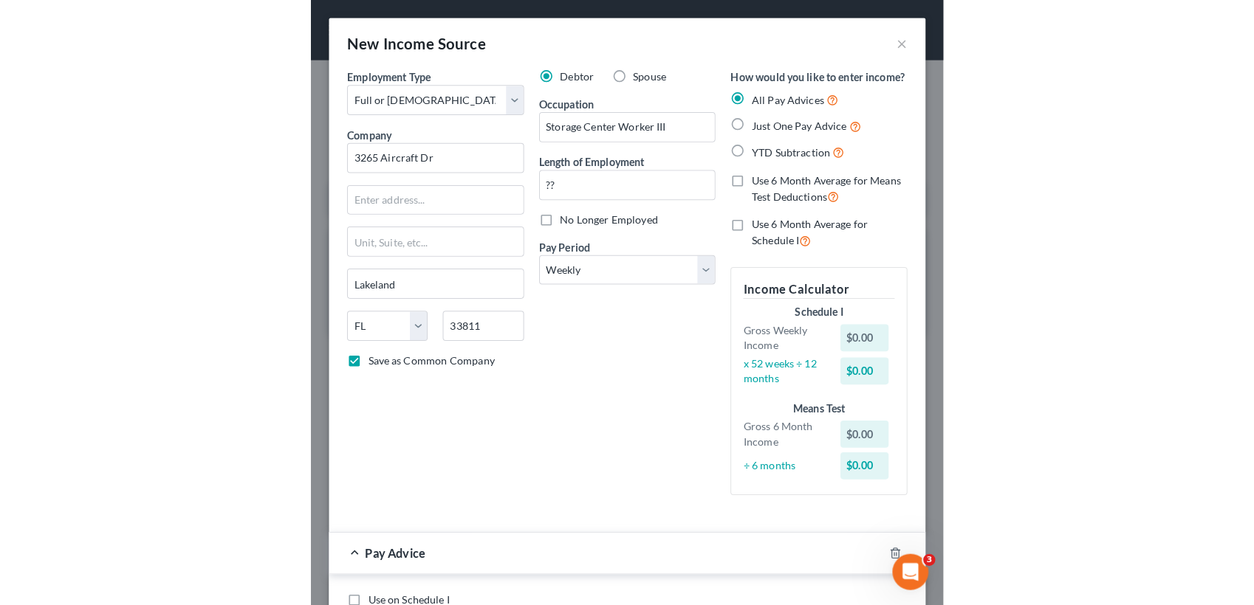
scroll to position [519, 0]
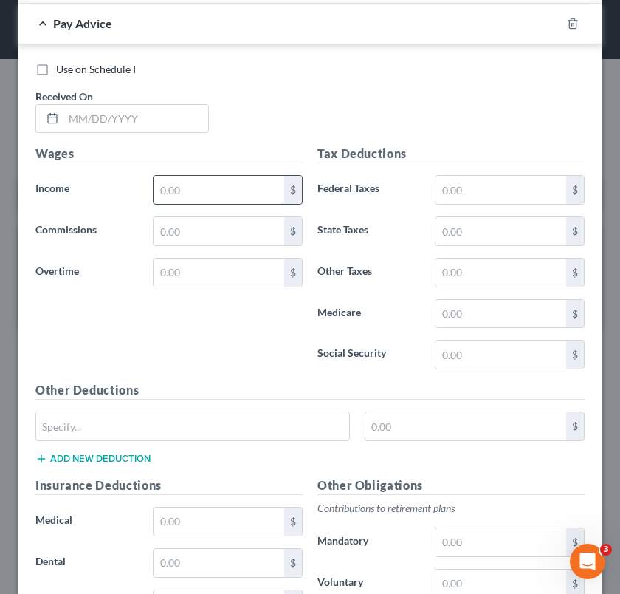
click at [232, 204] on input "text" at bounding box center [219, 190] width 131 height 28
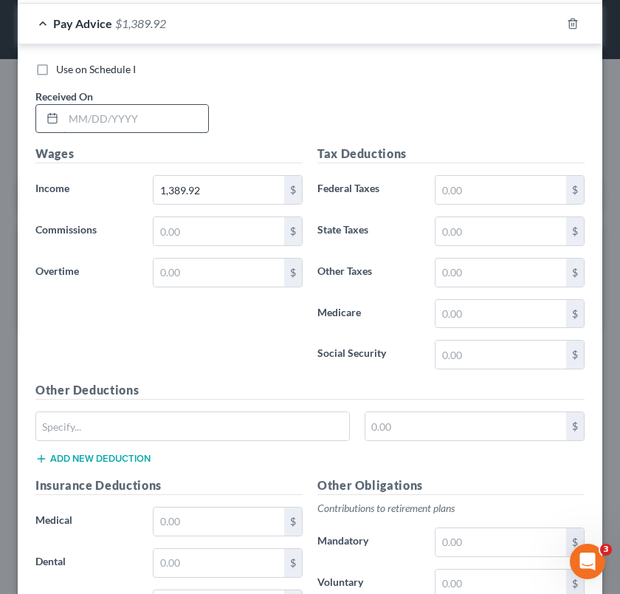
click at [201, 131] on input "text" at bounding box center [135, 119] width 145 height 28
click at [436, 131] on div "Use on Schedule I Received On * [DATE]" at bounding box center [310, 103] width 564 height 83
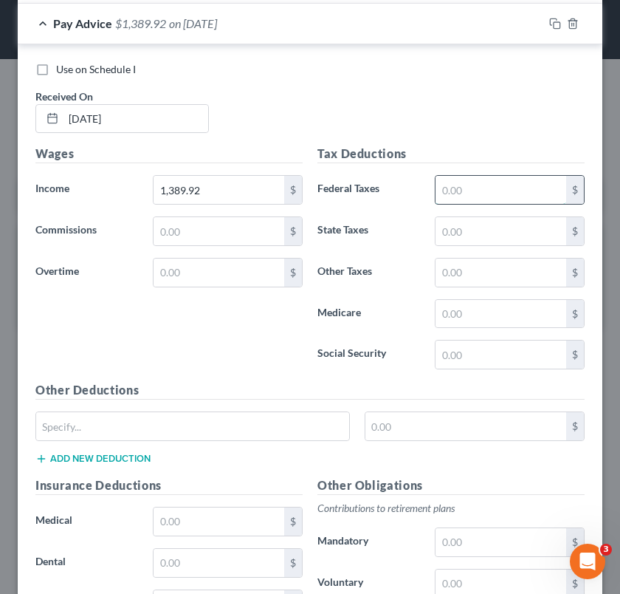
click at [463, 204] on input "text" at bounding box center [501, 190] width 131 height 28
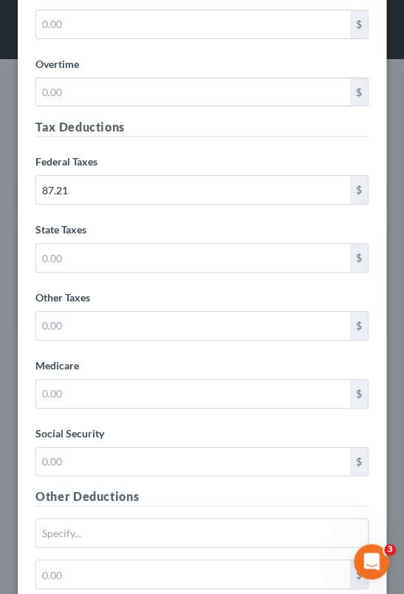
scroll to position [1323, 0]
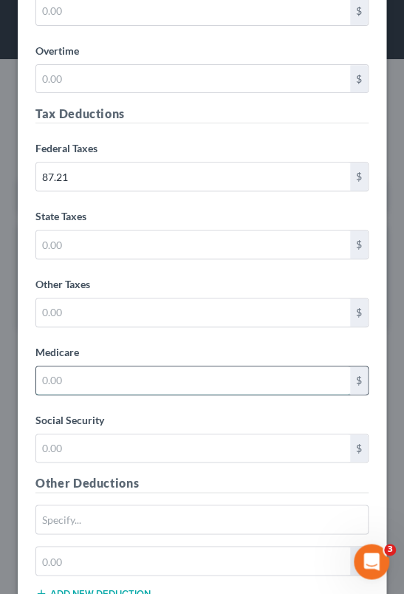
click at [76, 380] on input "text" at bounding box center [193, 380] width 314 height 28
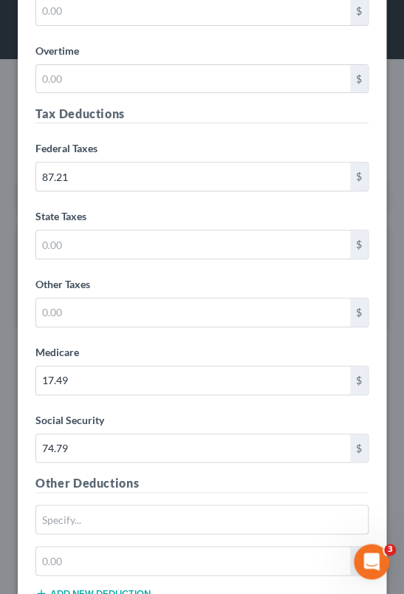
scroll to position [1842, 0]
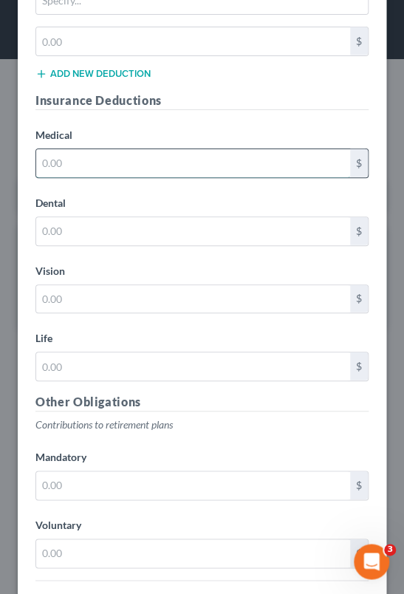
click at [213, 154] on input "text" at bounding box center [193, 163] width 314 height 28
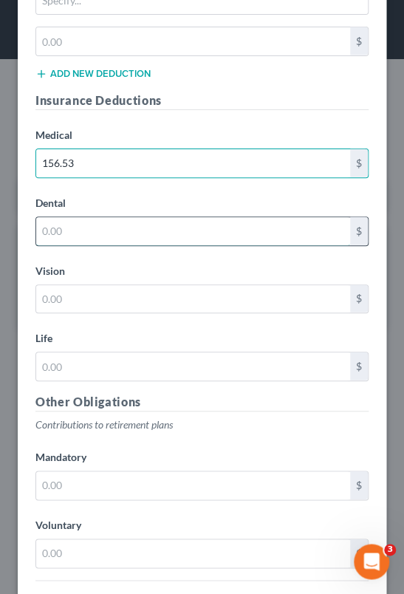
click at [148, 230] on input "text" at bounding box center [193, 231] width 314 height 28
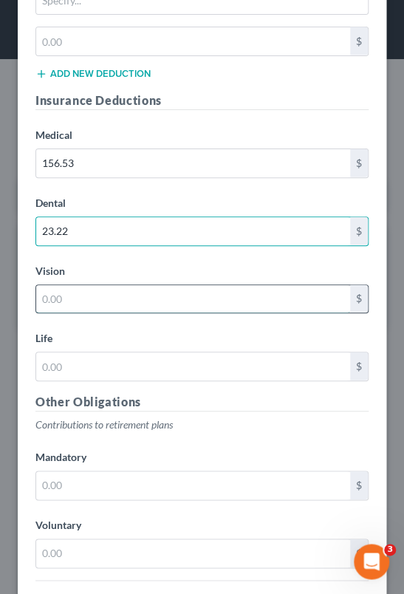
click at [98, 296] on input "text" at bounding box center [193, 299] width 314 height 28
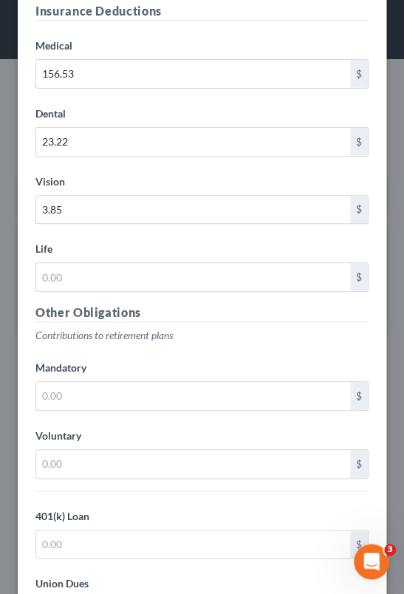
scroll to position [2197, 0]
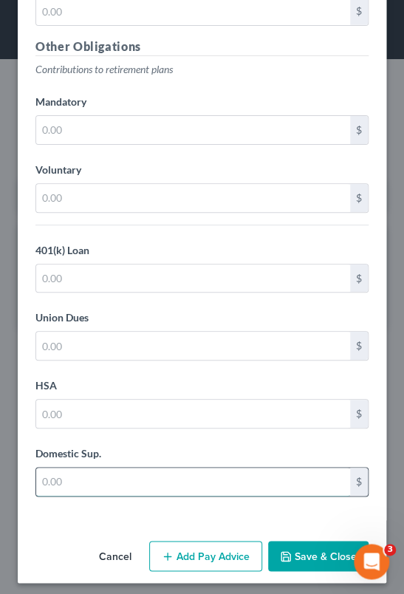
click at [138, 467] on input "text" at bounding box center [193, 481] width 314 height 28
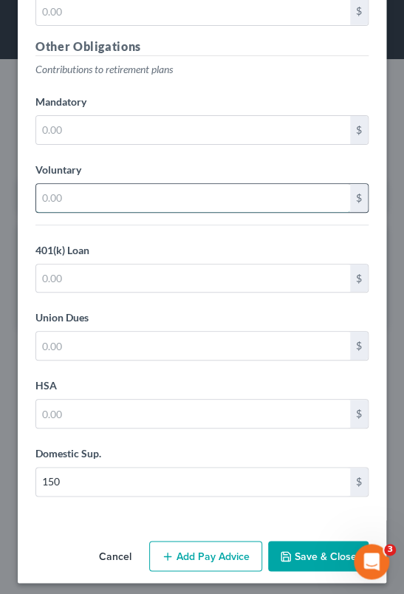
click at [123, 189] on input "text" at bounding box center [193, 198] width 314 height 28
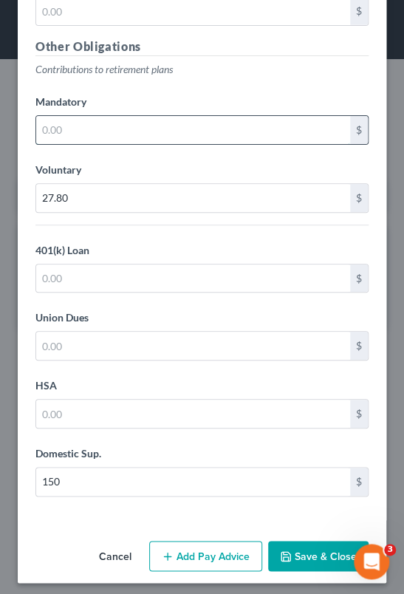
click at [153, 132] on input "text" at bounding box center [193, 130] width 314 height 28
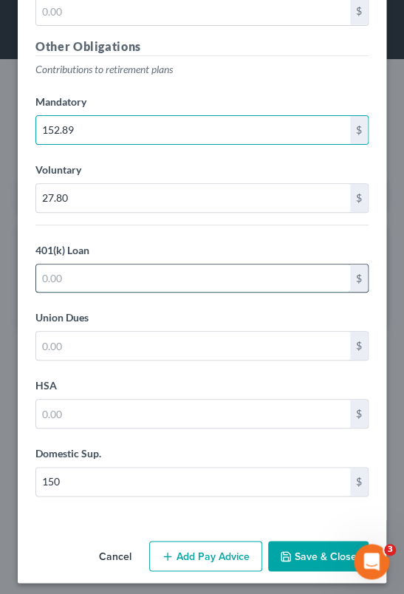
click at [98, 270] on input "text" at bounding box center [193, 278] width 314 height 28
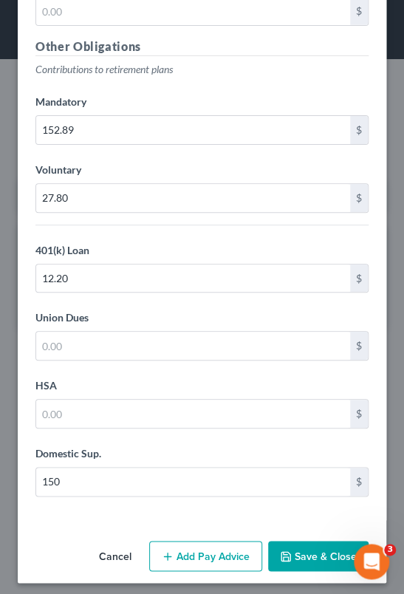
scroll to position [1678, 0]
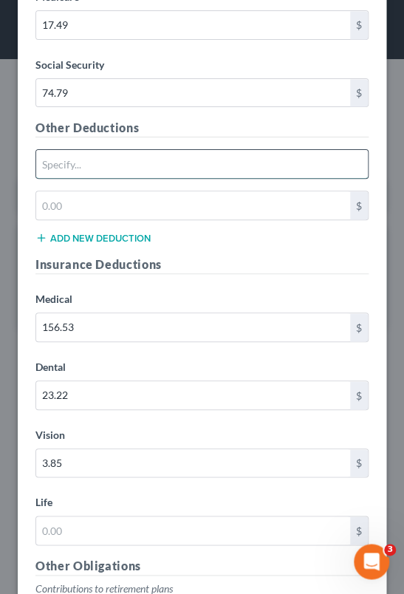
click at [122, 168] on input "text" at bounding box center [202, 164] width 332 height 28
drag, startPoint x: 122, startPoint y: 168, endPoint x: 21, endPoint y: 152, distance: 102.3
click at [24, 152] on div "Use on Schedule I Received On * [DATE] Wages Income * 1,389.92 $ Commissions $ …" at bounding box center [202, 226] width 368 height 1623
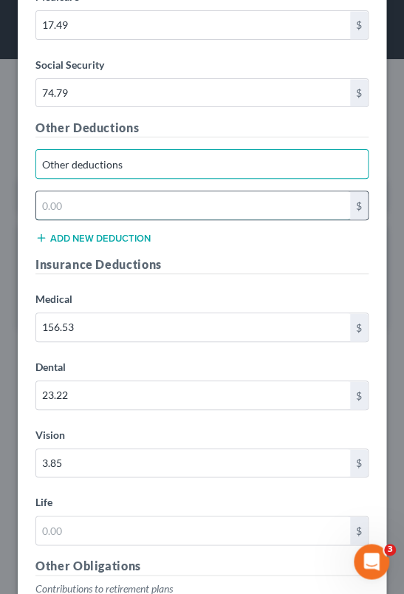
click at [104, 209] on input "text" at bounding box center [193, 205] width 314 height 28
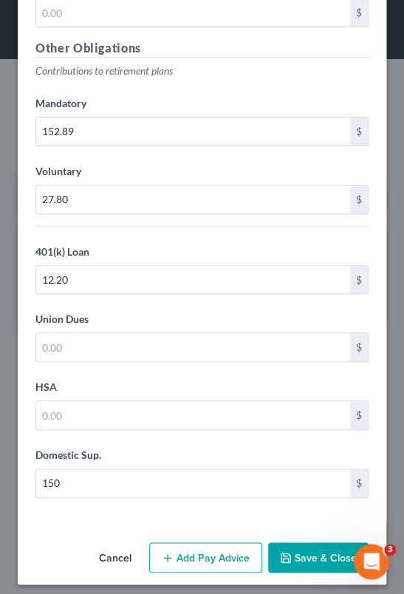
scroll to position [2197, 0]
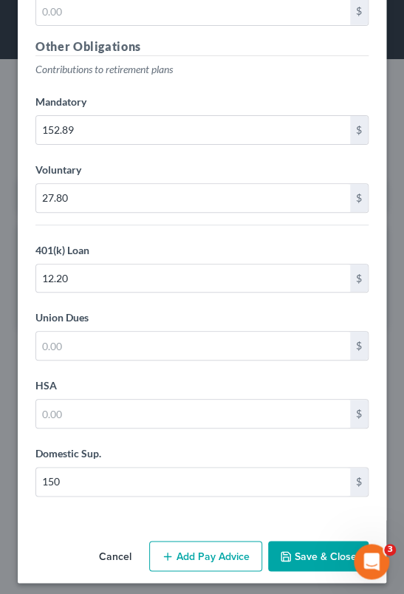
click at [207, 548] on button "Add Pay Advice" at bounding box center [205, 555] width 113 height 31
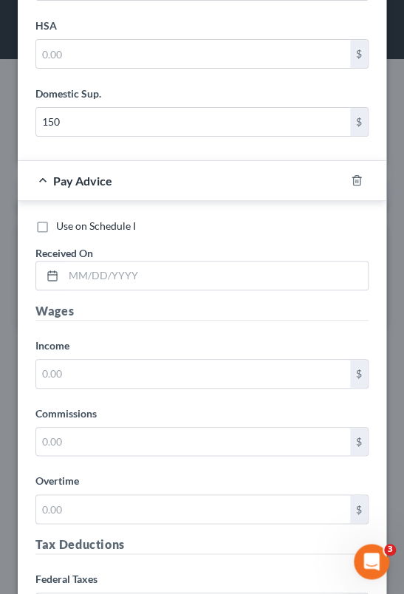
scroll to position [2599, 0]
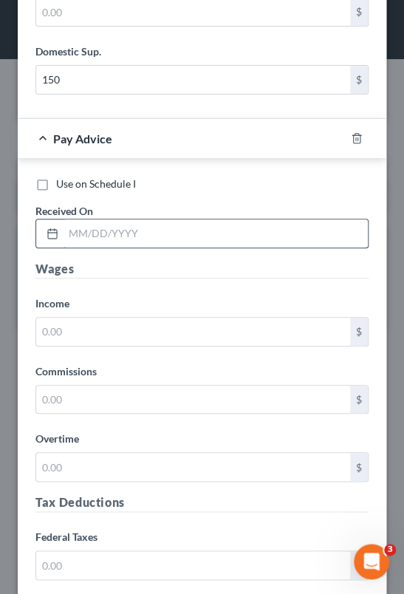
click at [117, 219] on input "text" at bounding box center [215, 233] width 304 height 28
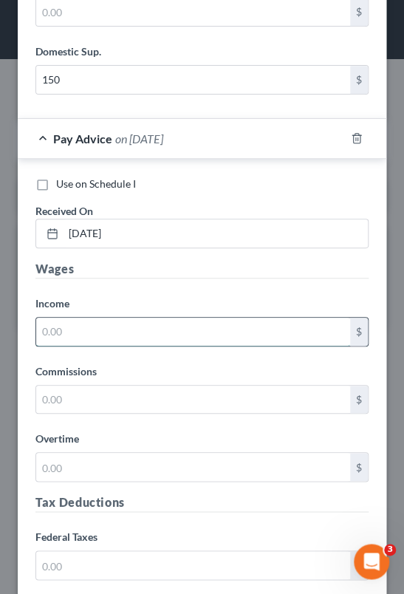
click at [117, 328] on input "text" at bounding box center [193, 331] width 314 height 28
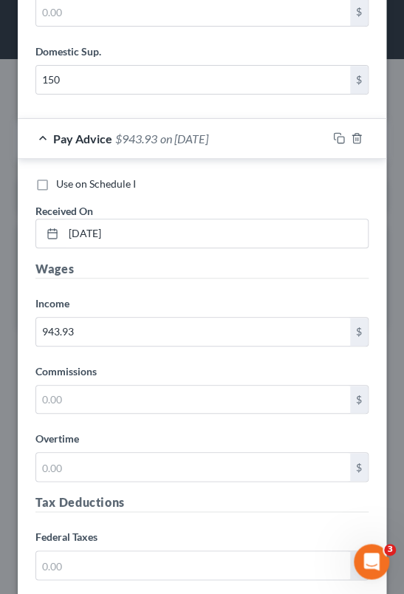
scroll to position [3118, 0]
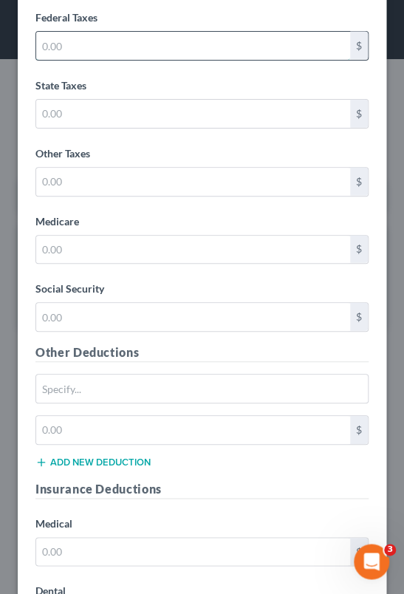
click at [95, 39] on input "text" at bounding box center [193, 46] width 314 height 28
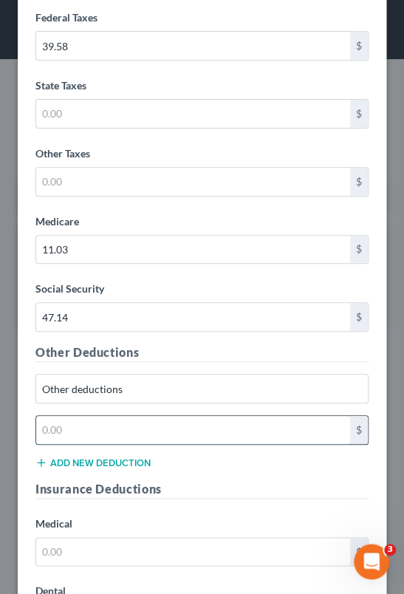
click at [130, 417] on input "text" at bounding box center [193, 430] width 314 height 28
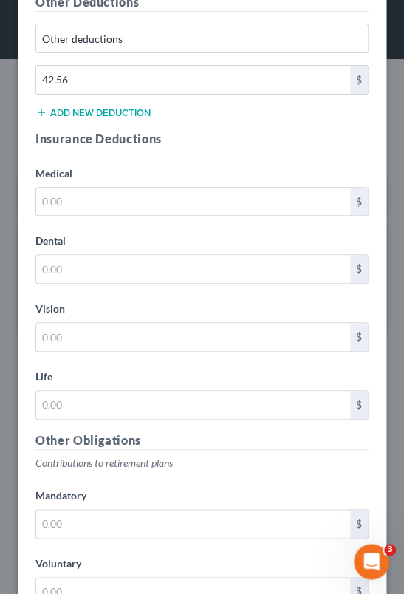
scroll to position [3500, 0]
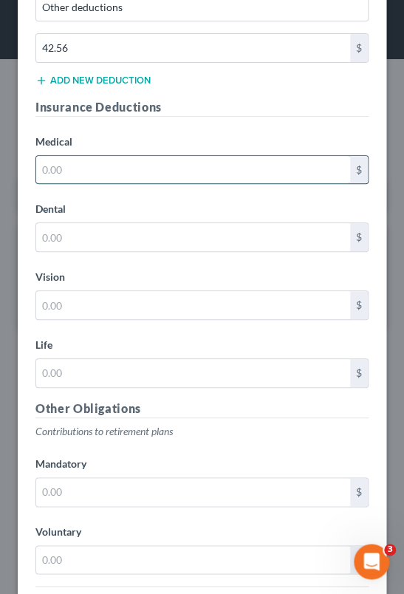
click at [83, 156] on input "text" at bounding box center [193, 170] width 314 height 28
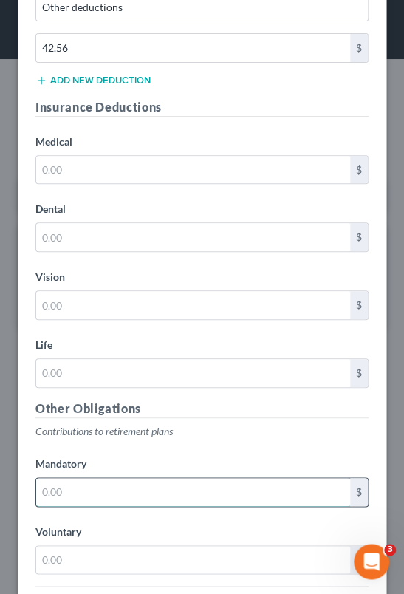
click at [95, 478] on input "text" at bounding box center [193, 492] width 314 height 28
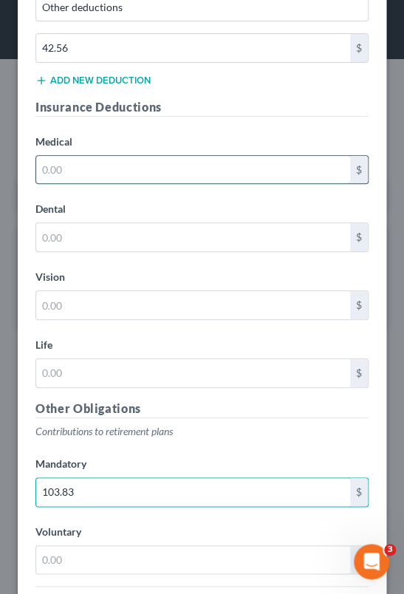
click at [86, 160] on input "text" at bounding box center [193, 170] width 314 height 28
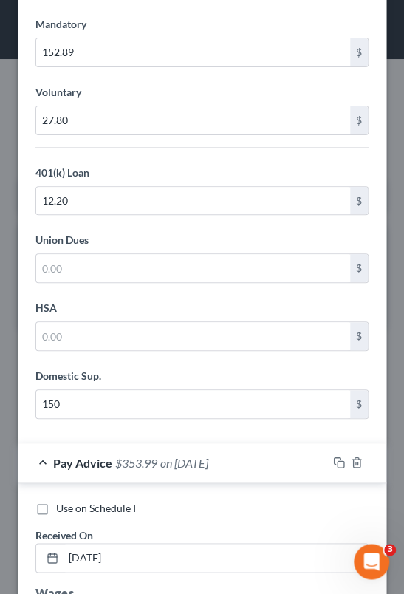
scroll to position [1756, 0]
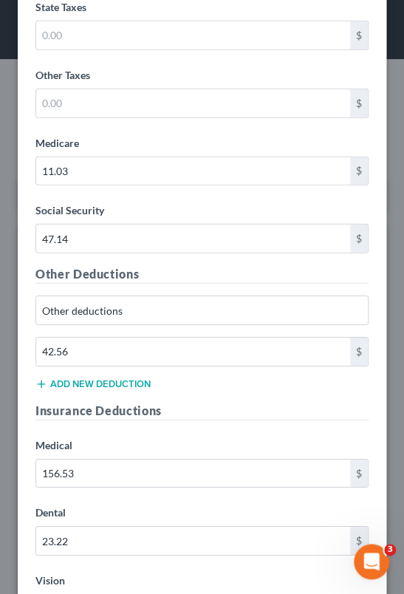
scroll to position [3715, 0]
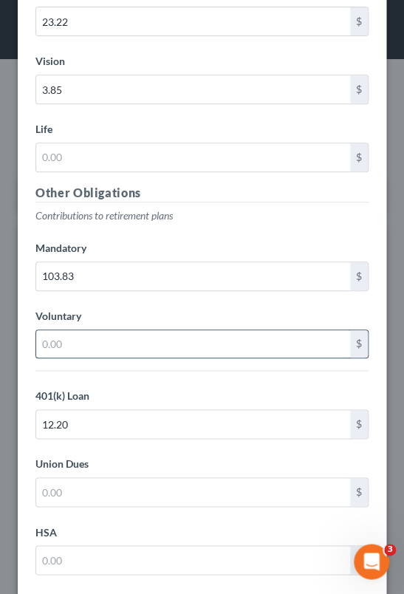
click at [115, 330] on input "text" at bounding box center [193, 344] width 314 height 28
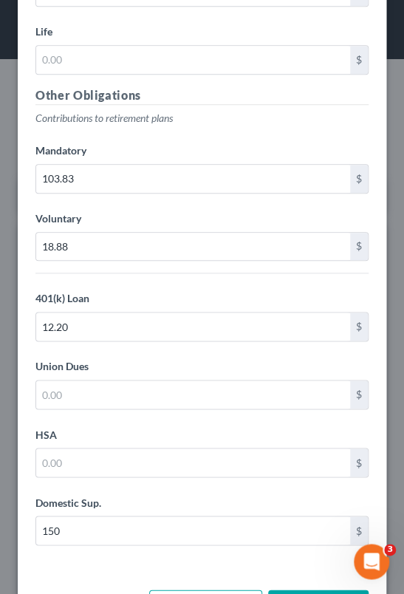
scroll to position [3839, 0]
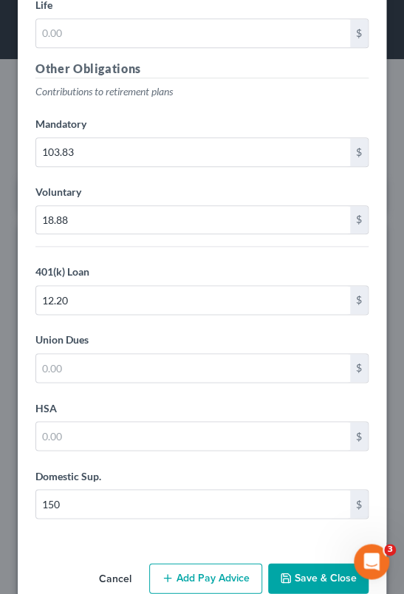
click at [211, 571] on button "Add Pay Advice" at bounding box center [205, 578] width 113 height 31
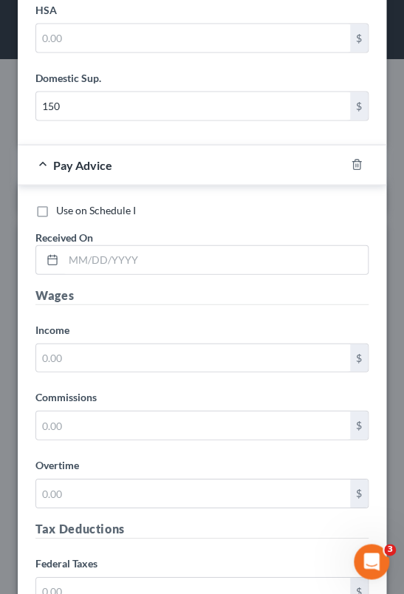
scroll to position [4252, 0]
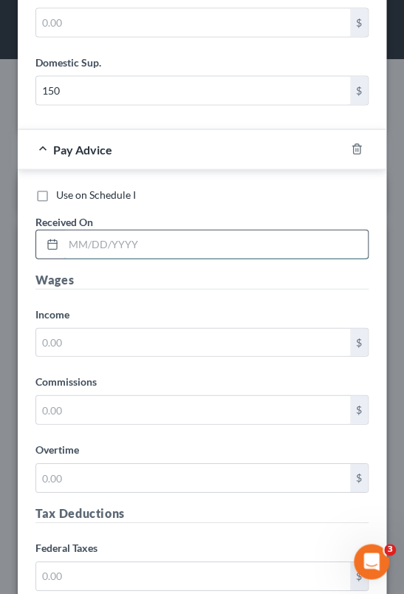
click at [190, 235] on input "text" at bounding box center [215, 244] width 304 height 28
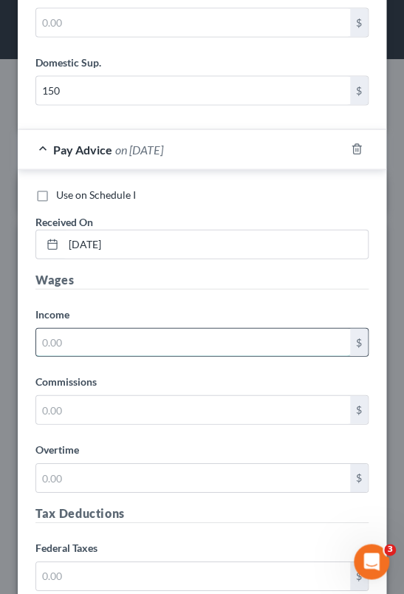
click at [124, 344] on input "text" at bounding box center [193, 343] width 314 height 28
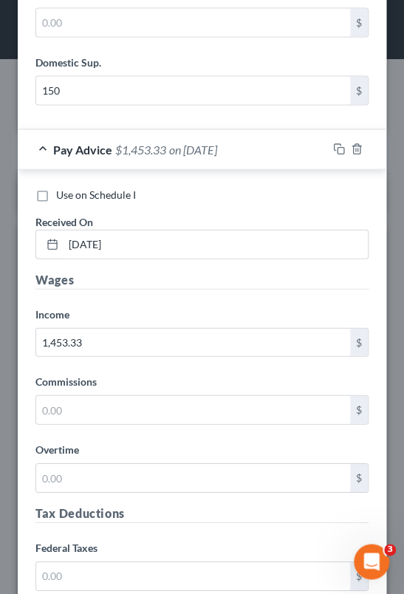
scroll to position [4771, 0]
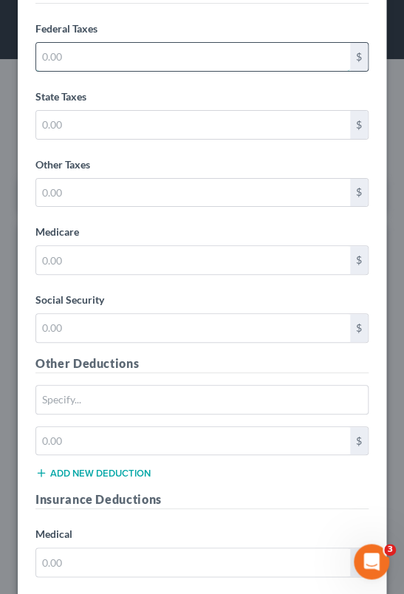
click at [95, 47] on input "text" at bounding box center [193, 57] width 314 height 28
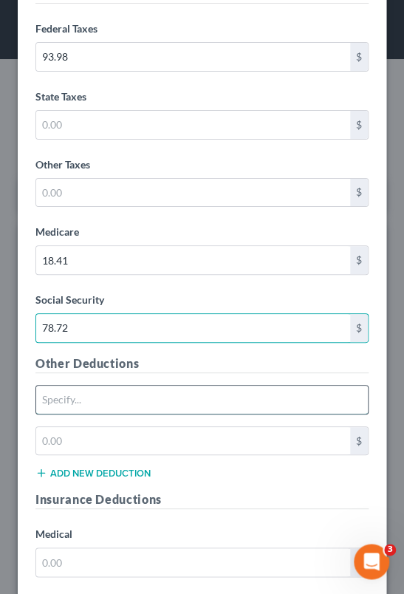
click at [127, 385] on input "text" at bounding box center [202, 399] width 332 height 28
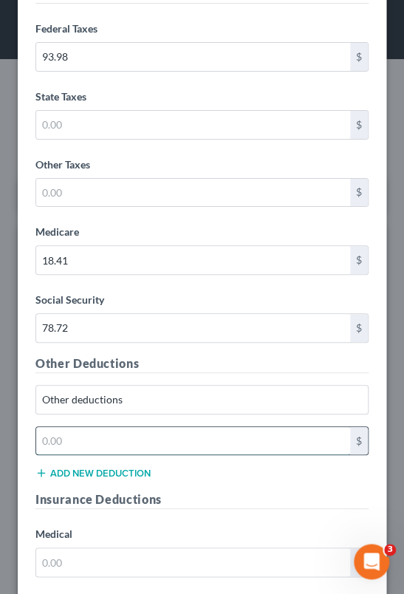
click at [117, 441] on input "text" at bounding box center [193, 441] width 314 height 28
click at [254, 476] on div "Other Deductions Other deductions 42.56 $ Add new deduction" at bounding box center [202, 422] width 348 height 137
click at [41, 294] on label "Social Security" at bounding box center [202, 299] width 348 height 27
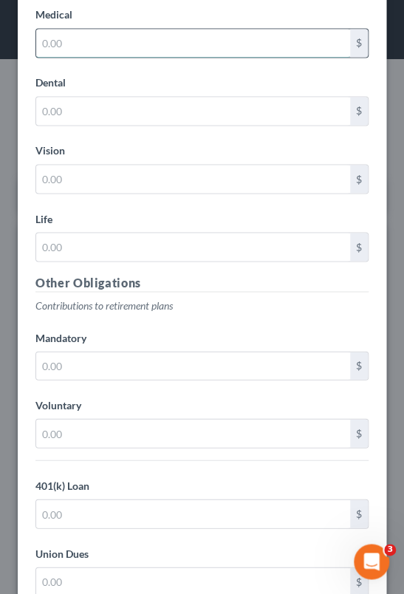
drag, startPoint x: 399, startPoint y: 529, endPoint x: 70, endPoint y: 26, distance: 601.3
click at [70, 29] on input "text" at bounding box center [193, 43] width 314 height 28
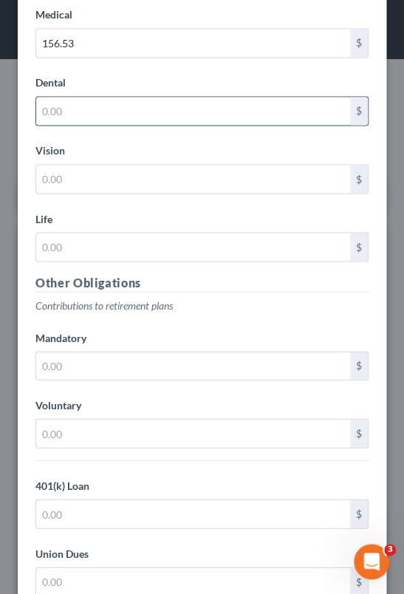
click at [84, 104] on input "text" at bounding box center [193, 111] width 314 height 28
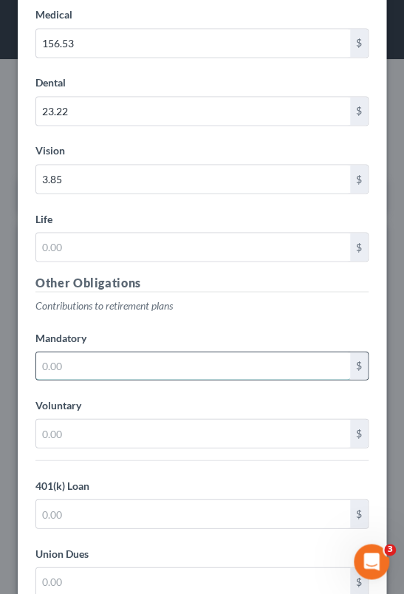
click at [148, 351] on input "text" at bounding box center [193, 365] width 314 height 28
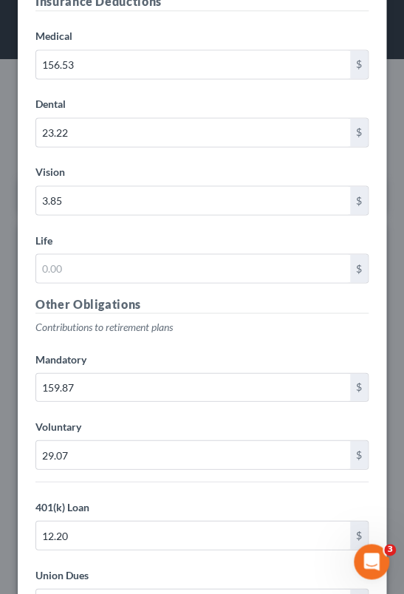
scroll to position [5517, 0]
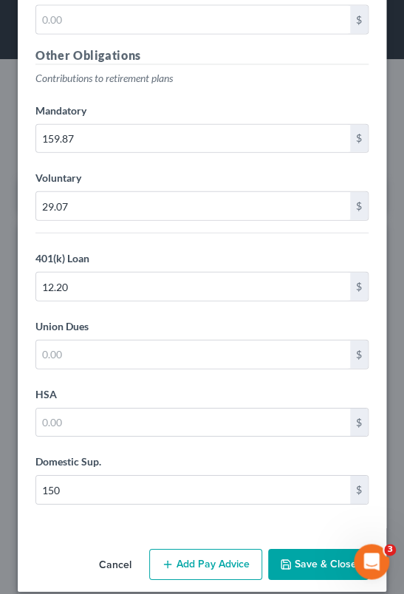
click at [202, 549] on button "Add Pay Advice" at bounding box center [205, 564] width 113 height 31
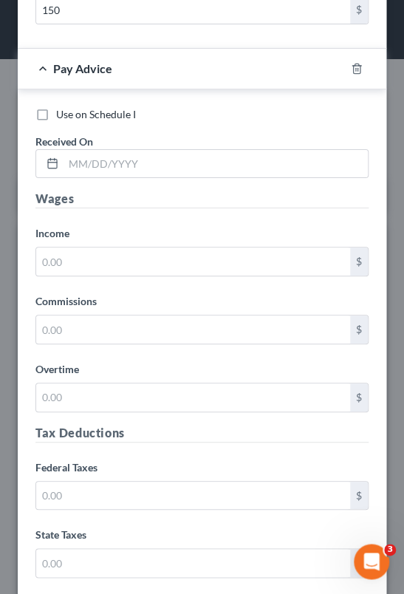
scroll to position [5942, 0]
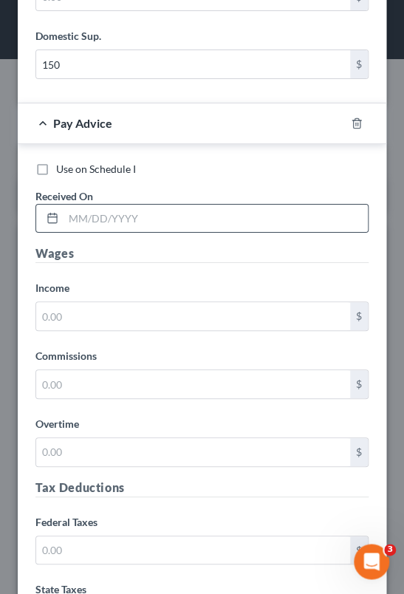
click at [154, 217] on div at bounding box center [201, 219] width 333 height 30
click at [148, 205] on input "text" at bounding box center [215, 219] width 304 height 28
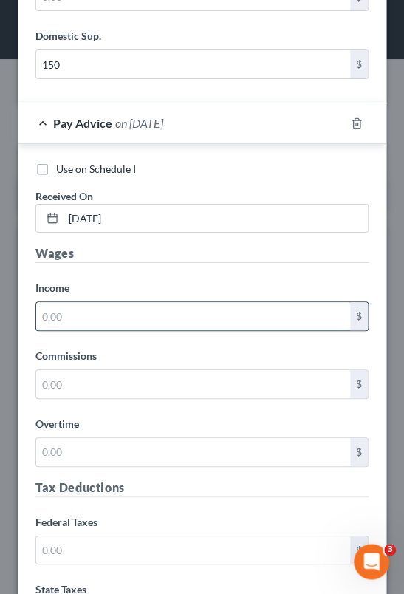
click at [157, 302] on input "text" at bounding box center [193, 316] width 314 height 28
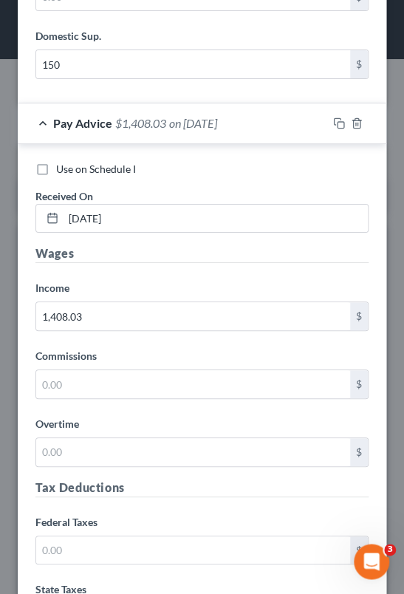
drag, startPoint x: 399, startPoint y: 586, endPoint x: 95, endPoint y: 486, distance: 320.8
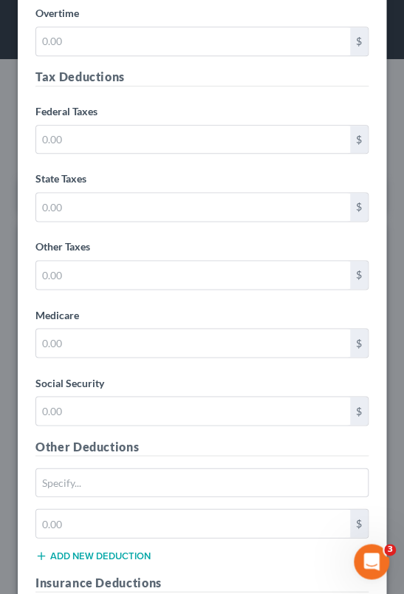
scroll to position [6368, 0]
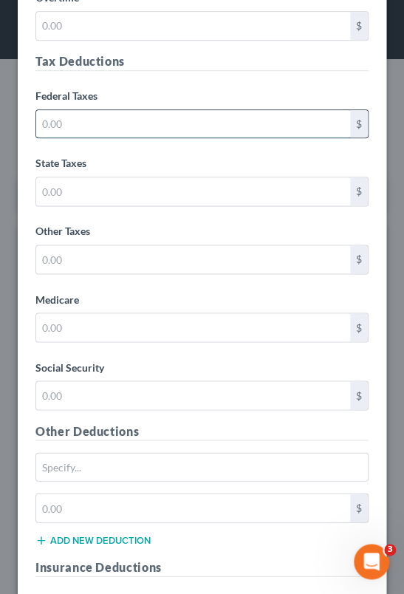
click at [163, 110] on input "text" at bounding box center [193, 124] width 314 height 28
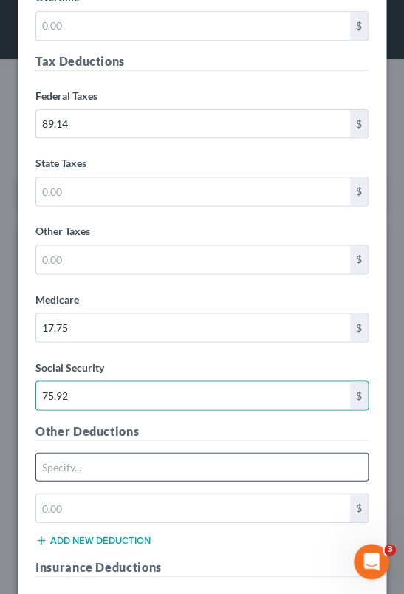
click at [106, 454] on input "text" at bounding box center [202, 467] width 332 height 28
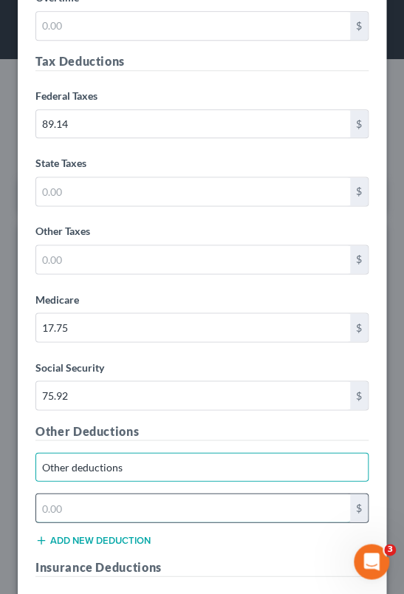
click at [94, 493] on input "text" at bounding box center [193, 507] width 314 height 28
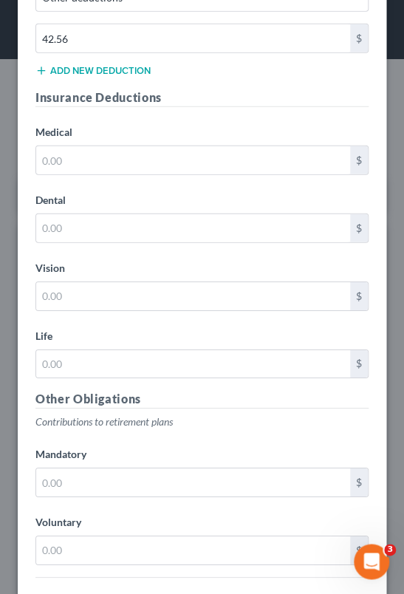
scroll to position [6846, 0]
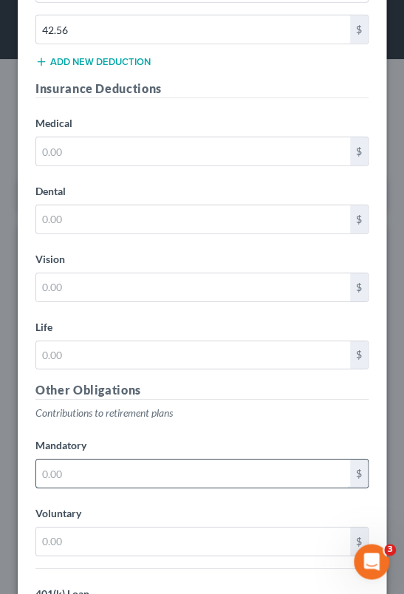
click at [185, 459] on input "text" at bounding box center [193, 473] width 314 height 28
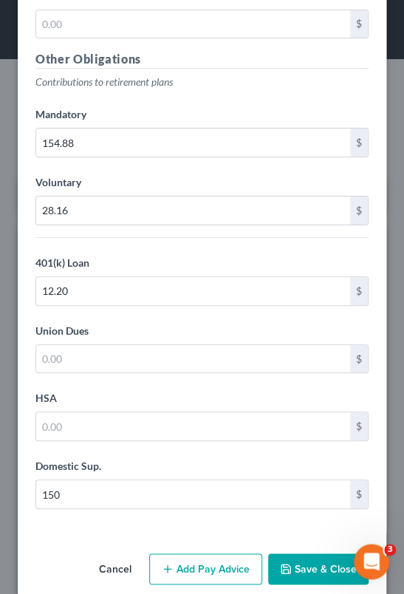
scroll to position [6658, 0]
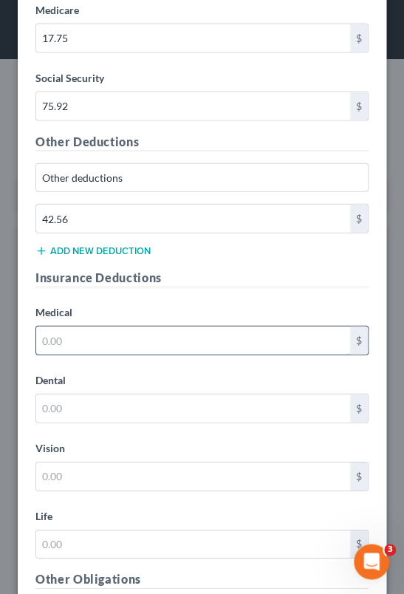
click at [159, 326] on input "text" at bounding box center [193, 340] width 314 height 28
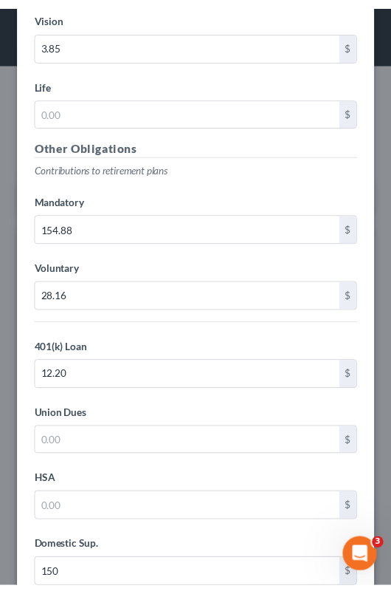
scroll to position [7177, 0]
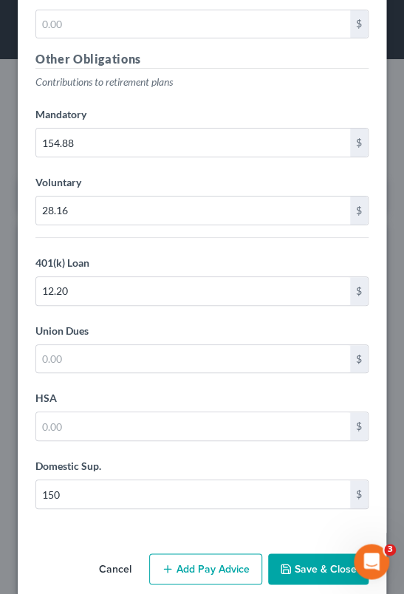
click at [280, 563] on icon "button" at bounding box center [286, 569] width 12 height 12
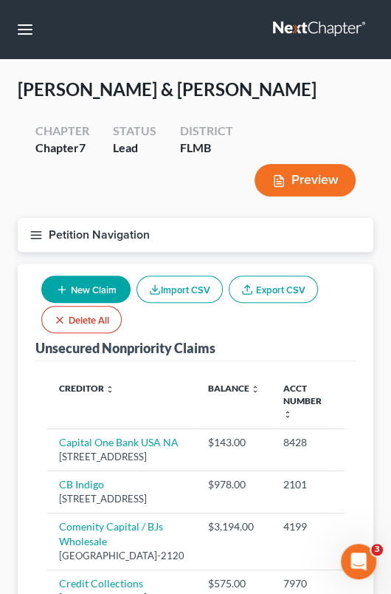
click at [35, 235] on icon "button" at bounding box center [36, 234] width 13 height 13
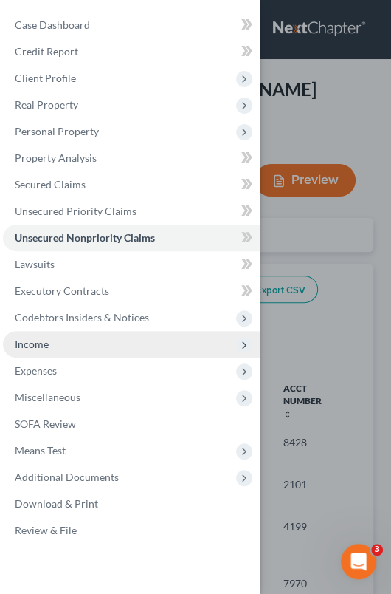
click at [56, 337] on span "Income" at bounding box center [131, 344] width 257 height 27
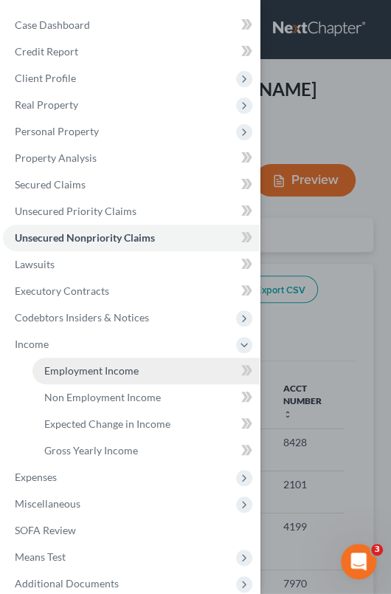
click at [83, 375] on span "Employment Income" at bounding box center [91, 370] width 95 height 13
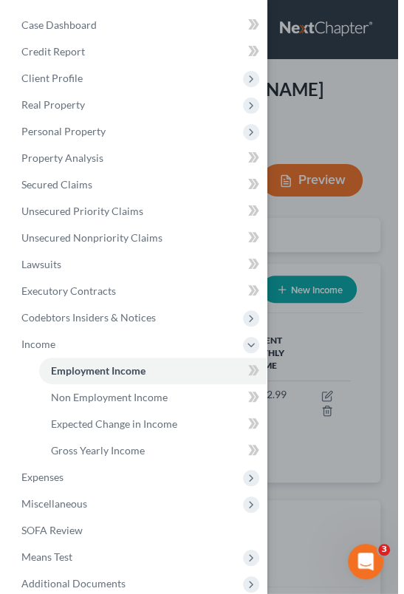
scroll to position [148, 326]
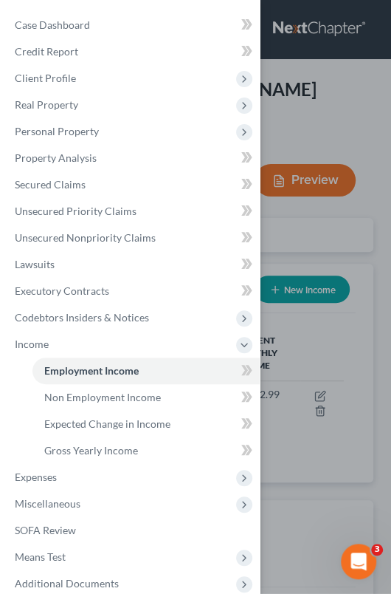
click at [315, 318] on div "Case Dashboard Payments Invoices Payments Payments Credit Report Client Profile" at bounding box center [195, 297] width 391 height 594
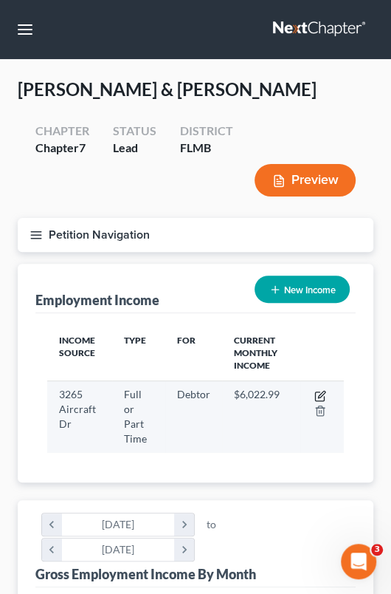
click at [320, 393] on icon "button" at bounding box center [321, 394] width 7 height 7
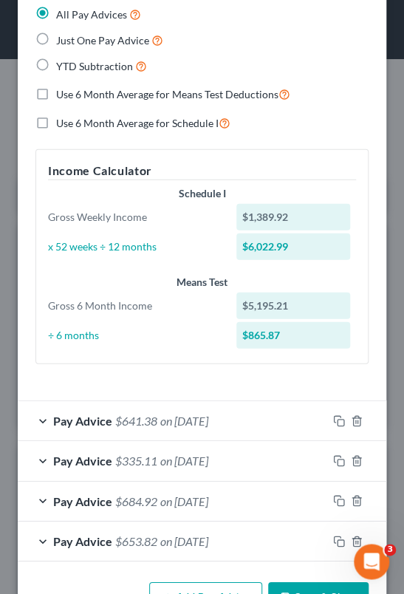
scroll to position [698, 0]
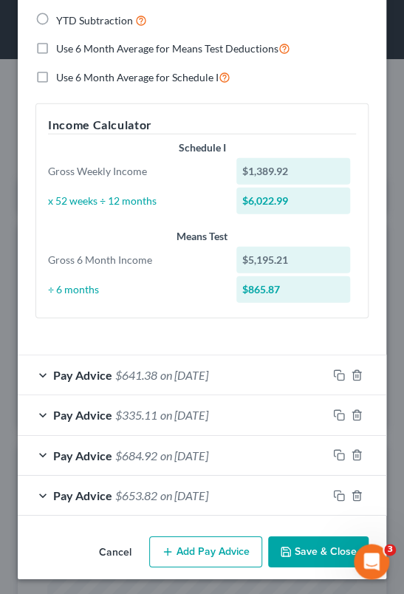
click at [176, 549] on button "Add Pay Advice" at bounding box center [205, 551] width 113 height 31
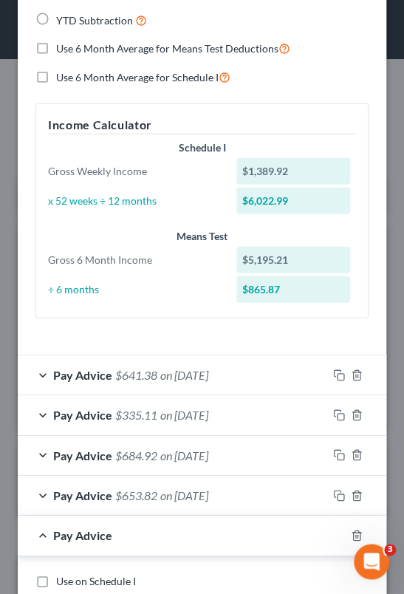
scroll to position [1218, 0]
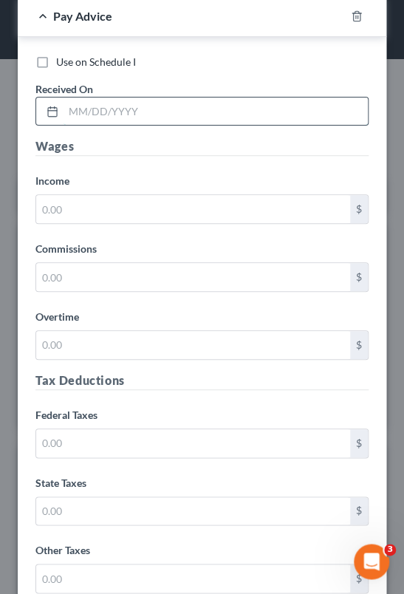
click at [135, 114] on input "text" at bounding box center [215, 111] width 304 height 28
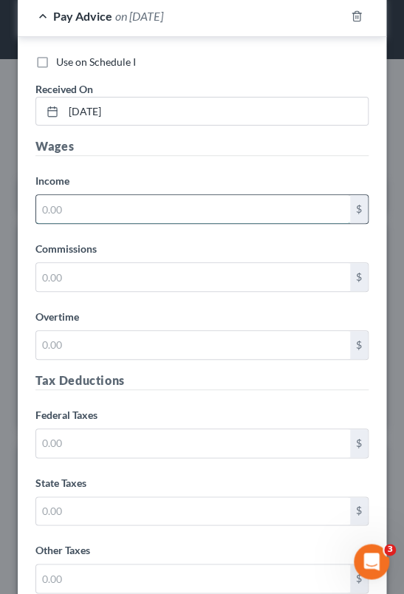
click at [159, 204] on input "text" at bounding box center [193, 209] width 314 height 28
